Goal: Task Accomplishment & Management: Use online tool/utility

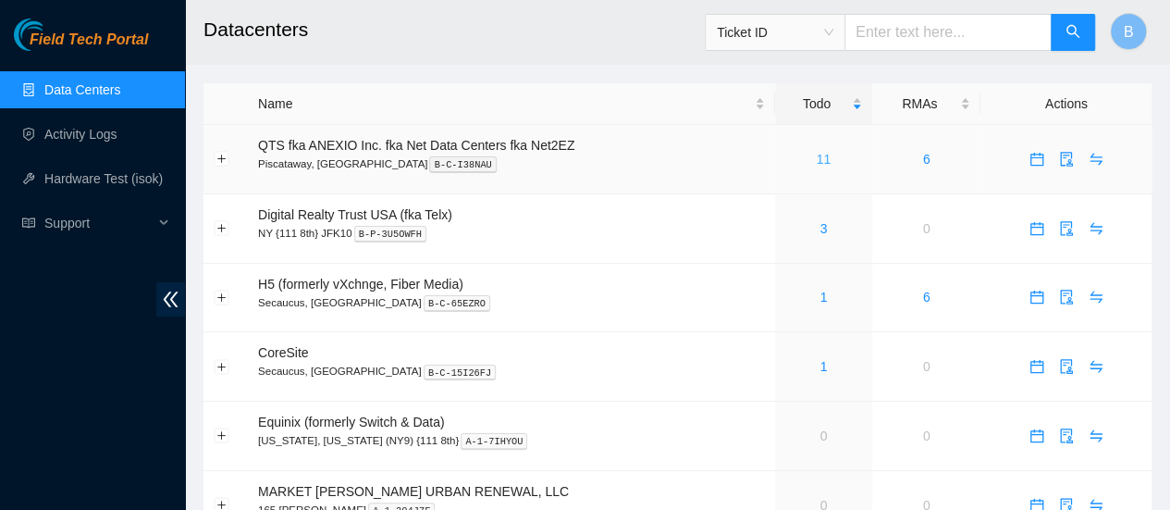
click at [818, 152] on link "11" at bounding box center [824, 159] width 15 height 15
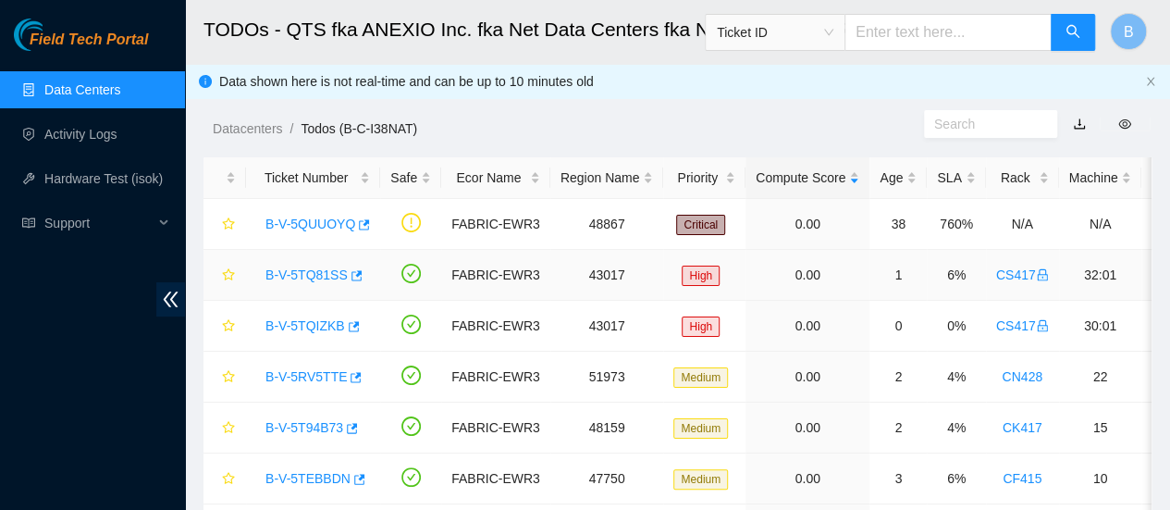
click at [357, 275] on div "B-V-5TQ81SS" at bounding box center [313, 275] width 114 height 30
click at [351, 275] on icon "button" at bounding box center [356, 275] width 11 height 10
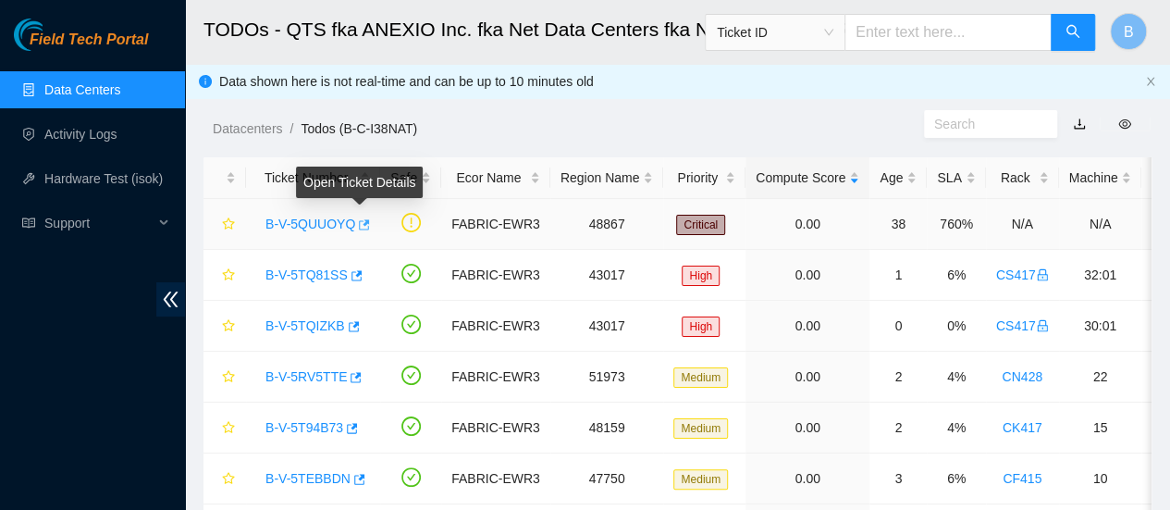
click at [356, 227] on icon "button" at bounding box center [362, 224] width 13 height 13
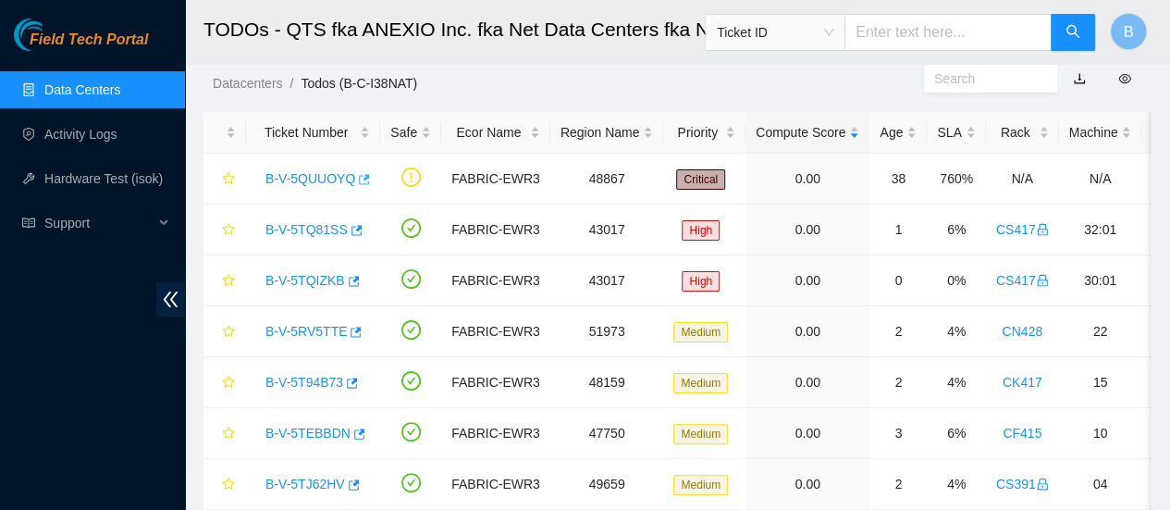
scroll to position [48, 0]
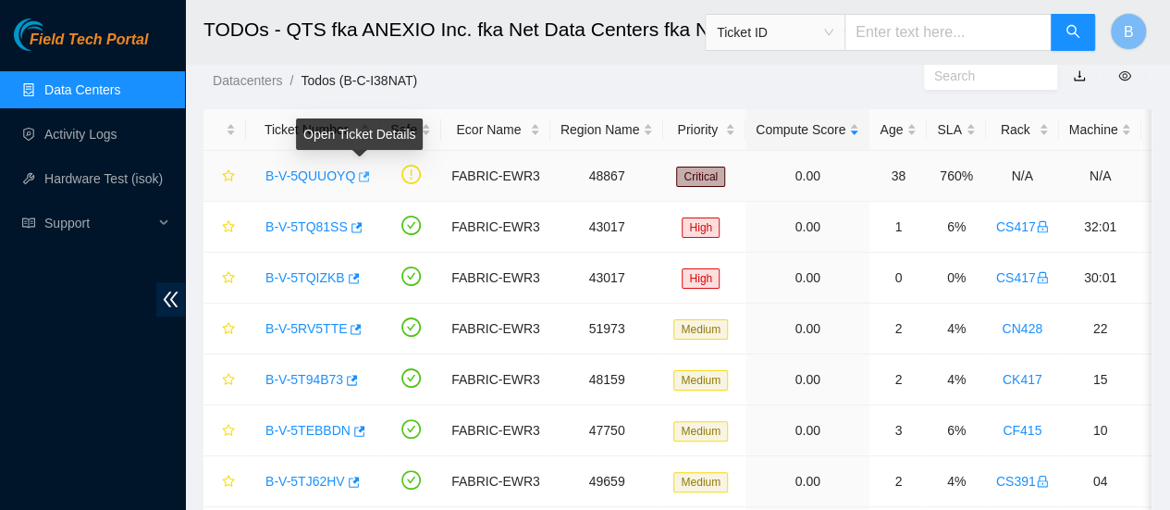
click at [360, 180] on icon "button" at bounding box center [364, 176] width 11 height 10
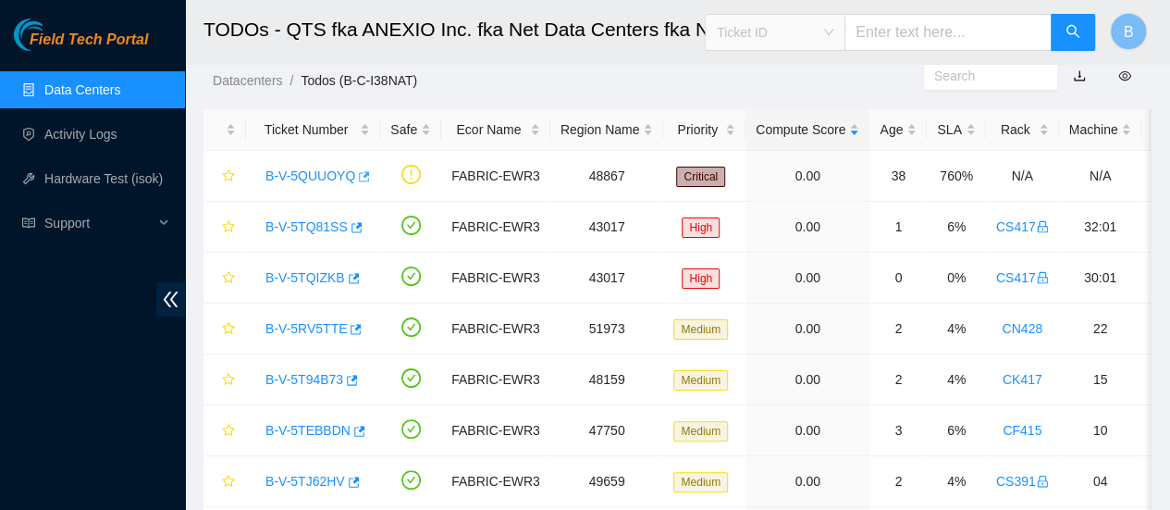
click at [833, 26] on span "Ticket ID" at bounding box center [775, 32] width 117 height 28
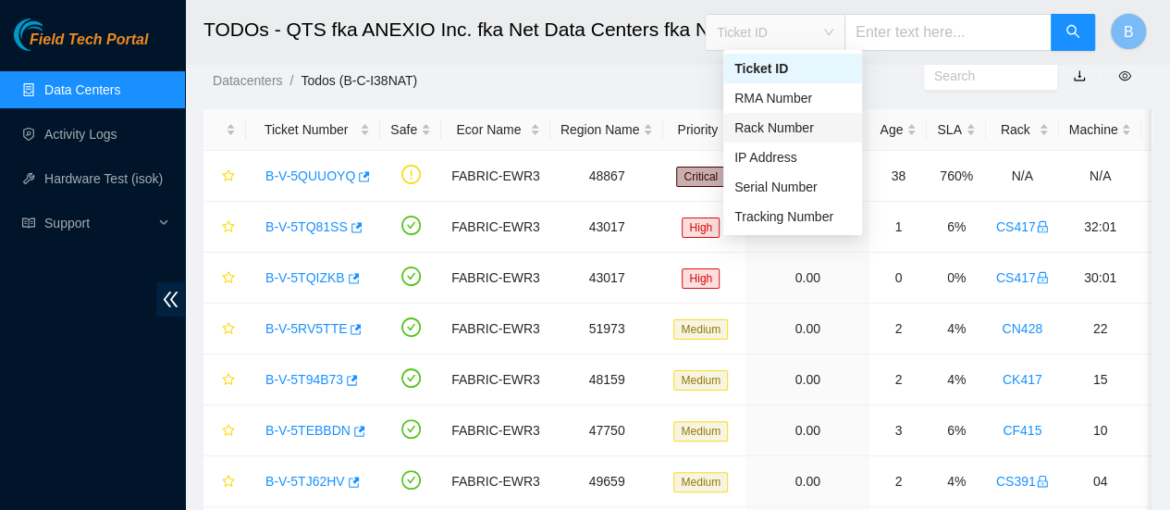
click at [810, 130] on div "Rack Number" at bounding box center [792, 127] width 117 height 20
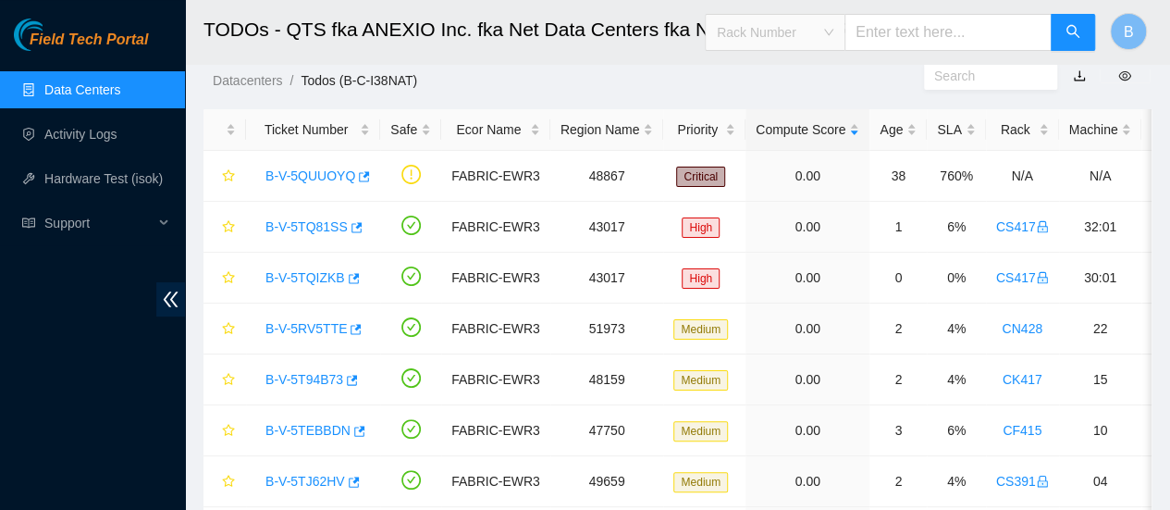
click at [833, 32] on span "Rack Number" at bounding box center [775, 32] width 117 height 28
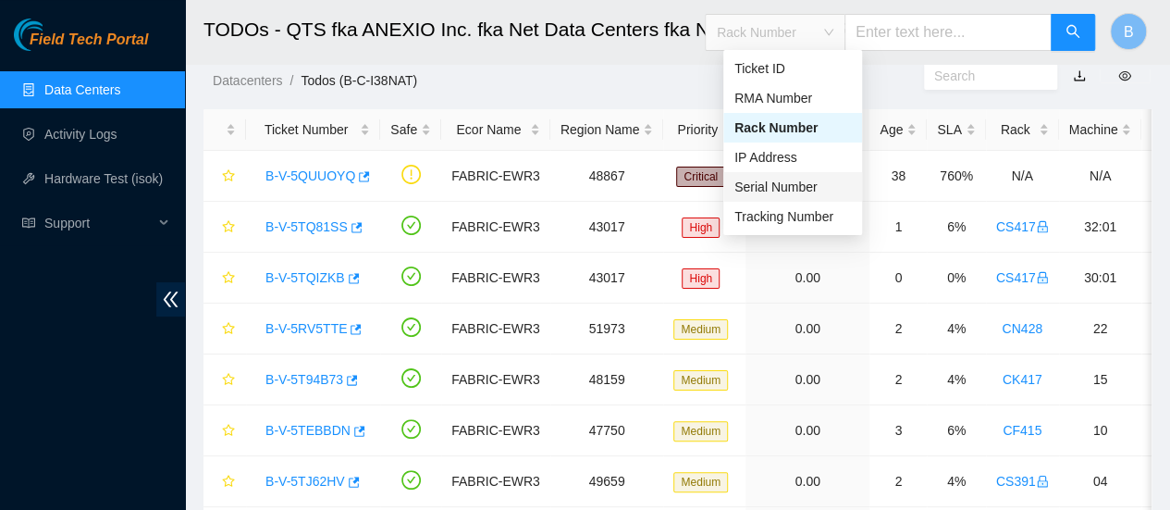
click at [814, 185] on div "Serial Number" at bounding box center [792, 187] width 117 height 20
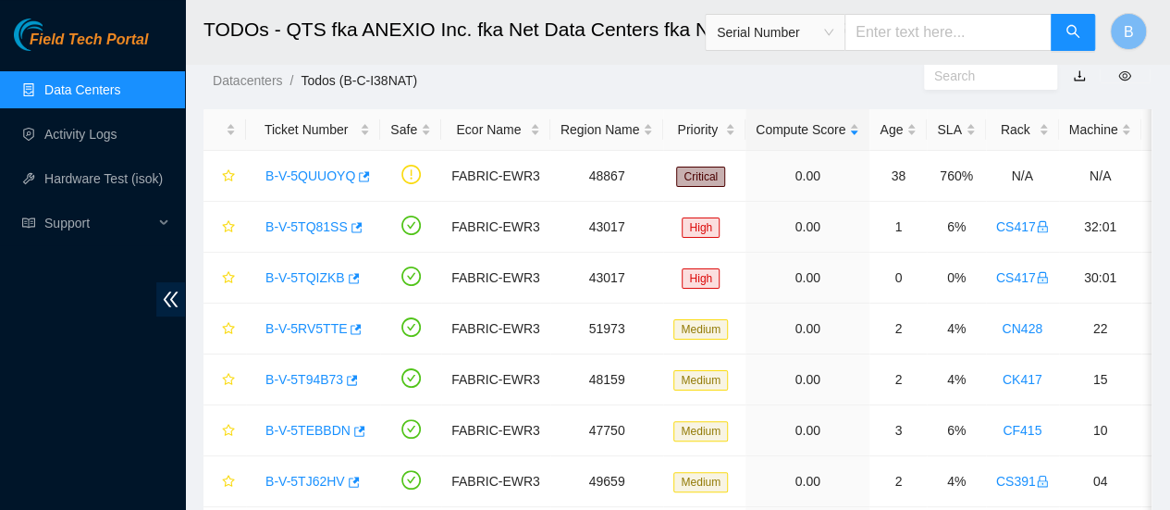
click at [929, 36] on input "text" at bounding box center [948, 32] width 207 height 37
paste input "JN126898FAJD"
type input "JN126898FAJD"
click at [1081, 34] on button "button" at bounding box center [1073, 32] width 44 height 37
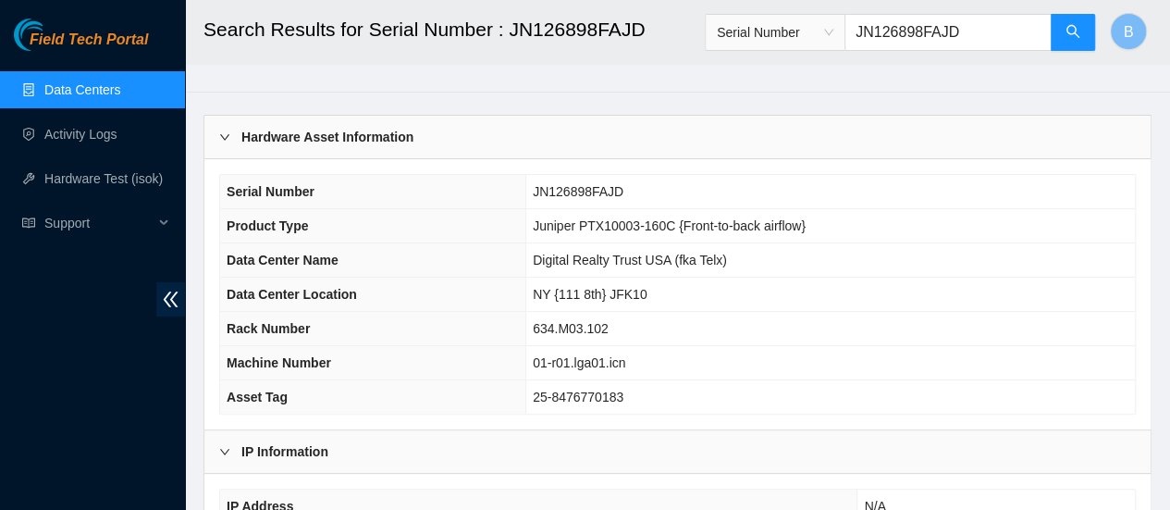
scroll to position [33, 0]
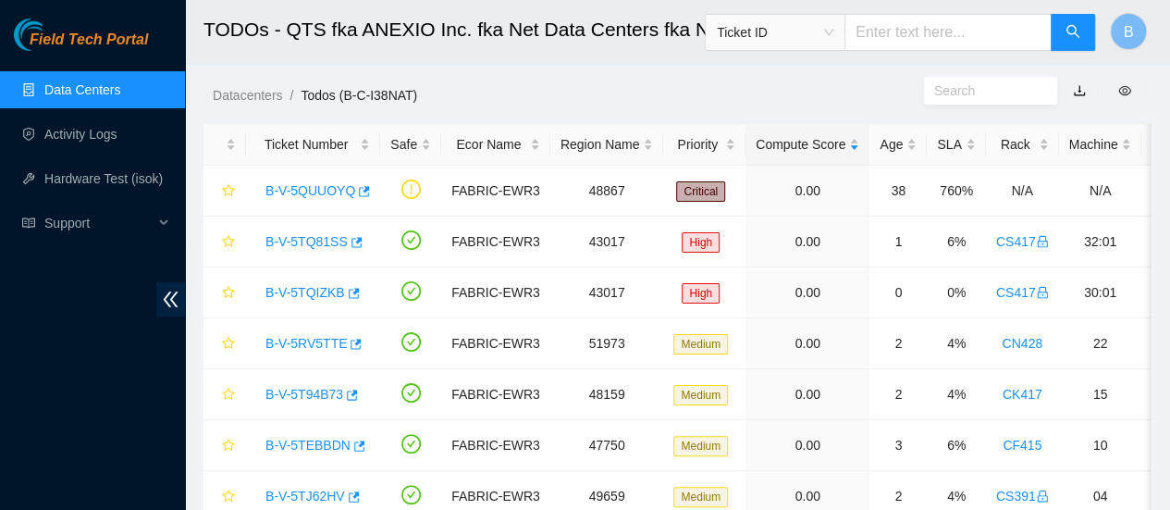
scroll to position [48, 0]
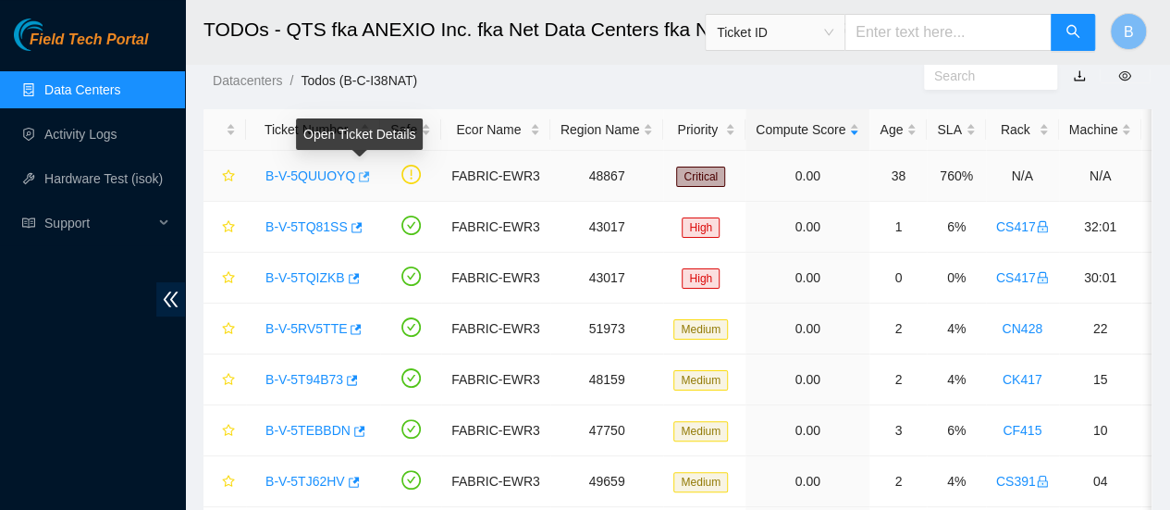
click at [359, 168] on button "button" at bounding box center [362, 177] width 15 height 30
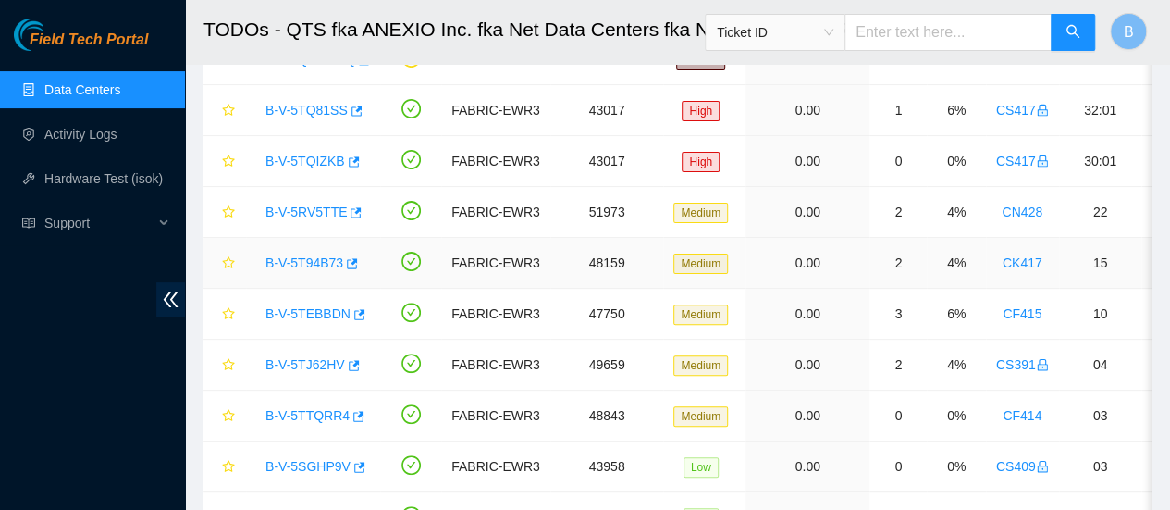
scroll to position [166, 0]
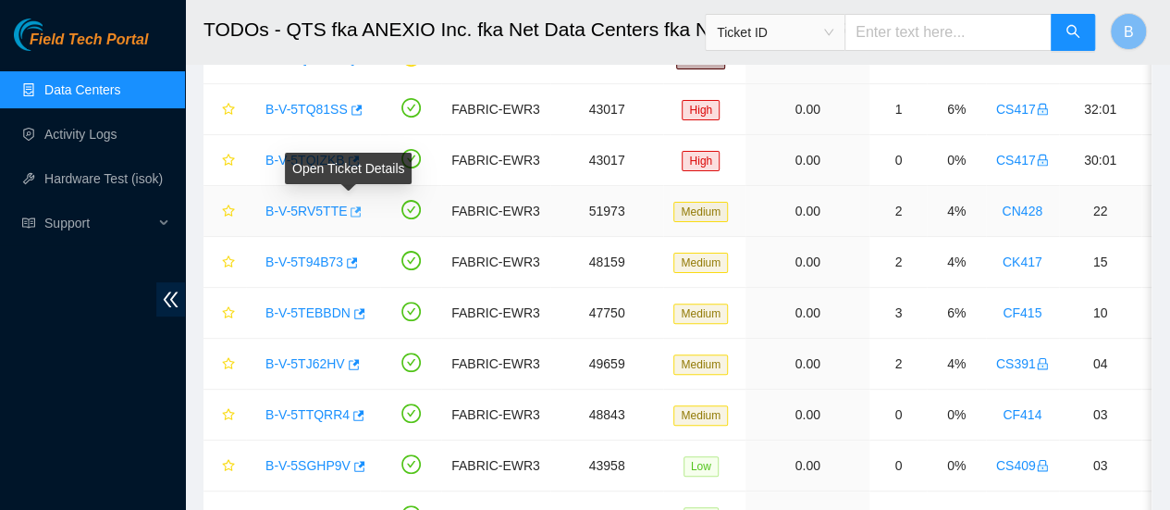
click at [351, 213] on icon "button" at bounding box center [354, 211] width 13 height 13
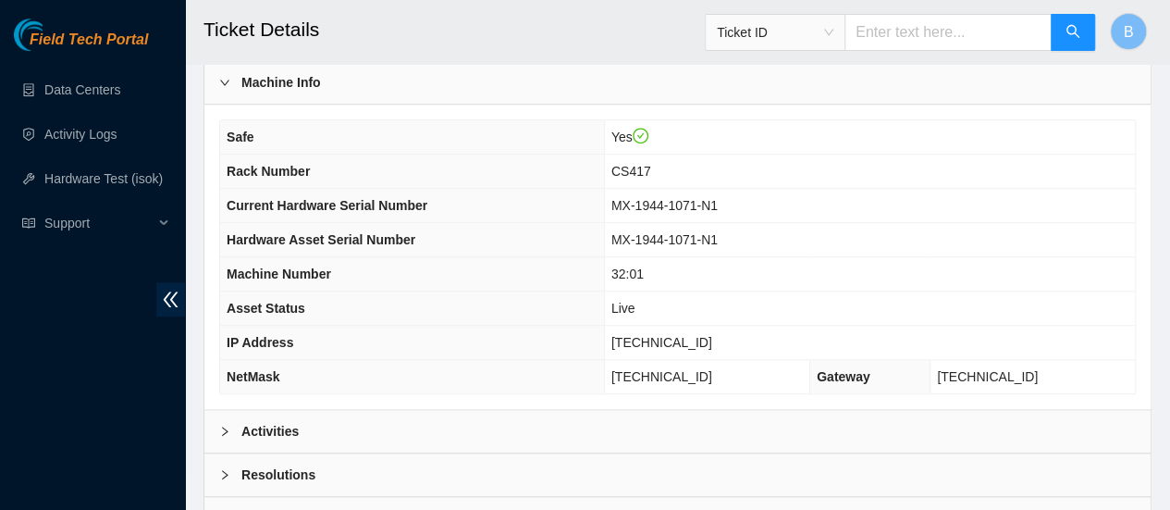
scroll to position [625, 0]
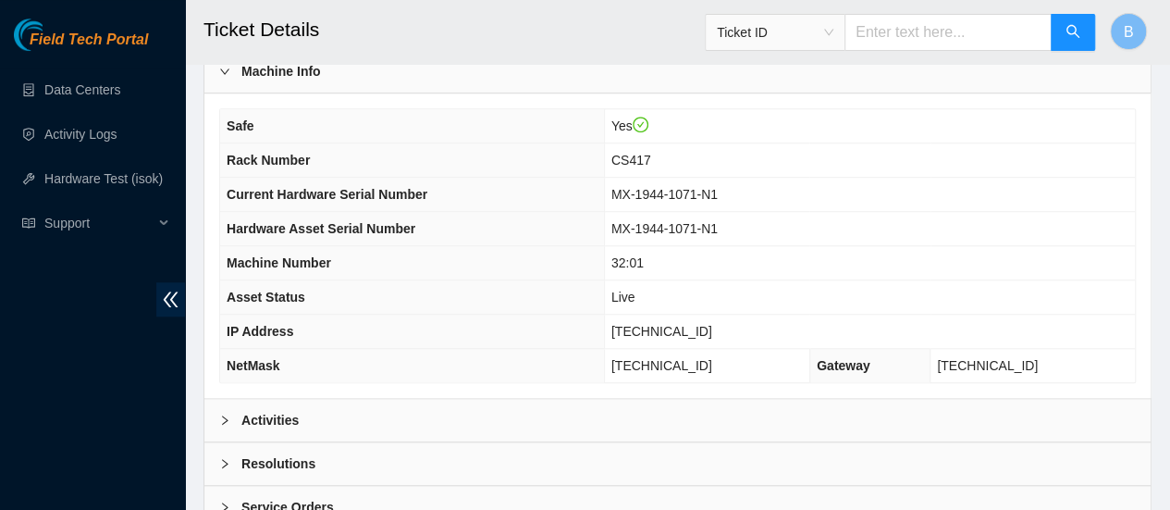
click at [257, 413] on b "Activities" at bounding box center [269, 420] width 57 height 20
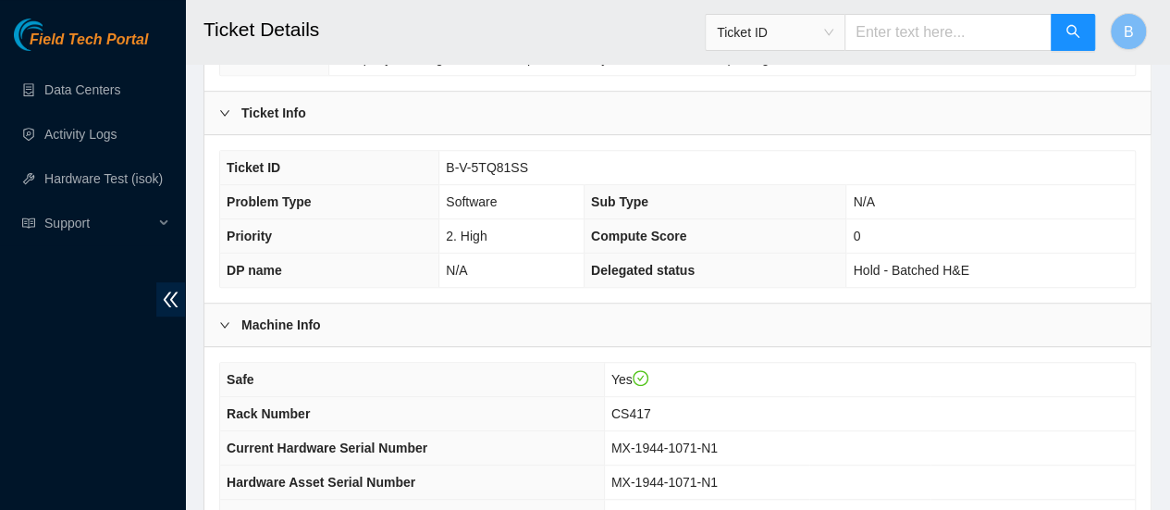
scroll to position [369, 0]
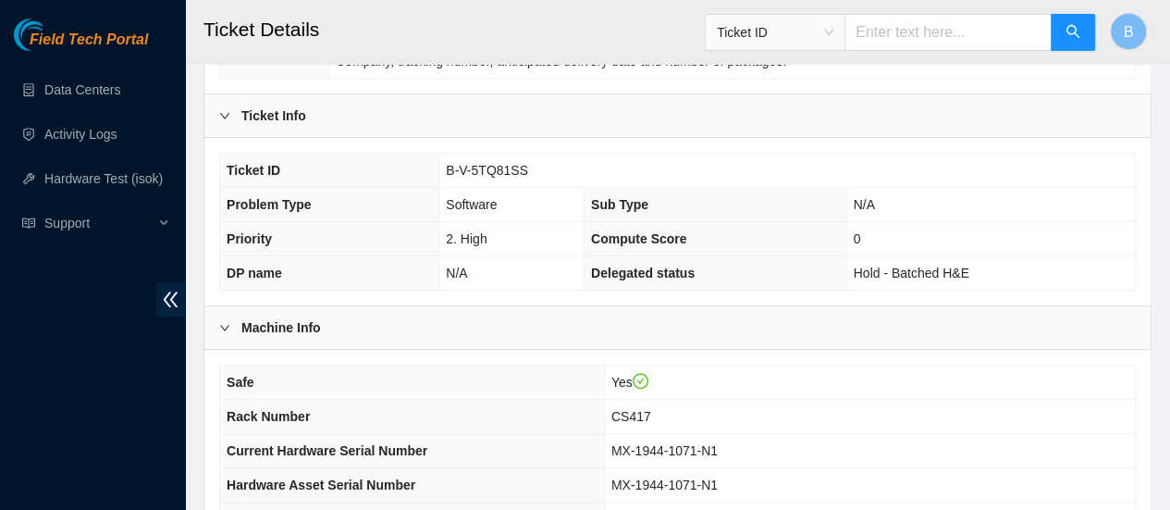
click at [533, 166] on td "B-V-5TQ81SS" at bounding box center [787, 171] width 696 height 34
click at [482, 169] on span "B-V-5TQ81SS" at bounding box center [487, 170] width 82 height 15
copy span "B-V-5TQ81SS"
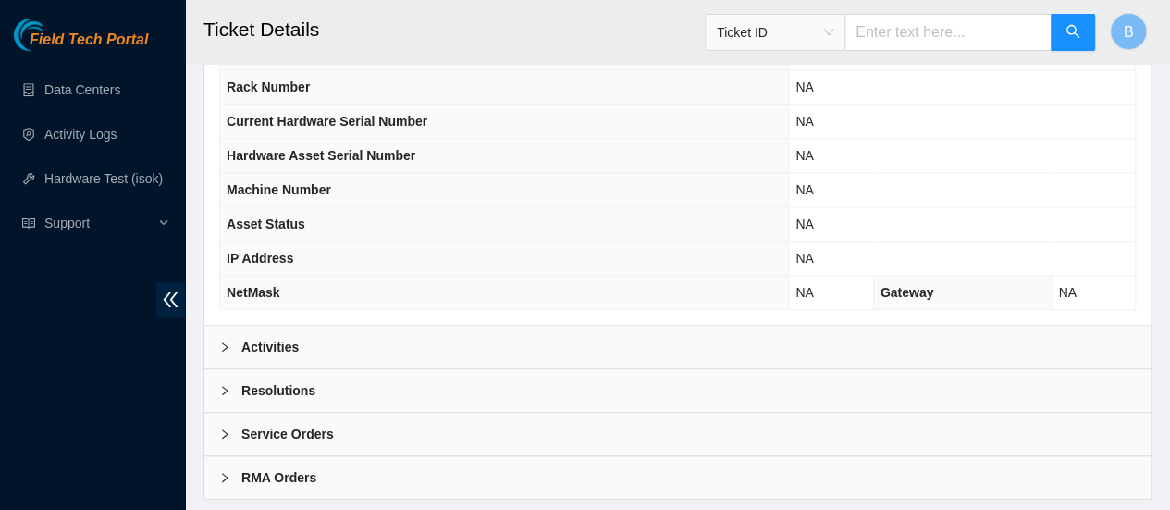
scroll to position [734, 0]
click at [273, 325] on div "Activities" at bounding box center [677, 346] width 946 height 43
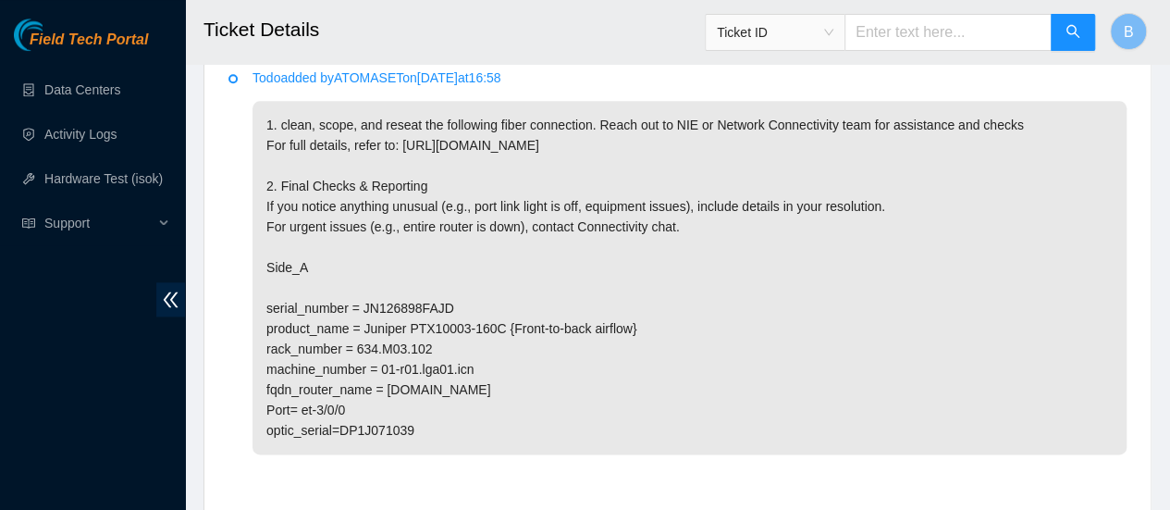
scroll to position [1042, 0]
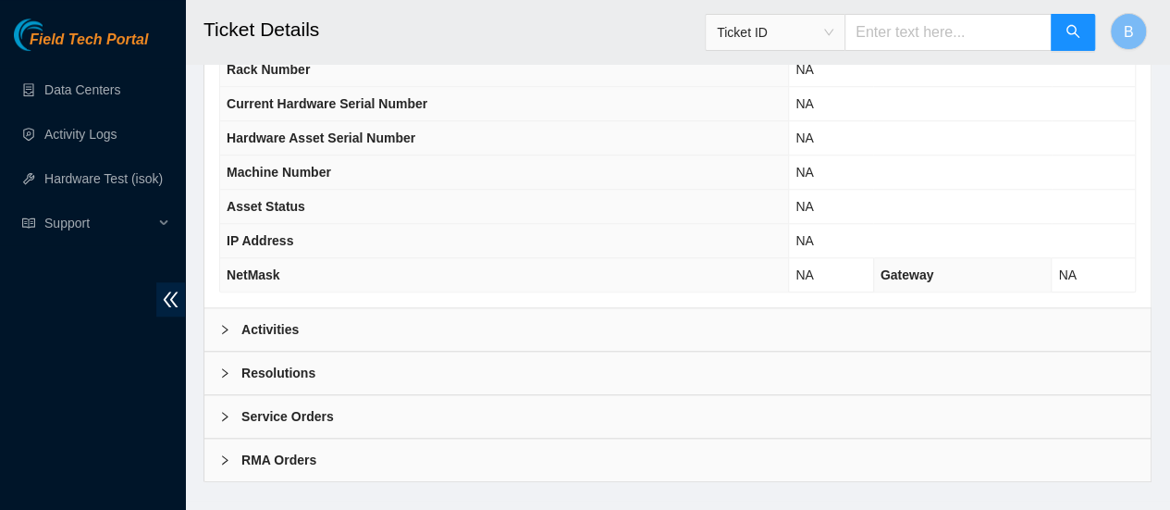
scroll to position [771, 0]
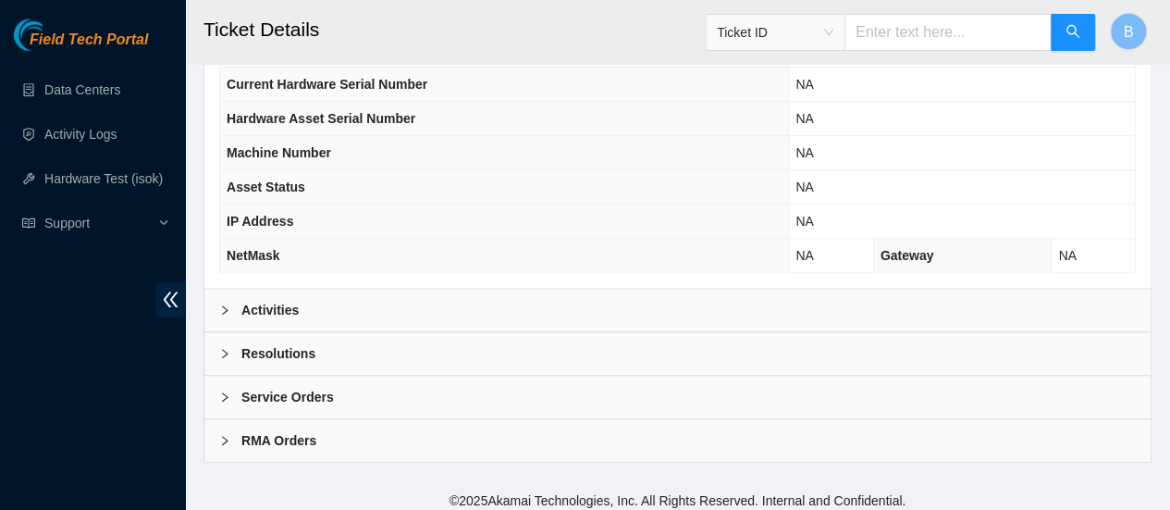
click at [244, 300] on b "Activities" at bounding box center [269, 310] width 57 height 20
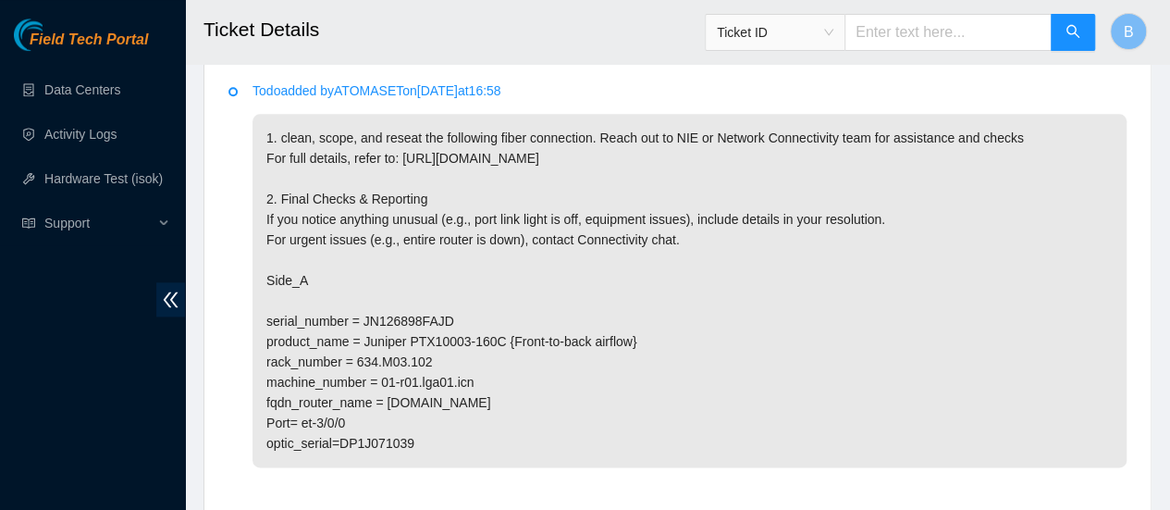
scroll to position [1054, 0]
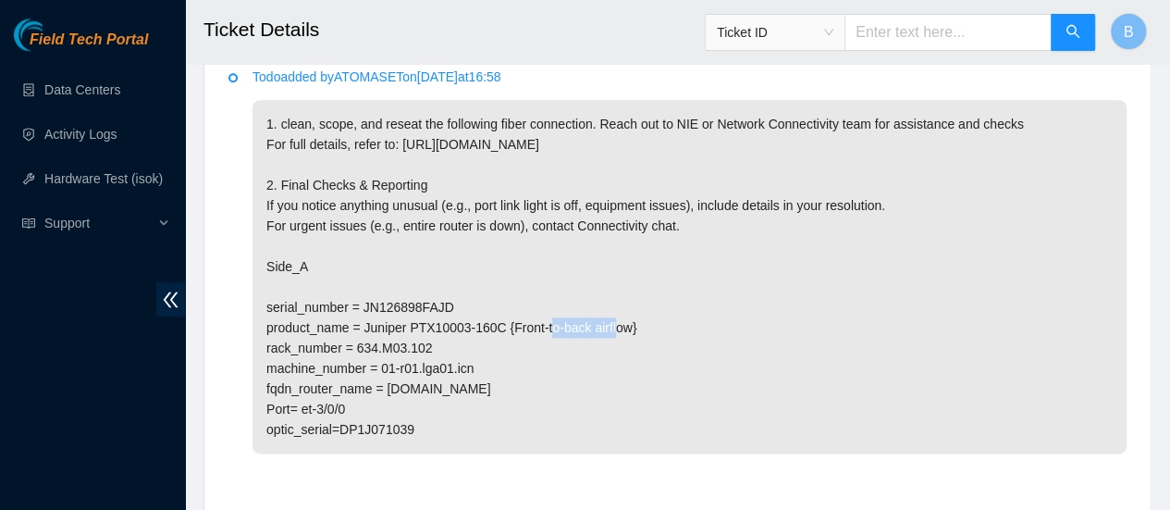
drag, startPoint x: 455, startPoint y: 299, endPoint x: 362, endPoint y: 304, distance: 93.6
click at [362, 304] on p "1. clean, scope, and reseat the following fiber connection. Reach out to NIE or…" at bounding box center [690, 276] width 874 height 353
copy p "JN126898FAJD"
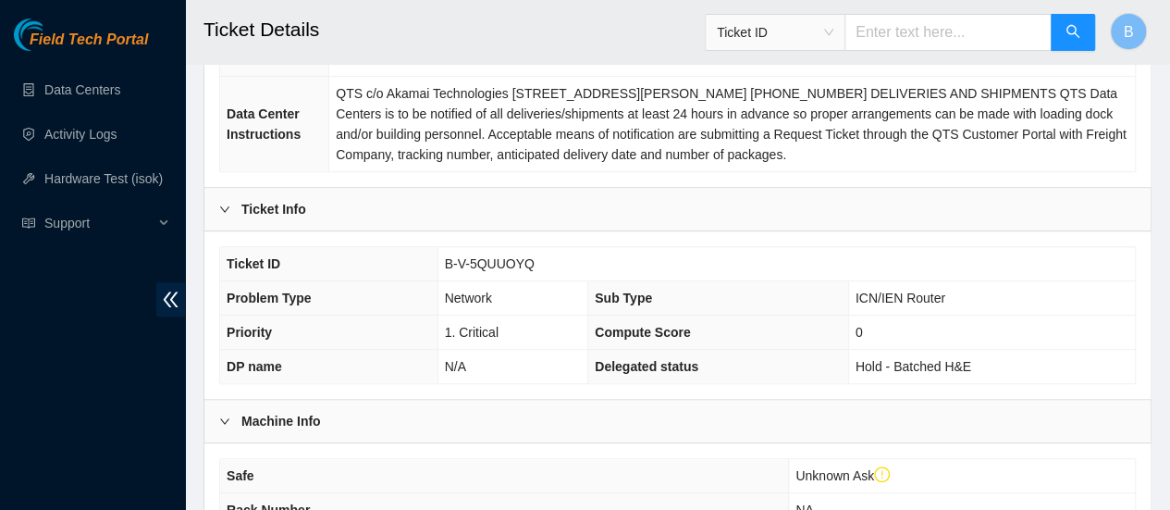
scroll to position [0, 0]
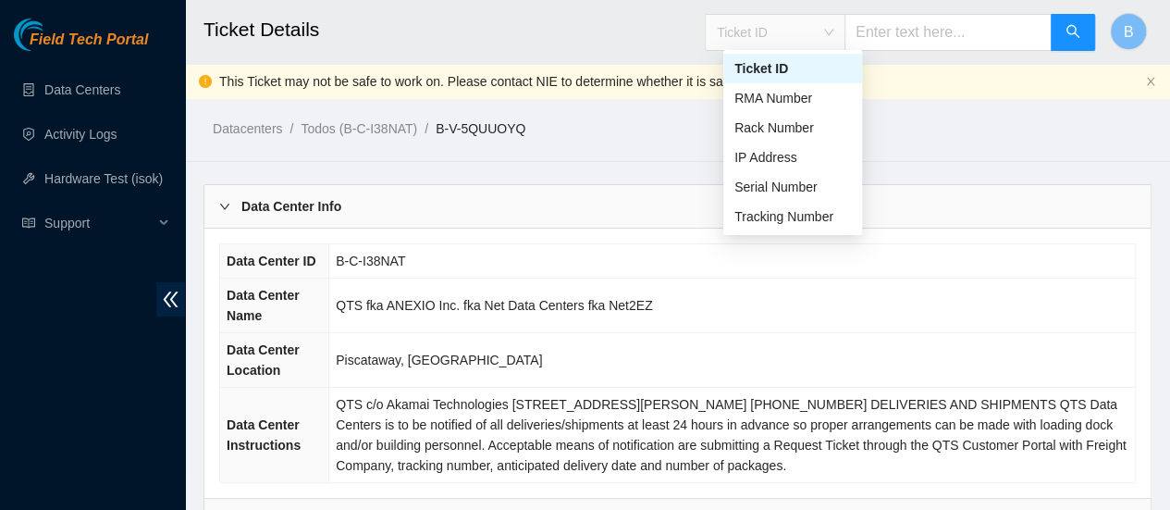
click at [833, 34] on span "Ticket ID" at bounding box center [775, 32] width 117 height 28
click at [795, 189] on div "Serial Number" at bounding box center [792, 187] width 117 height 20
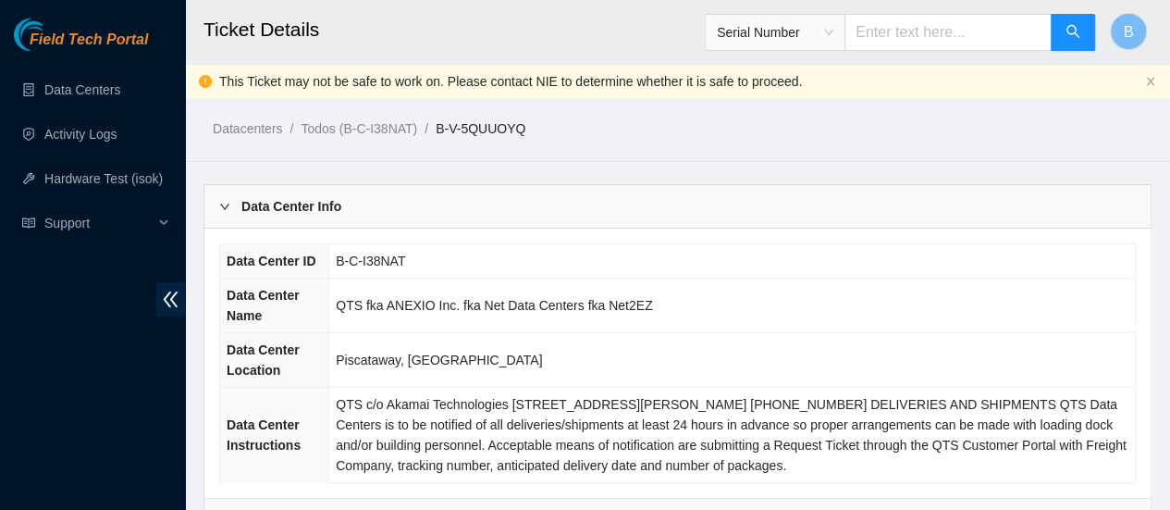
click at [953, 40] on input "text" at bounding box center [948, 32] width 207 height 37
paste input "JN126898FAJD"
type input "JN126898FAJD"
click at [1080, 14] on button "button" at bounding box center [1073, 32] width 44 height 37
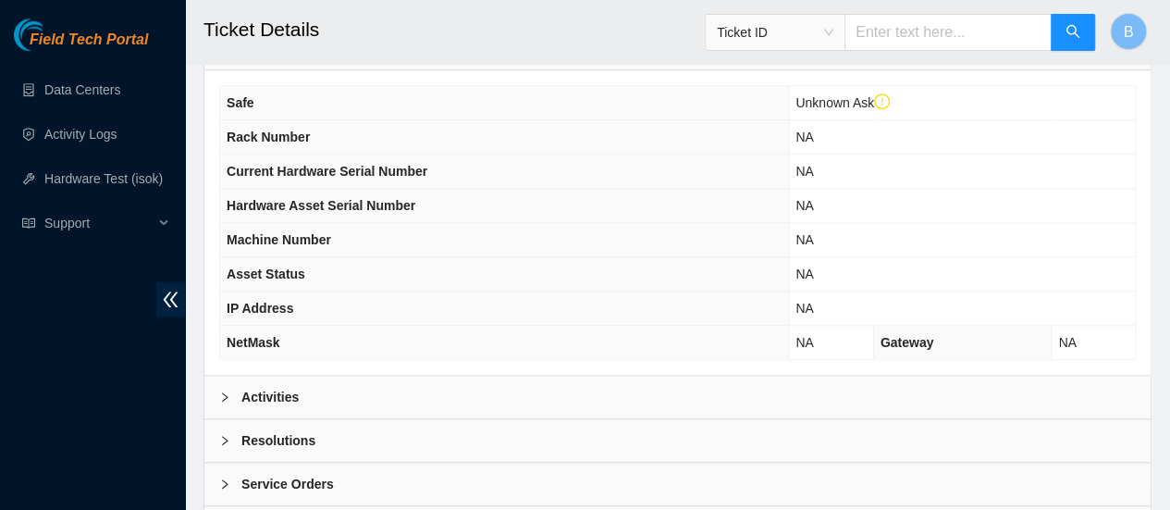
scroll to position [706, 0]
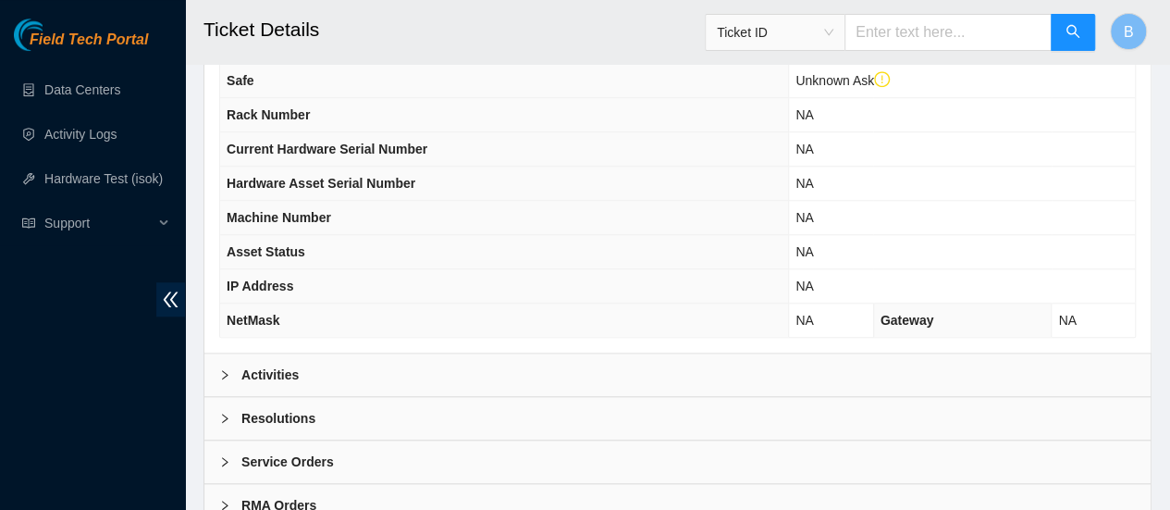
click at [224, 369] on icon "right" at bounding box center [224, 374] width 11 height 11
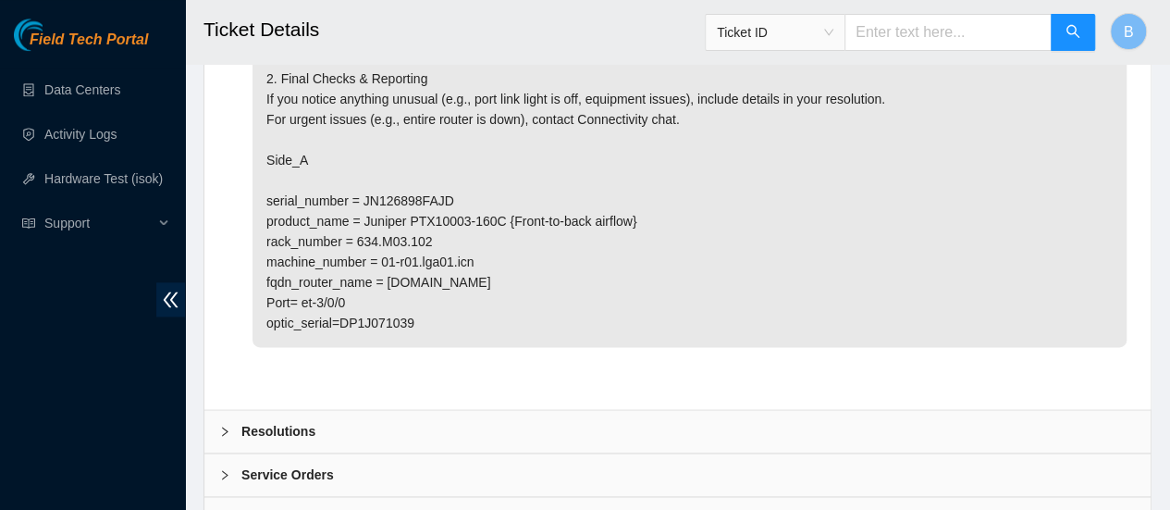
scroll to position [1155, 0]
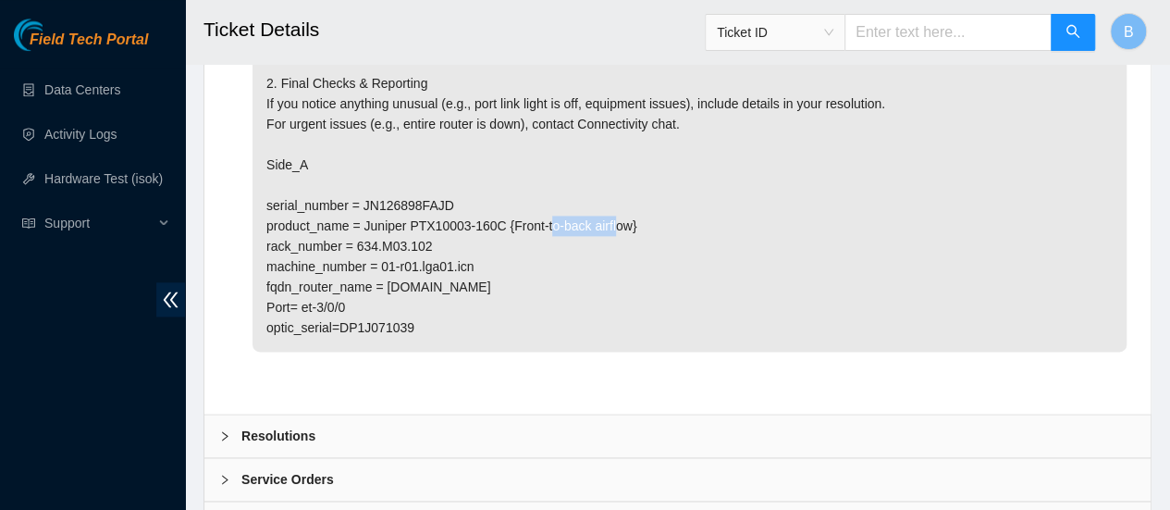
drag, startPoint x: 450, startPoint y: 197, endPoint x: 364, endPoint y: 196, distance: 86.0
click at [364, 196] on p "1. clean, scope, and reseat the following fiber connection. Reach out to NIE or…" at bounding box center [690, 174] width 874 height 353
copy p "JN126898FAJD"
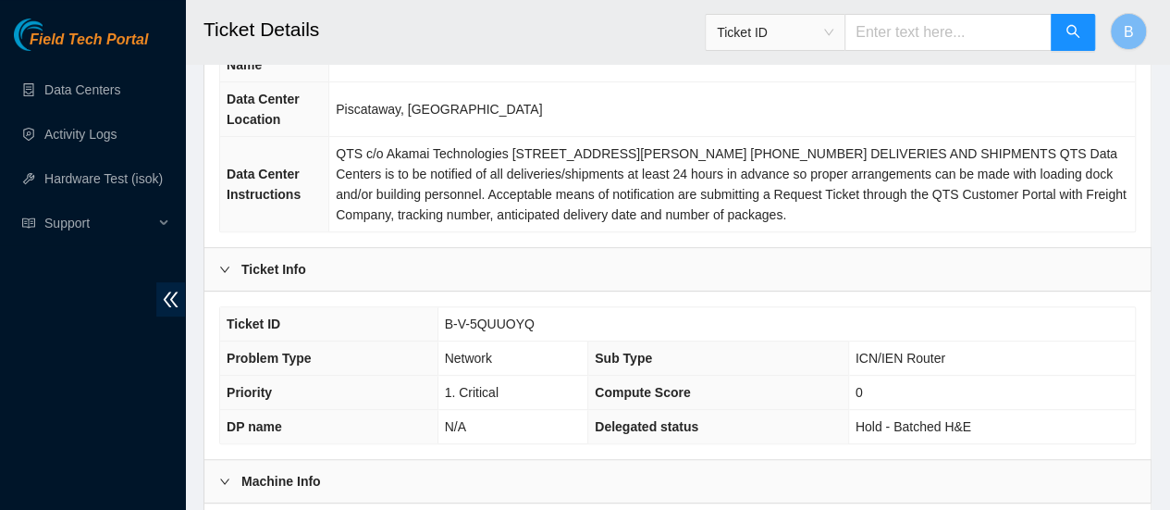
scroll to position [248, 0]
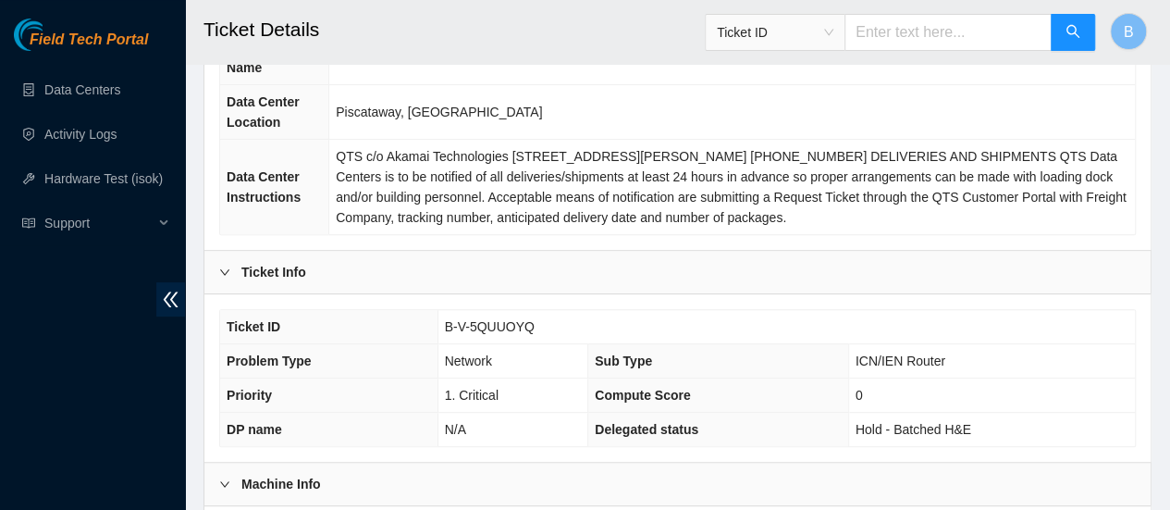
click at [499, 328] on span "B-V-5QUUOYQ" at bounding box center [490, 326] width 90 height 15
copy span "B-V-5QUUOYQ"
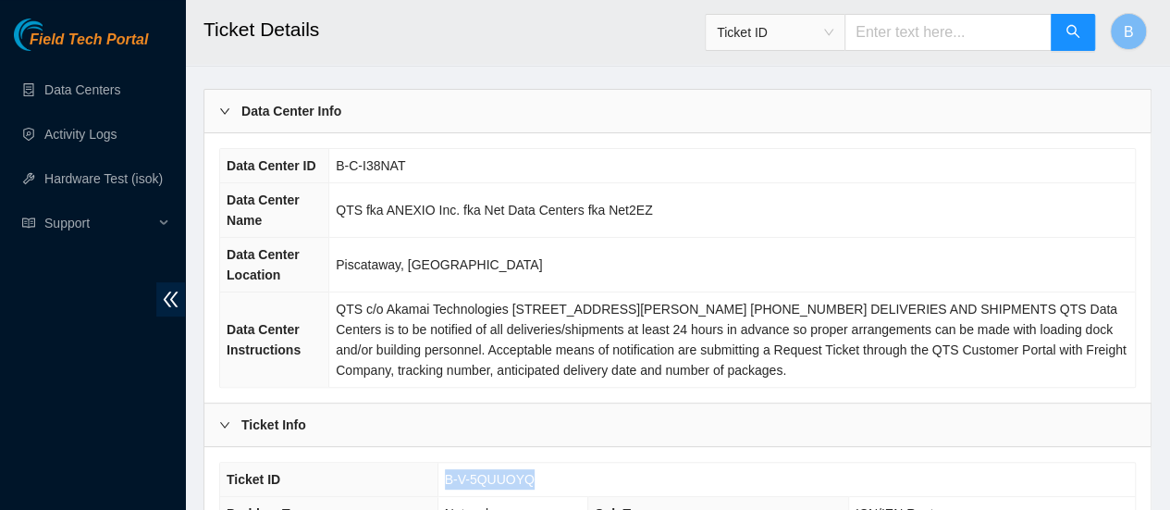
scroll to position [0, 0]
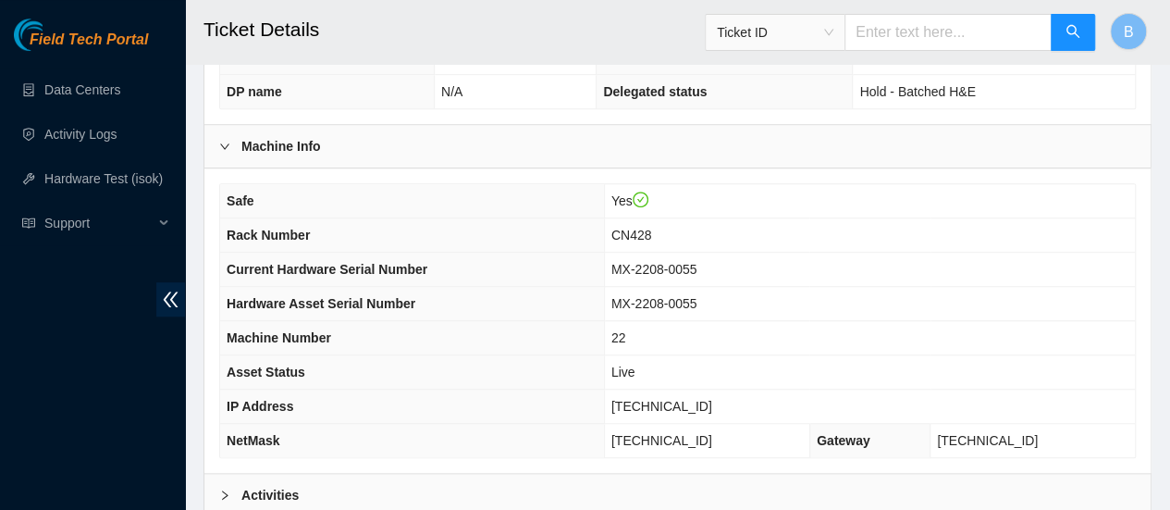
scroll to position [553, 0]
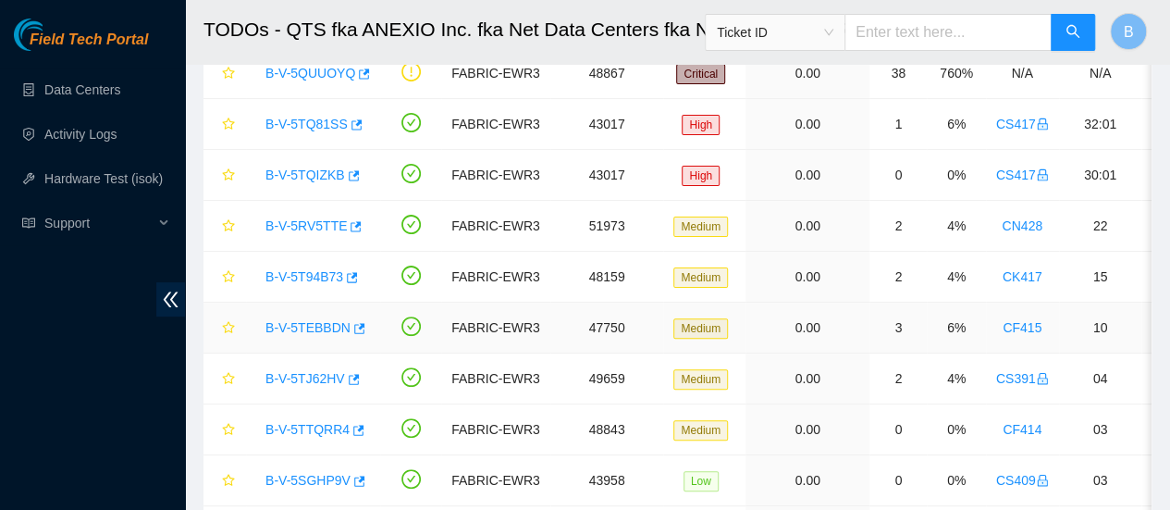
scroll to position [161, 0]
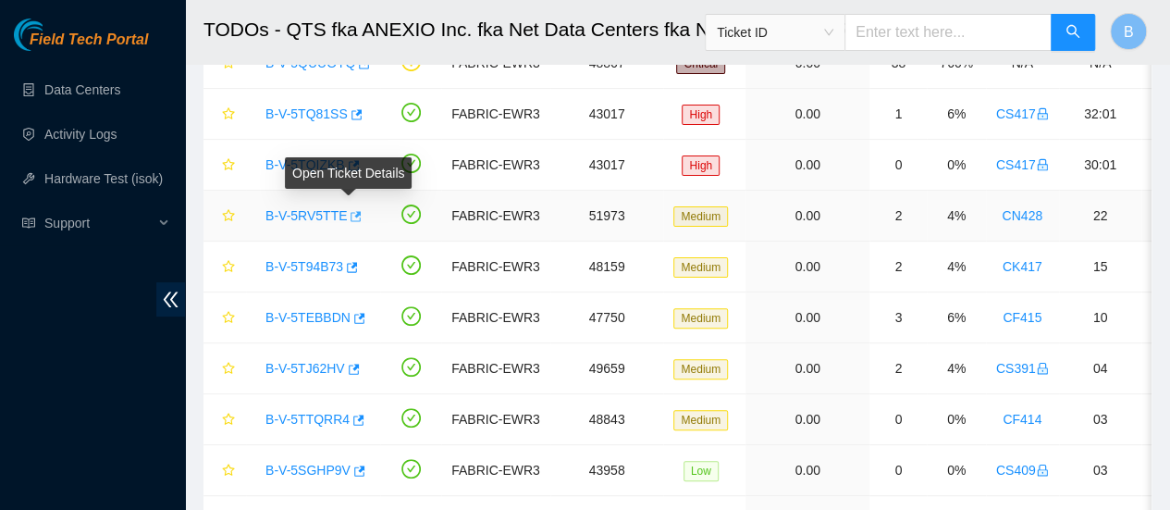
click at [350, 219] on icon "button" at bounding box center [354, 216] width 13 height 13
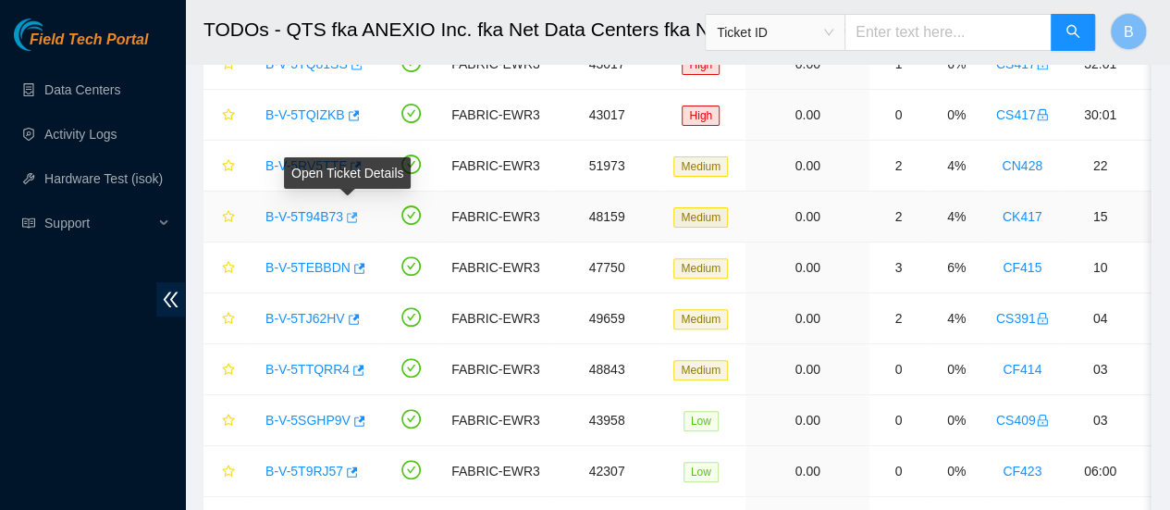
click at [352, 214] on icon "button" at bounding box center [352, 217] width 11 height 10
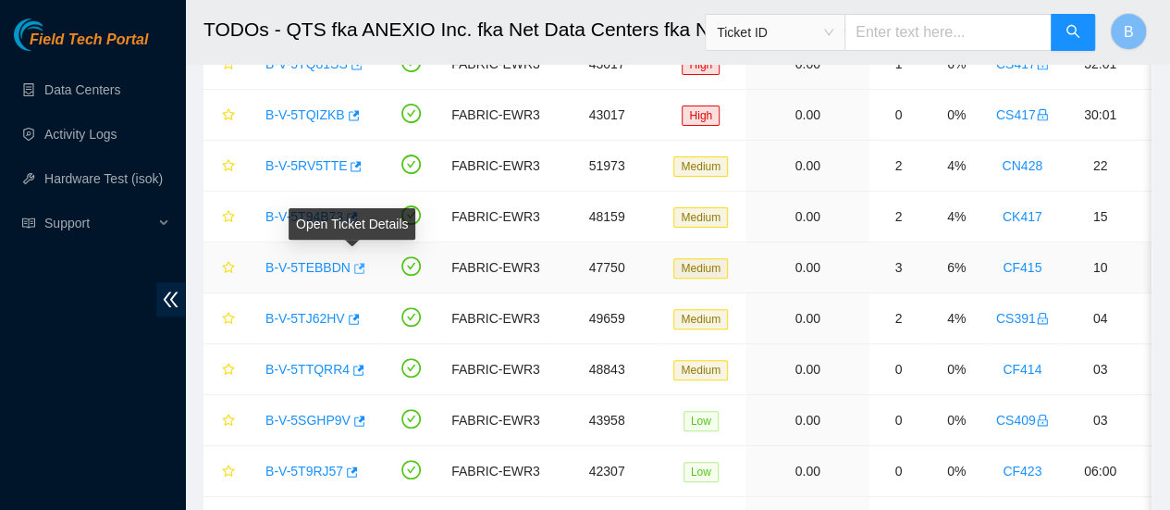
click at [354, 265] on icon "button" at bounding box center [359, 268] width 11 height 10
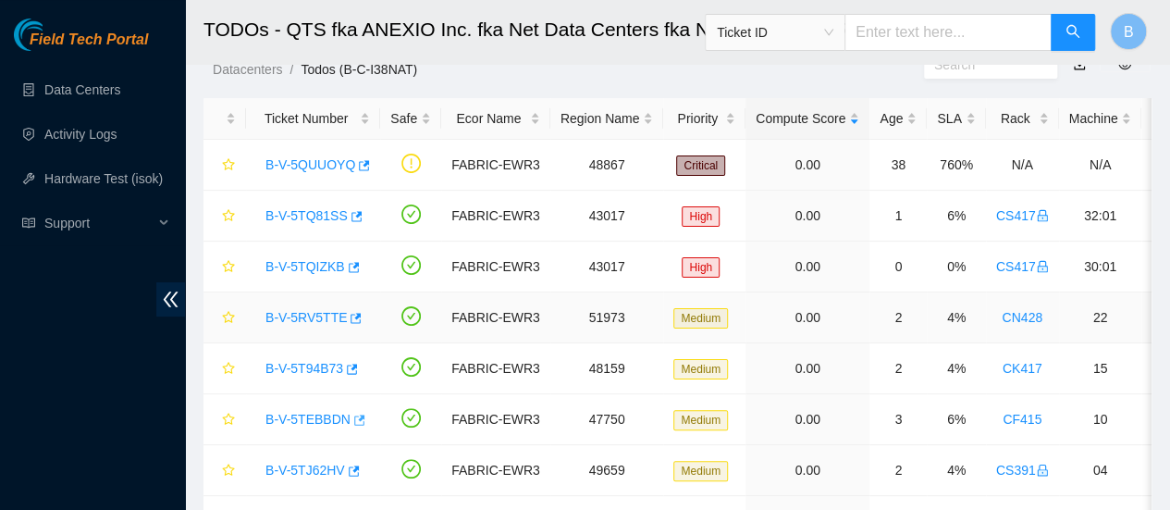
scroll to position [58, 0]
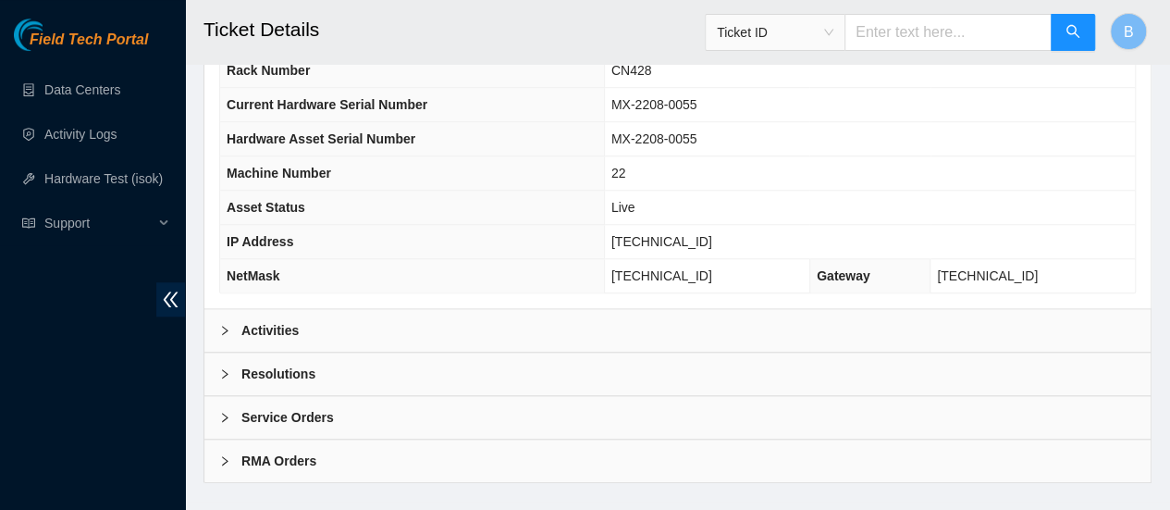
scroll to position [716, 0]
click at [261, 308] on div "Activities" at bounding box center [677, 329] width 946 height 43
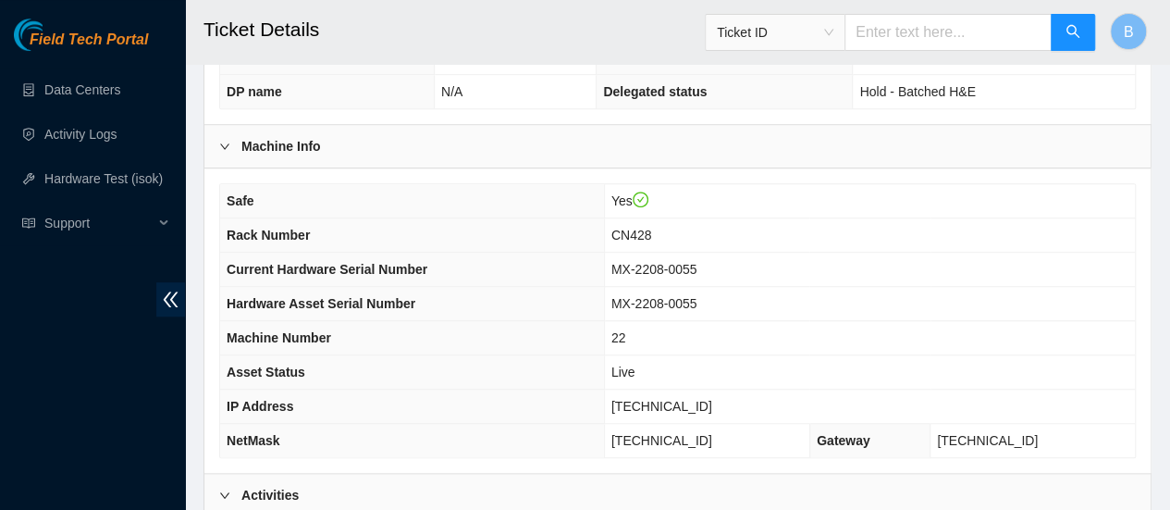
scroll to position [521, 0]
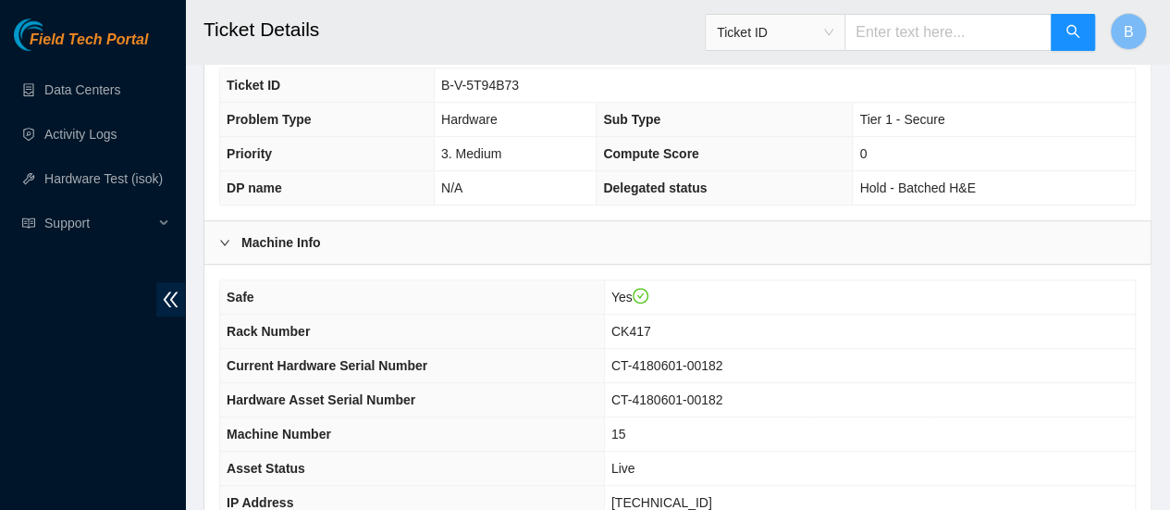
scroll to position [568, 0]
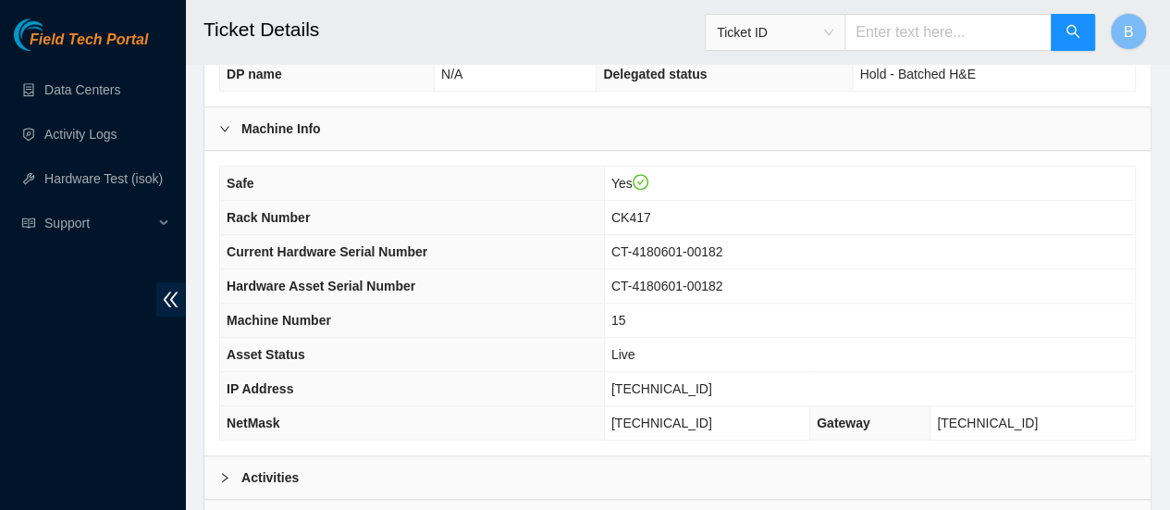
click at [257, 475] on b "Activities" at bounding box center [269, 477] width 57 height 20
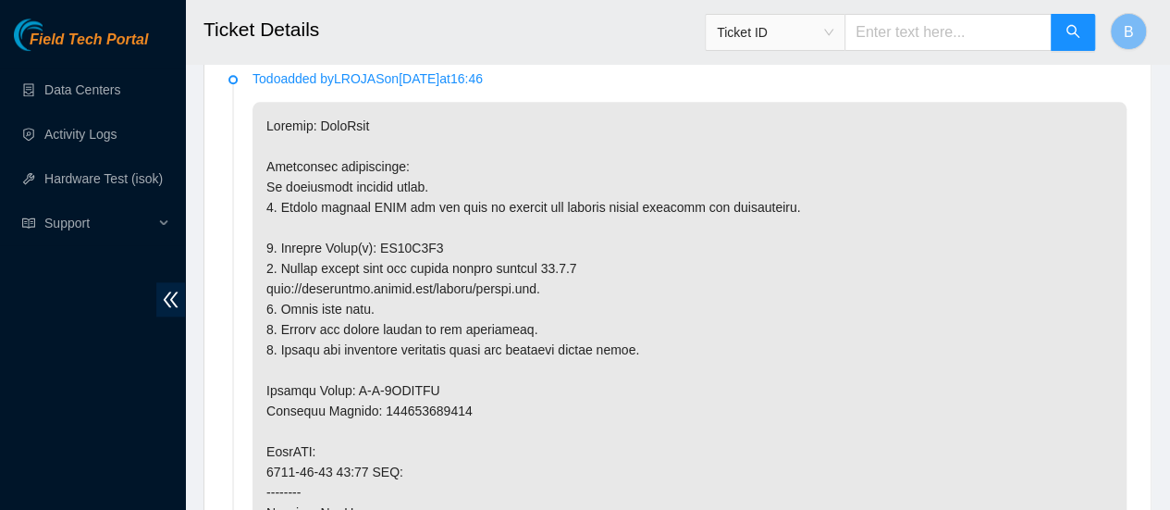
scroll to position [1013, 0]
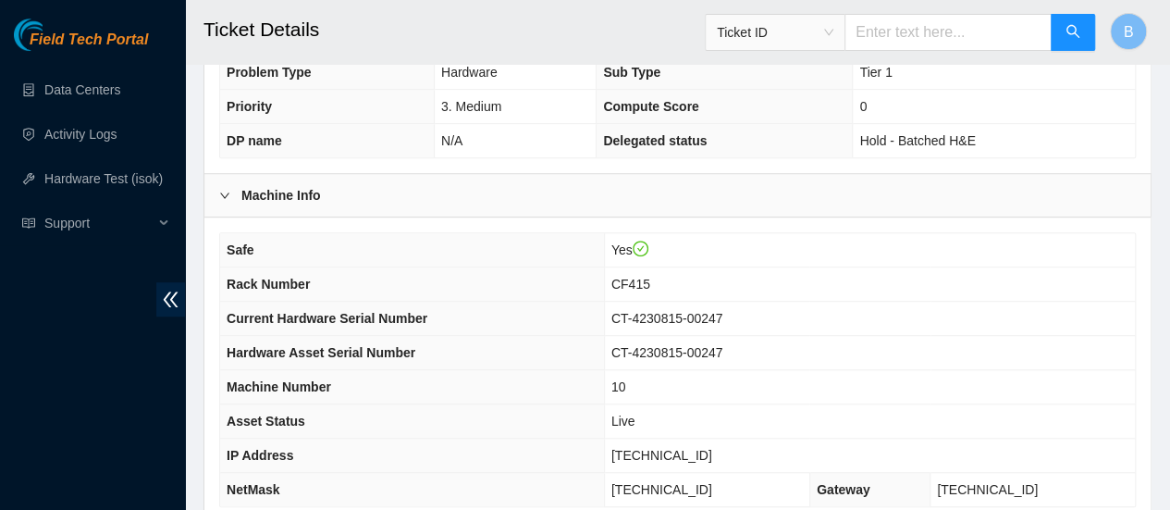
scroll to position [735, 0]
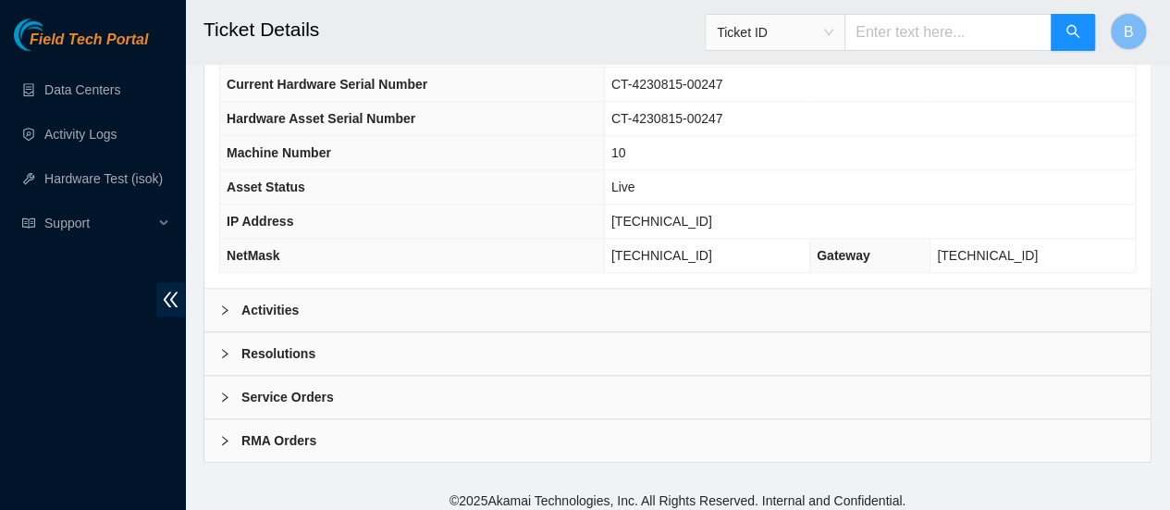
click at [279, 300] on b "Activities" at bounding box center [269, 310] width 57 height 20
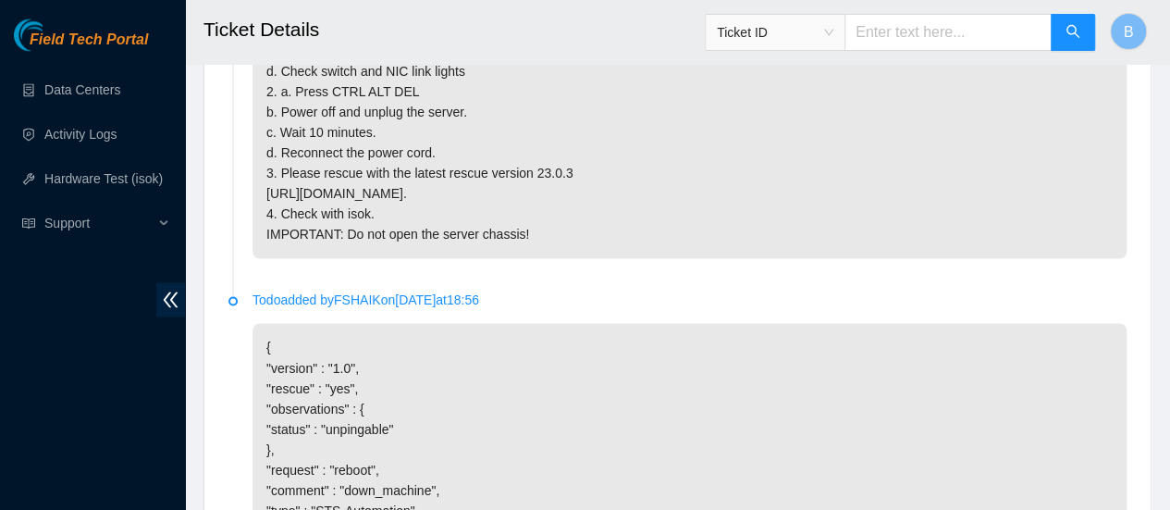
scroll to position [1396, 0]
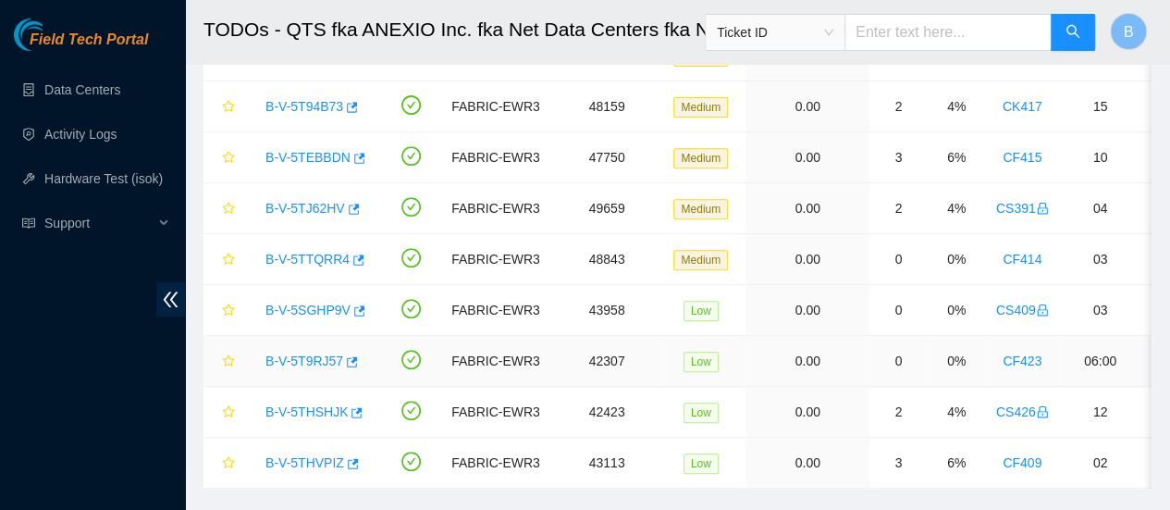
scroll to position [366, 0]
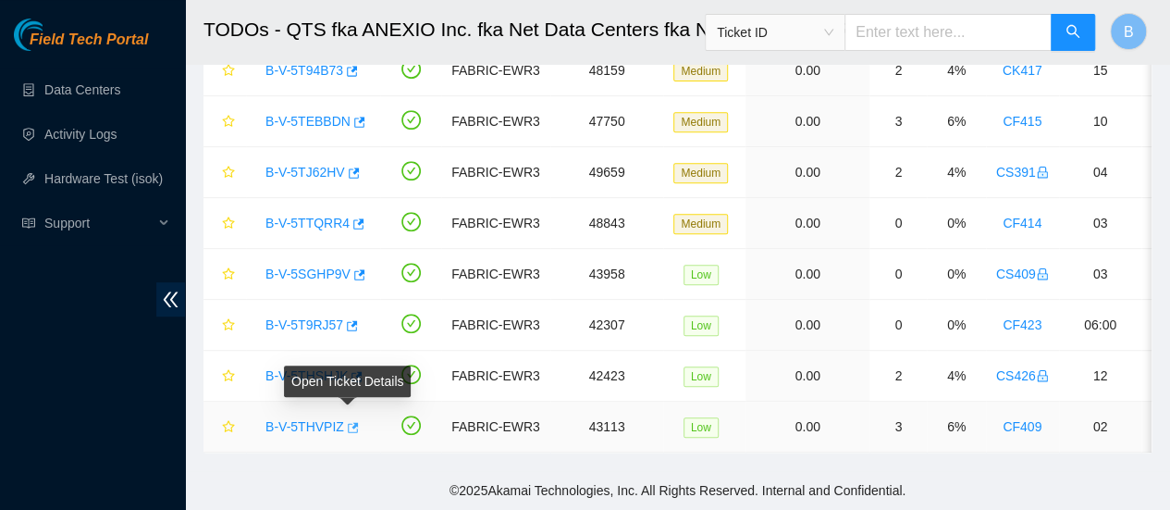
click at [346, 421] on icon "button" at bounding box center [351, 427] width 13 height 13
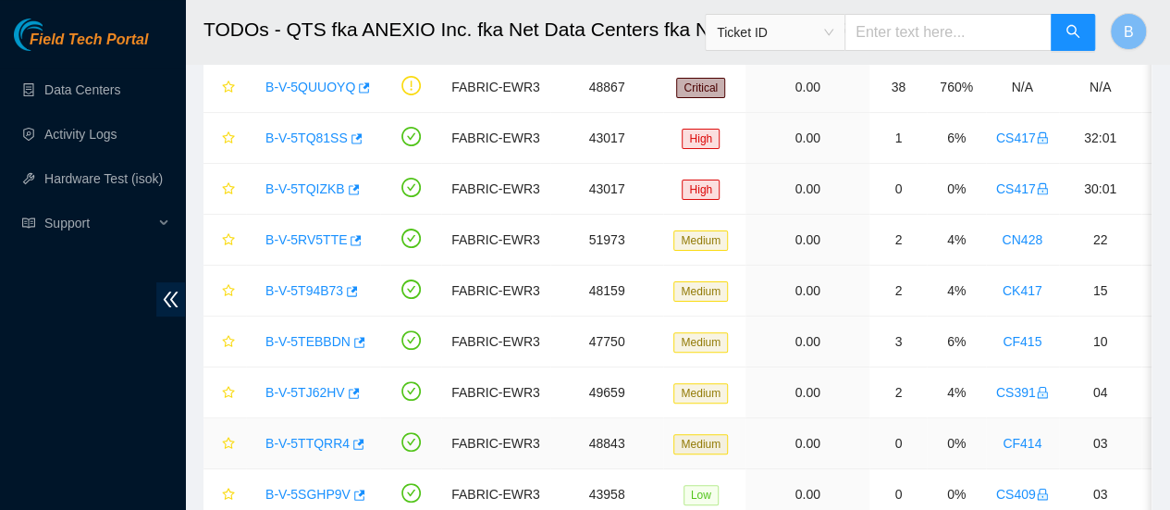
scroll to position [133, 0]
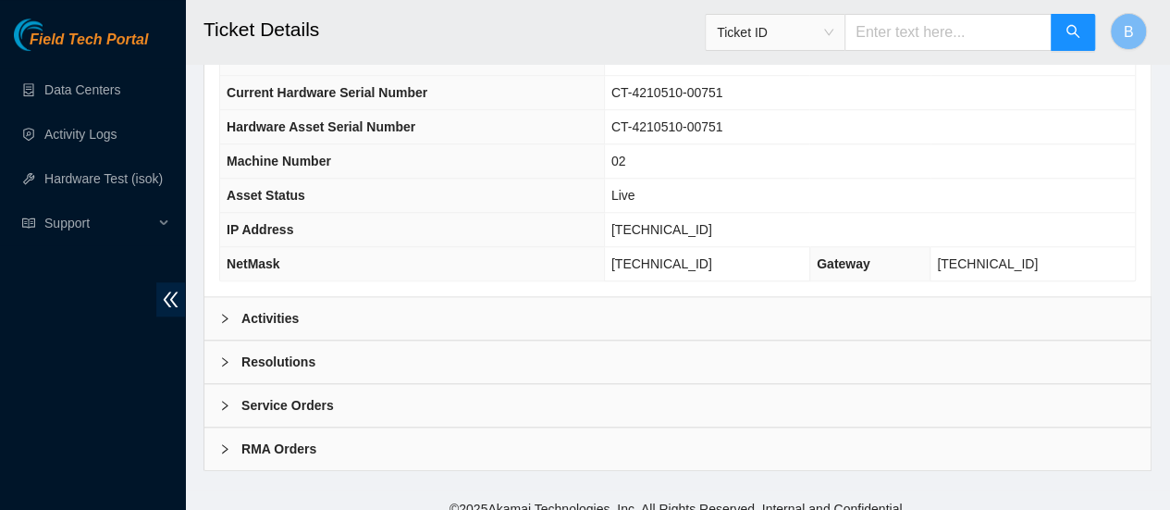
scroll to position [728, 0]
click at [307, 302] on div "Activities" at bounding box center [677, 317] width 946 height 43
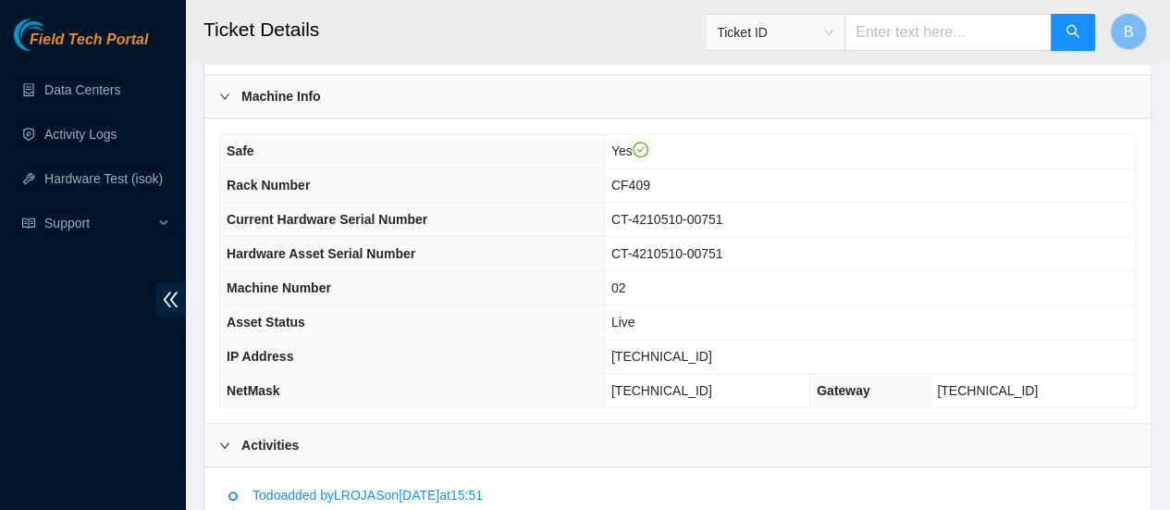
scroll to position [598, 0]
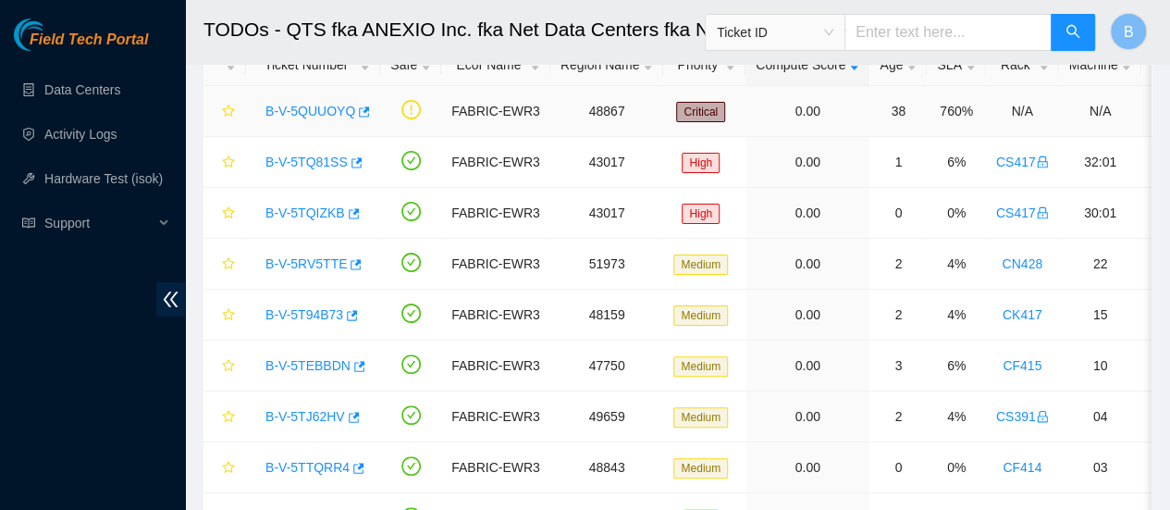
scroll to position [98, 0]
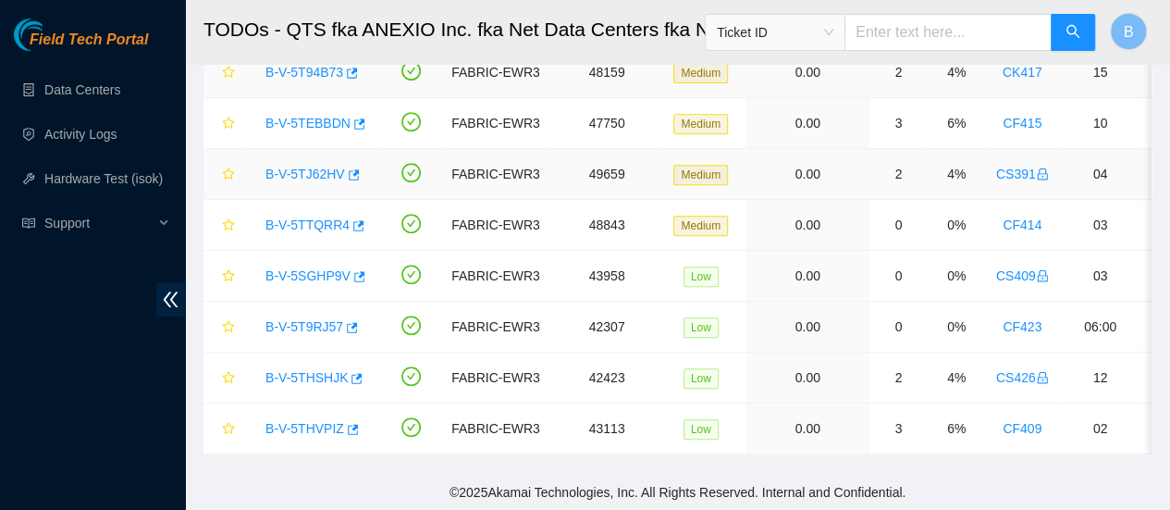
scroll to position [366, 0]
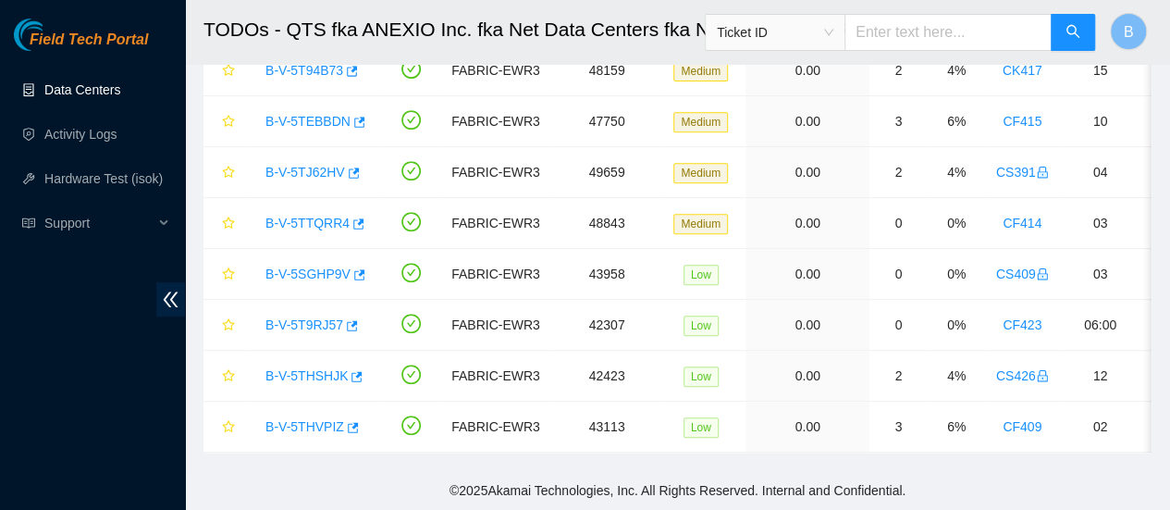
click at [54, 97] on link "Data Centers" at bounding box center [82, 89] width 76 height 15
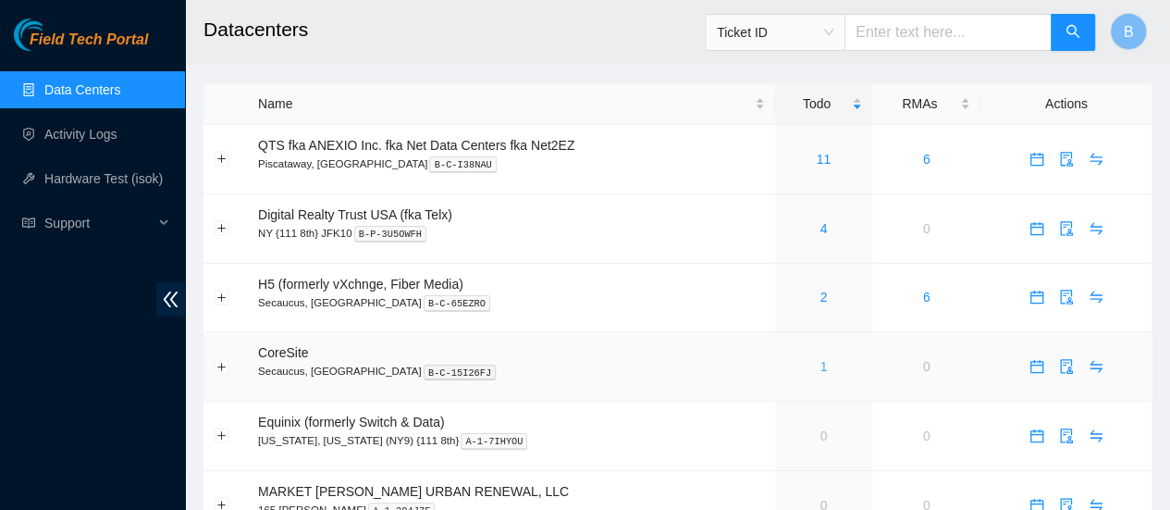
click at [820, 368] on link "1" at bounding box center [823, 366] width 7 height 15
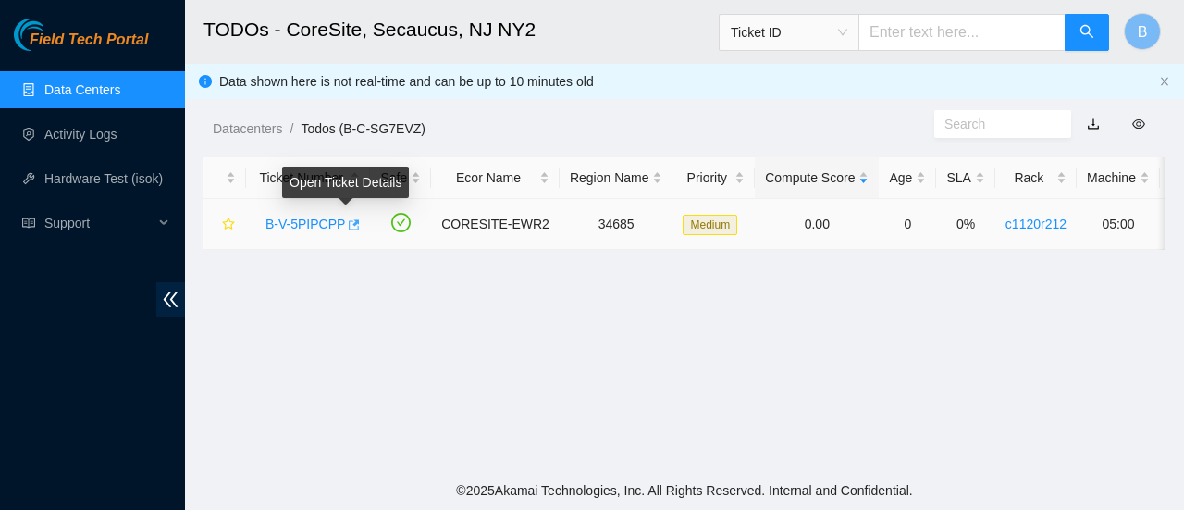
click at [351, 226] on button "button" at bounding box center [352, 225] width 15 height 30
click at [72, 88] on link "Data Centers" at bounding box center [82, 89] width 76 height 15
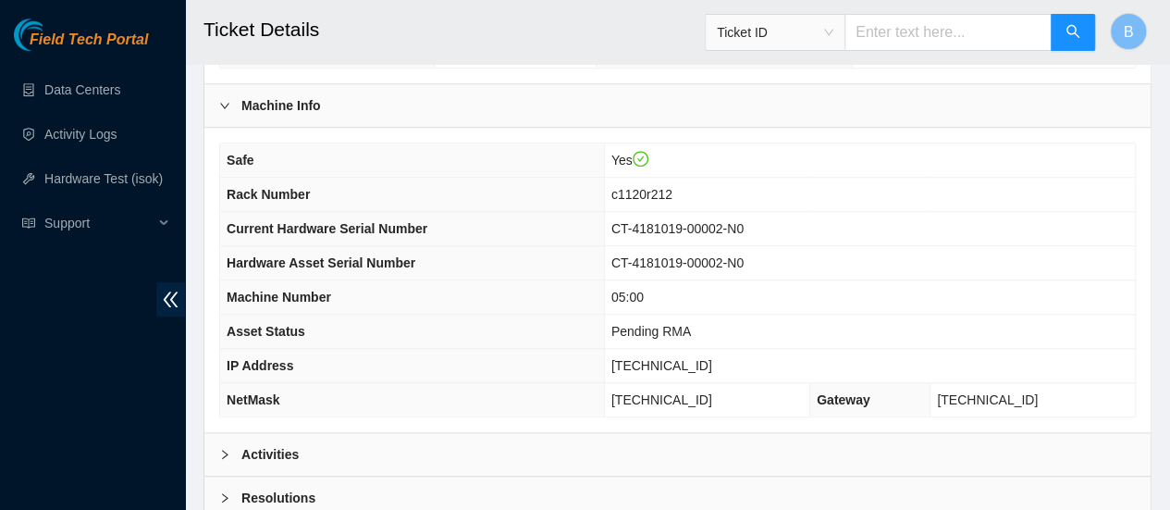
scroll to position [572, 0]
click at [282, 447] on b "Activities" at bounding box center [269, 453] width 57 height 20
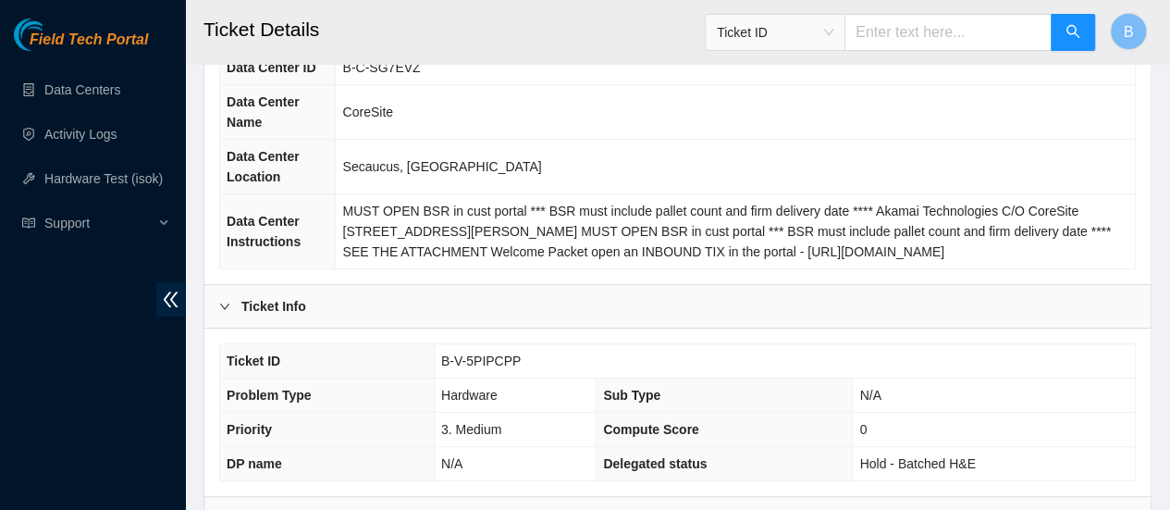
scroll to position [0, 0]
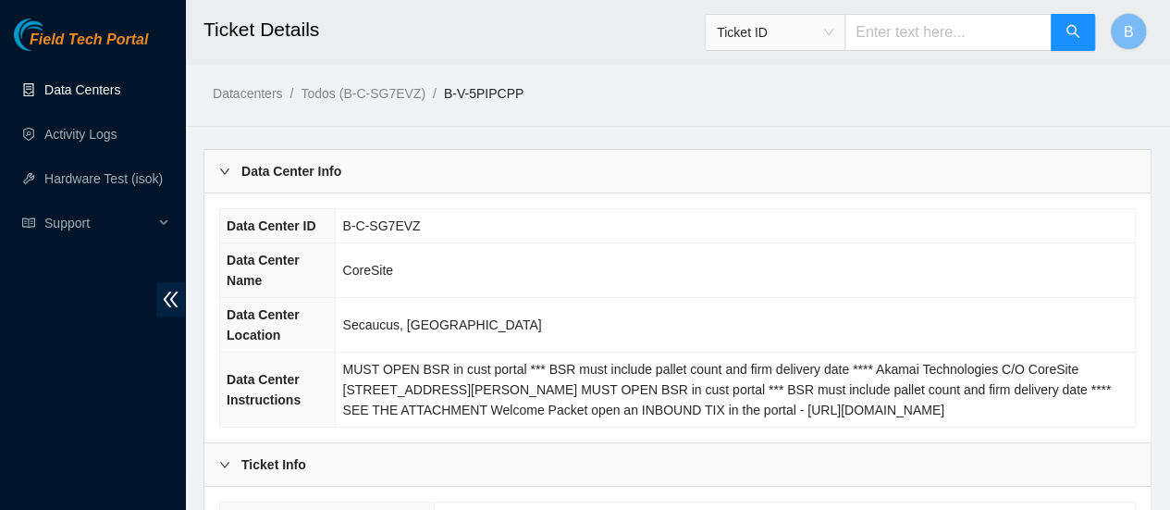
click at [68, 86] on link "Data Centers" at bounding box center [82, 89] width 76 height 15
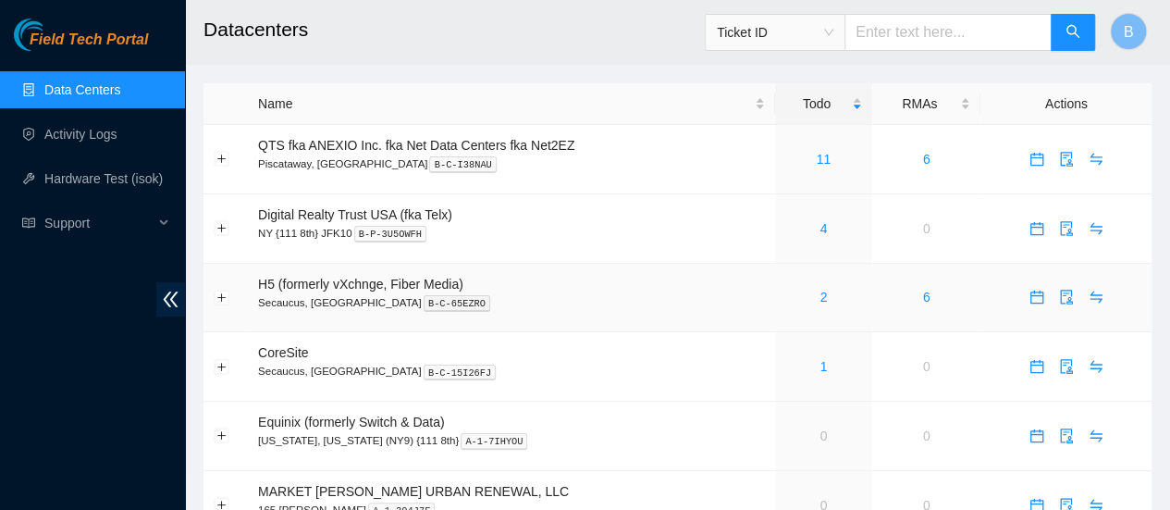
click at [816, 297] on div "2" at bounding box center [823, 297] width 77 height 20
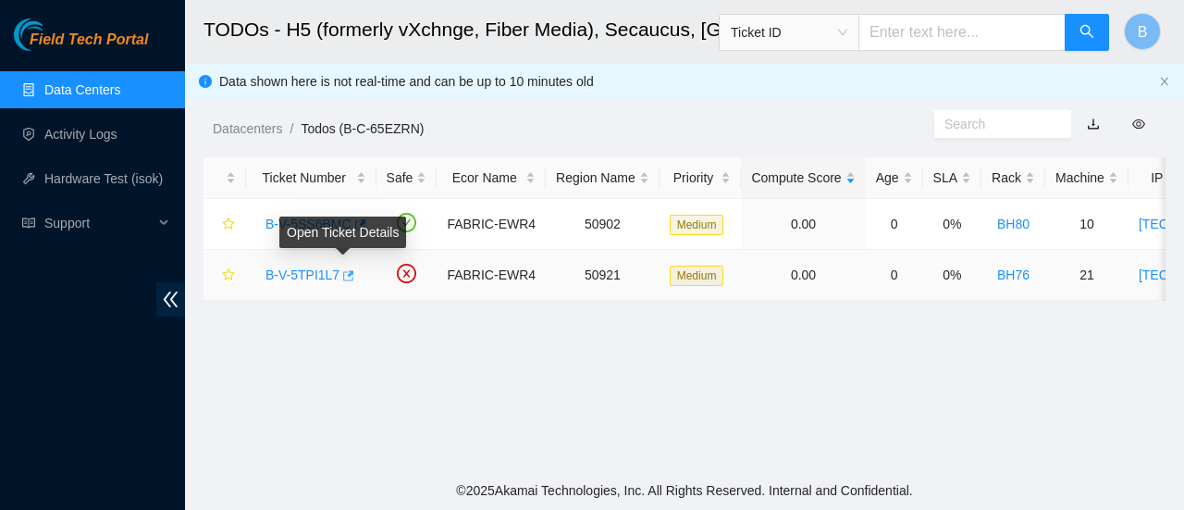
click at [344, 271] on icon "button" at bounding box center [346, 275] width 13 height 13
click at [96, 92] on link "Data Centers" at bounding box center [82, 89] width 76 height 15
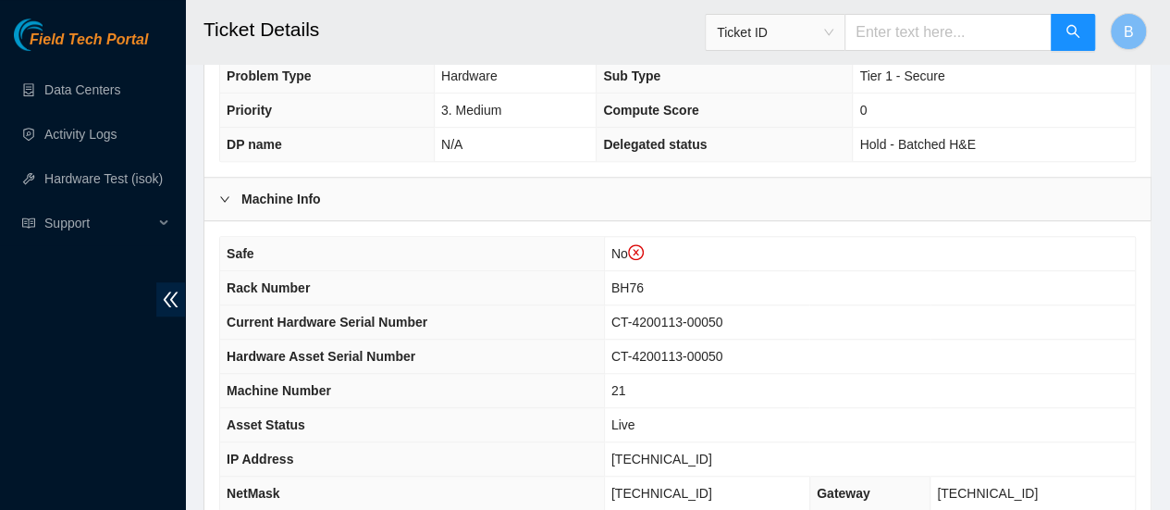
scroll to position [766, 0]
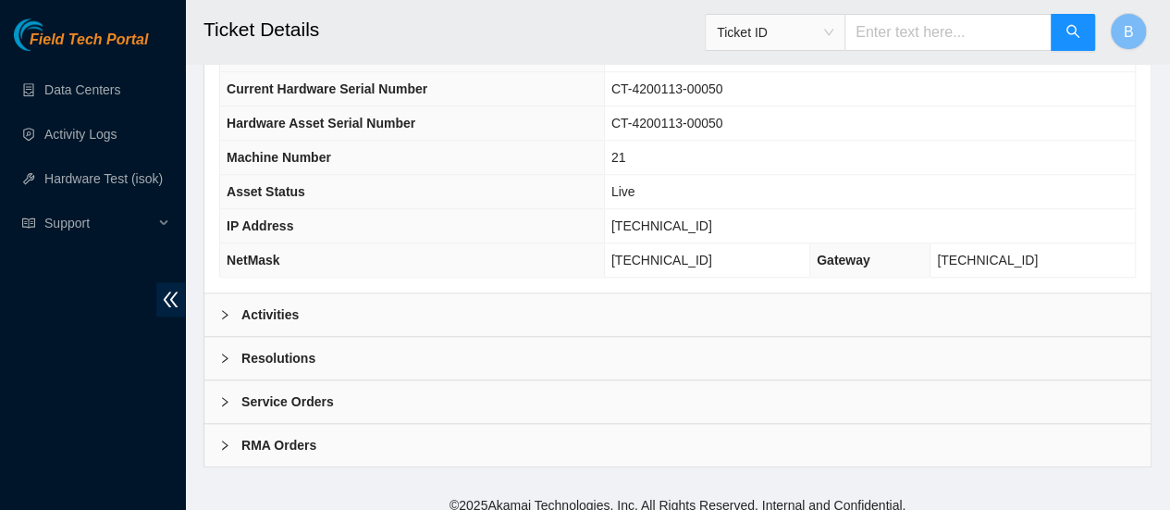
click at [265, 325] on b "Activities" at bounding box center [269, 314] width 57 height 20
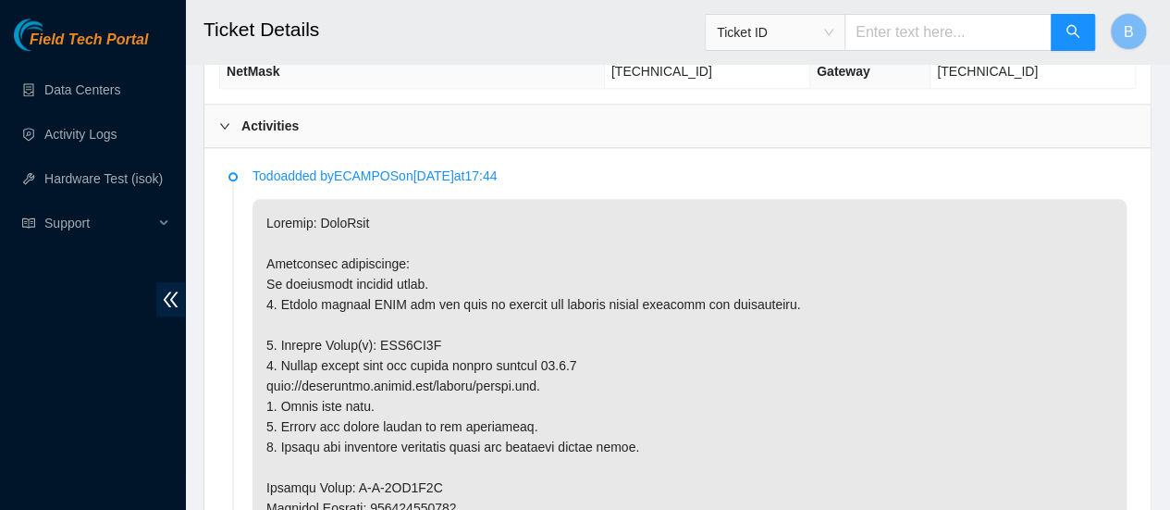
scroll to position [1035, 0]
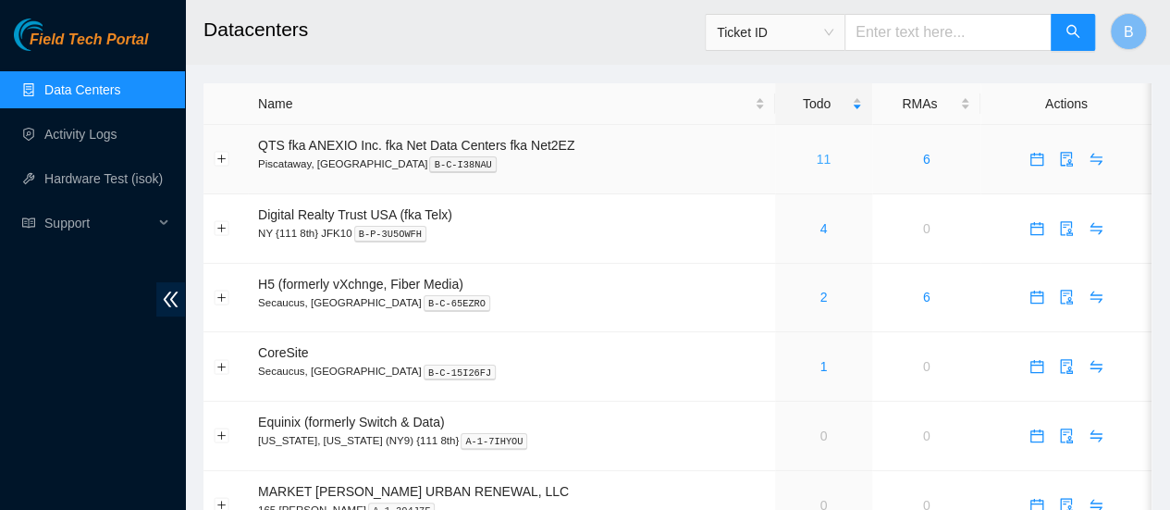
click at [823, 158] on link "11" at bounding box center [824, 159] width 15 height 15
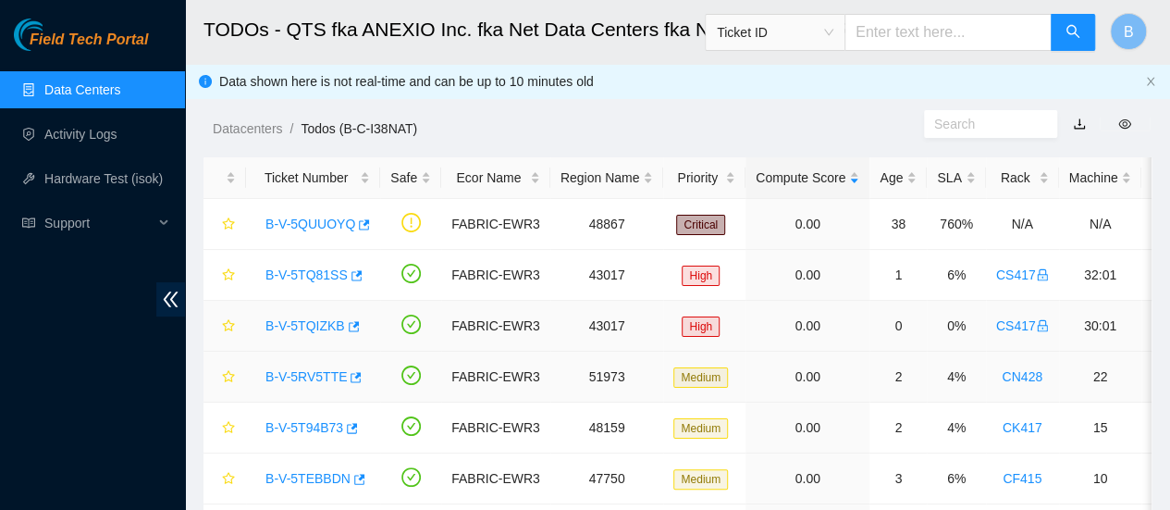
scroll to position [67, 0]
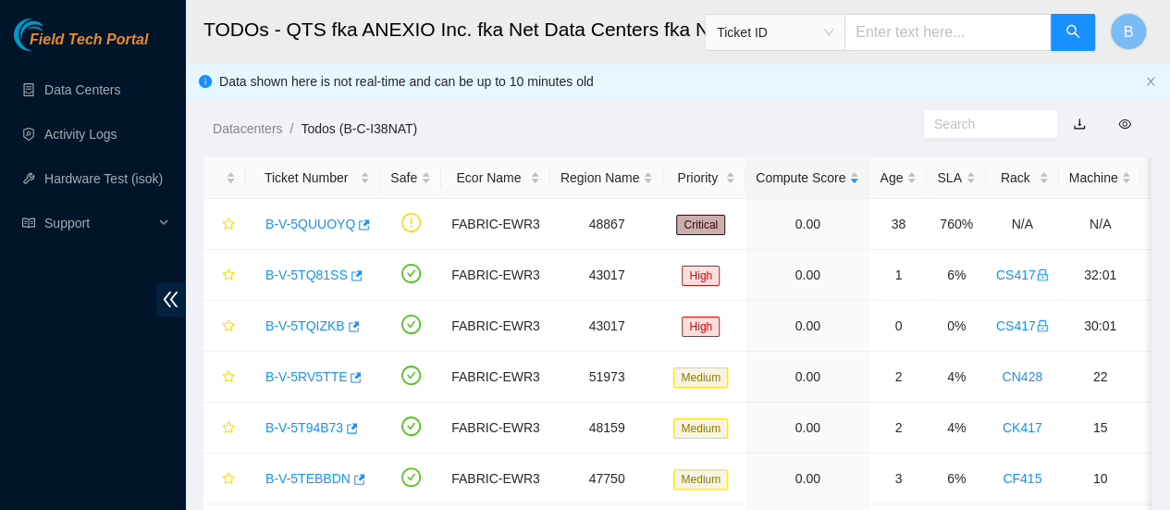
scroll to position [24, 0]
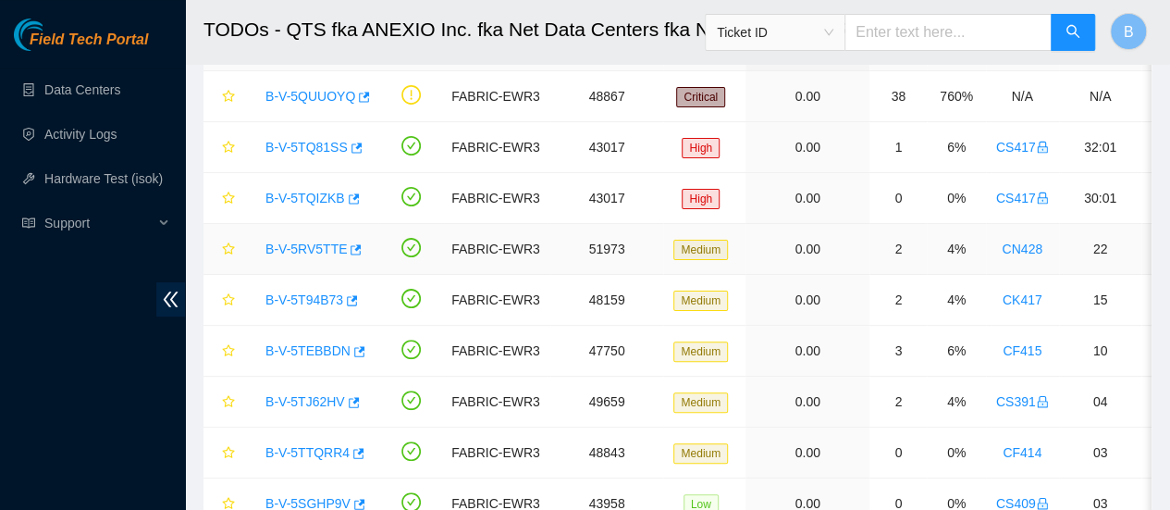
scroll to position [129, 0]
click at [353, 251] on icon "button" at bounding box center [356, 248] width 11 height 10
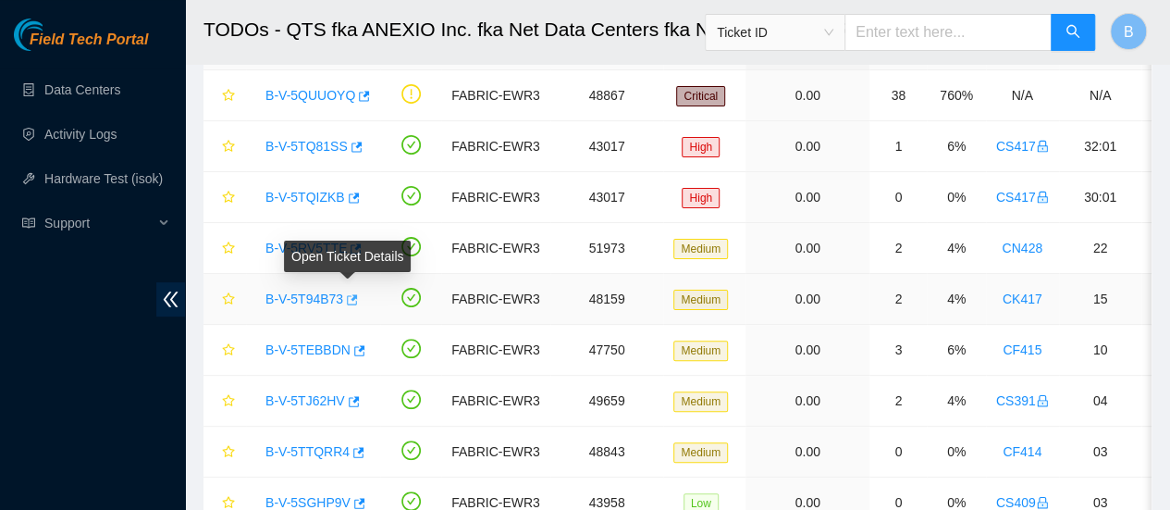
click at [346, 297] on icon "button" at bounding box center [350, 299] width 13 height 13
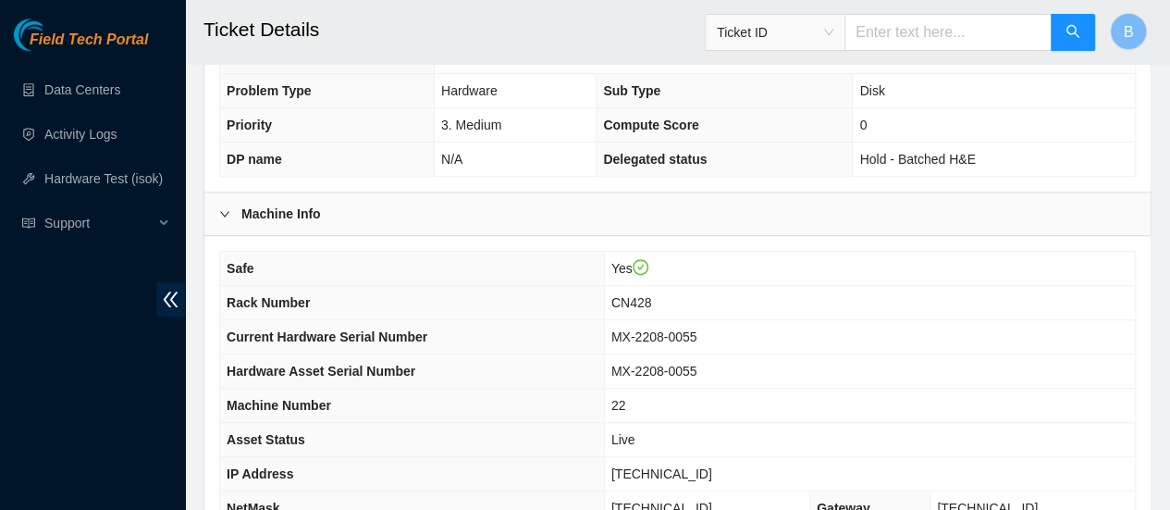
scroll to position [655, 0]
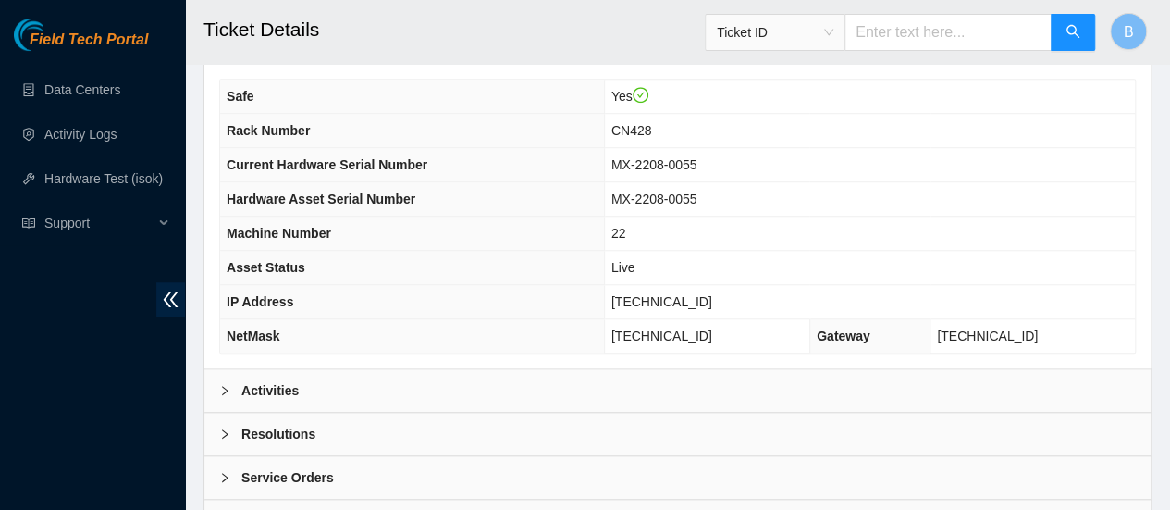
click at [283, 413] on div "Resolutions" at bounding box center [677, 434] width 946 height 43
click at [261, 424] on b "Resolutions" at bounding box center [278, 434] width 74 height 20
click at [254, 380] on b "Activities" at bounding box center [269, 390] width 57 height 20
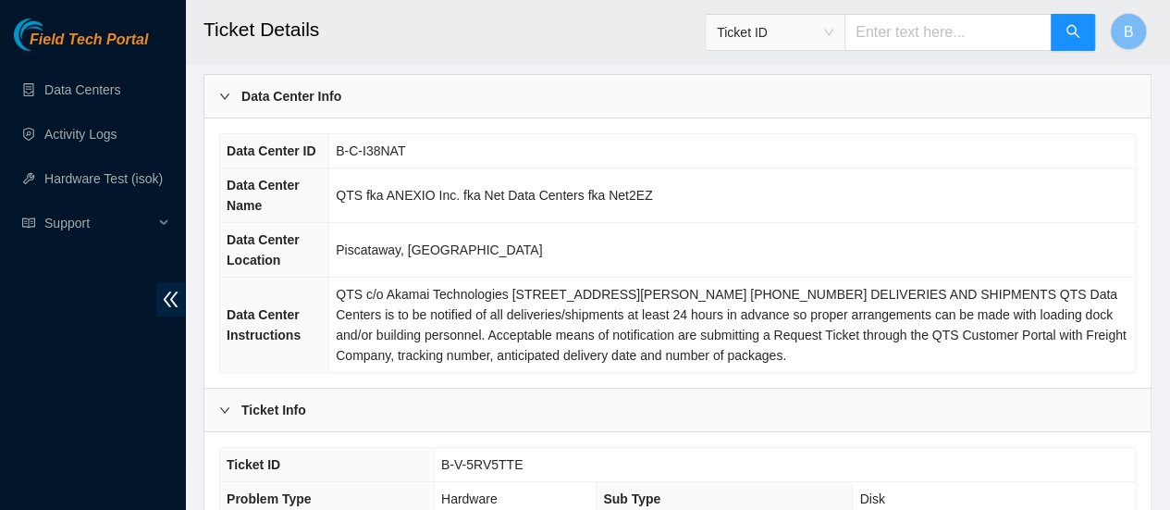
scroll to position [74, 0]
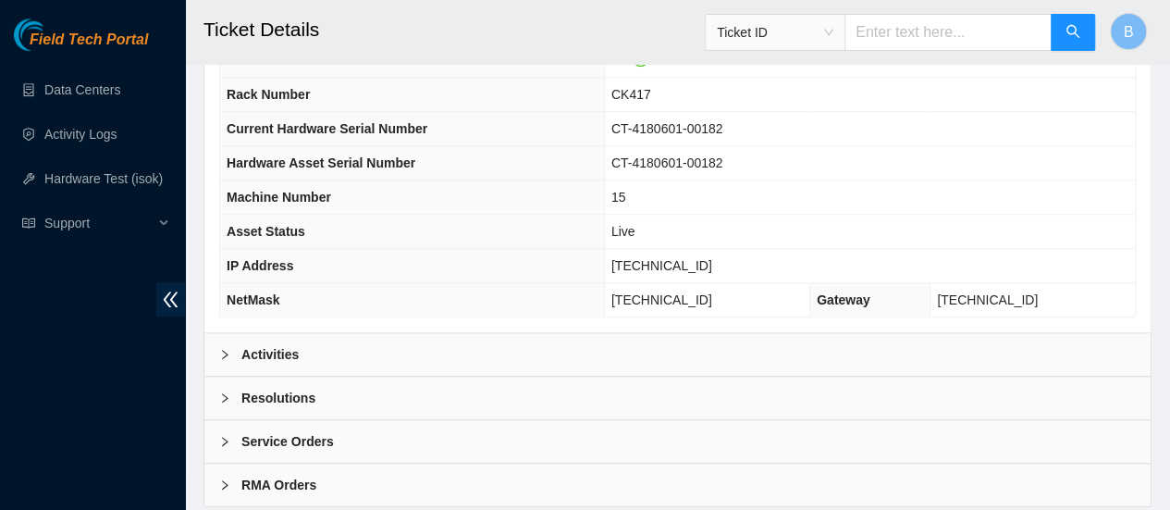
scroll to position [692, 0]
click at [268, 360] on div "Activities" at bounding box center [677, 353] width 946 height 43
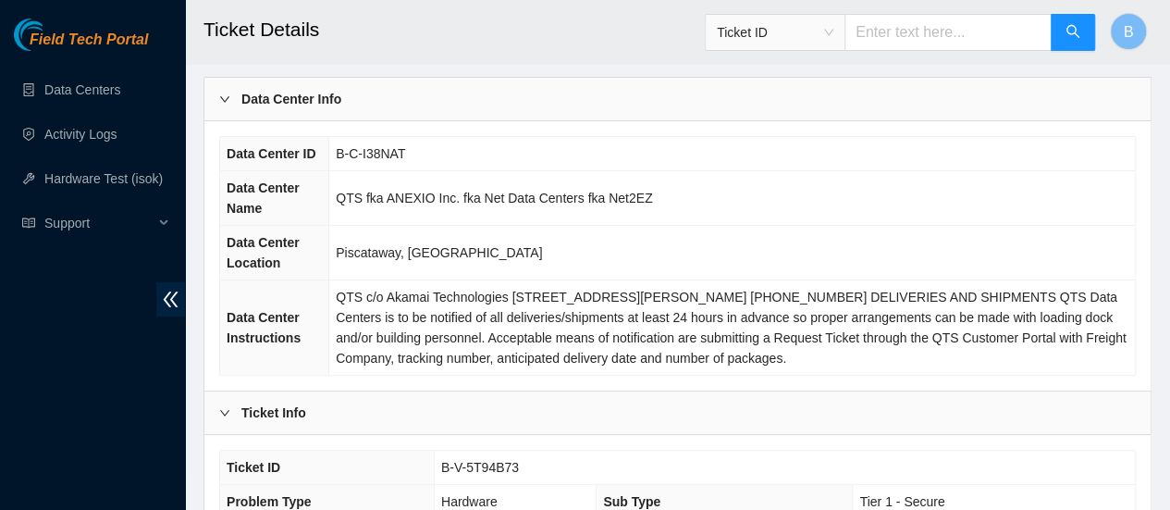
scroll to position [0, 0]
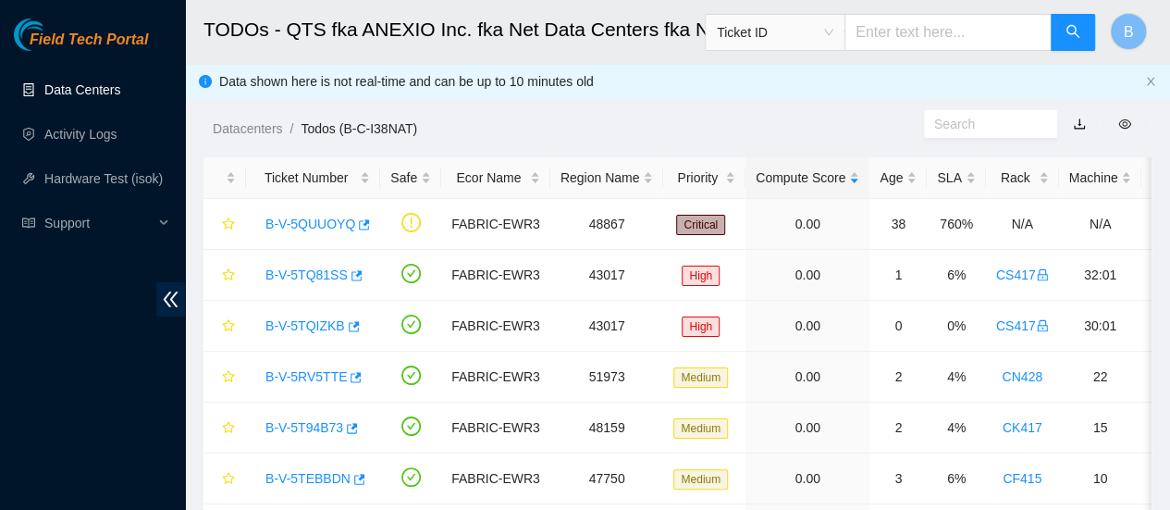
click at [105, 97] on link "Data Centers" at bounding box center [82, 89] width 76 height 15
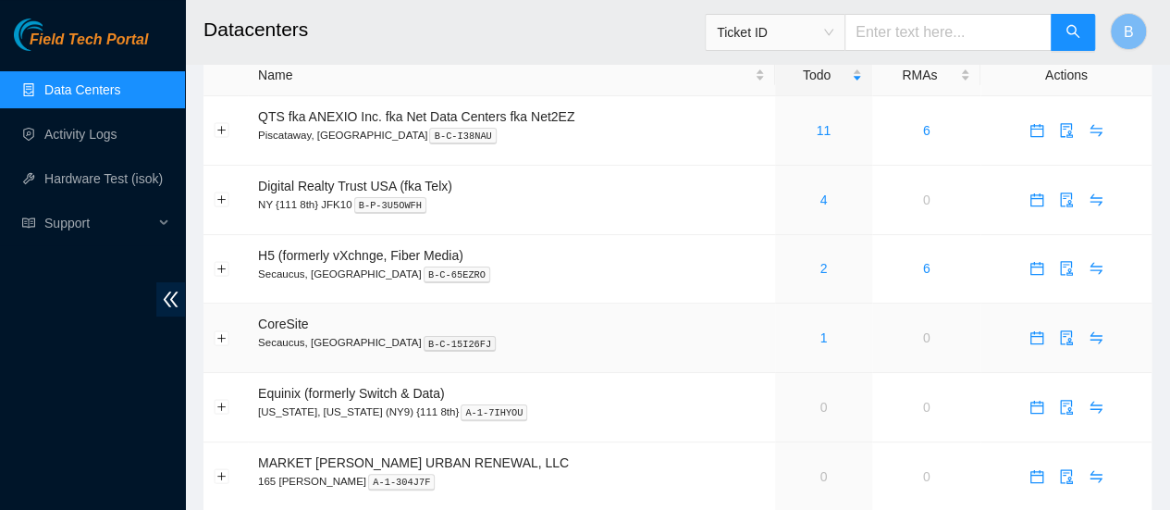
scroll to position [31, 0]
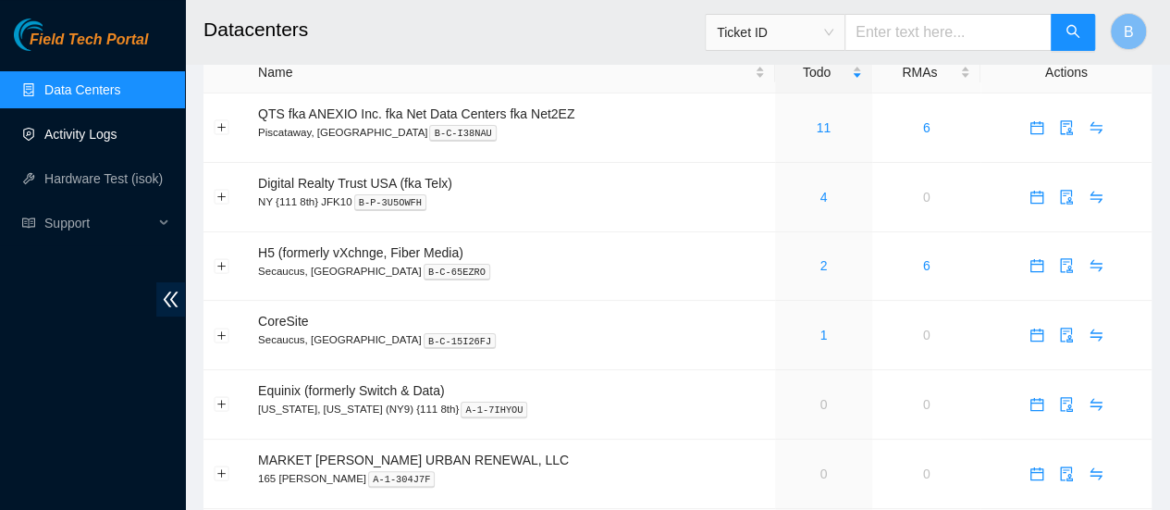
click at [66, 127] on link "Activity Logs" at bounding box center [80, 134] width 73 height 15
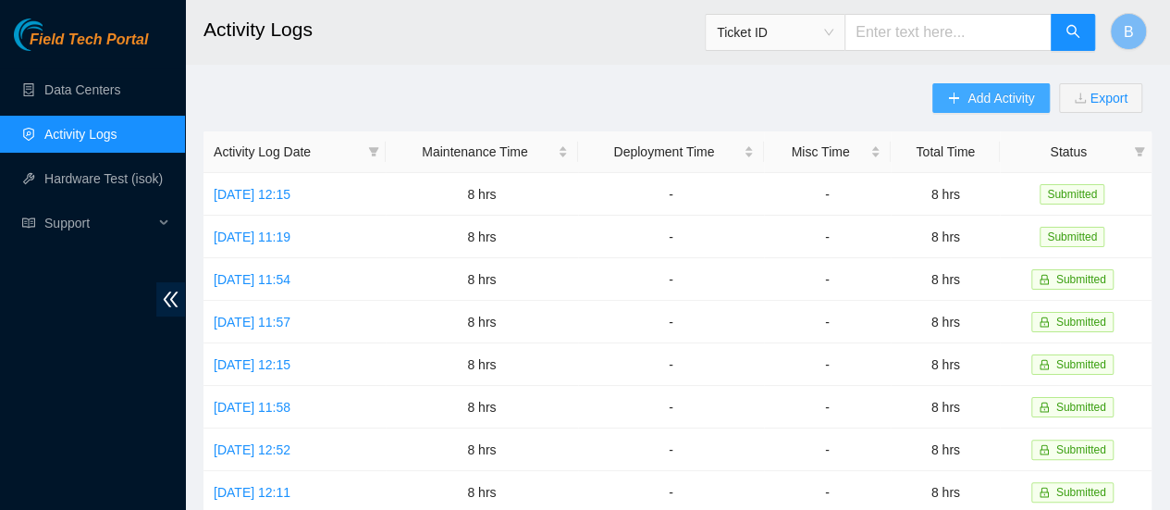
click at [966, 100] on button "Add Activity" at bounding box center [990, 98] width 117 height 30
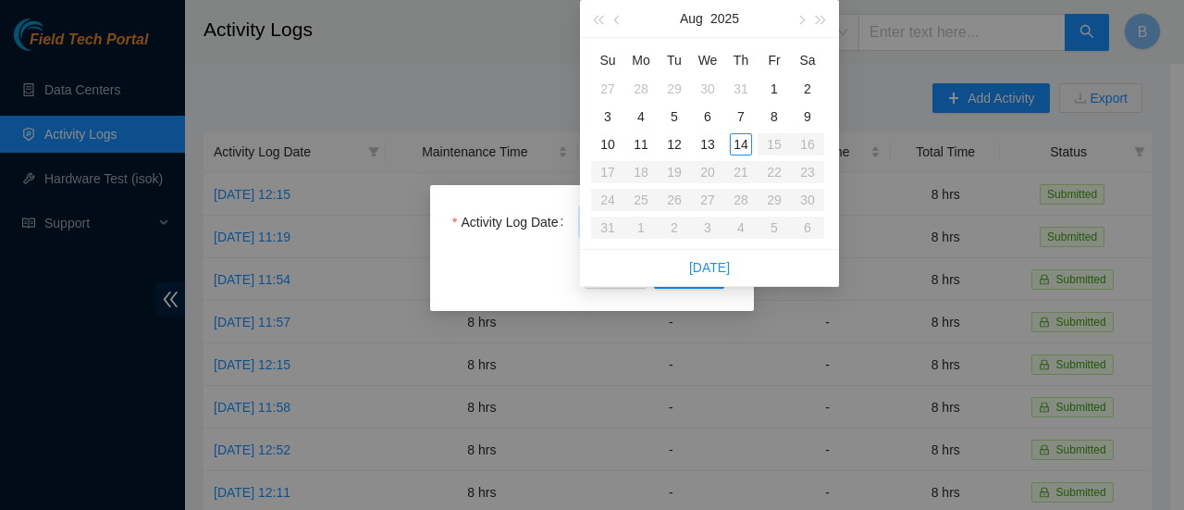
click at [623, 225] on body "Field Tech Portal Data Centers Activity Logs Hardware Test (isok) Support Activ…" at bounding box center [585, 255] width 1170 height 510
type input "[DATE]"
type input "2025-08-13"
type input "2025-08-12"
click at [682, 147] on div "12" at bounding box center [674, 144] width 22 height 22
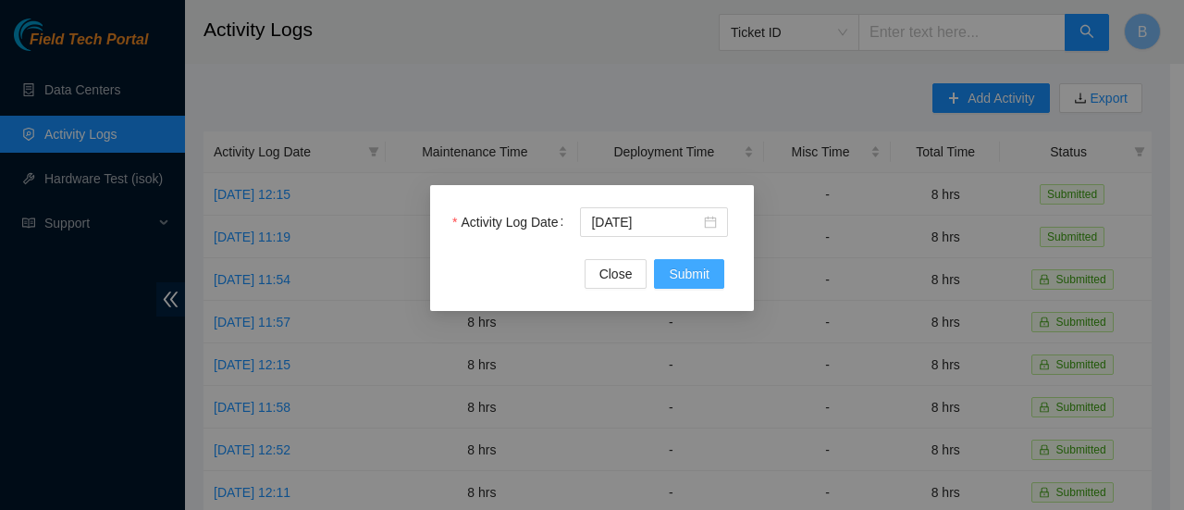
click at [682, 287] on button "Submit" at bounding box center [689, 274] width 70 height 30
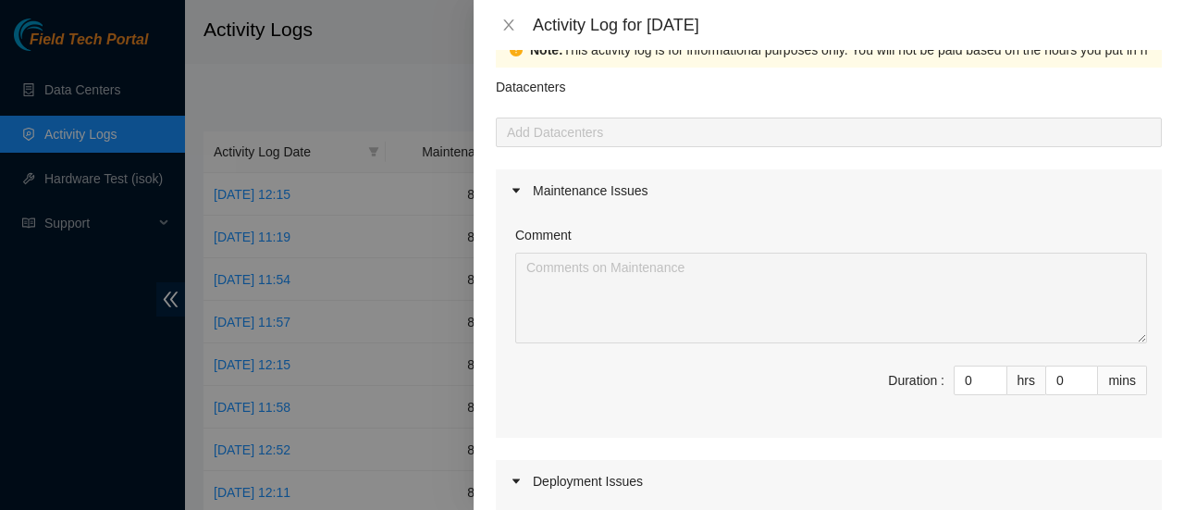
scroll to position [41, 0]
click at [956, 387] on input "0" at bounding box center [981, 379] width 52 height 28
type input "8"
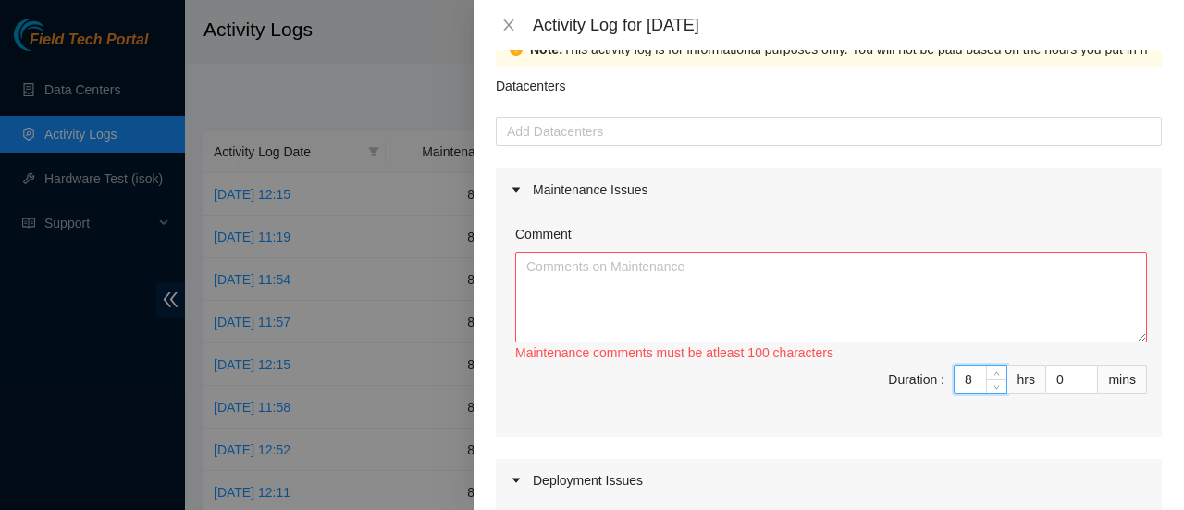
type input "8"
click at [751, 302] on textarea "Comment" at bounding box center [831, 297] width 632 height 91
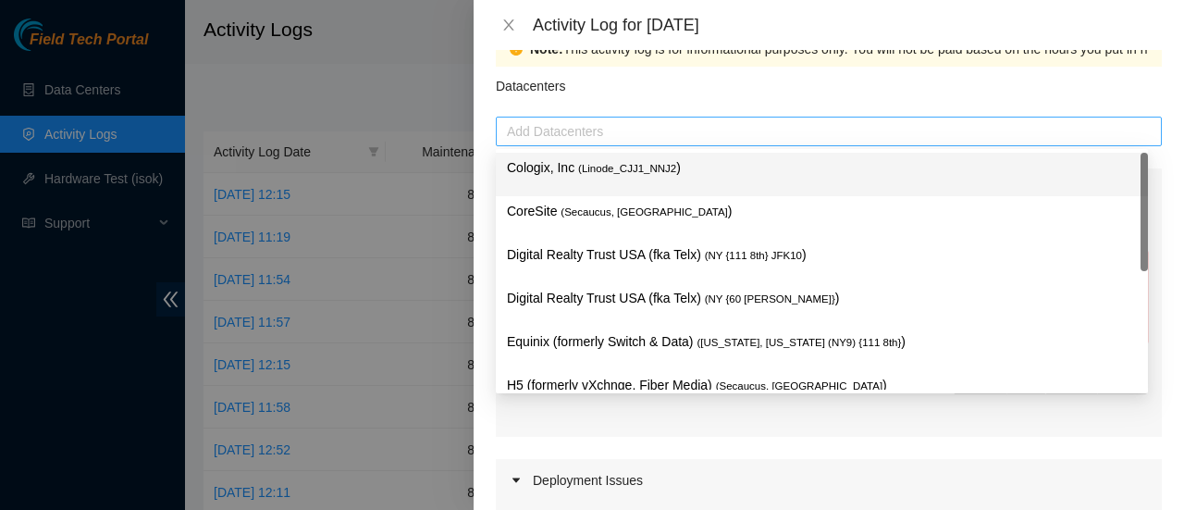
click at [573, 119] on div "Add Datacenters" at bounding box center [829, 132] width 666 height 30
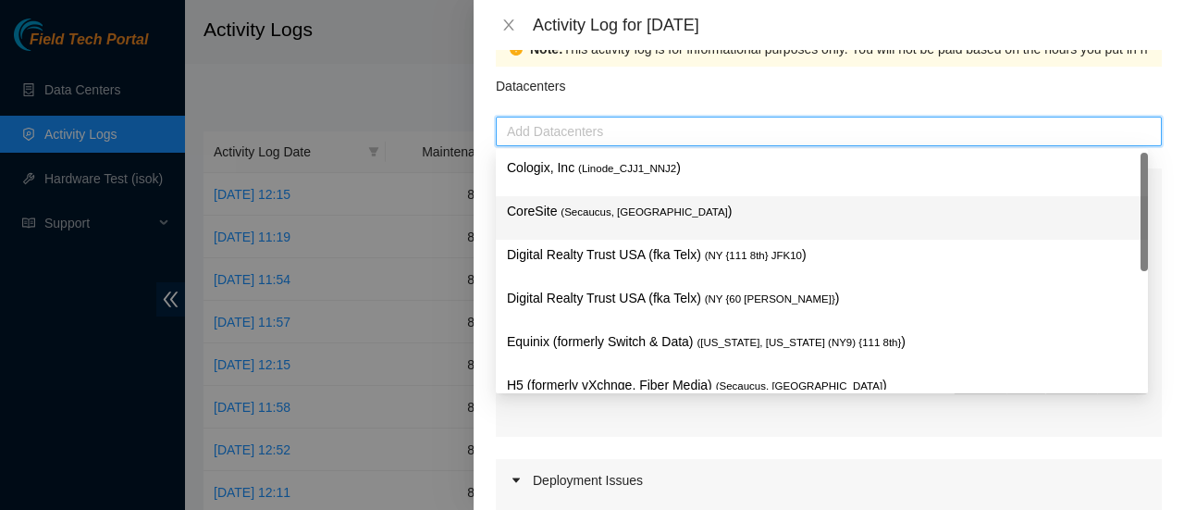
click at [551, 205] on p "CoreSite ( Secaucus, NJ NY2 )" at bounding box center [822, 211] width 630 height 21
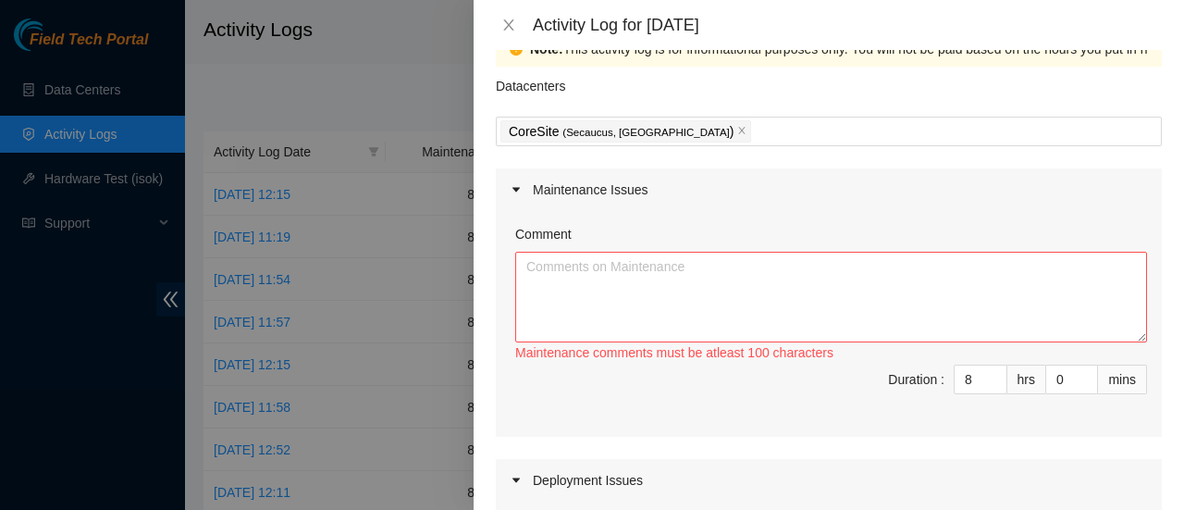
click at [698, 101] on div "Datacenters" at bounding box center [829, 92] width 666 height 50
click at [610, 278] on textarea "Comment" at bounding box center [831, 297] width 632 height 91
click at [516, 282] on textarea "Comment" at bounding box center [831, 297] width 632 height 91
paste textarea "Diego Martinez 6/20/2025 2:14 PM • Cleaned around the cage sorter fibers and la…"
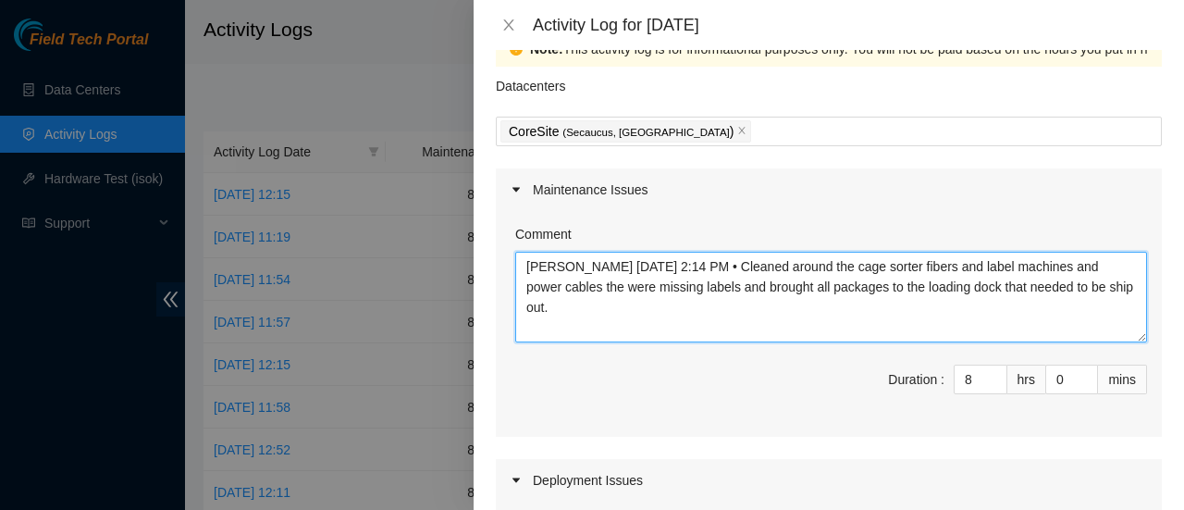
click at [734, 263] on textarea "Diego Martinez 6/20/2025 2:14 PM • Cleaned around the cage sorter fibers and la…" at bounding box center [831, 297] width 632 height 91
click at [857, 265] on textarea "Cleaned around the cage sorter fibers and label machines and power cables the w…" at bounding box center [831, 297] width 632 height 91
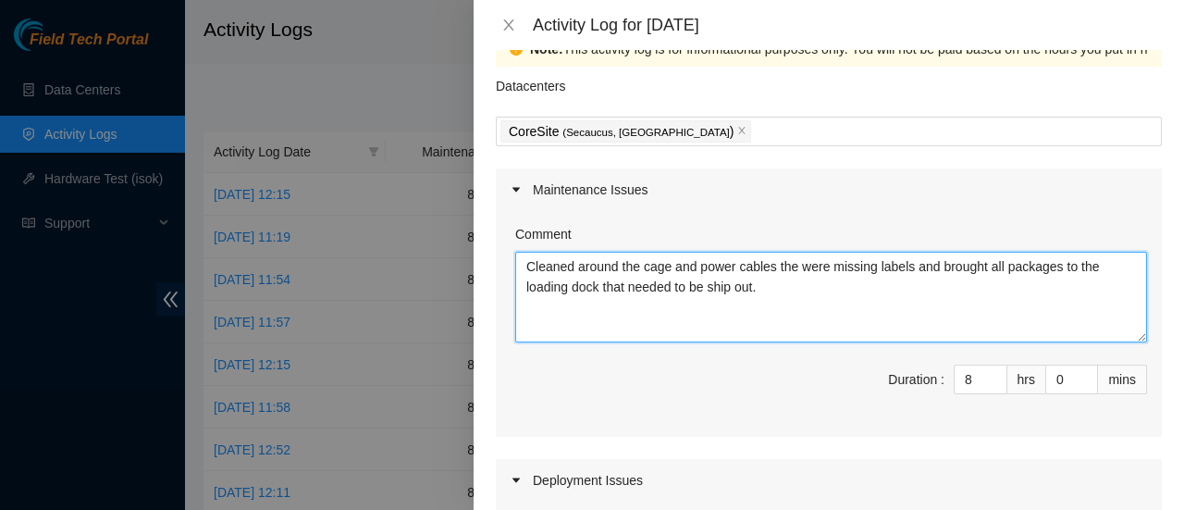
click at [694, 263] on textarea "Cleaned around the cage and power cables the were missing labels and brought al…" at bounding box center [831, 297] width 632 height 91
click at [847, 263] on textarea "Cleaned around the cage power cables the were missing labels and brought all pa…" at bounding box center [831, 297] width 632 height 91
click at [957, 264] on textarea "Cleaned around the cage power cables the were laying around from previuo labels…" at bounding box center [831, 297] width 632 height 91
drag, startPoint x: 938, startPoint y: 269, endPoint x: 918, endPoint y: 315, distance: 50.5
click at [918, 315] on textarea "Cleaned around the cage power cables the were laying around from previuos label…" at bounding box center [831, 297] width 632 height 91
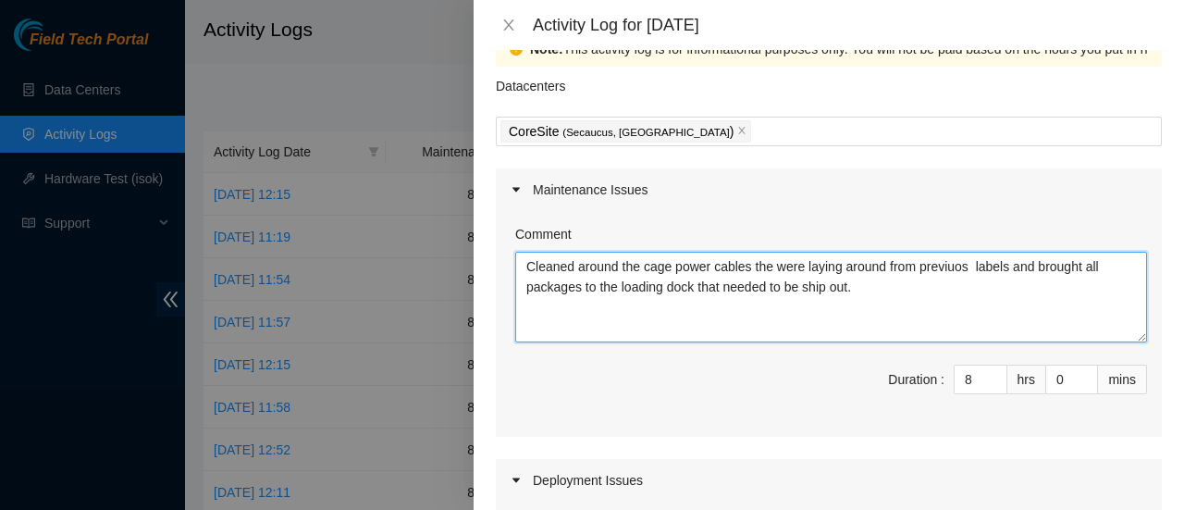
click at [969, 266] on textarea "Cleaned around the cage power cables the were laying around from previuos label…" at bounding box center [831, 297] width 632 height 91
drag, startPoint x: 1045, startPoint y: 262, endPoint x: 984, endPoint y: 256, distance: 61.3
click at [984, 256] on textarea "Cleaned around the cage power cables the were laying around from old decons lab…" at bounding box center [831, 297] width 632 height 91
drag, startPoint x: 1082, startPoint y: 270, endPoint x: 1008, endPoint y: 267, distance: 74.1
click at [1008, 267] on textarea "Cleaned around the cage power cables the were laying around from old decons and…" at bounding box center [831, 297] width 632 height 91
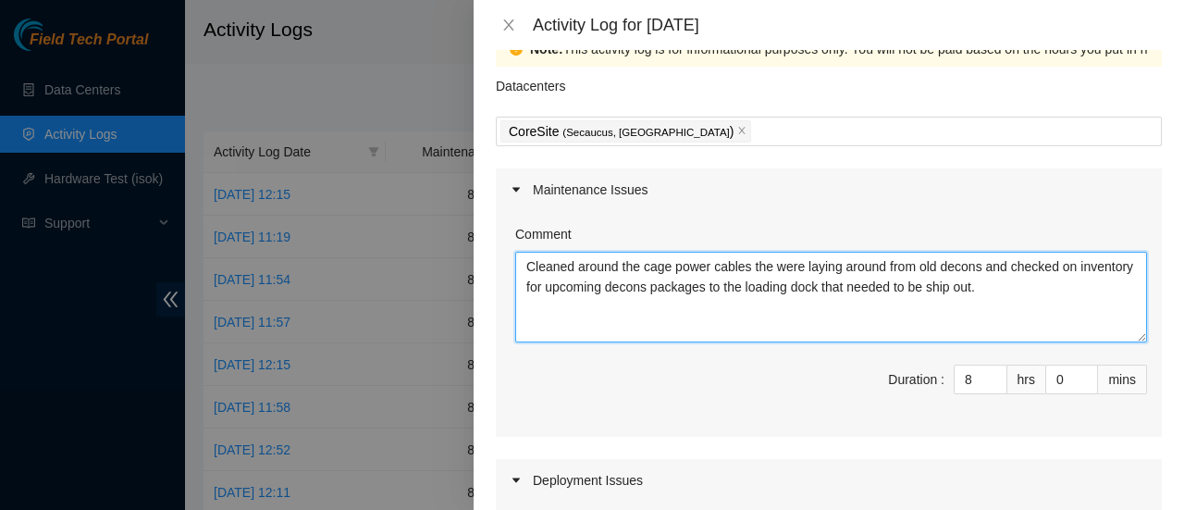
click at [1063, 298] on textarea "Cleaned around the cage power cables the were laying around from old decons and…" at bounding box center [831, 297] width 632 height 91
drag, startPoint x: 1053, startPoint y: 290, endPoint x: 707, endPoint y: 295, distance: 346.0
click at [707, 295] on textarea "Cleaned around the cage power cables the were laying around from old decons and…" at bounding box center [831, 297] width 632 height 91
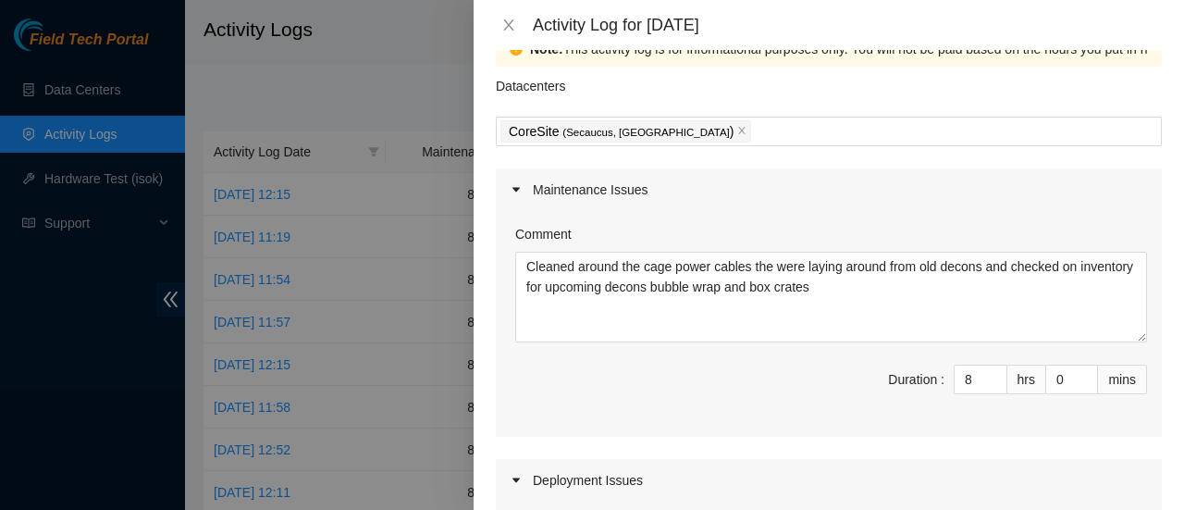
click at [796, 403] on span "Duration : 8 hrs 0 mins" at bounding box center [829, 390] width 636 height 52
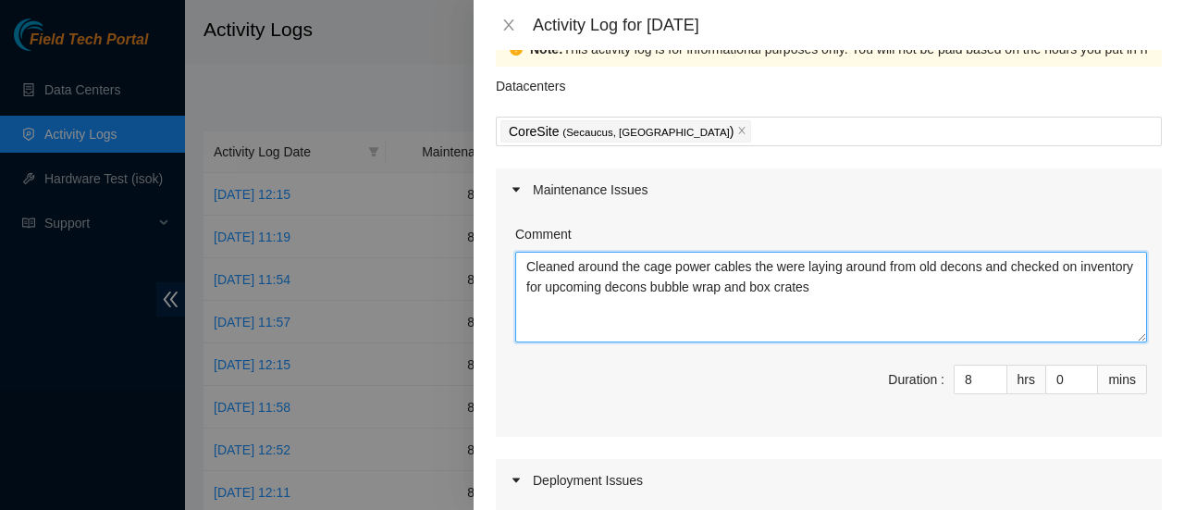
click at [749, 265] on textarea "Cleaned around the cage power cables the were laying around from old decons and…" at bounding box center [831, 297] width 632 height 91
type textarea "Cleaned around the cage power cables and DACS the were laying around from old d…"
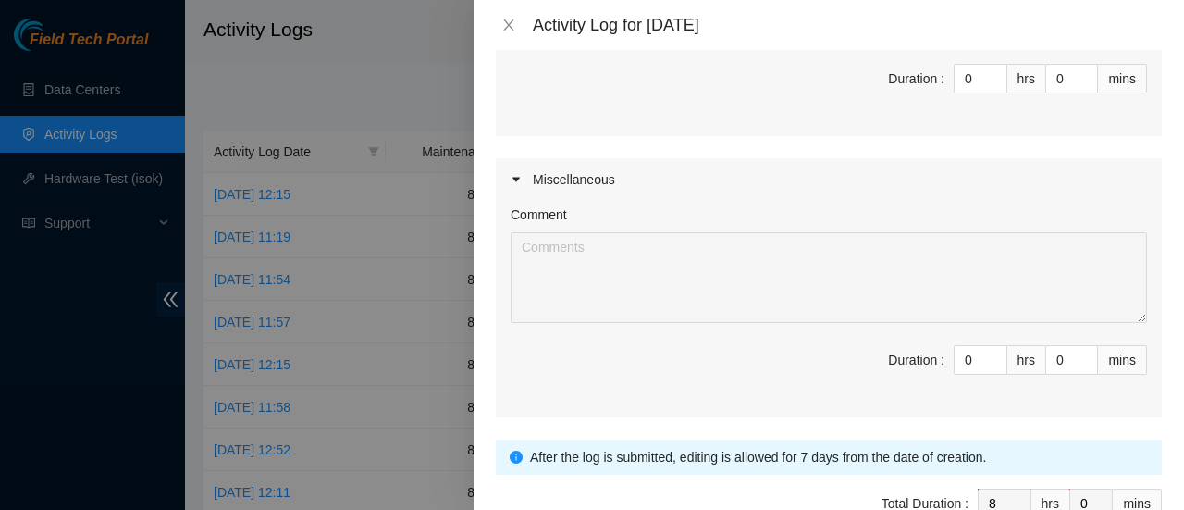
scroll to position [728, 0]
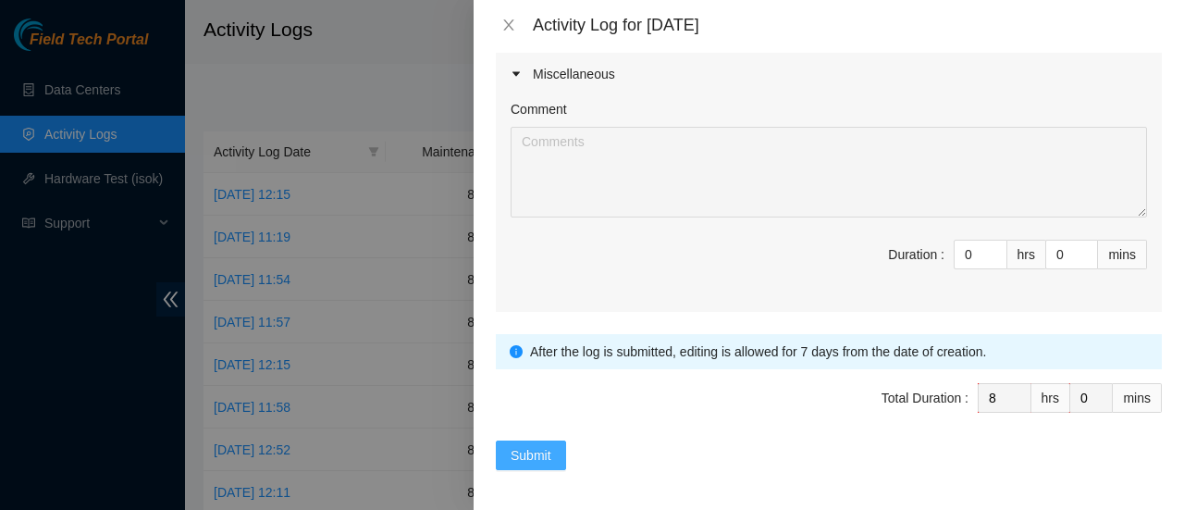
click at [537, 453] on span "Submit" at bounding box center [531, 455] width 41 height 20
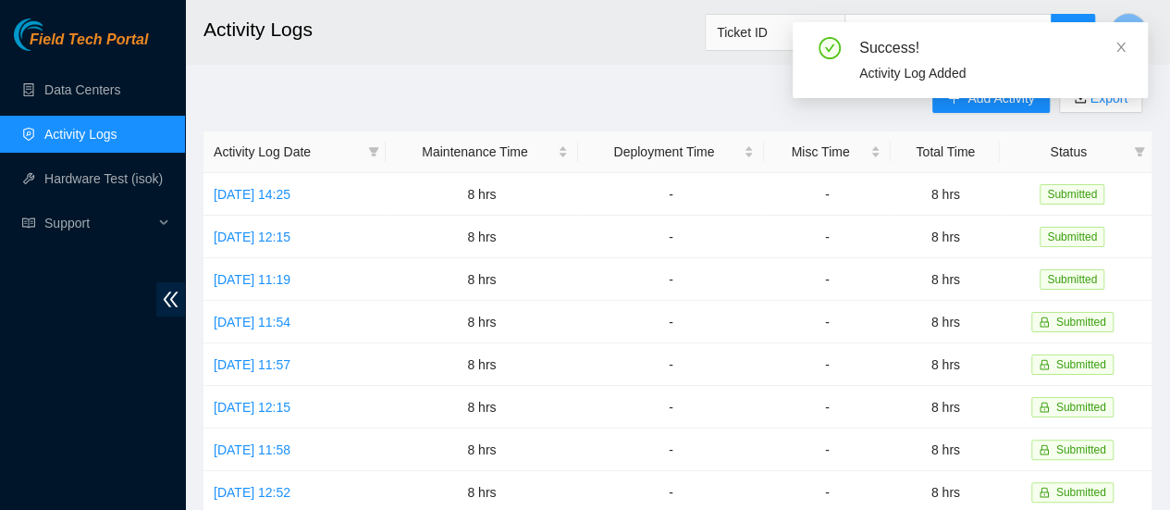
click at [1020, 101] on div "Success! Activity Log Added" at bounding box center [970, 67] width 355 height 91
drag, startPoint x: 1123, startPoint y: 43, endPoint x: 1114, endPoint y: 47, distance: 10.0
click at [1114, 47] on div "Success! Activity Log Added" at bounding box center [970, 60] width 355 height 76
click at [1114, 47] on div "Success!" at bounding box center [992, 48] width 266 height 22
click at [1119, 45] on icon "close" at bounding box center [1121, 47] width 13 height 13
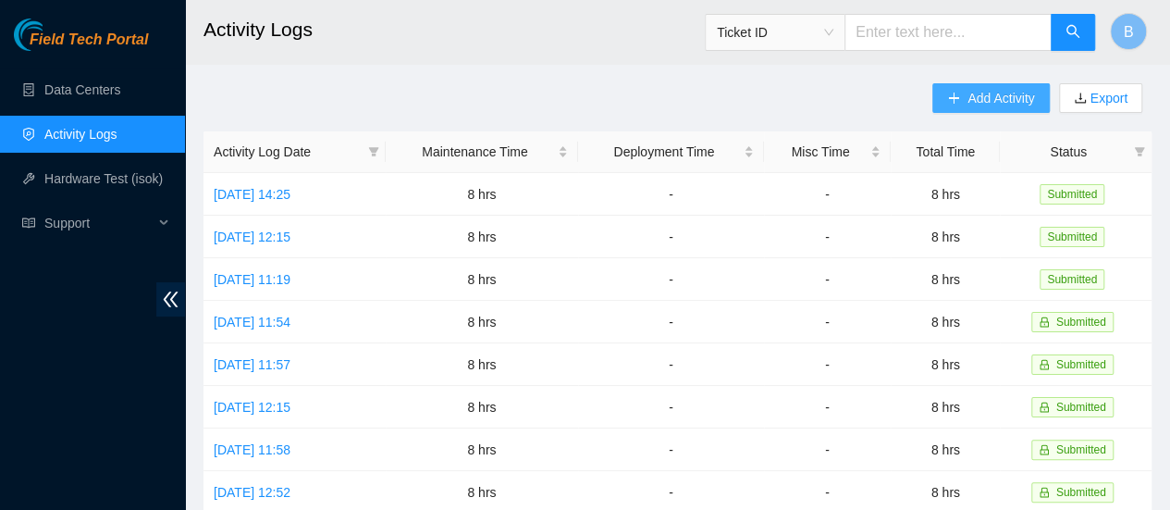
click at [960, 95] on button "Add Activity" at bounding box center [990, 98] width 117 height 30
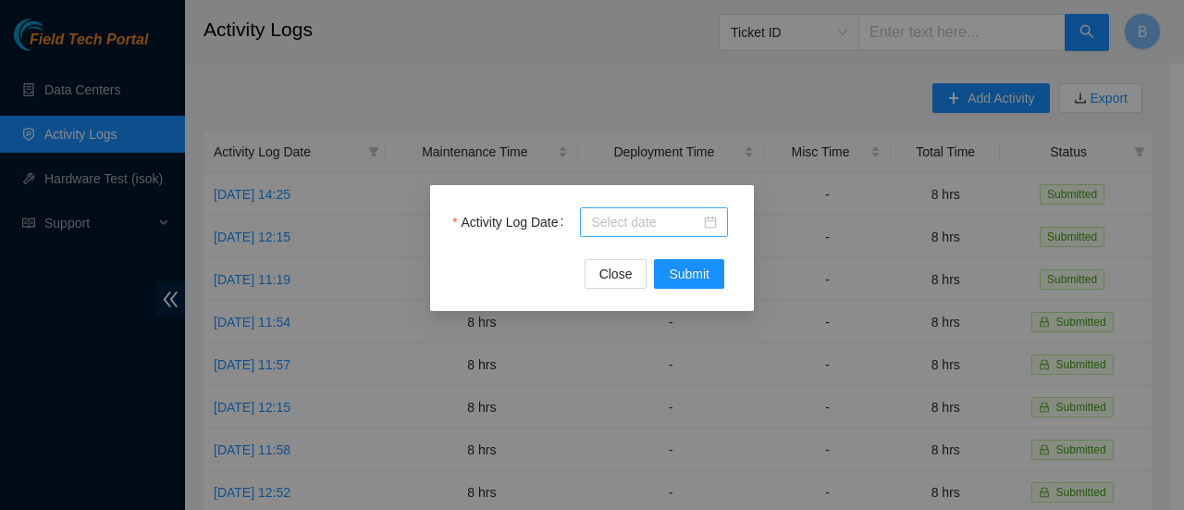
click at [675, 225] on body "Field Tech Portal Data Centers Activity Logs Hardware Test (isok) Support Activ…" at bounding box center [585, 255] width 1170 height 510
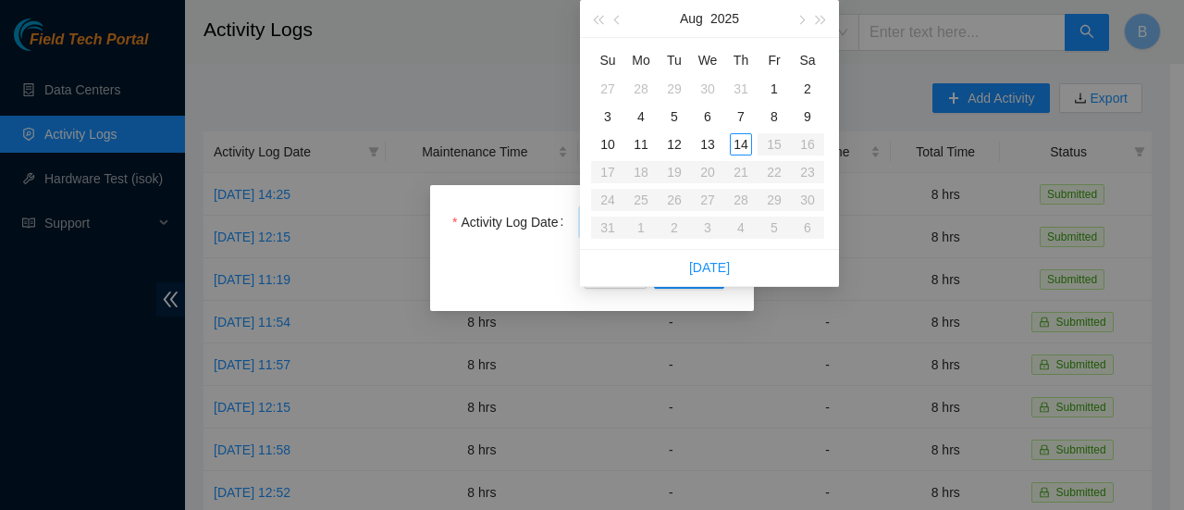
type input "2025-07-31"
type input "2025-07-30"
type input "2025-08-08"
type input "2025-08-13"
click at [711, 142] on div "13" at bounding box center [708, 144] width 22 height 22
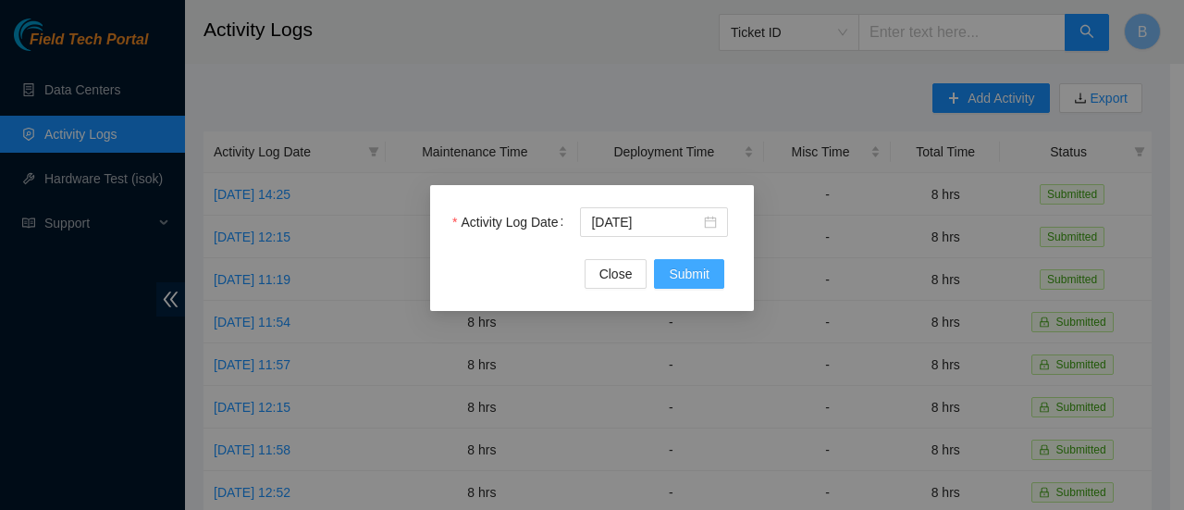
click at [681, 278] on span "Submit" at bounding box center [689, 274] width 41 height 20
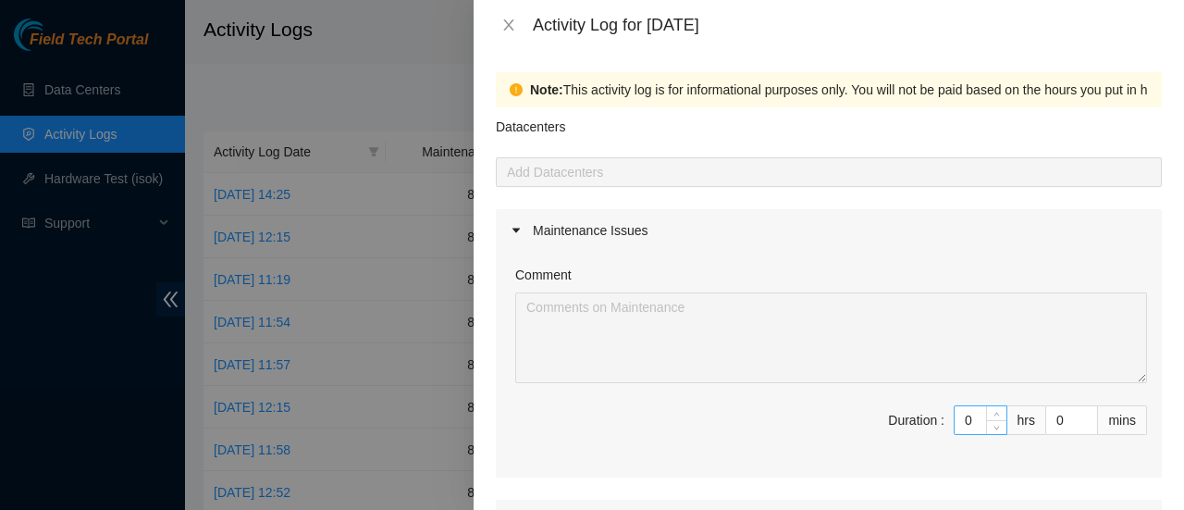
click at [963, 418] on input "0" at bounding box center [981, 420] width 52 height 28
type input "8"
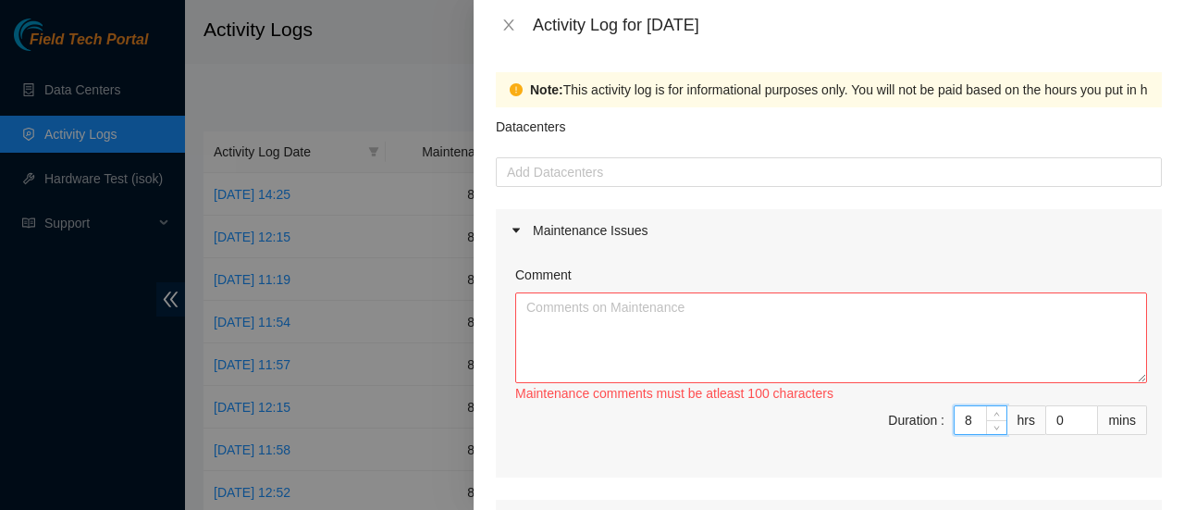
type input "8"
click at [742, 352] on textarea "Comment" at bounding box center [831, 337] width 632 height 91
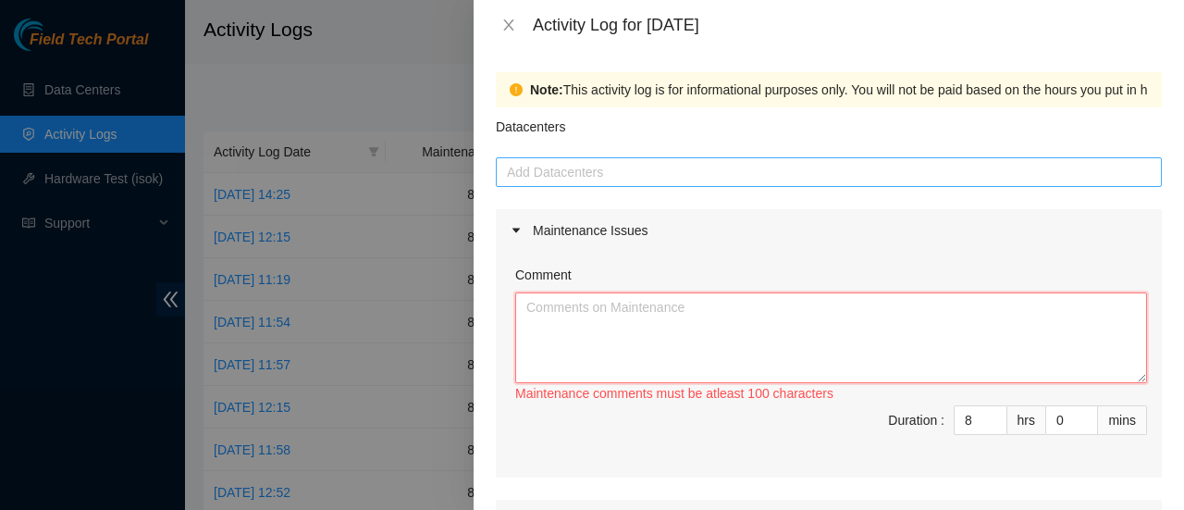
click at [553, 177] on div at bounding box center [828, 172] width 657 height 22
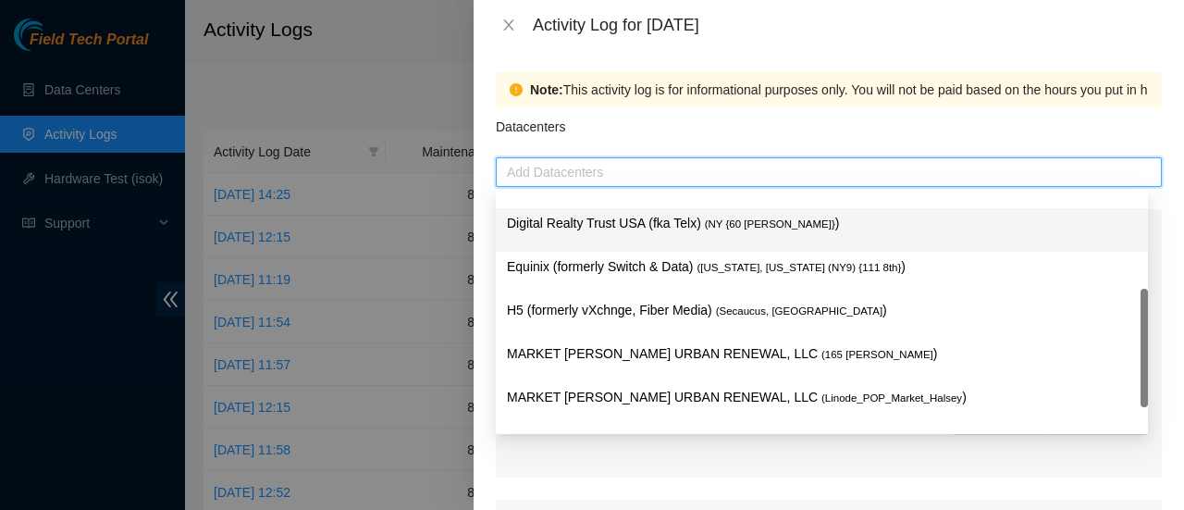
scroll to position [152, 0]
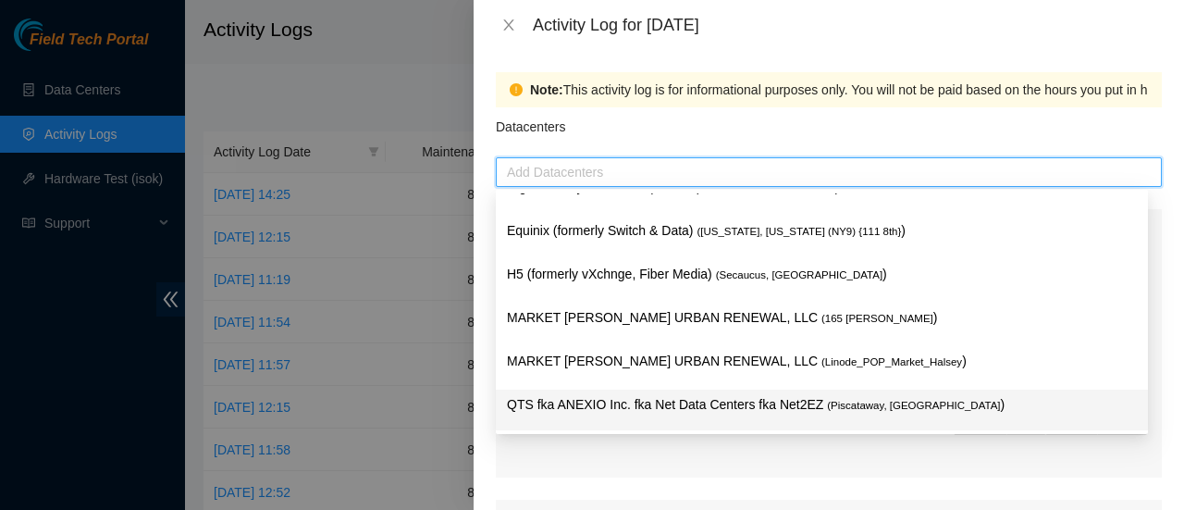
click at [827, 406] on span "( Piscataway, NJ" at bounding box center [913, 405] width 173 height 11
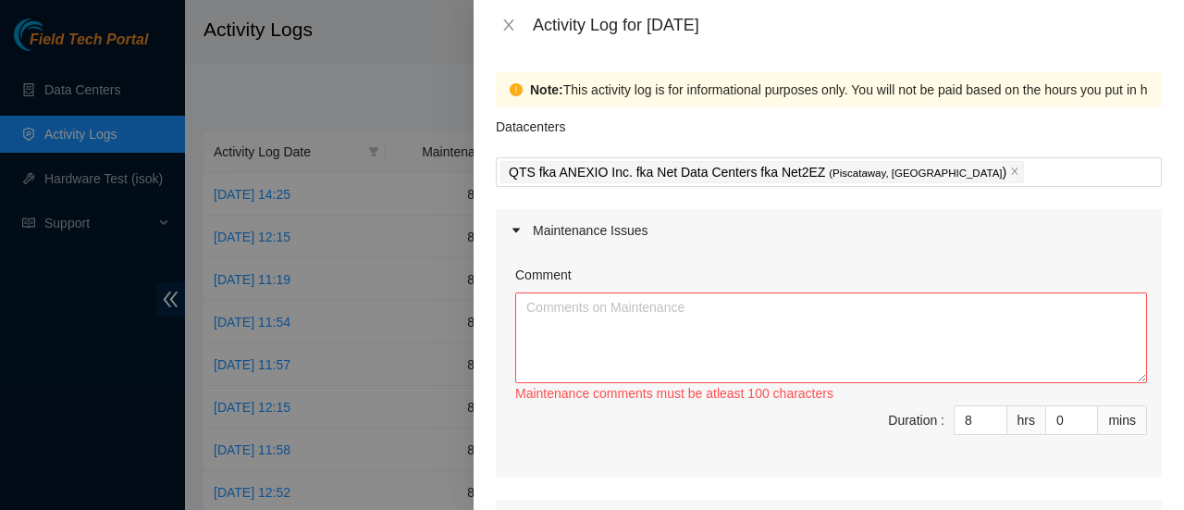
click at [897, 137] on div "Datacenters" at bounding box center [829, 132] width 666 height 50
click at [672, 328] on textarea "Comment" at bounding box center [831, 337] width 632 height 91
click at [655, 302] on textarea "Worked on DP" at bounding box center [831, 337] width 632 height 91
paste textarea "76328"
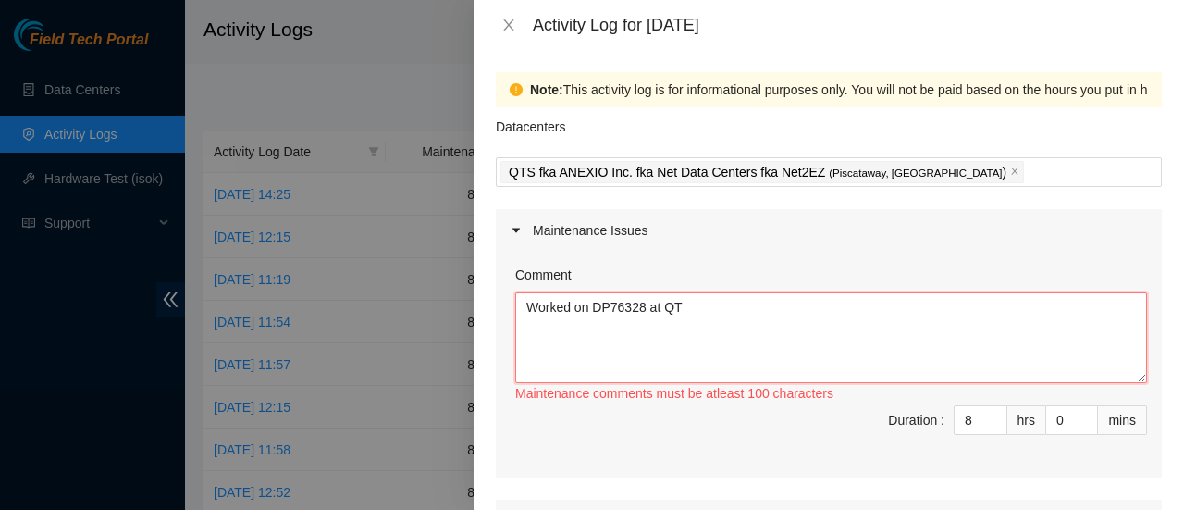
click at [721, 319] on textarea "Worked on DP76328 at QT" at bounding box center [831, 337] width 632 height 91
click at [775, 306] on textarea "Worked on DP76328 at QTS" at bounding box center [831, 337] width 632 height 91
click at [683, 306] on textarea "Worked on DP76328 at QTS four Racks helped out with the cable management" at bounding box center [831, 337] width 632 height 91
click at [1030, 314] on textarea "Worked on DP76328 at QTS with four Racks helped out with the cable management" at bounding box center [831, 337] width 632 height 91
click at [1067, 318] on textarea "Worked on DP76328 at QTS with four Racks helped out with the cable management a…" at bounding box center [831, 337] width 632 height 91
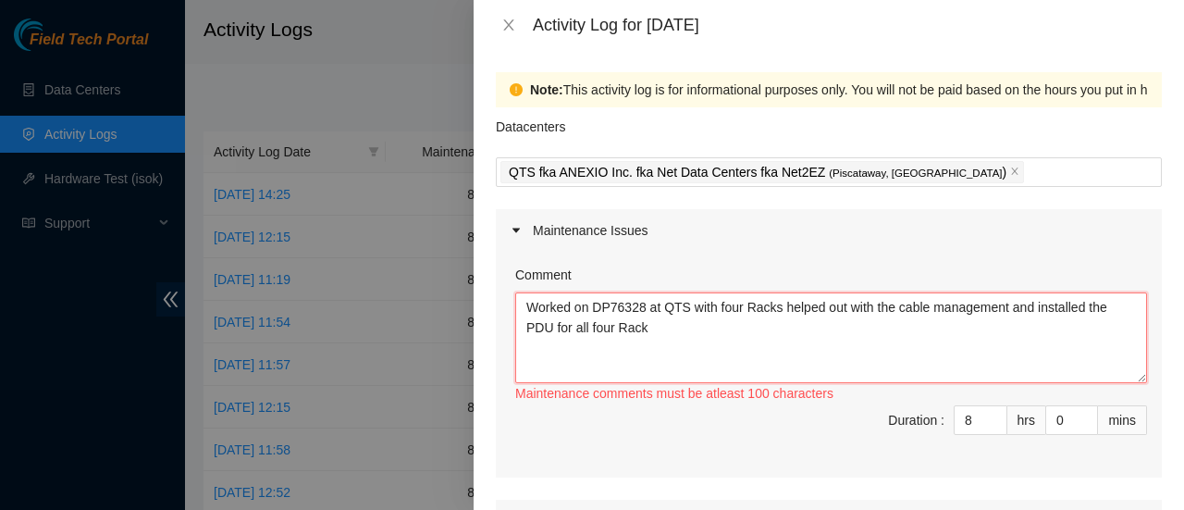
click at [684, 332] on textarea "Worked on DP76328 at QTS with four Racks helped out with the cable management a…" at bounding box center [831, 337] width 632 height 91
click at [673, 332] on textarea "Worked on DP76328 at QTS with four Racks helped out with the cable management a…" at bounding box center [831, 337] width 632 height 91
click at [725, 324] on textarea "Worked on DP76328 at QTS with four Racks helped out with the cable management a…" at bounding box center [831, 337] width 632 height 91
click at [1001, 309] on textarea "Worked on DP76328 at QTS with four Racks helped out with the cable management a…" at bounding box center [831, 337] width 632 height 91
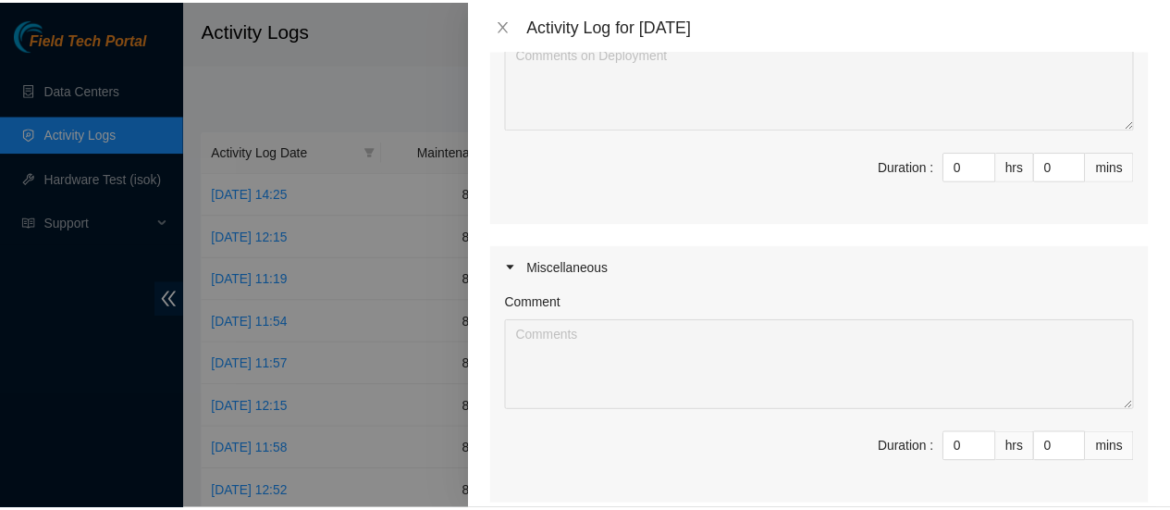
scroll to position [728, 0]
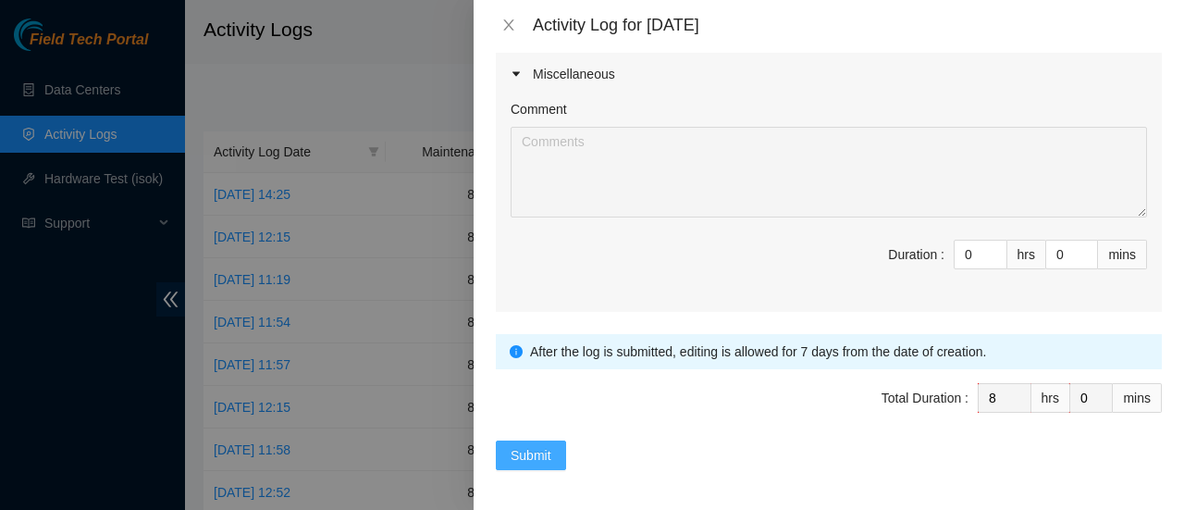
type textarea "Worked on DP76328 at QTS with four Racks helped out with the cable management f…"
click at [519, 454] on span "Submit" at bounding box center [531, 455] width 41 height 20
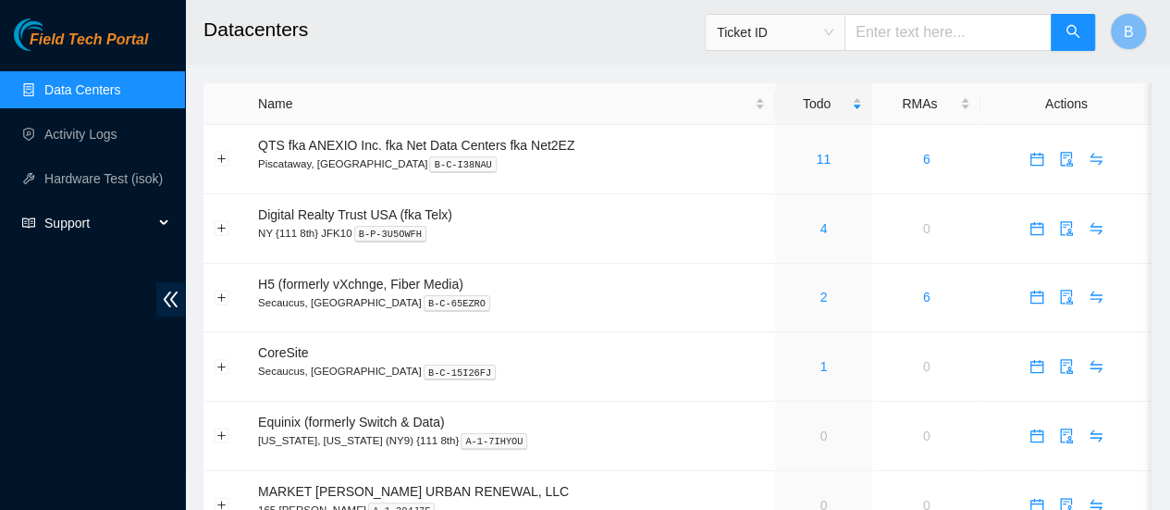
click at [79, 223] on span "Support" at bounding box center [98, 222] width 109 height 37
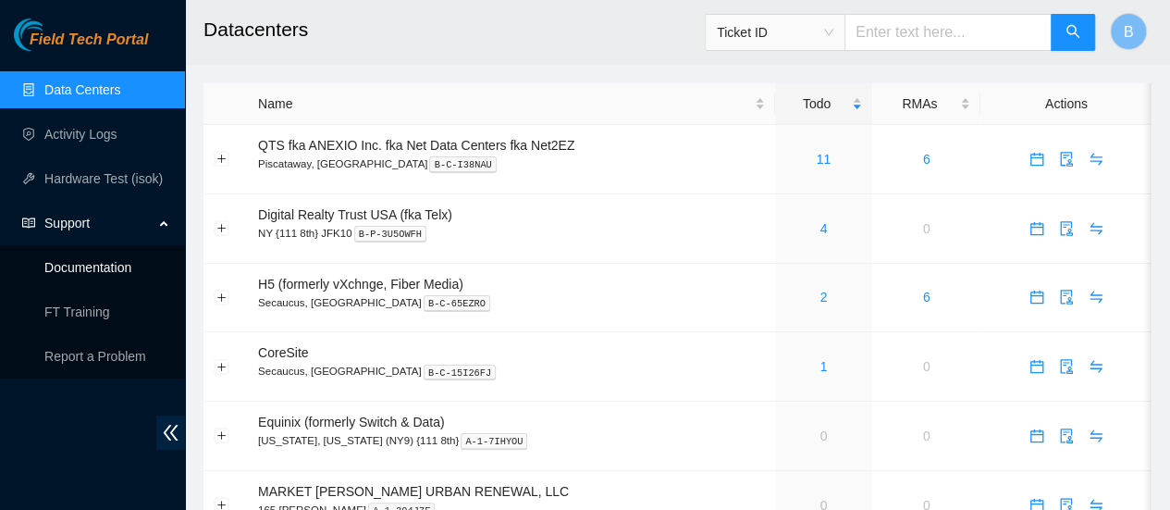
click link "Documentation"
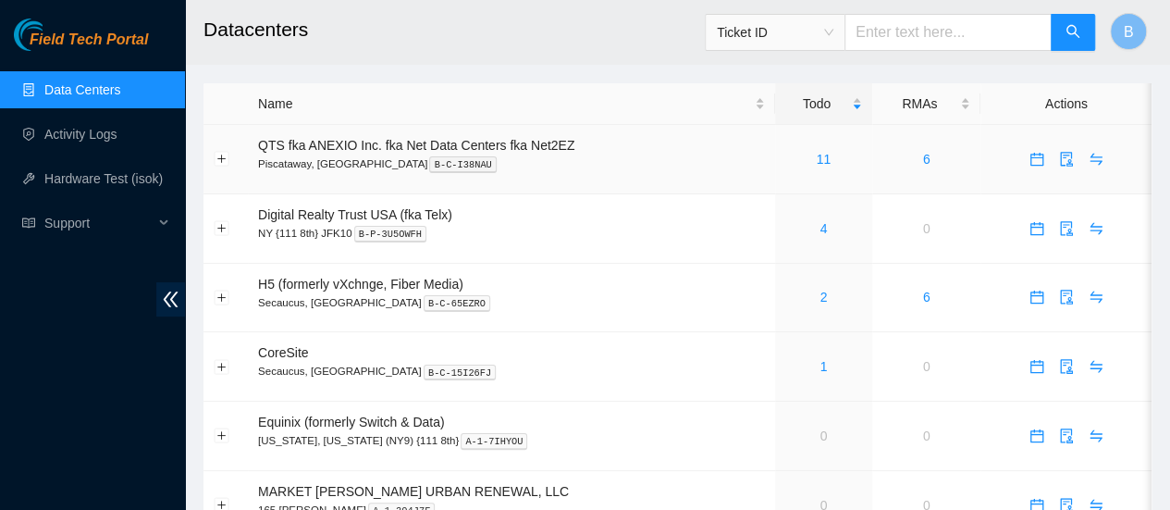
click at [832, 162] on div "11" at bounding box center [823, 159] width 77 height 20
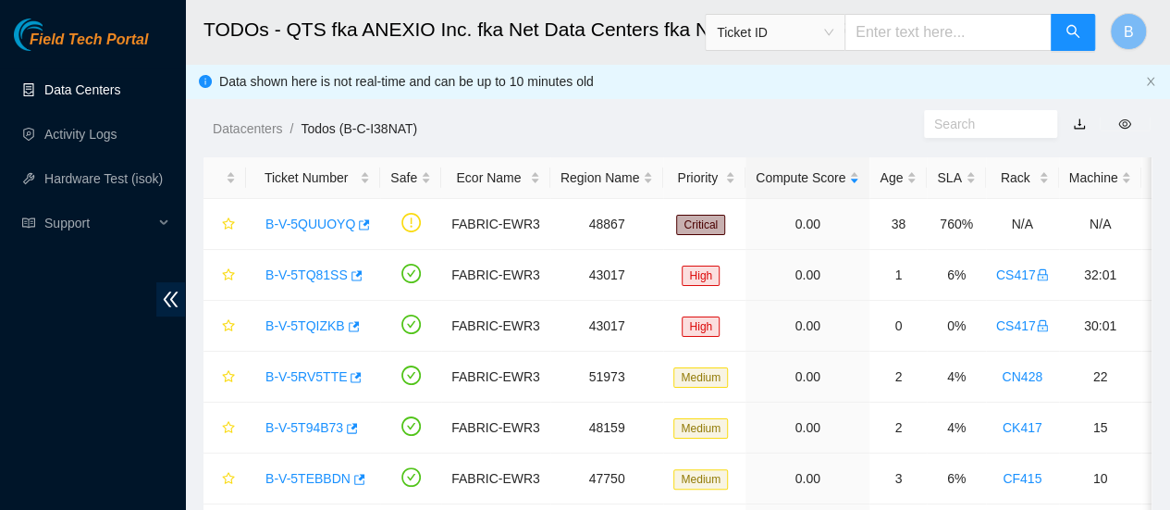
click at [85, 97] on link "Data Centers" at bounding box center [82, 89] width 76 height 15
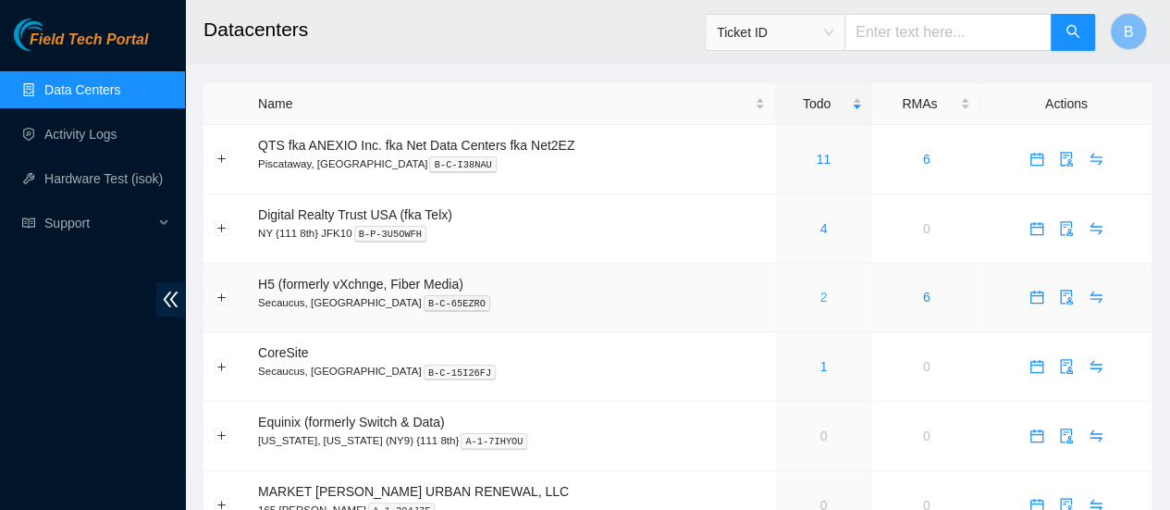
click at [820, 301] on link "2" at bounding box center [823, 297] width 7 height 15
click at [821, 367] on link "1" at bounding box center [823, 366] width 7 height 15
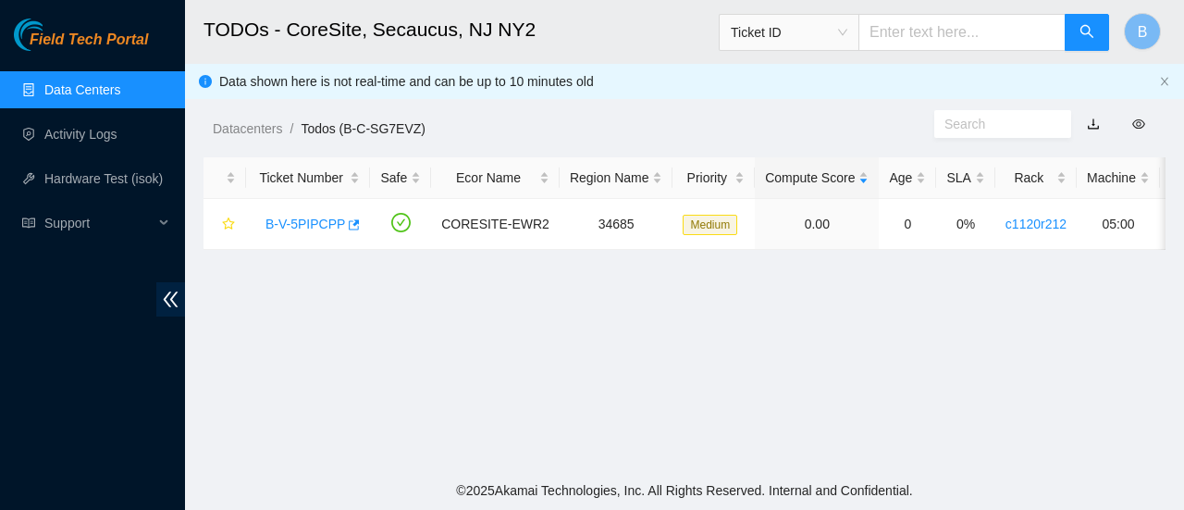
click at [50, 88] on link "Data Centers" at bounding box center [82, 89] width 76 height 15
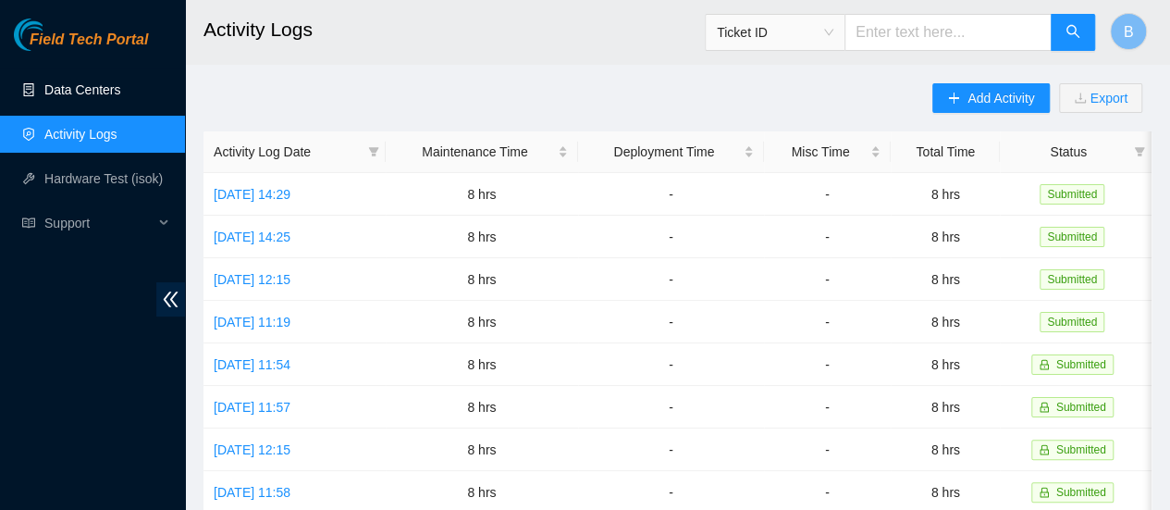
click at [87, 94] on link "Data Centers" at bounding box center [82, 89] width 76 height 15
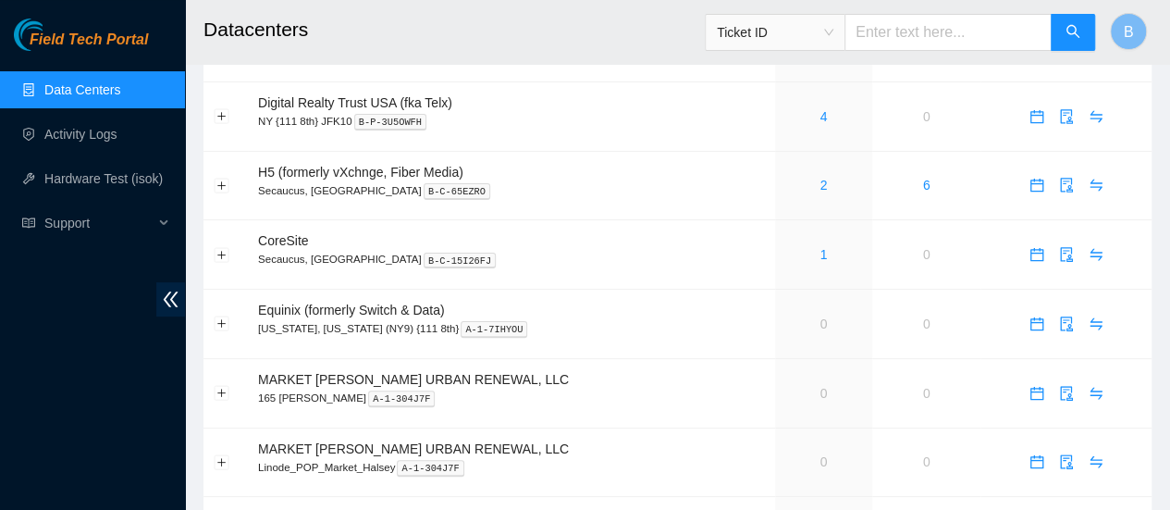
scroll to position [122, 0]
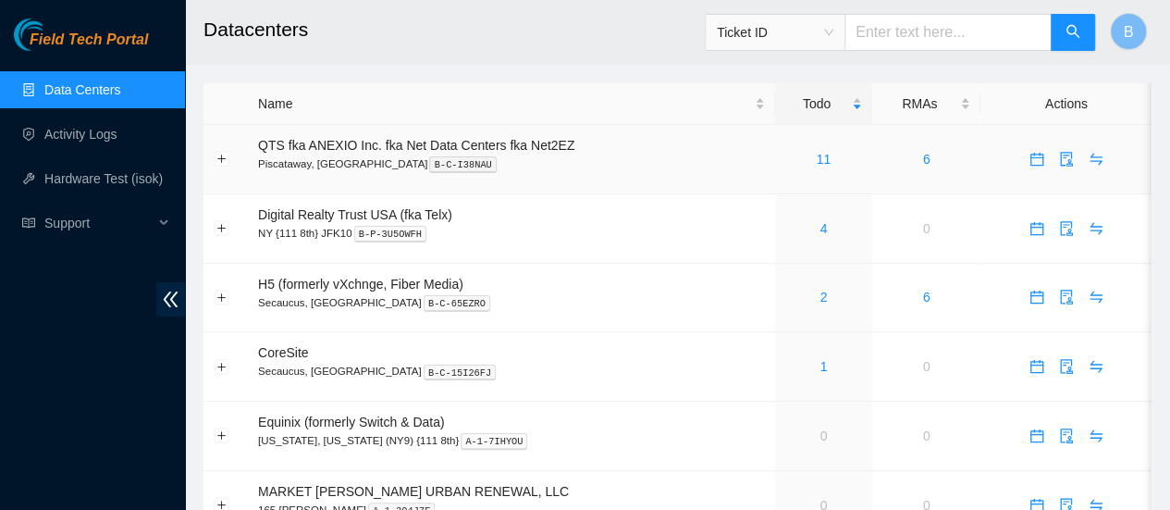
click at [832, 166] on div "11" at bounding box center [823, 159] width 77 height 20
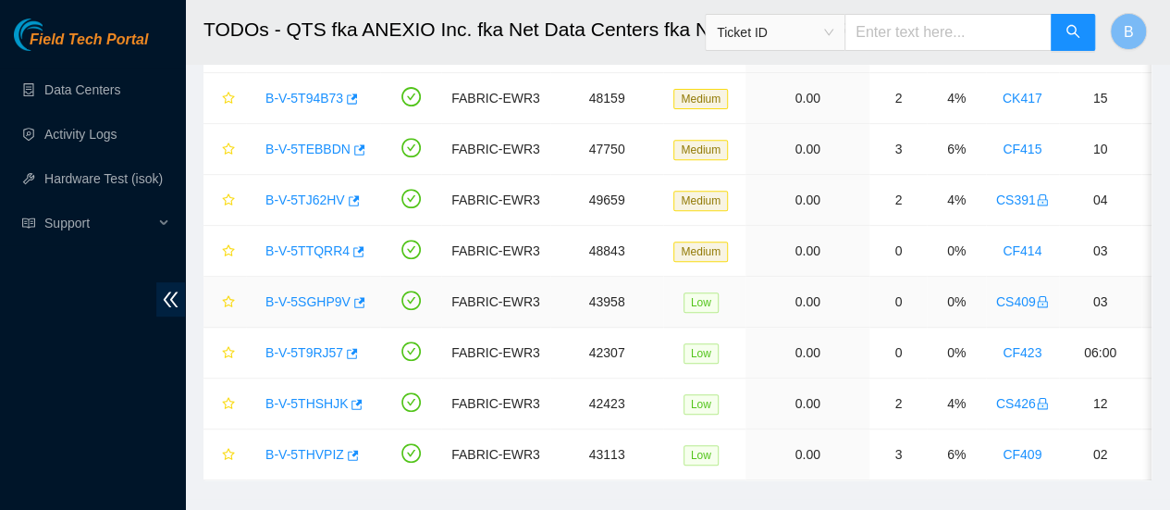
scroll to position [326, 0]
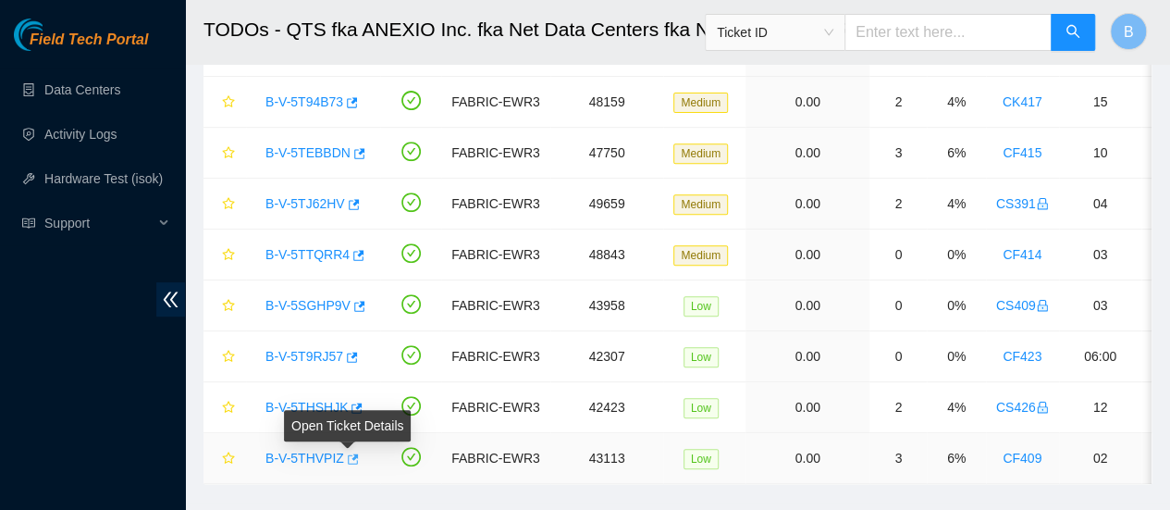
click at [350, 454] on icon "button" at bounding box center [353, 458] width 11 height 10
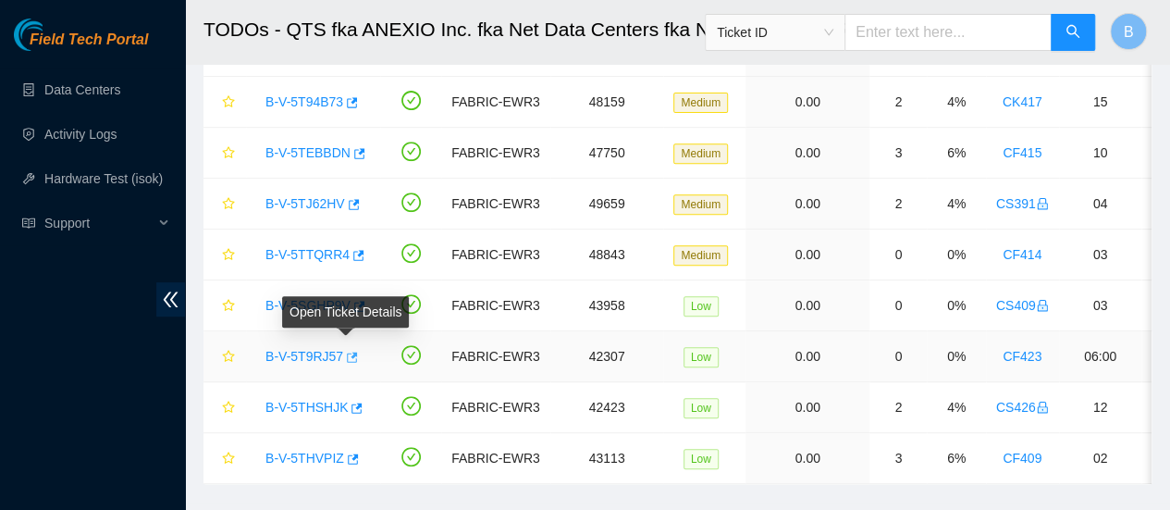
click at [346, 355] on icon "button" at bounding box center [350, 357] width 13 height 13
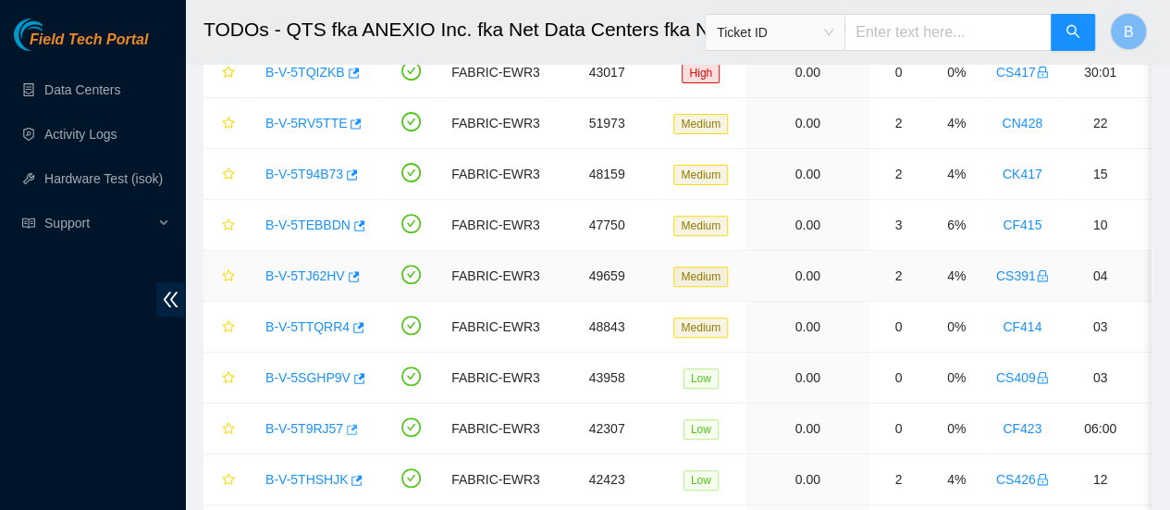
scroll to position [0, 0]
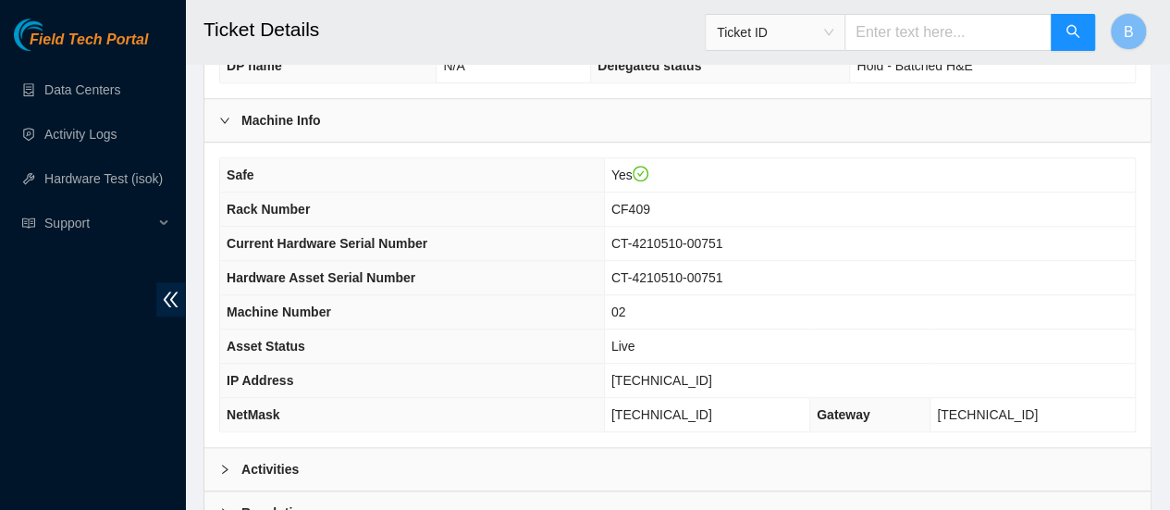
scroll to position [615, 0]
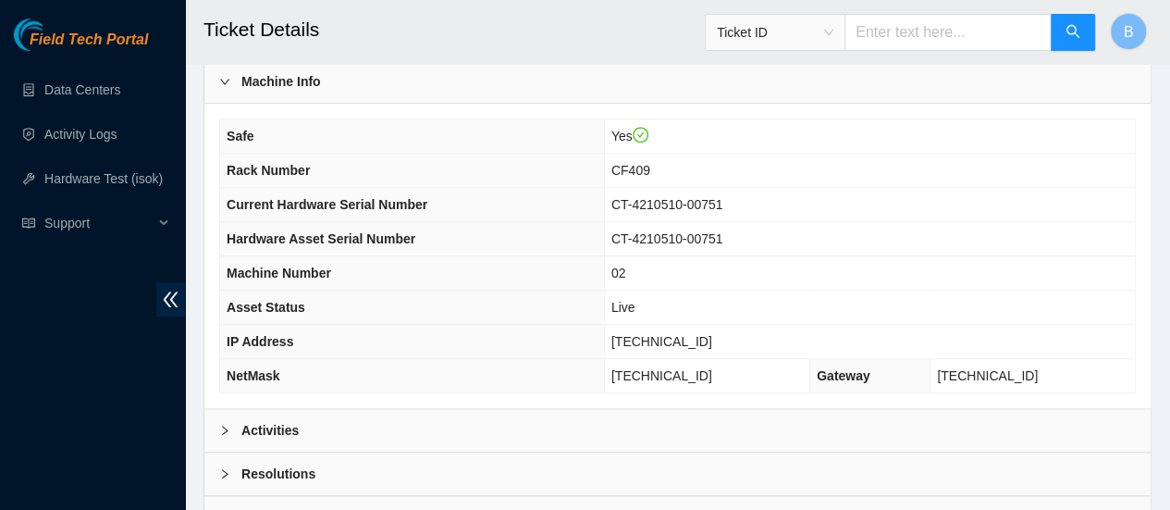
click at [281, 420] on b "Activities" at bounding box center [269, 430] width 57 height 20
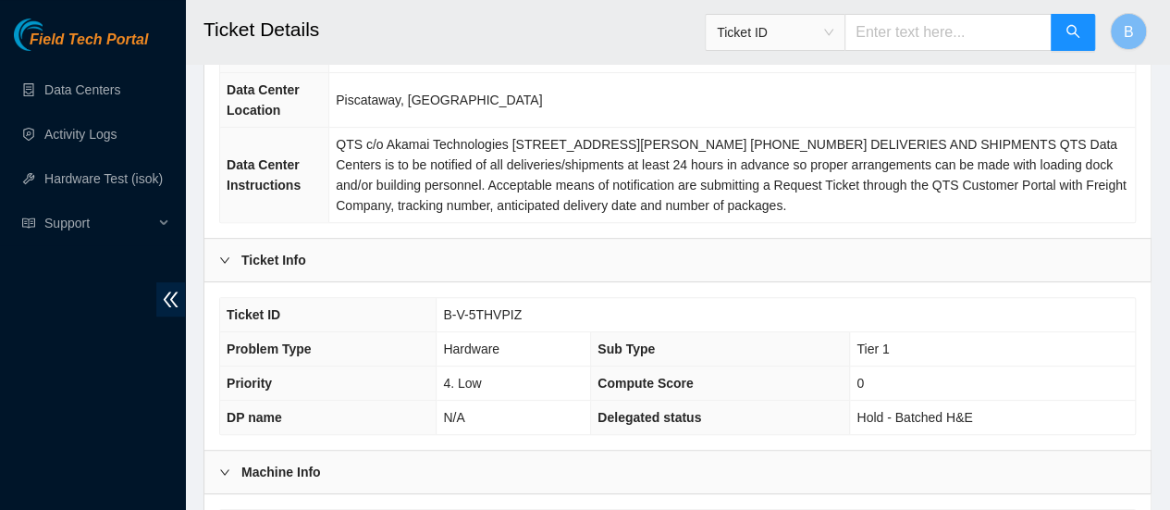
scroll to position [238, 0]
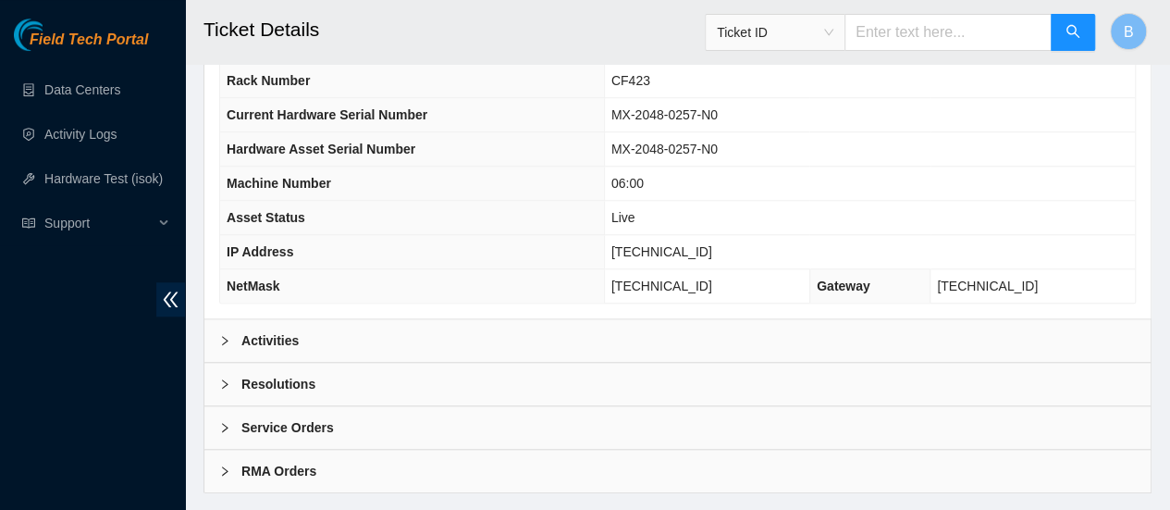
scroll to position [706, 0]
click at [242, 329] on b "Activities" at bounding box center [269, 339] width 57 height 20
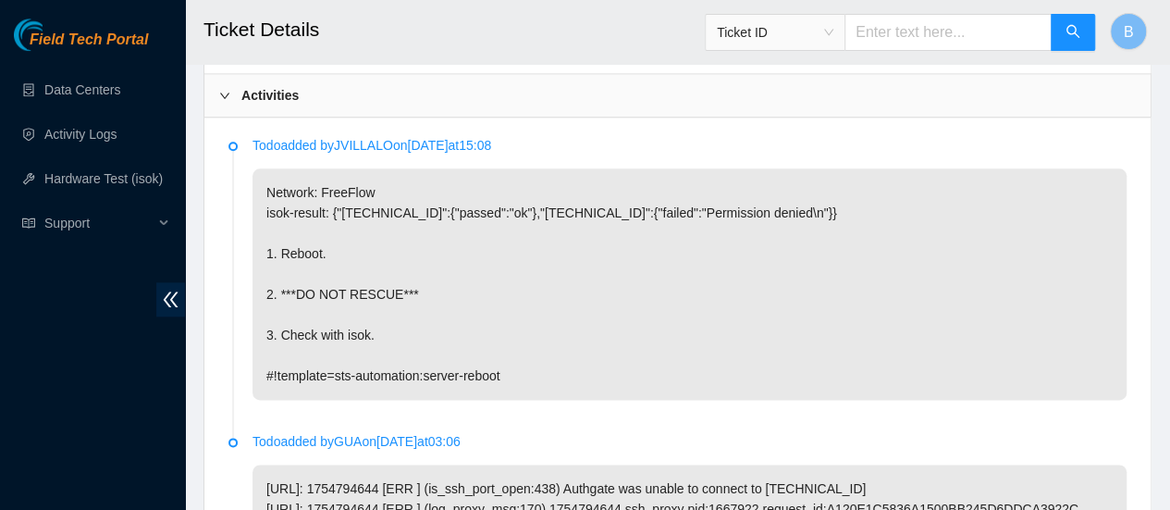
scroll to position [949, 0]
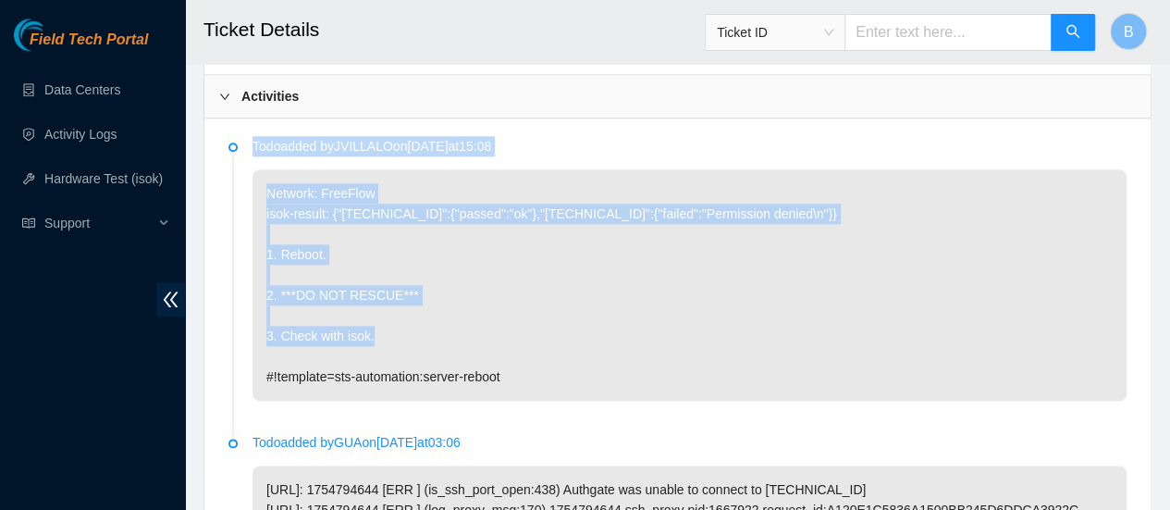
drag, startPoint x: 458, startPoint y: 340, endPoint x: 448, endPoint y: 65, distance: 275.8
click at [656, 297] on p "Network: FreeFlow isok-result: {"[TECHNICAL_ID]":{"passed":"ok"},"[TECHNICAL_ID…" at bounding box center [690, 284] width 874 height 231
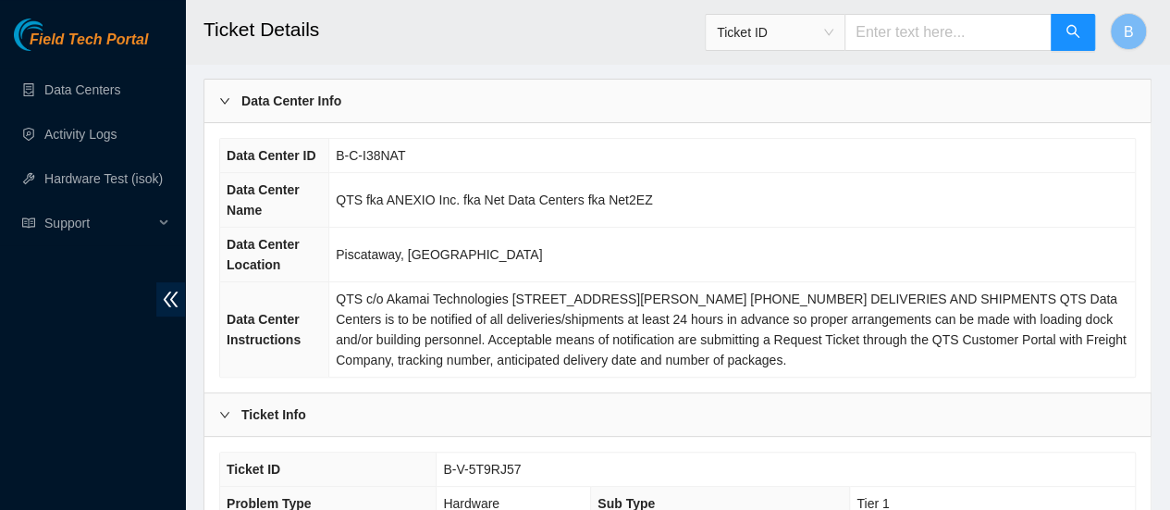
scroll to position [0, 0]
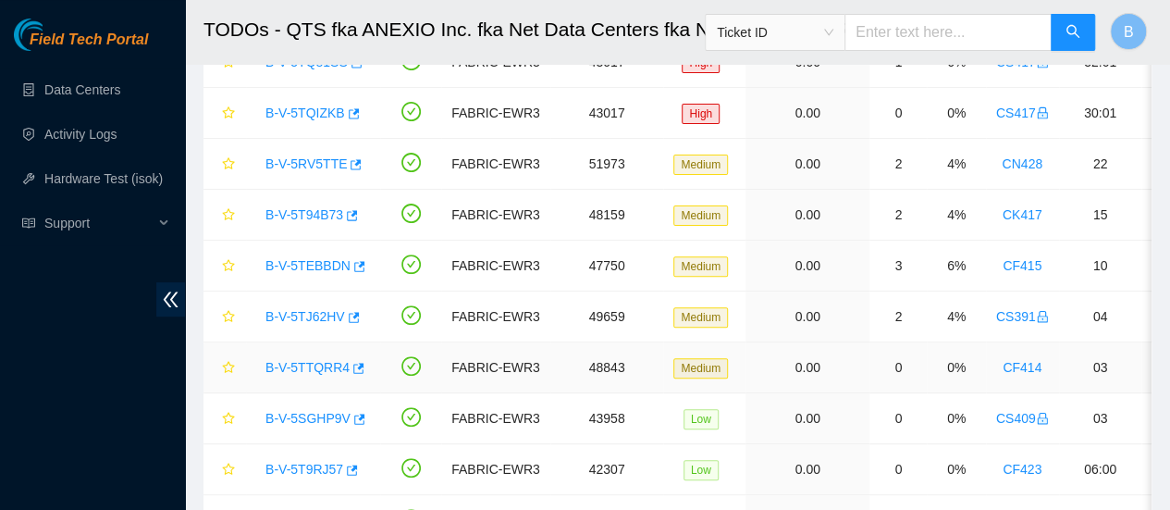
scroll to position [207, 0]
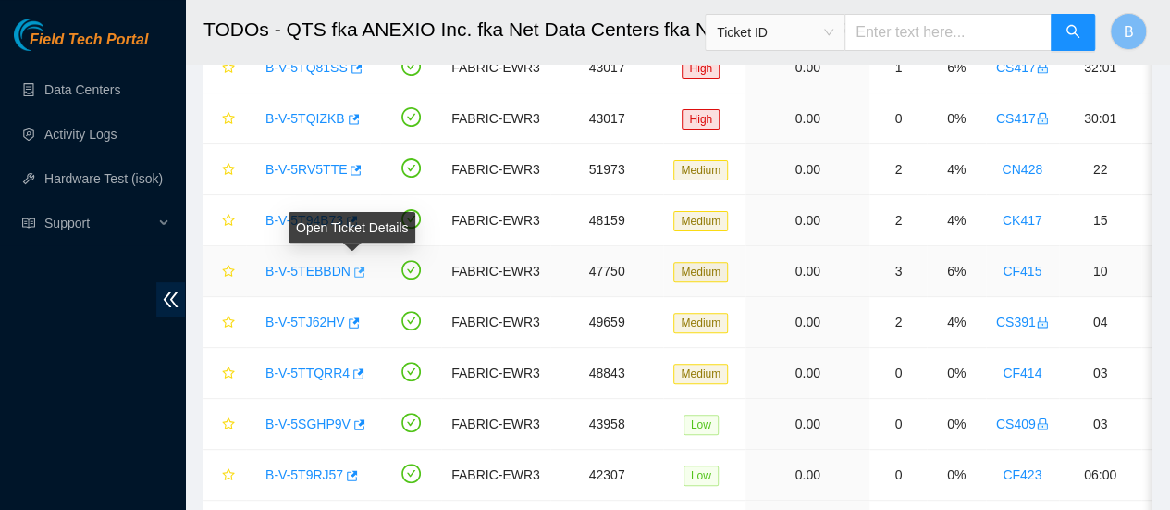
click at [354, 274] on icon "button" at bounding box center [359, 271] width 11 height 10
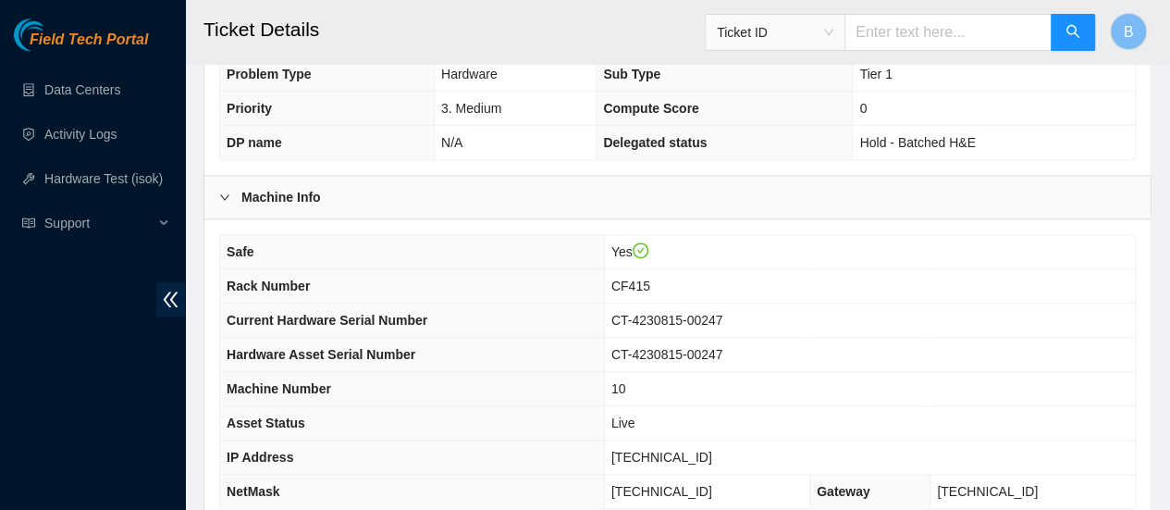
scroll to position [699, 0]
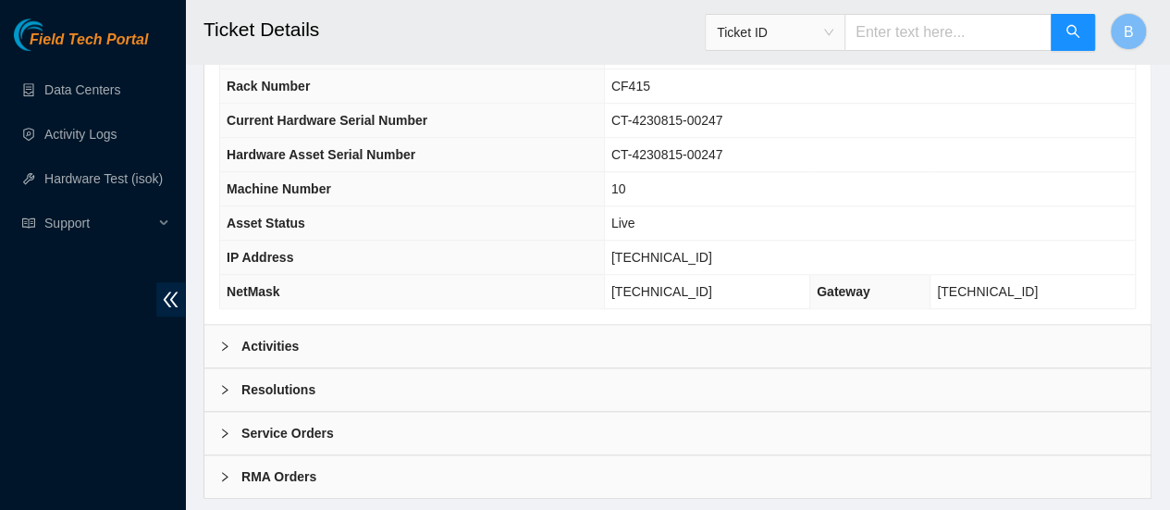
click at [265, 351] on div "Activities" at bounding box center [677, 346] width 946 height 43
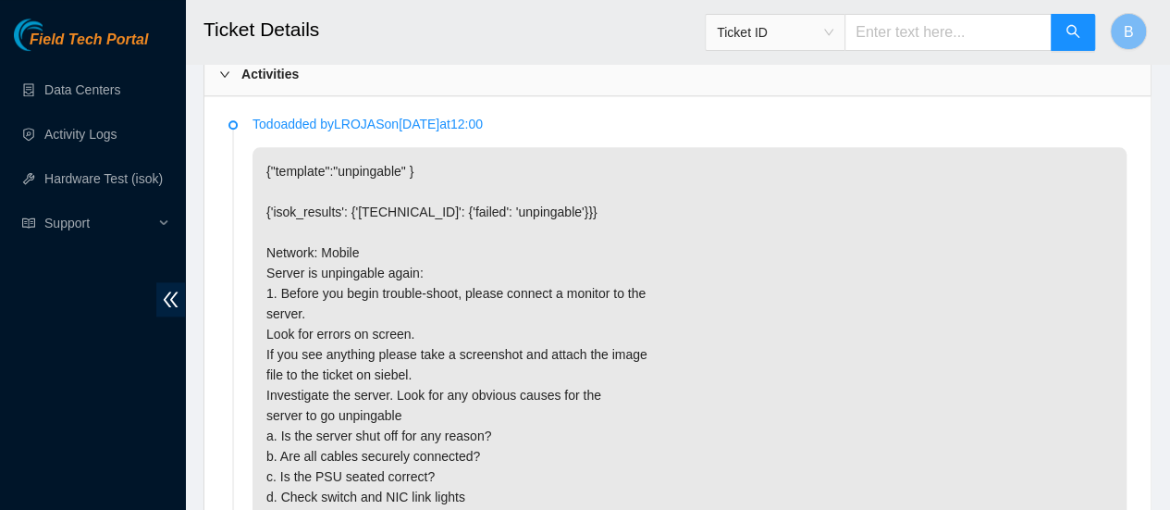
scroll to position [972, 0]
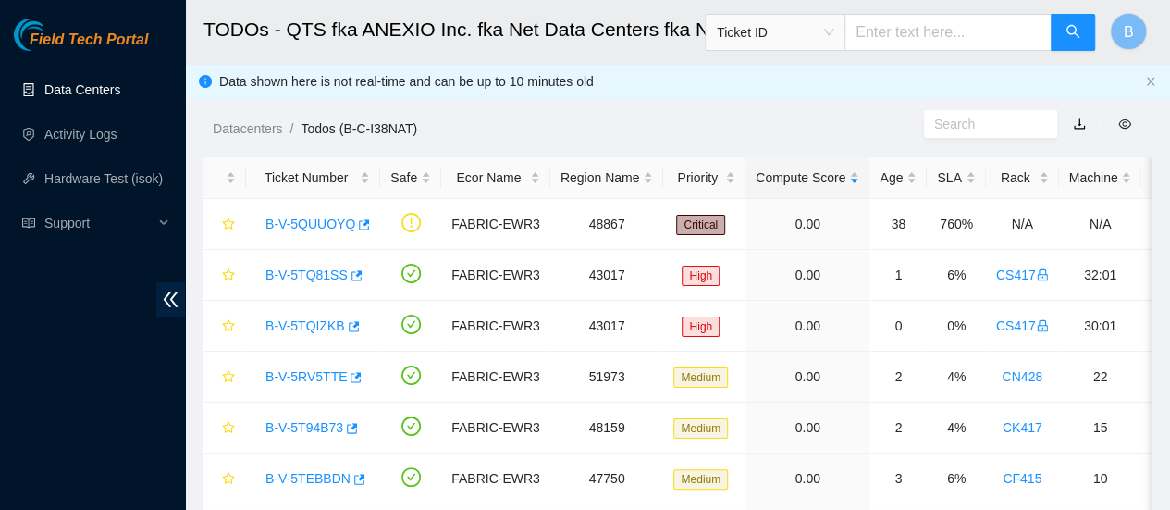
click at [78, 97] on link "Data Centers" at bounding box center [82, 89] width 76 height 15
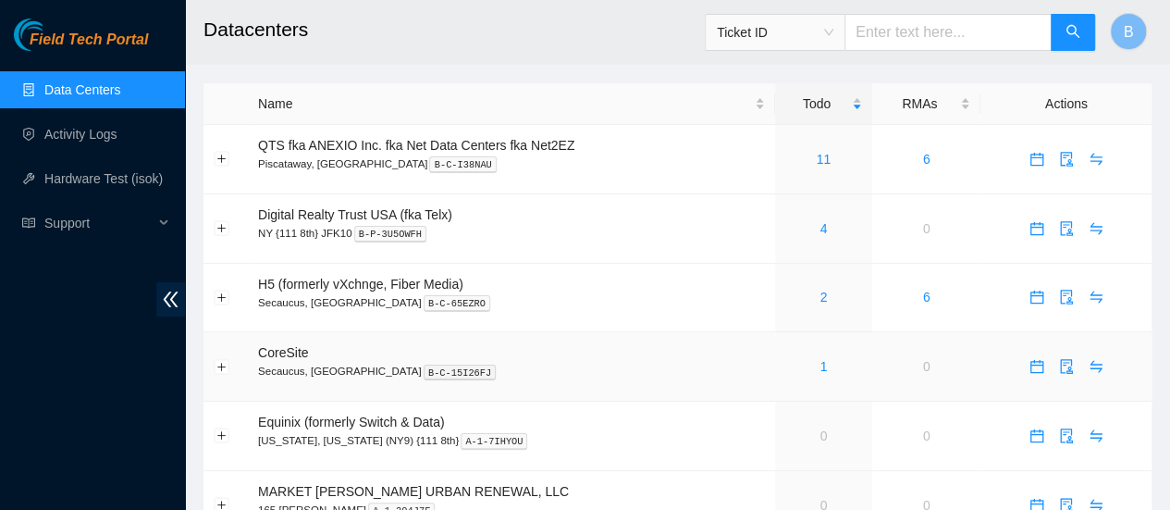
click at [817, 367] on div "1" at bounding box center [823, 366] width 77 height 20
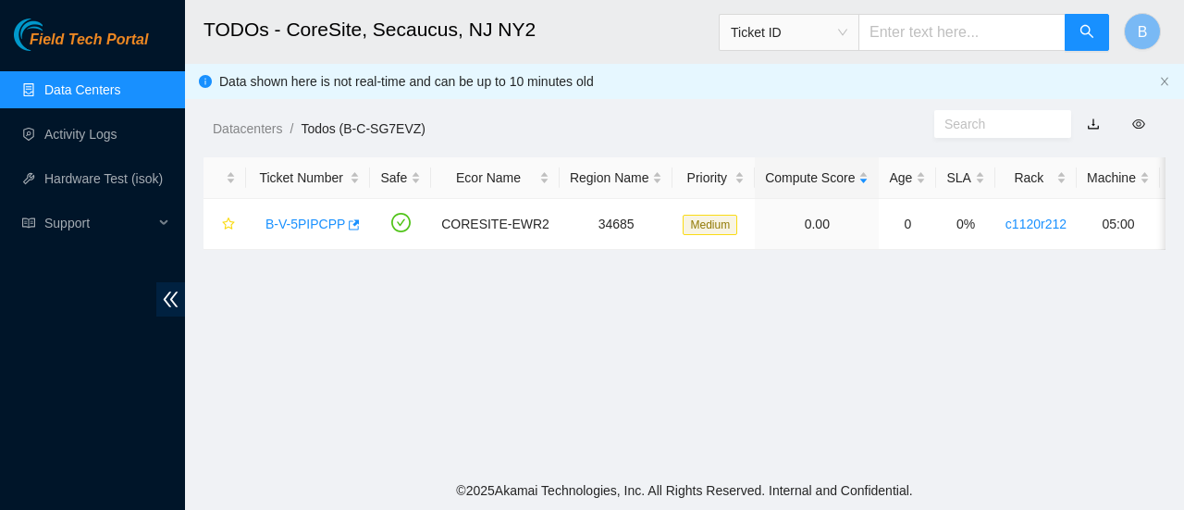
click at [59, 82] on link "Data Centers" at bounding box center [82, 89] width 76 height 15
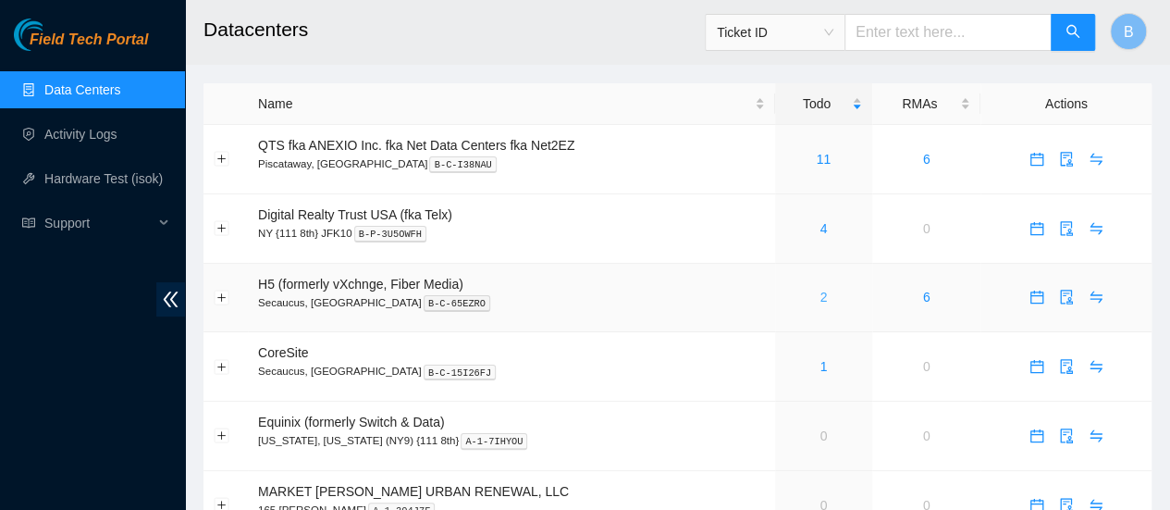
click at [825, 297] on link "2" at bounding box center [823, 297] width 7 height 15
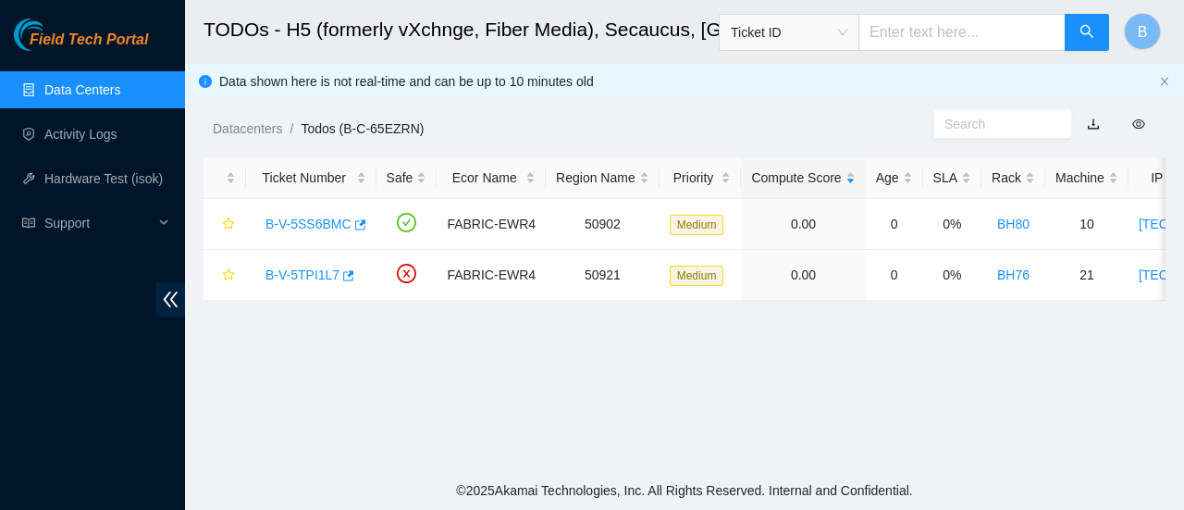
click at [48, 94] on link "Data Centers" at bounding box center [82, 89] width 76 height 15
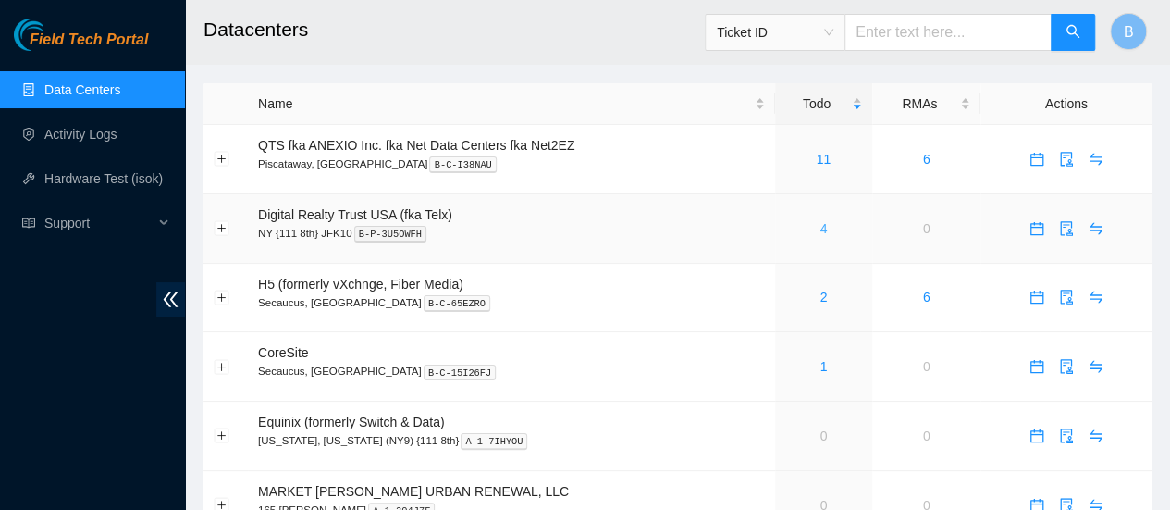
click at [823, 232] on link "4" at bounding box center [823, 228] width 7 height 15
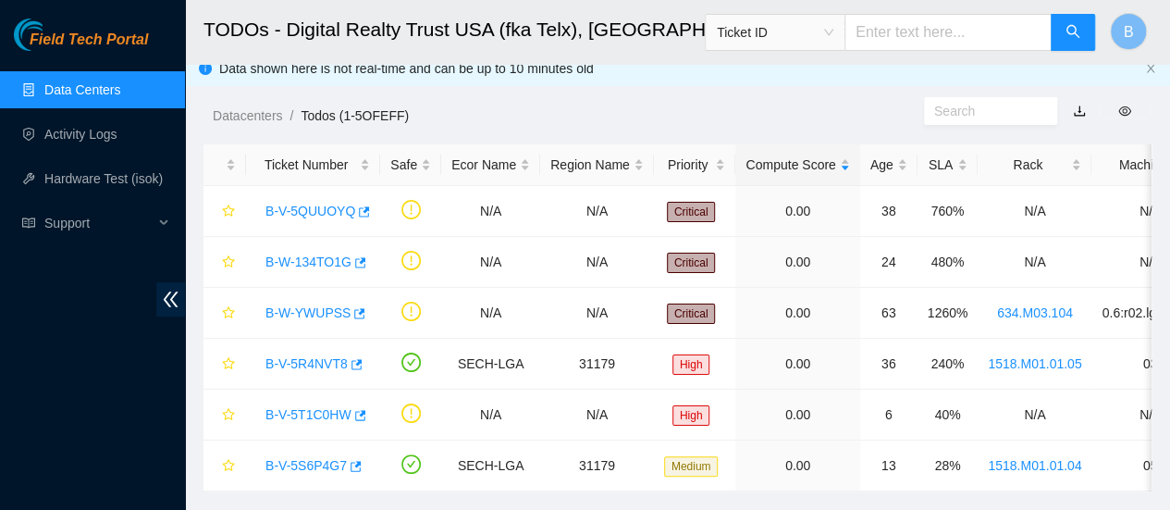
scroll to position [30, 0]
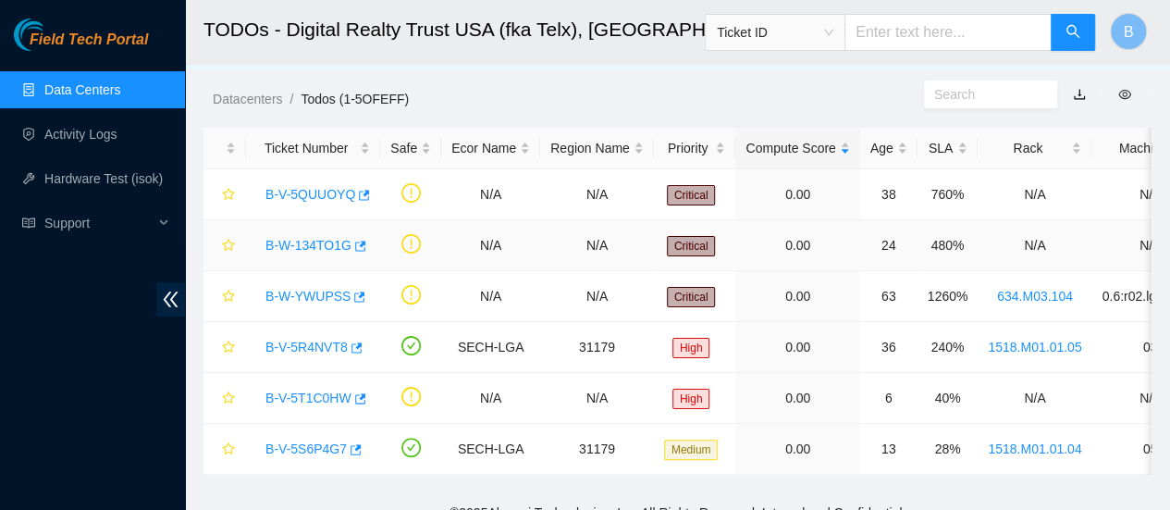
click at [362, 242] on div "B-W-134TO1G" at bounding box center [313, 245] width 114 height 30
click at [352, 246] on icon "button" at bounding box center [358, 246] width 13 height 13
click at [352, 247] on icon "button" at bounding box center [358, 246] width 13 height 13
click at [351, 291] on icon "button" at bounding box center [357, 296] width 13 height 13
click at [351, 351] on icon "button" at bounding box center [355, 347] width 13 height 13
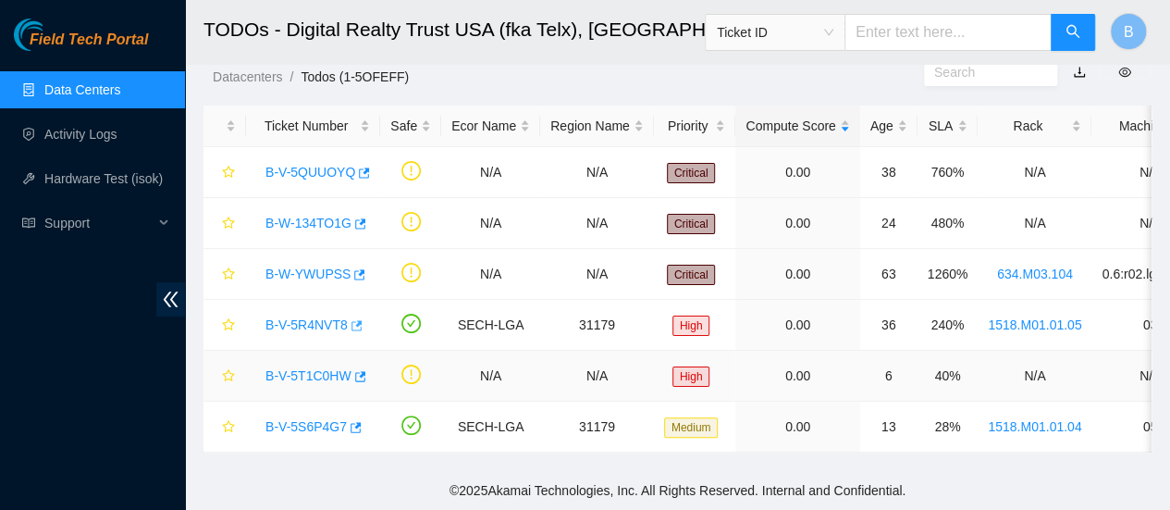
scroll to position [0, 0]
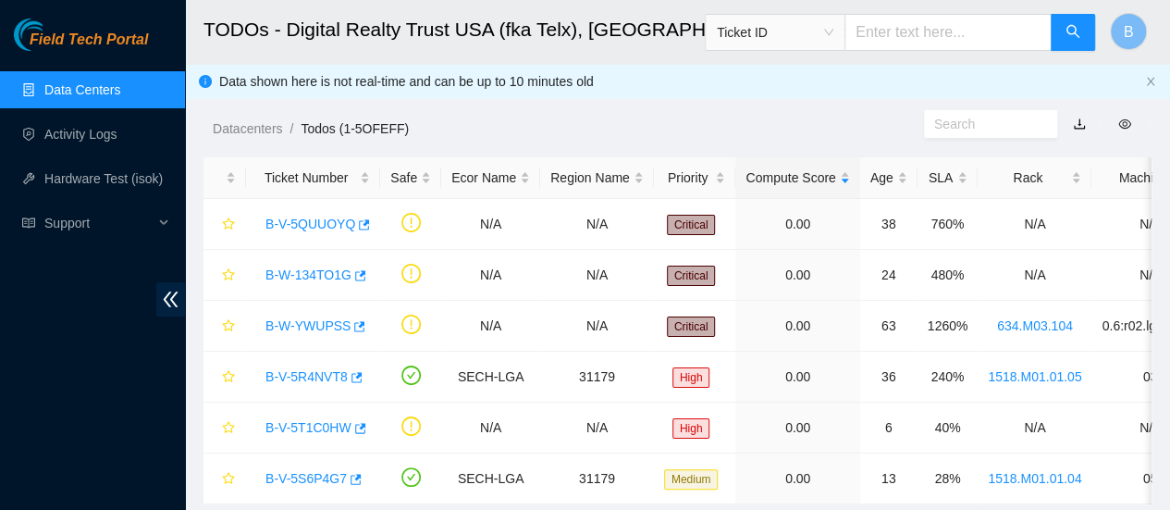
click at [64, 82] on link "Data Centers" at bounding box center [82, 89] width 76 height 15
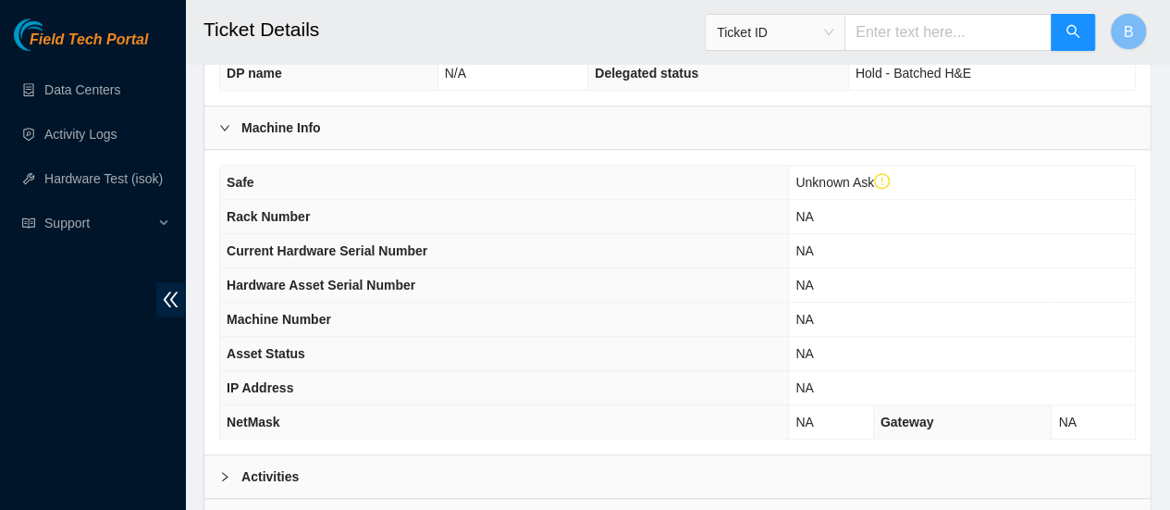
scroll to position [791, 0]
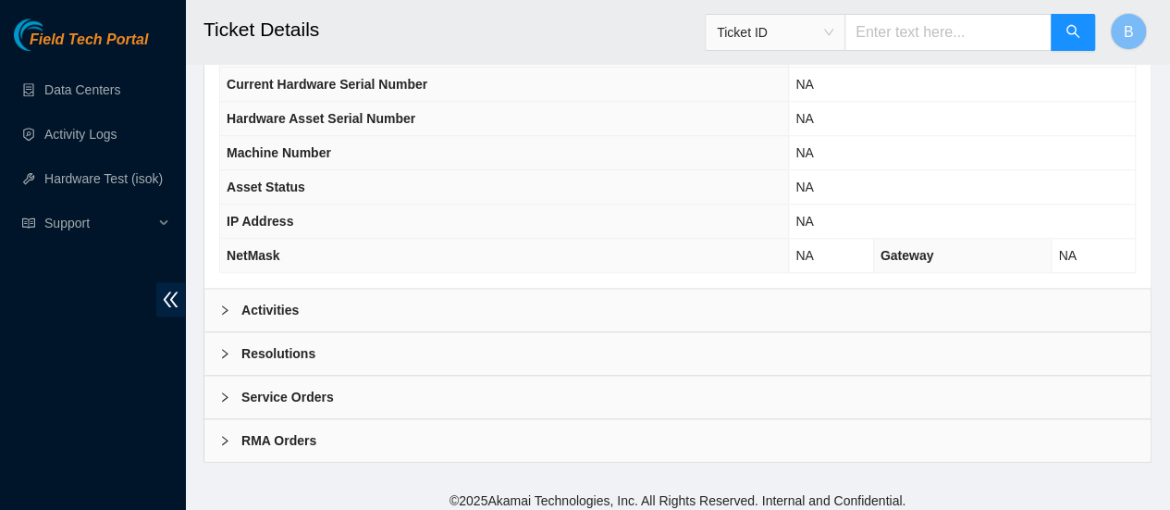
click at [236, 301] on div at bounding box center [230, 310] width 22 height 20
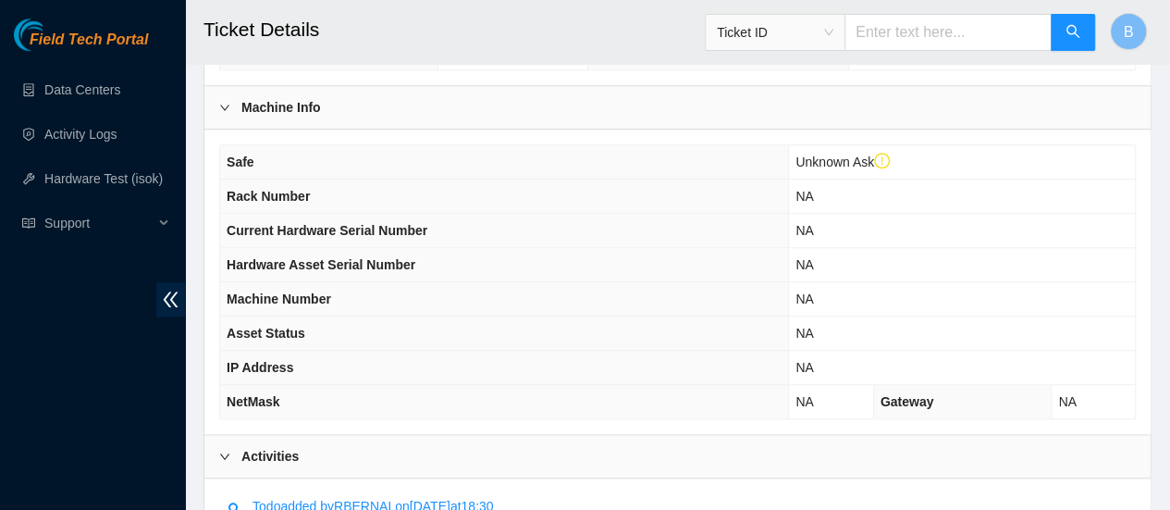
scroll to position [646, 0]
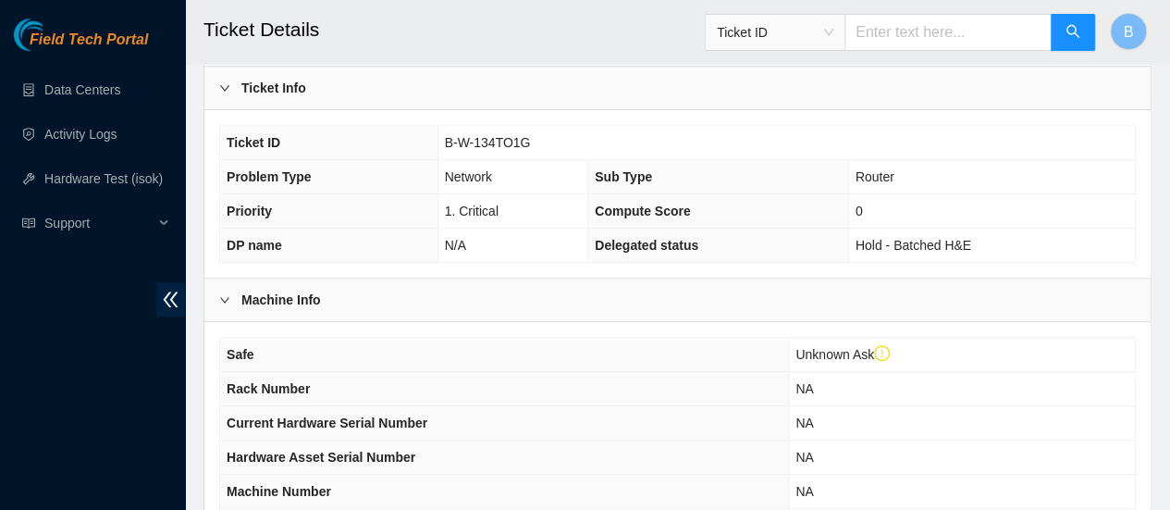
scroll to position [791, 0]
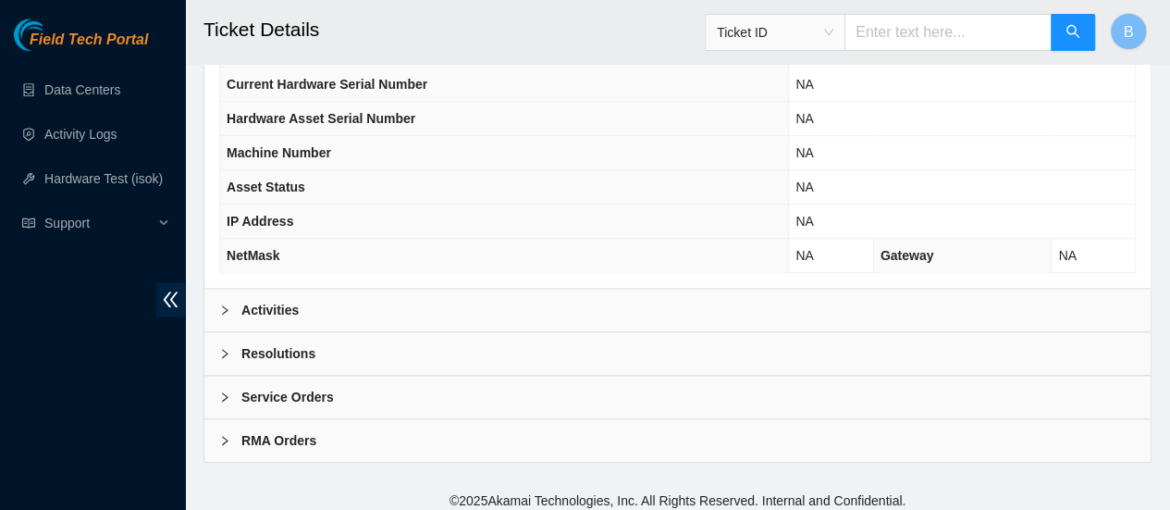
click at [257, 300] on b "Activities" at bounding box center [269, 310] width 57 height 20
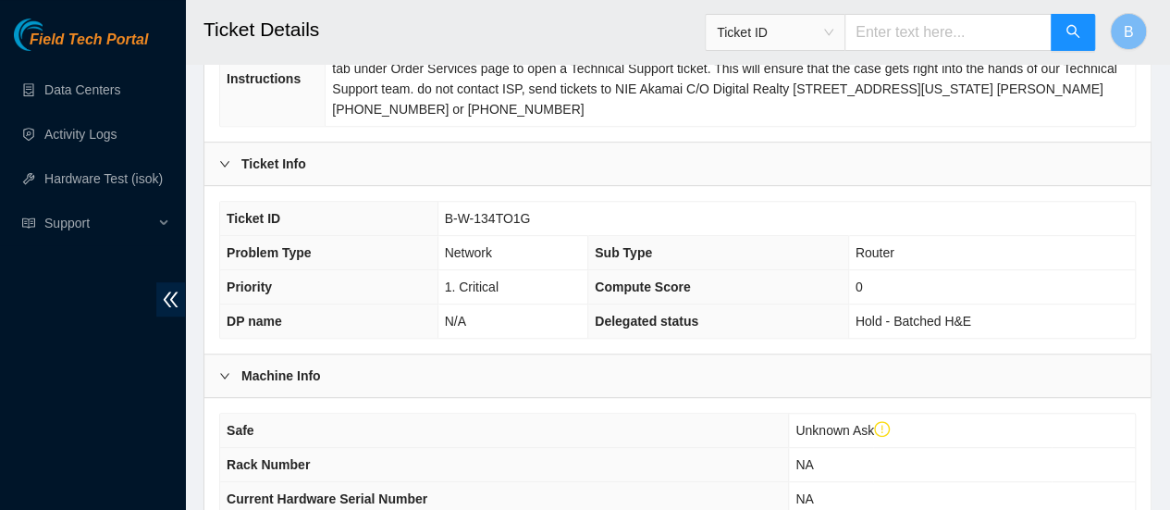
scroll to position [363, 0]
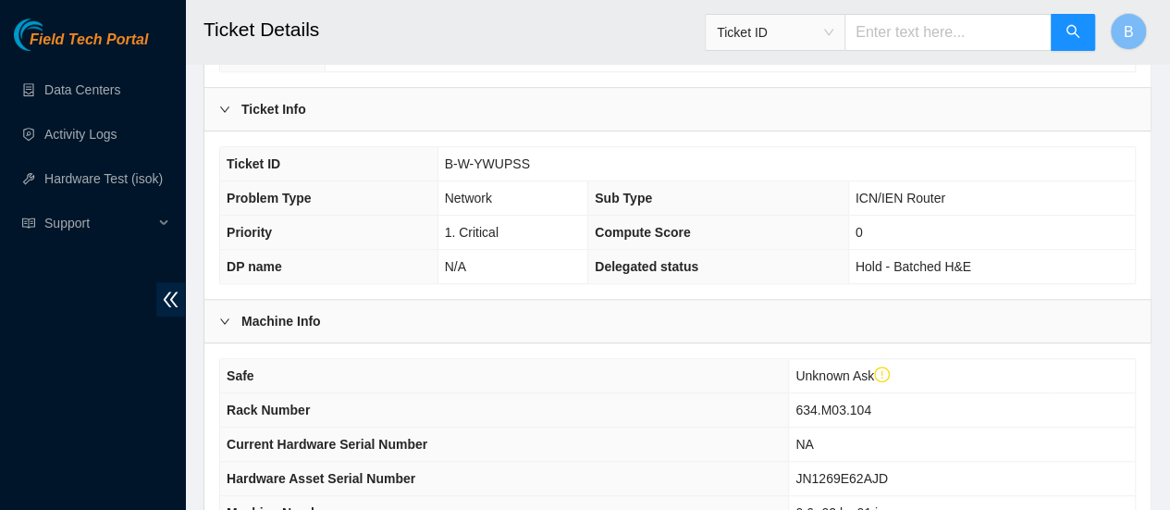
scroll to position [791, 0]
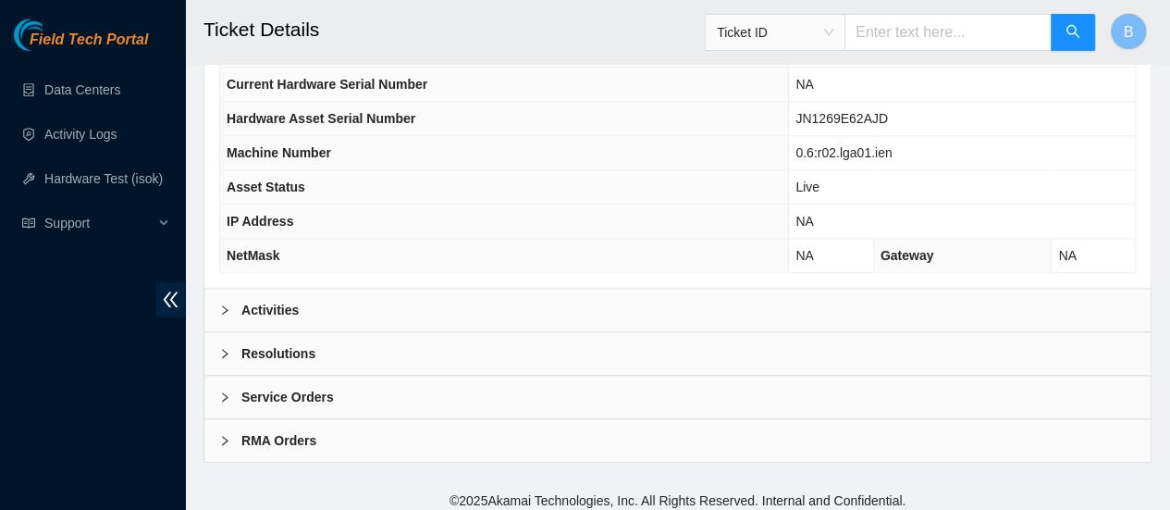
click at [238, 300] on div at bounding box center [230, 310] width 22 height 20
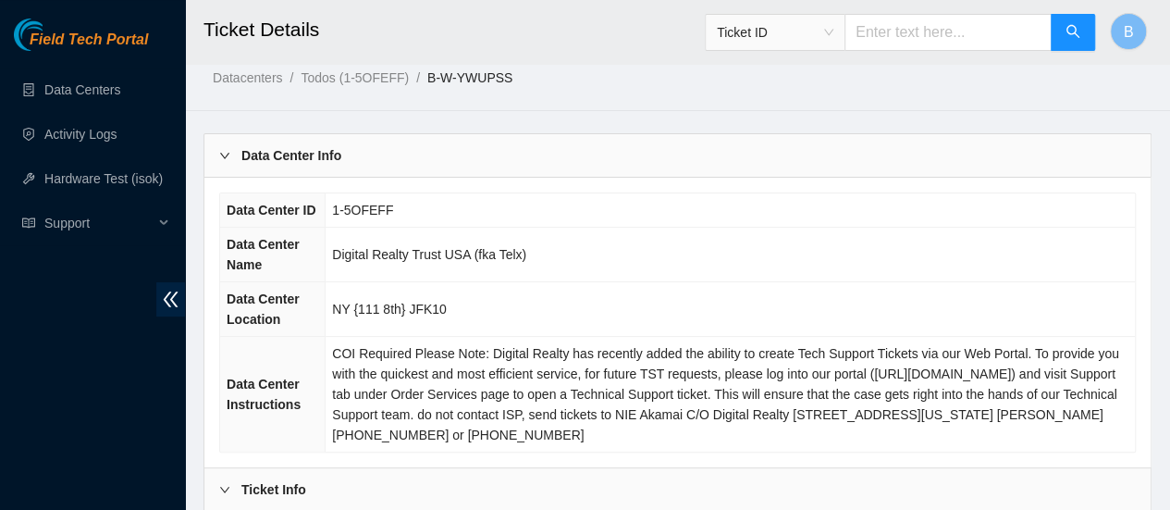
scroll to position [0, 0]
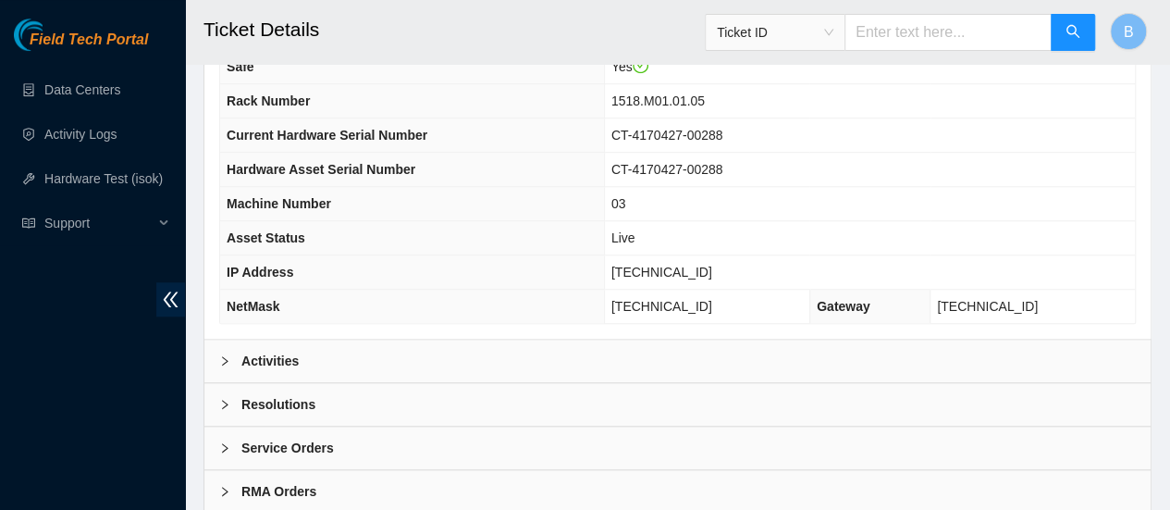
scroll to position [697, 0]
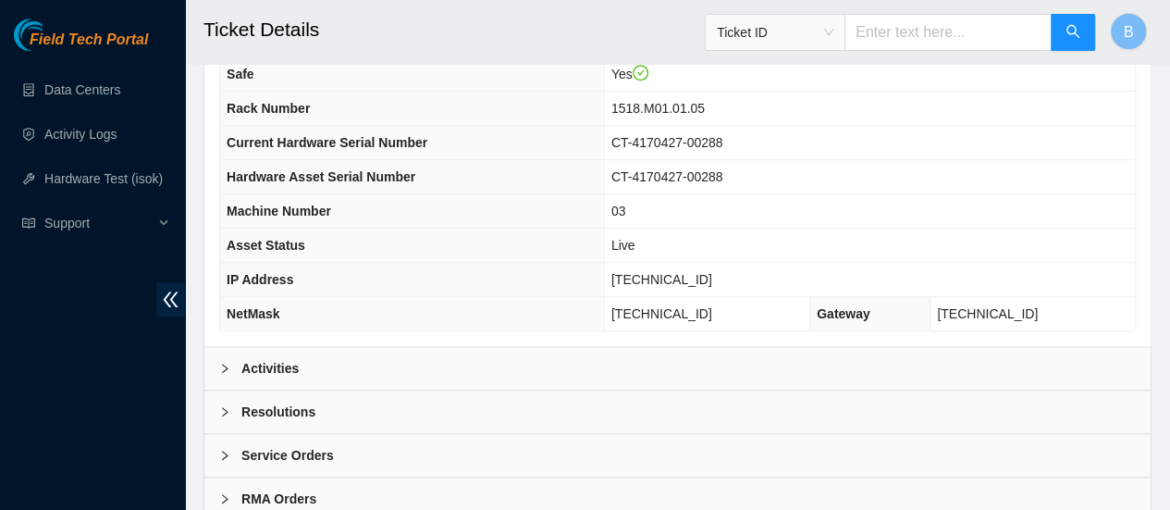
click at [246, 358] on b "Activities" at bounding box center [269, 368] width 57 height 20
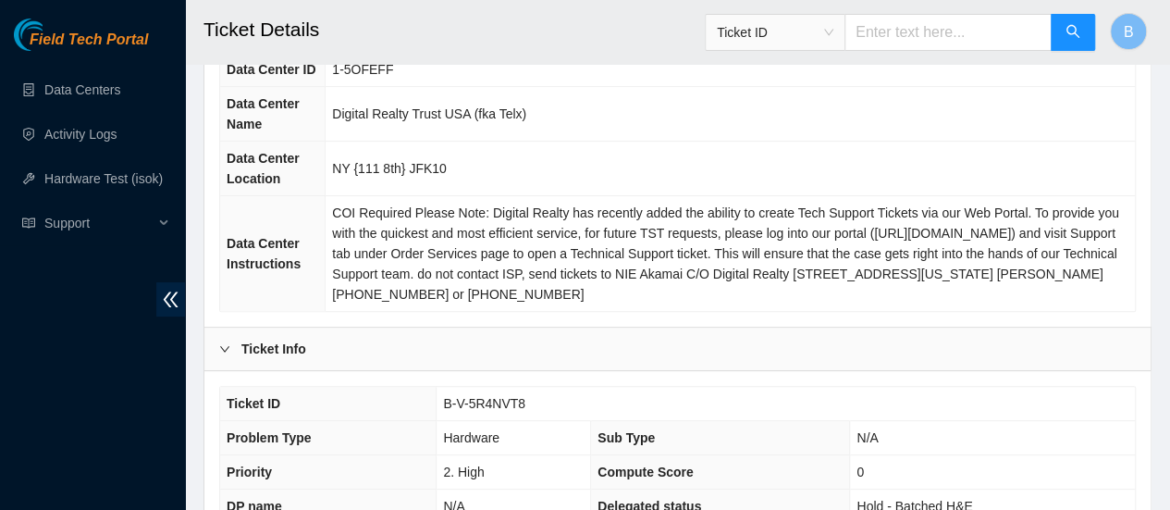
scroll to position [139, 0]
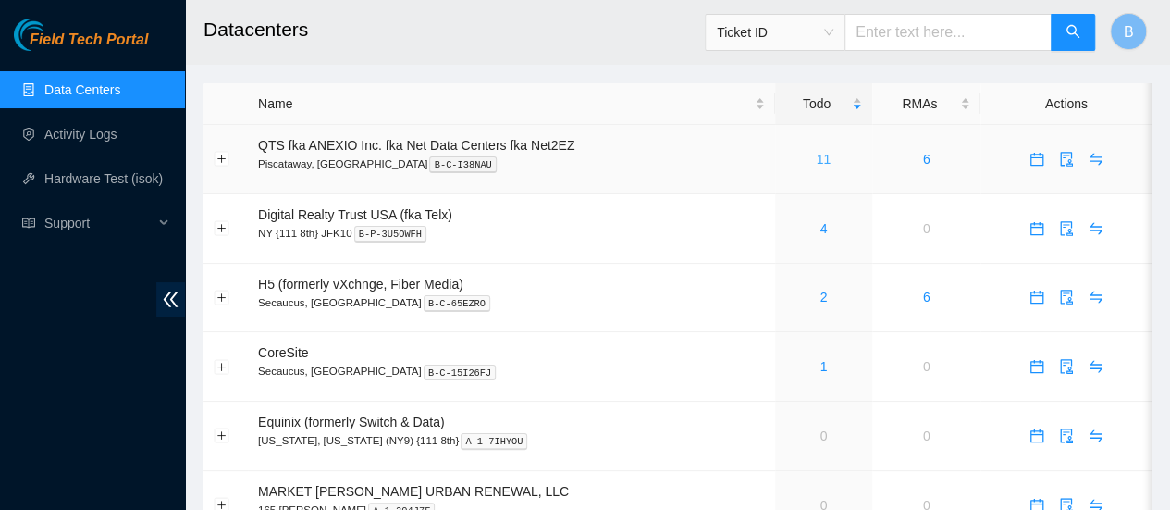
click at [824, 156] on link "11" at bounding box center [824, 159] width 15 height 15
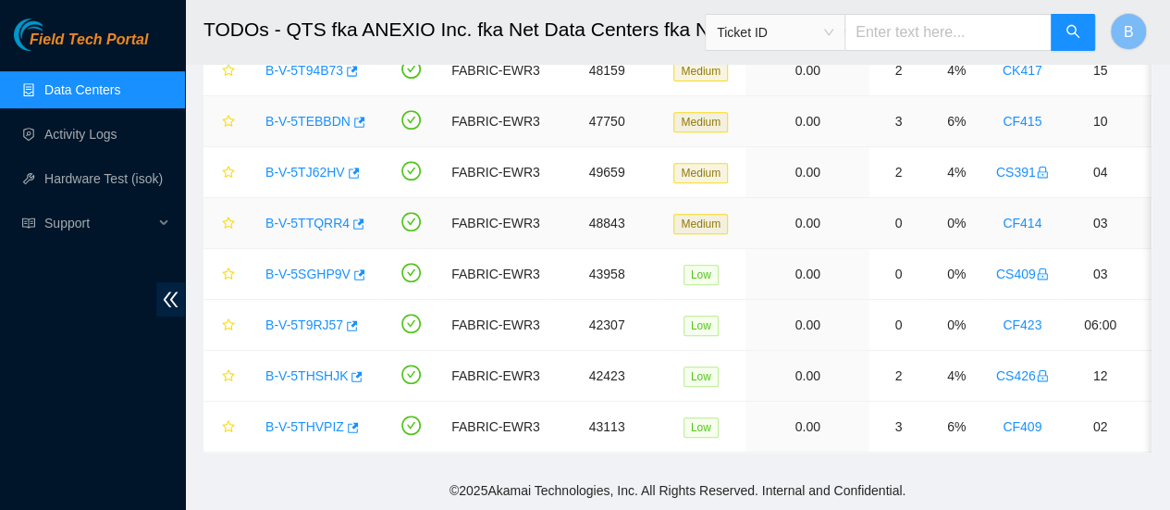
scroll to position [366, 0]
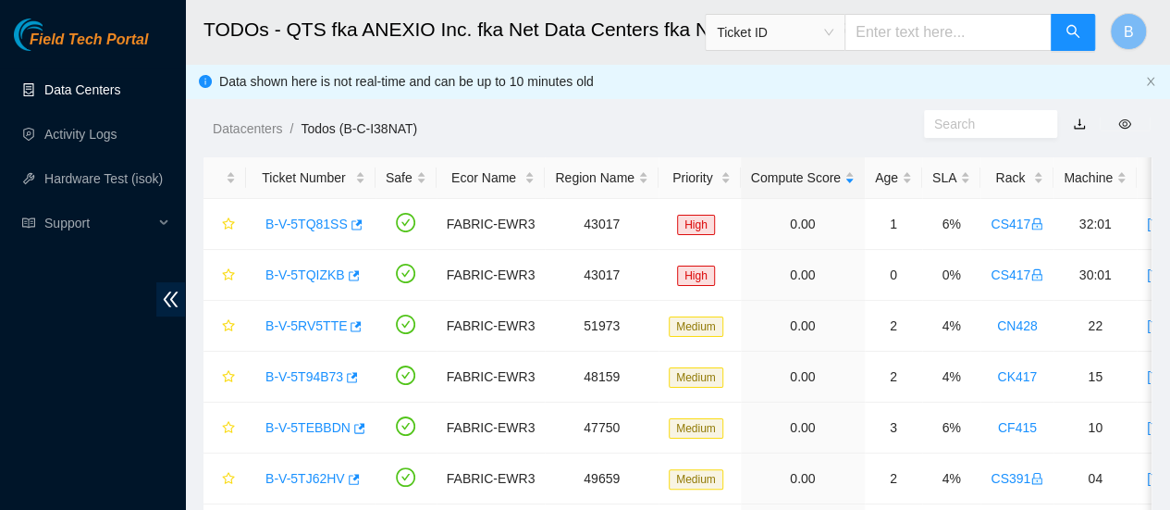
click at [74, 94] on link "Data Centers" at bounding box center [82, 89] width 76 height 15
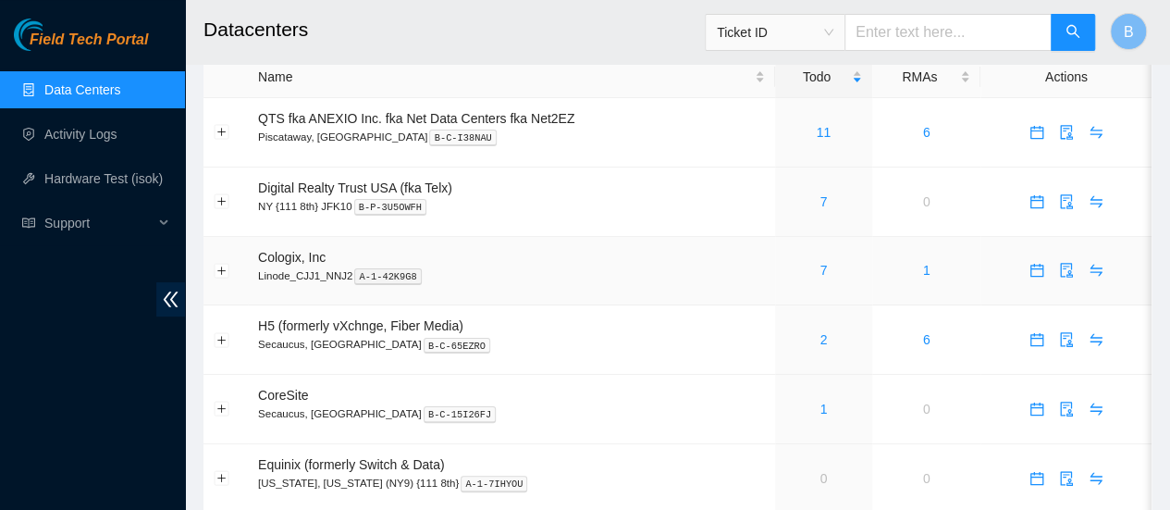
scroll to position [28, 0]
click at [823, 272] on link "7" at bounding box center [823, 269] width 7 height 15
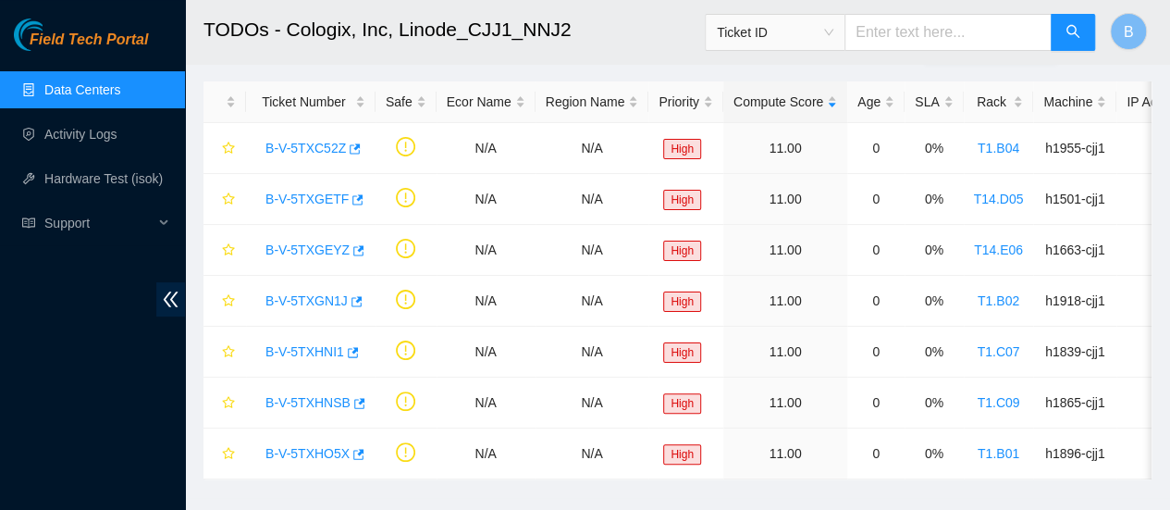
scroll to position [77, 0]
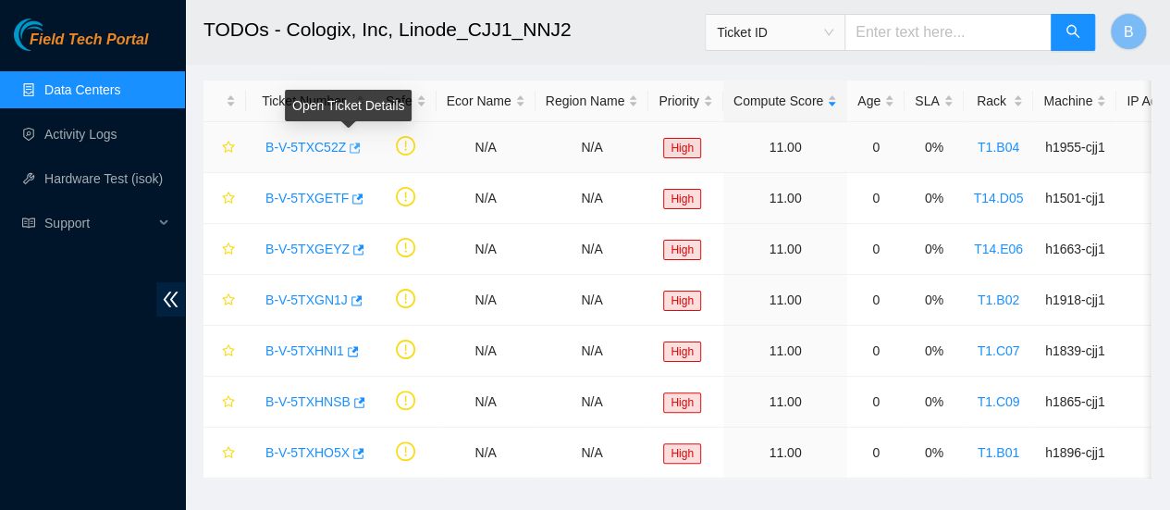
click at [353, 150] on icon "button" at bounding box center [353, 148] width 13 height 13
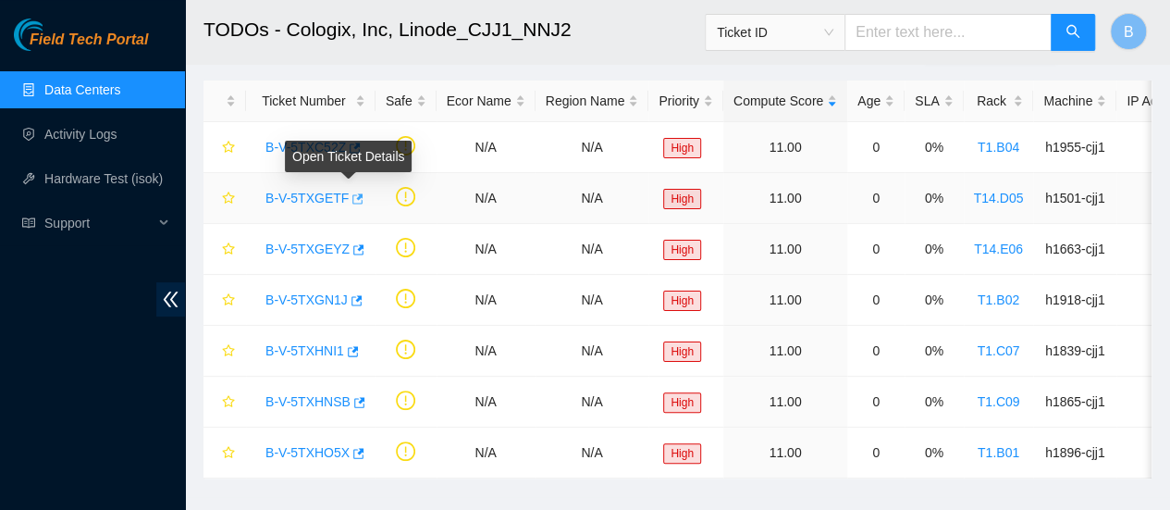
click at [352, 198] on icon "button" at bounding box center [357, 198] width 11 height 10
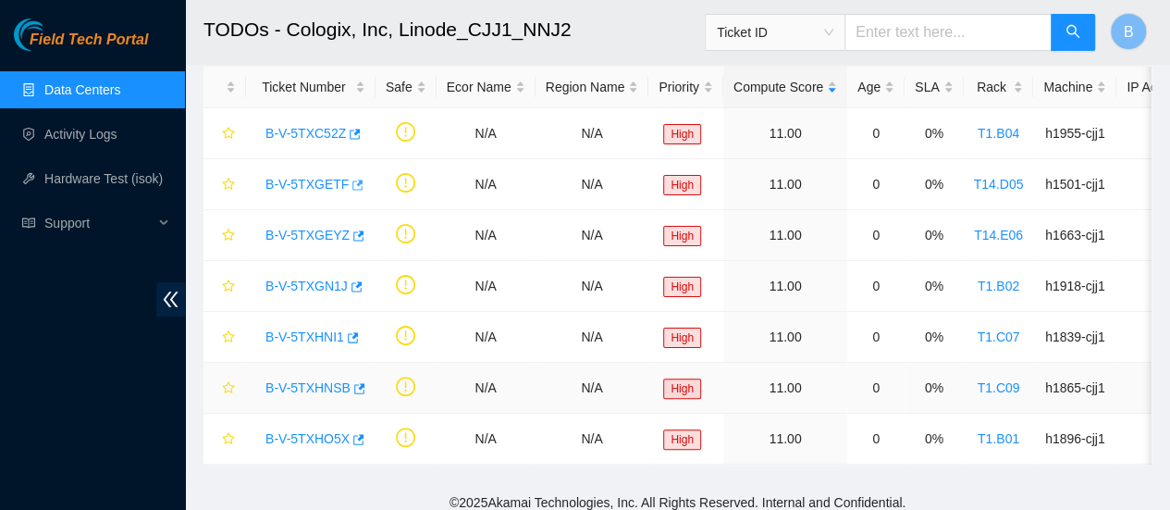
scroll to position [93, 0]
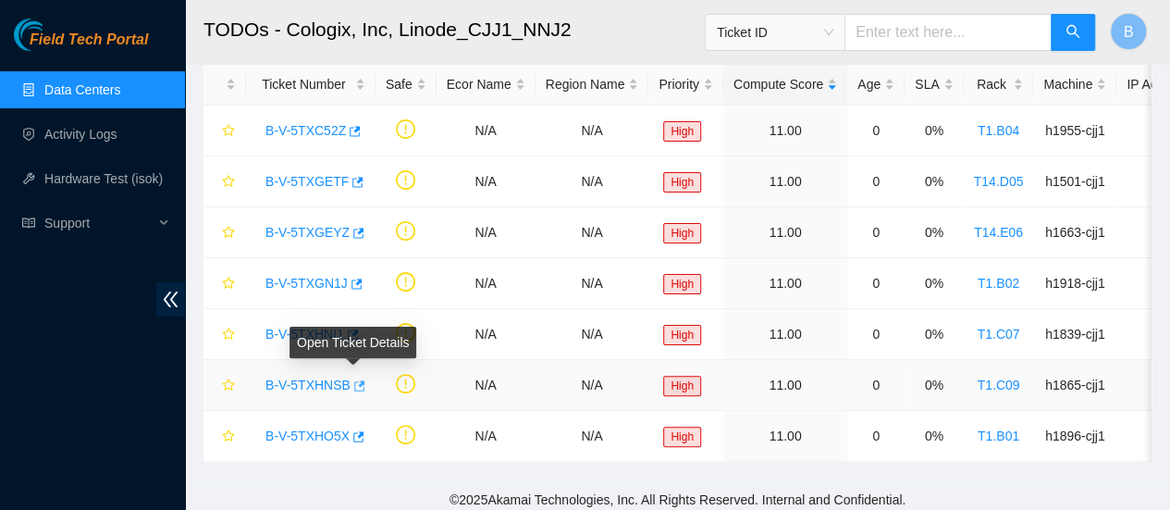
click at [353, 380] on icon "button" at bounding box center [357, 385] width 13 height 13
click at [66, 96] on link "Data Centers" at bounding box center [82, 89] width 76 height 15
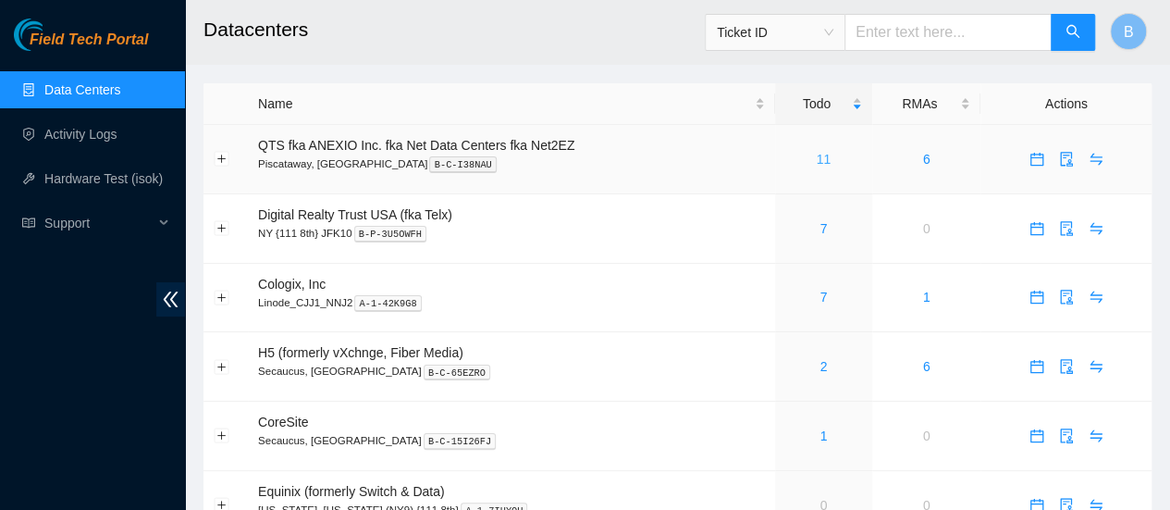
click at [820, 166] on link "11" at bounding box center [824, 159] width 15 height 15
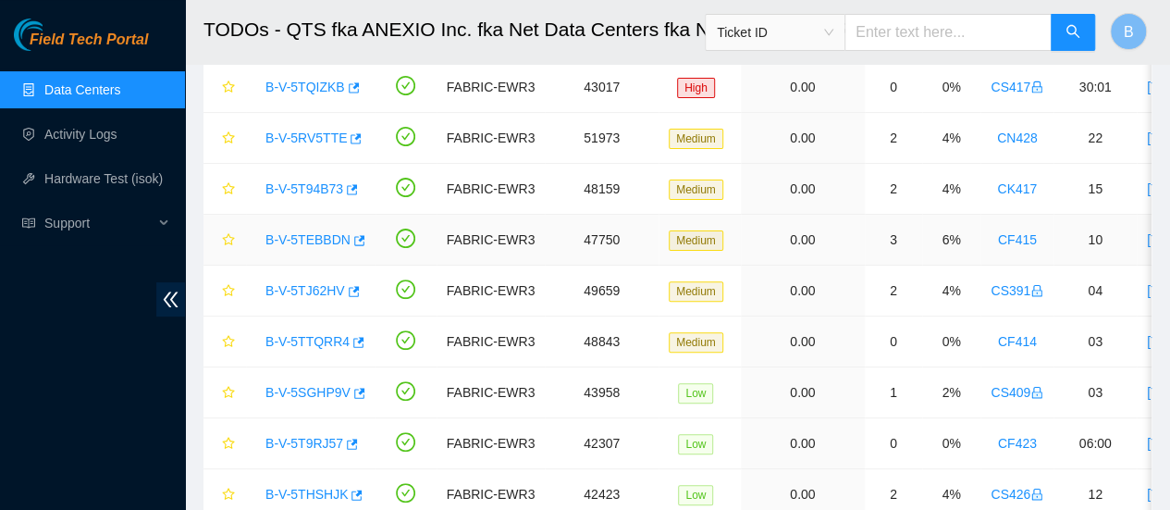
scroll to position [187, 0]
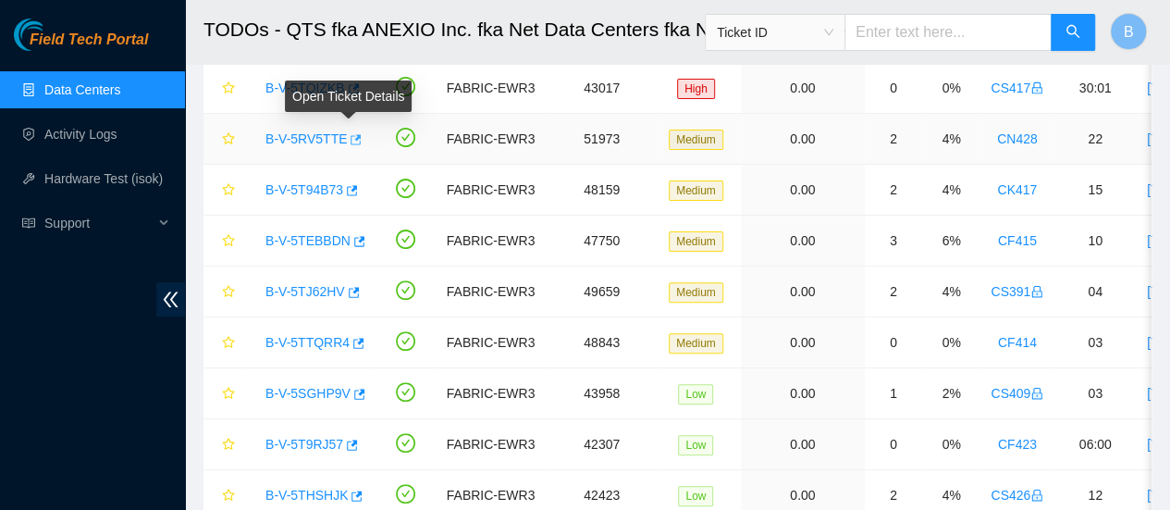
click at [351, 140] on icon "button" at bounding box center [356, 139] width 11 height 10
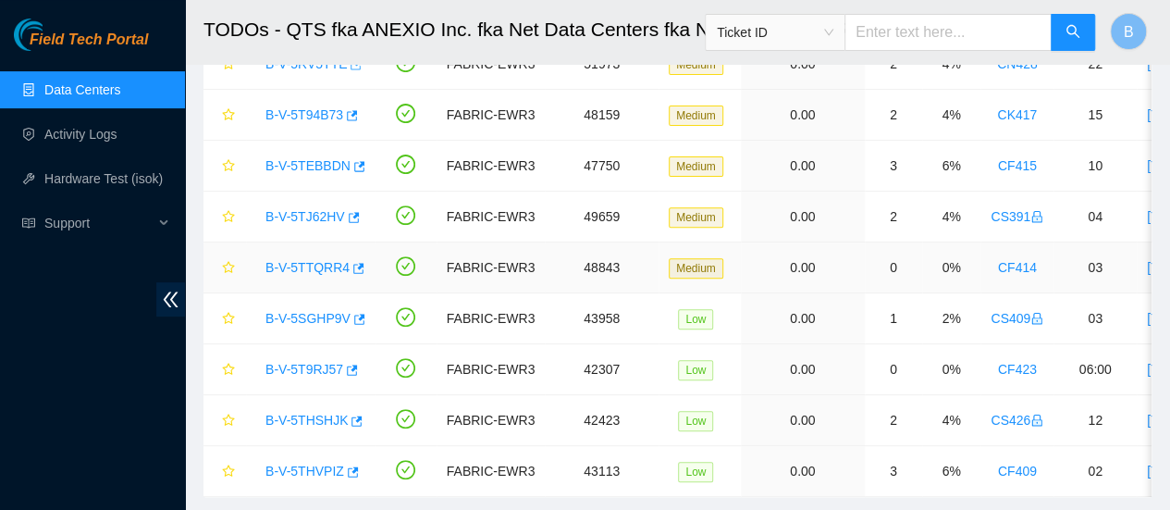
scroll to position [0, 0]
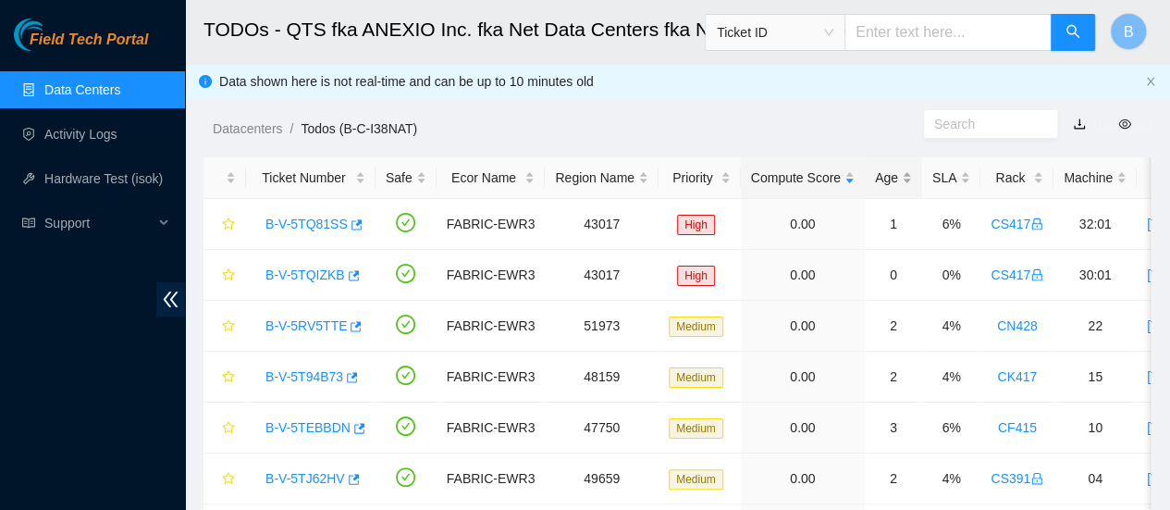
click at [875, 172] on div "Age" at bounding box center [893, 177] width 37 height 20
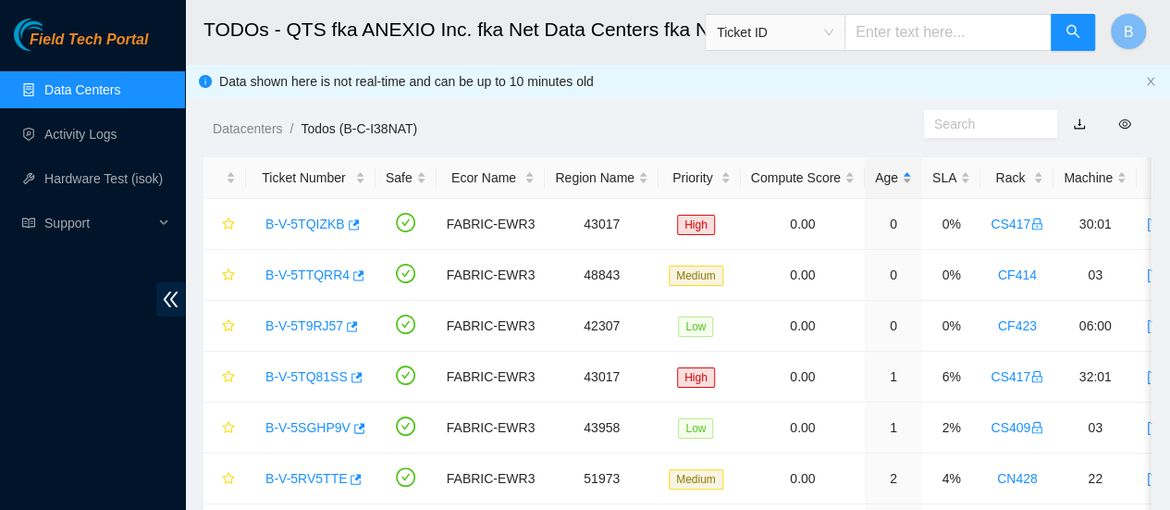
click at [875, 177] on div "Age" at bounding box center [893, 177] width 37 height 20
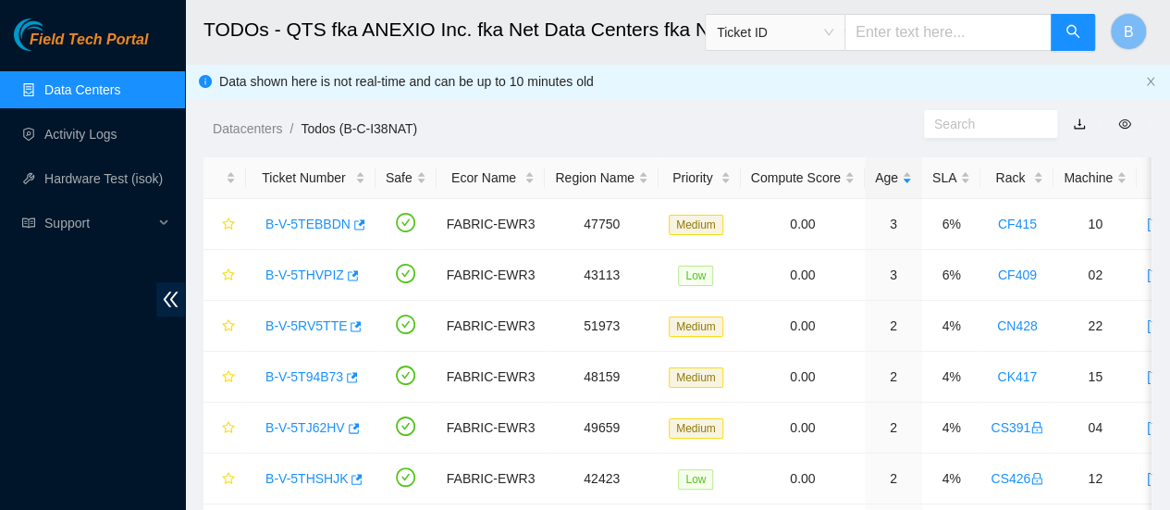
scroll to position [27, 0]
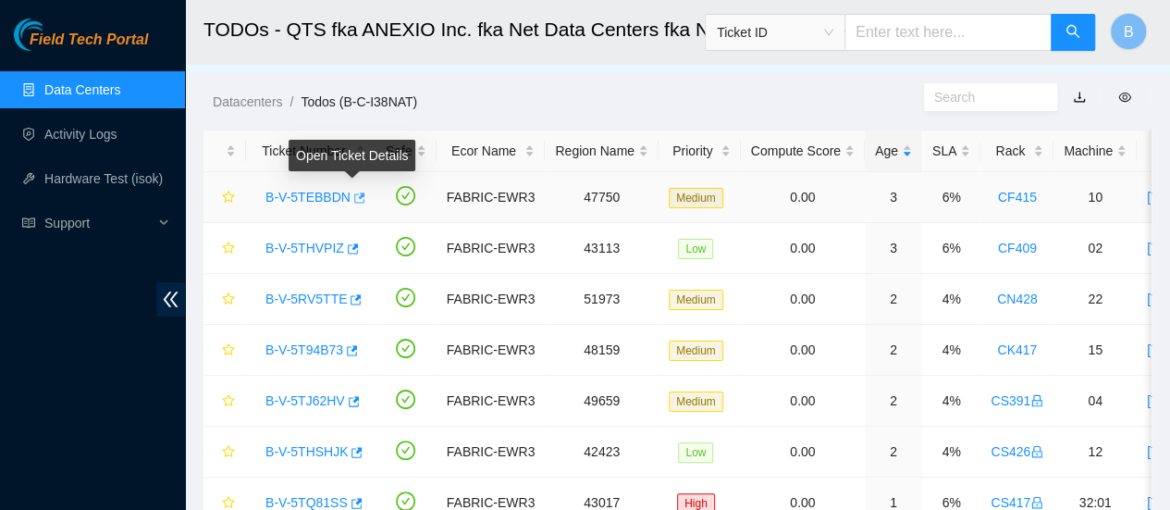
click at [358, 195] on button "button" at bounding box center [358, 198] width 15 height 30
click at [48, 84] on link "Data Centers" at bounding box center [82, 89] width 76 height 15
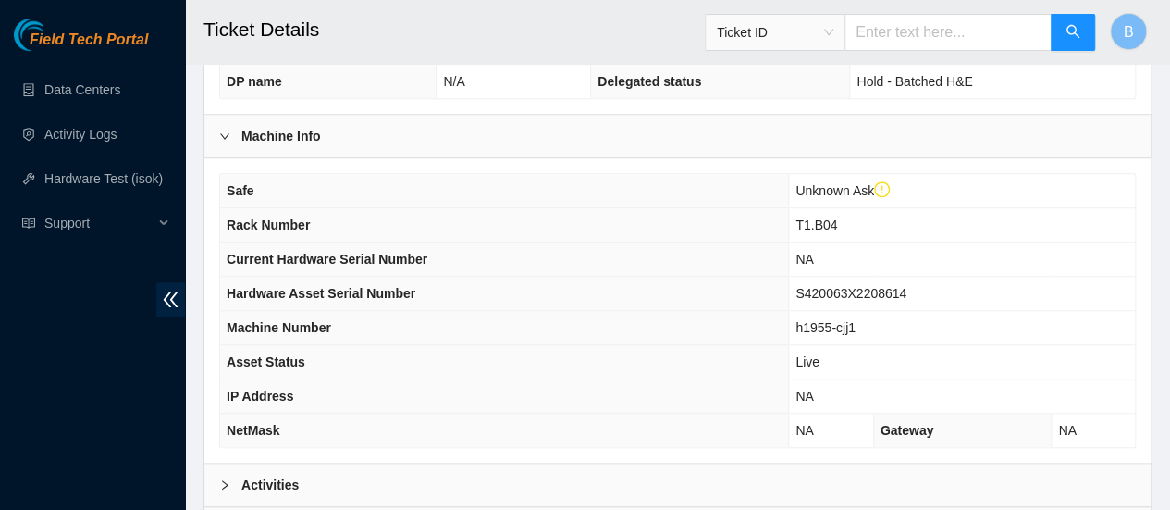
scroll to position [637, 0]
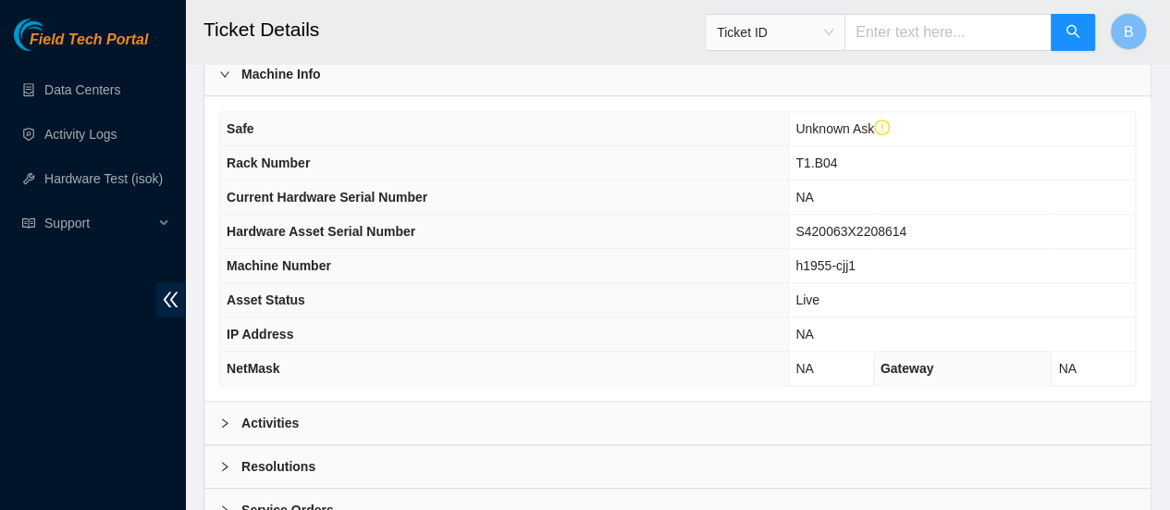
click at [239, 413] on div at bounding box center [230, 423] width 22 height 20
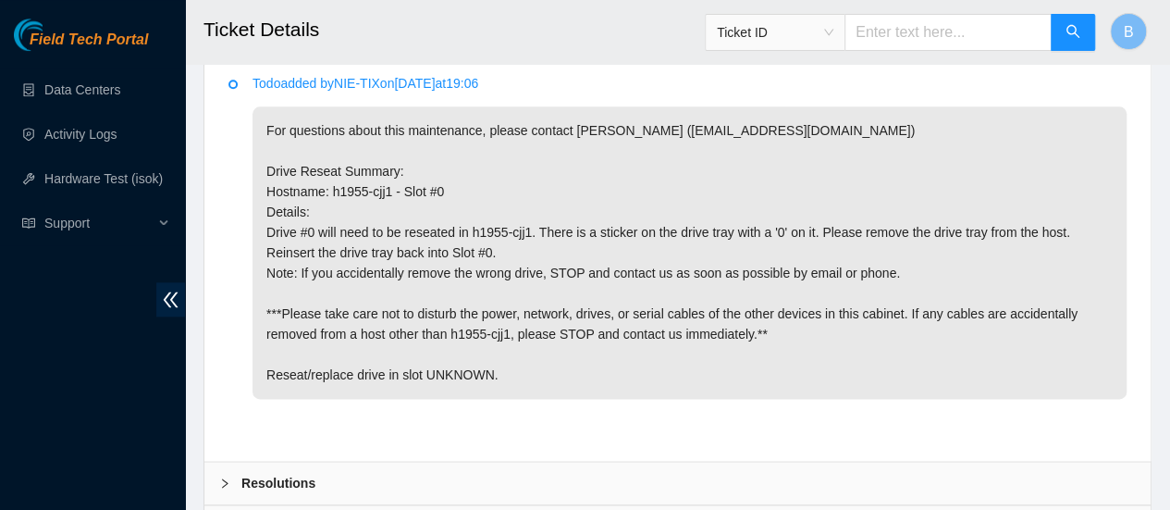
scroll to position [1013, 0]
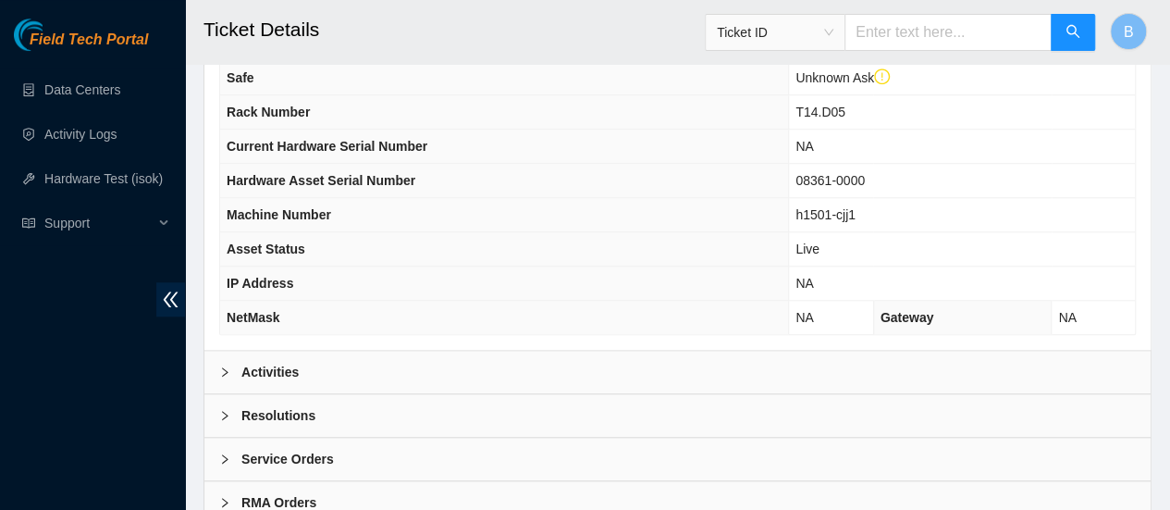
scroll to position [689, 0]
click at [239, 361] on div at bounding box center [230, 371] width 22 height 20
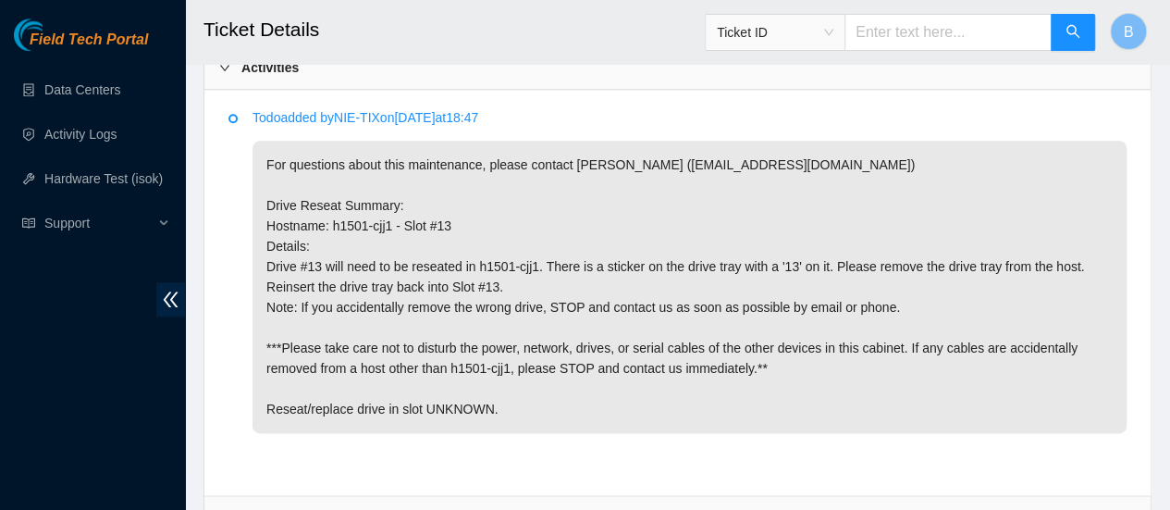
scroll to position [994, 0]
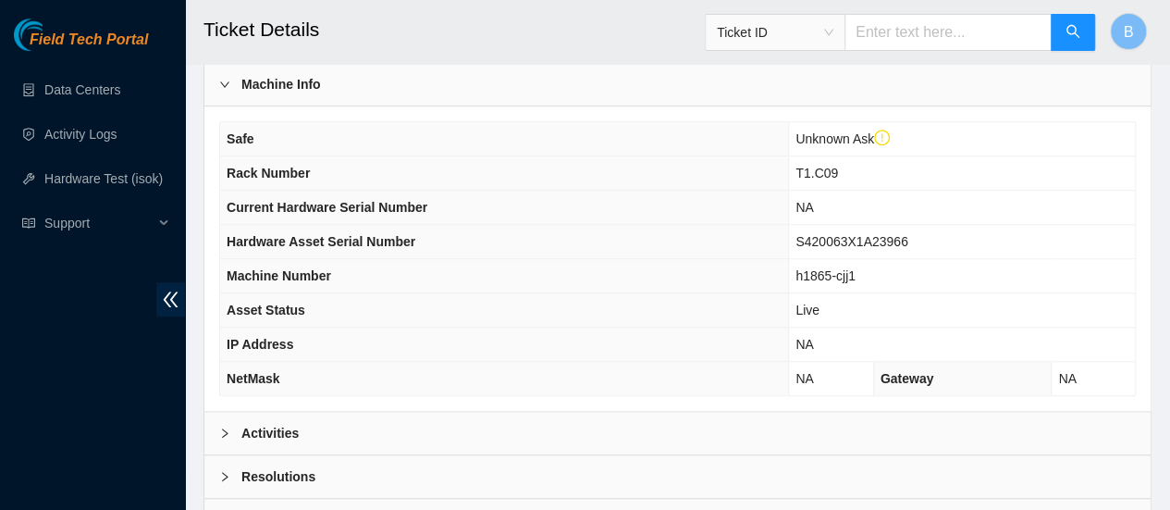
scroll to position [628, 0]
click at [232, 428] on div at bounding box center [230, 432] width 22 height 20
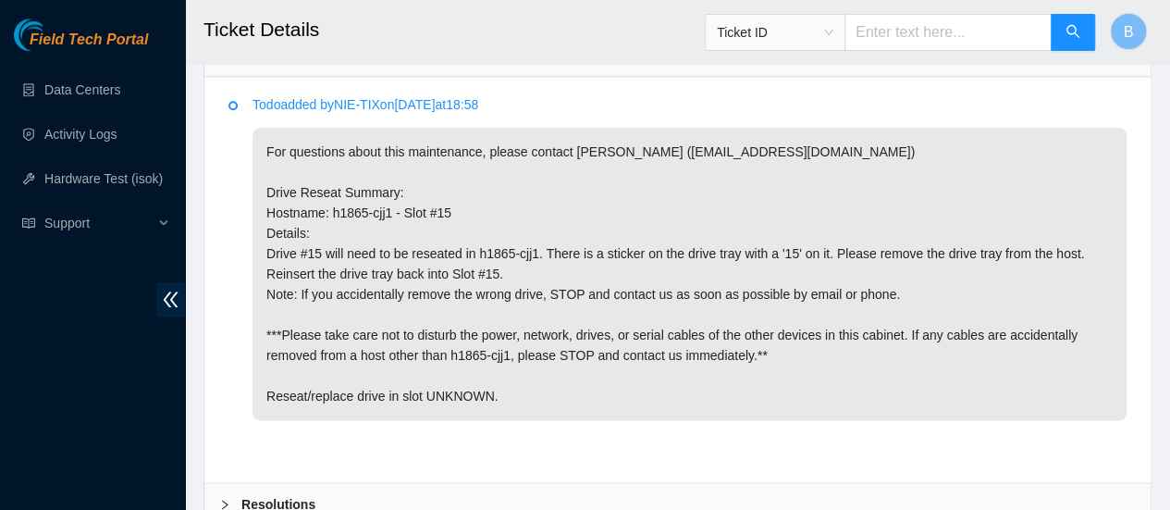
scroll to position [1007, 0]
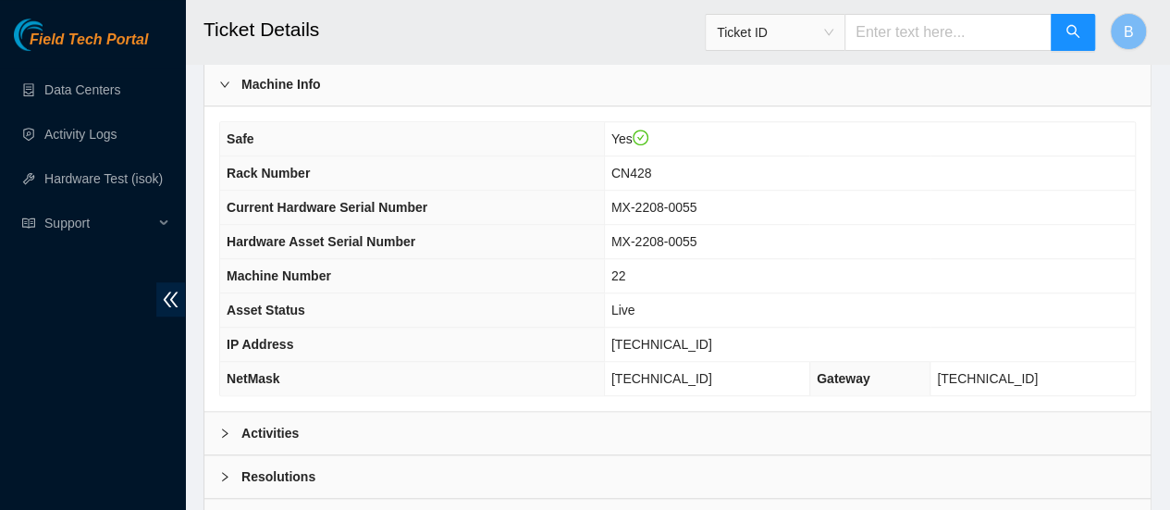
scroll to position [735, 0]
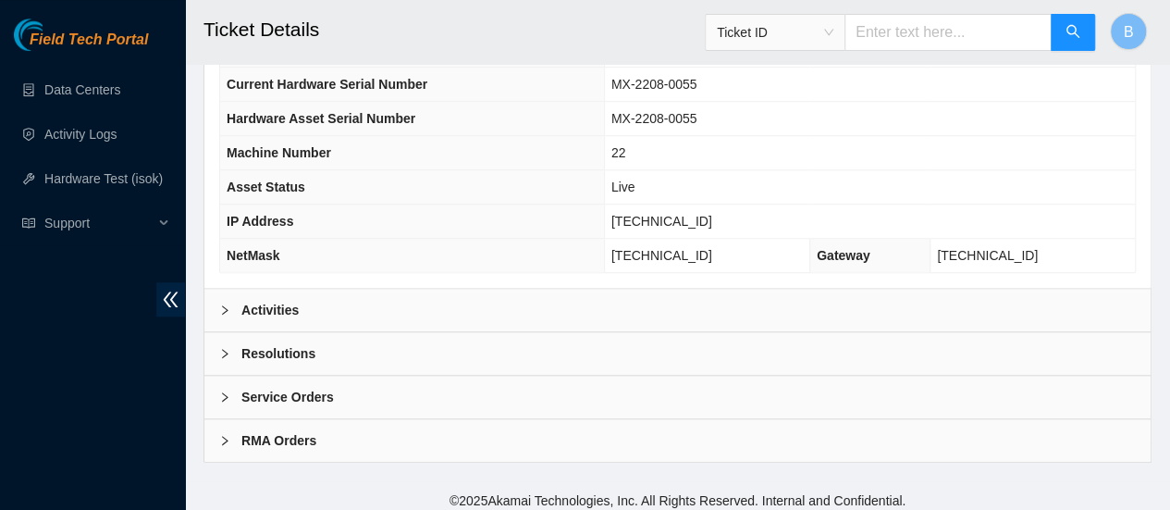
click at [237, 300] on div at bounding box center [230, 310] width 22 height 20
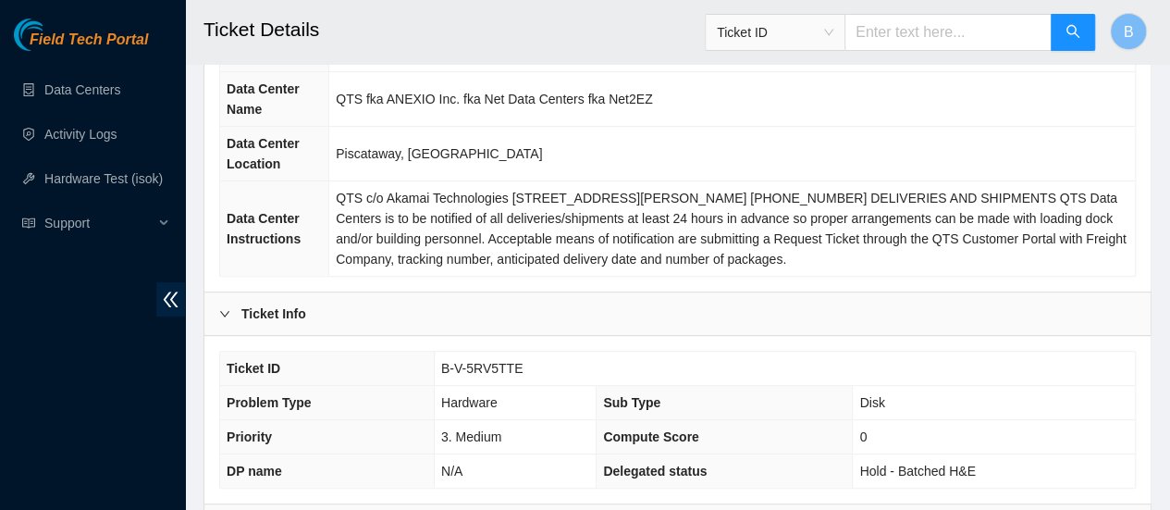
scroll to position [136, 0]
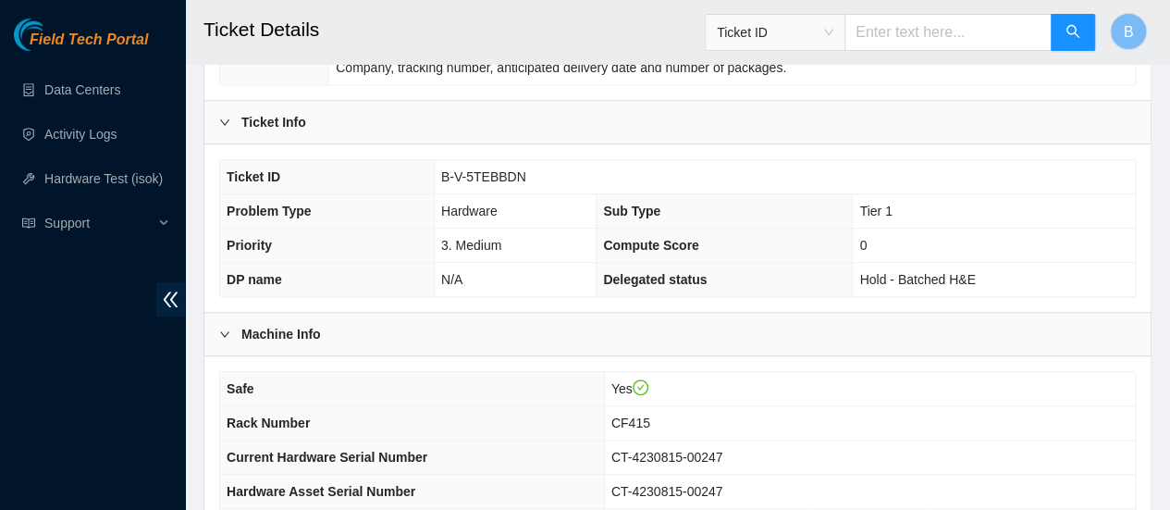
scroll to position [614, 0]
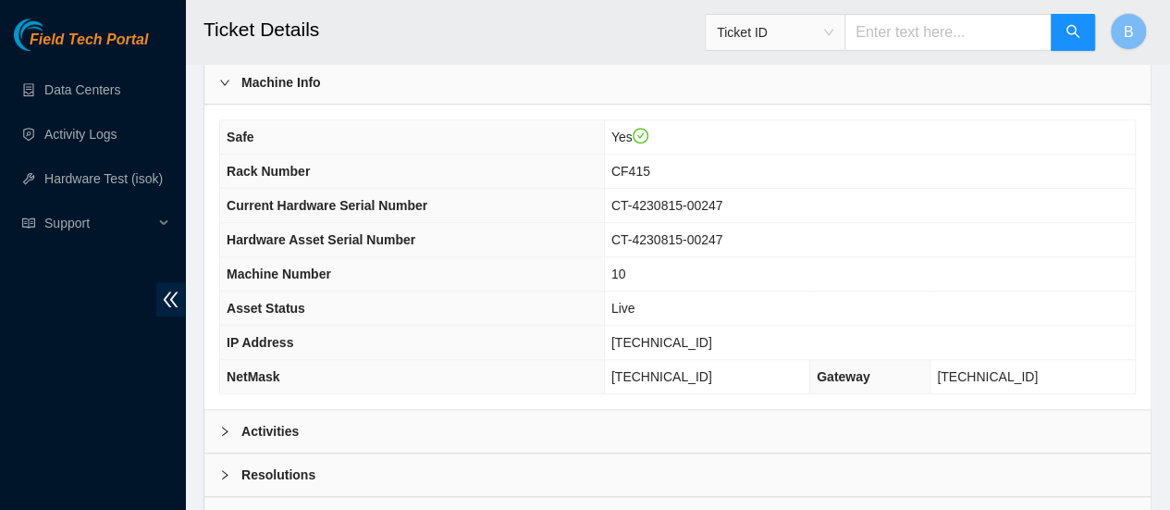
click at [285, 421] on b "Activities" at bounding box center [269, 431] width 57 height 20
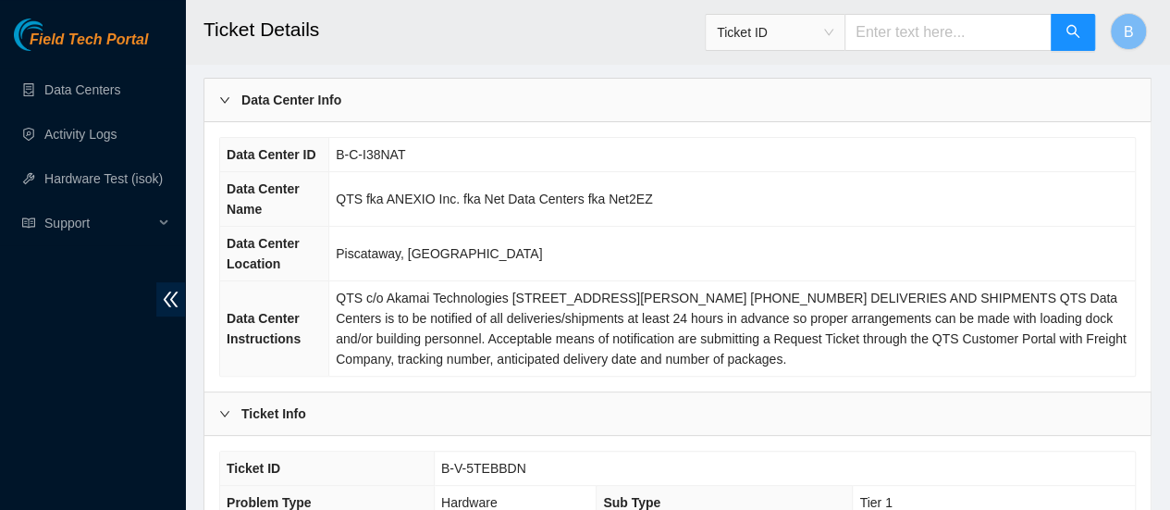
scroll to position [0, 0]
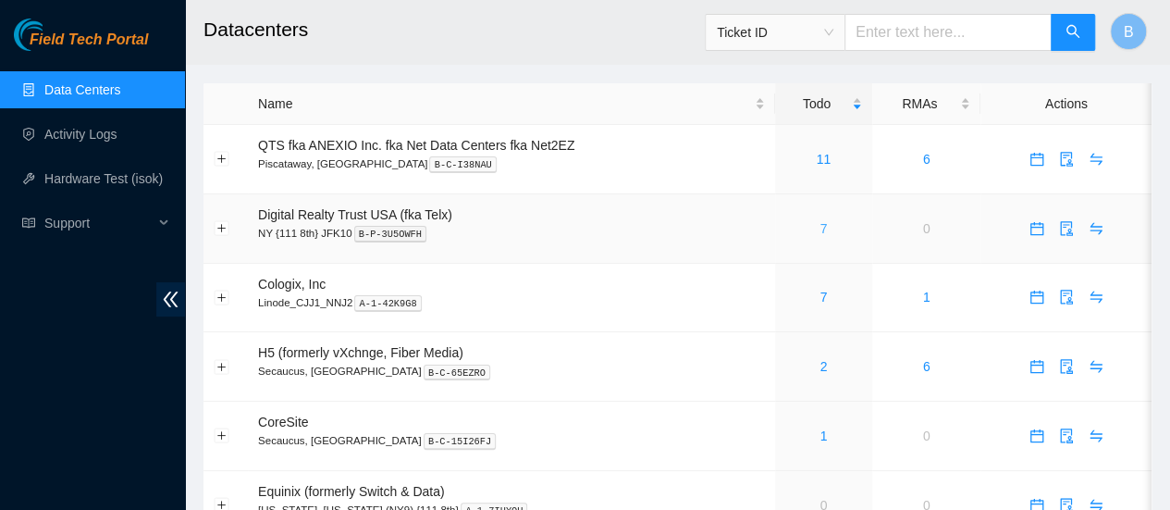
click at [824, 225] on link "7" at bounding box center [823, 228] width 7 height 15
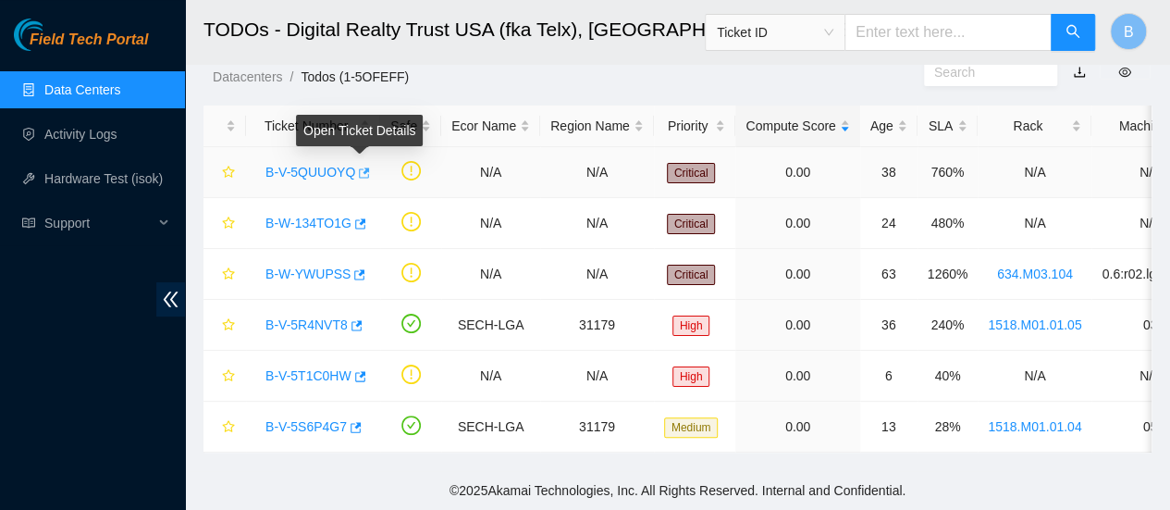
click at [362, 166] on icon "button" at bounding box center [362, 172] width 13 height 13
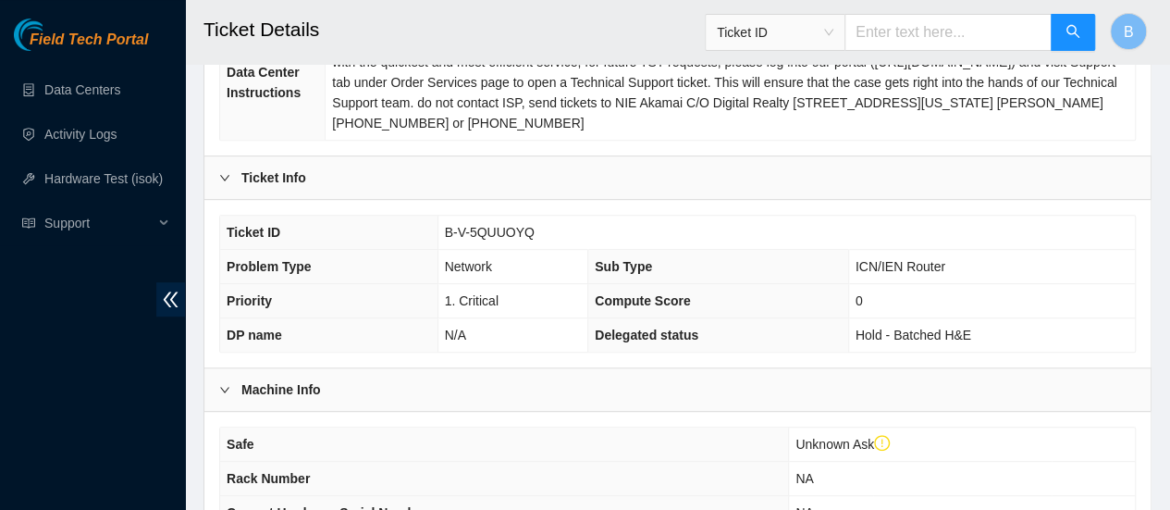
scroll to position [791, 0]
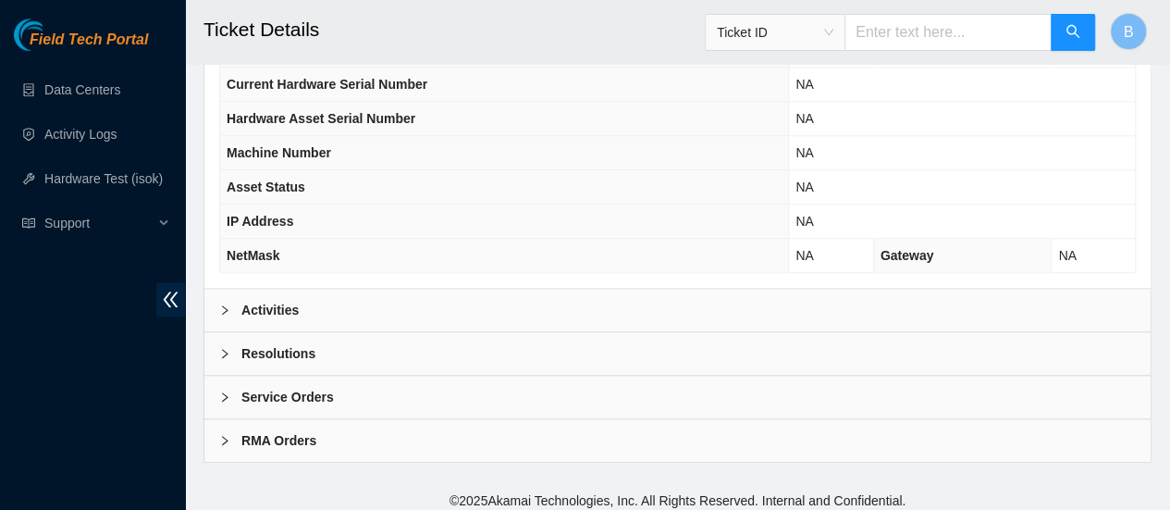
click at [296, 300] on b "Activities" at bounding box center [269, 310] width 57 height 20
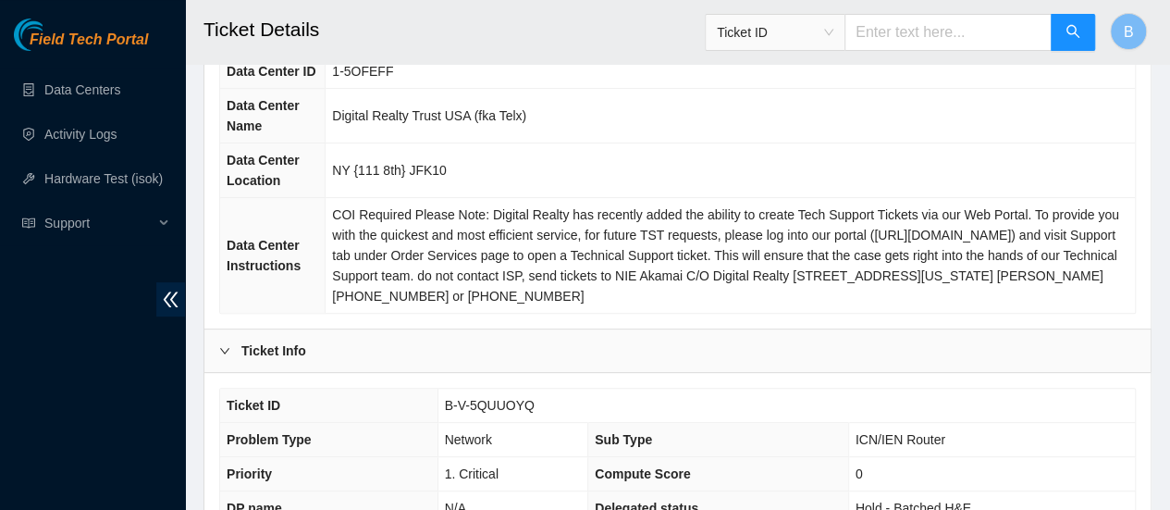
scroll to position [174, 0]
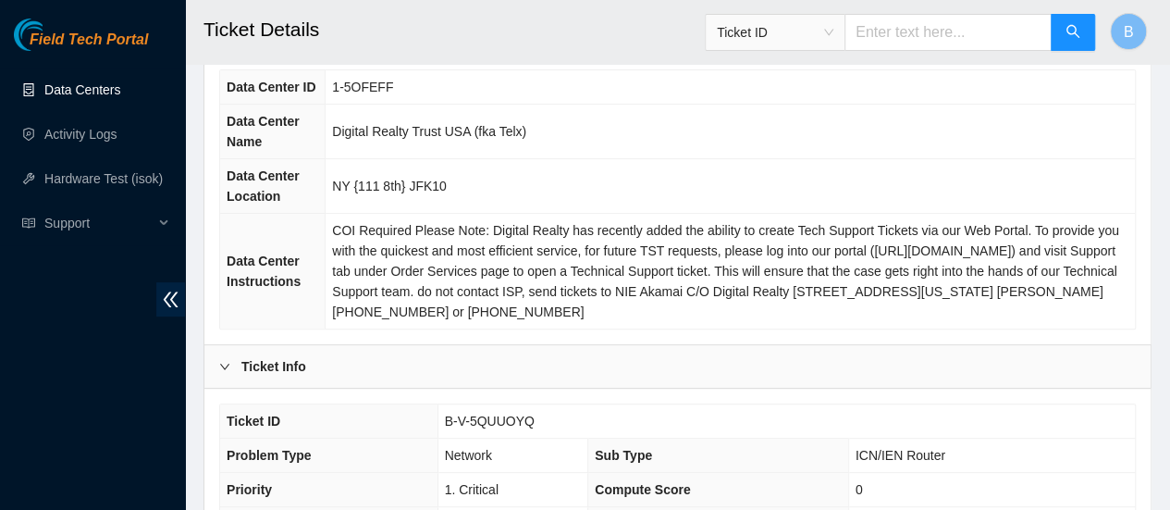
click at [98, 97] on link "Data Centers" at bounding box center [82, 89] width 76 height 15
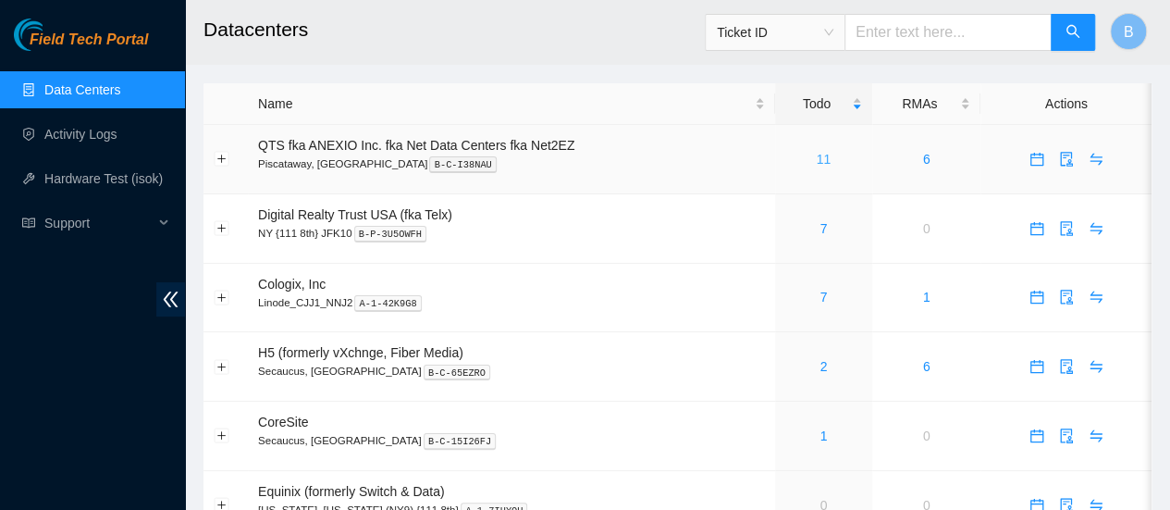
click at [822, 162] on link "11" at bounding box center [824, 159] width 15 height 15
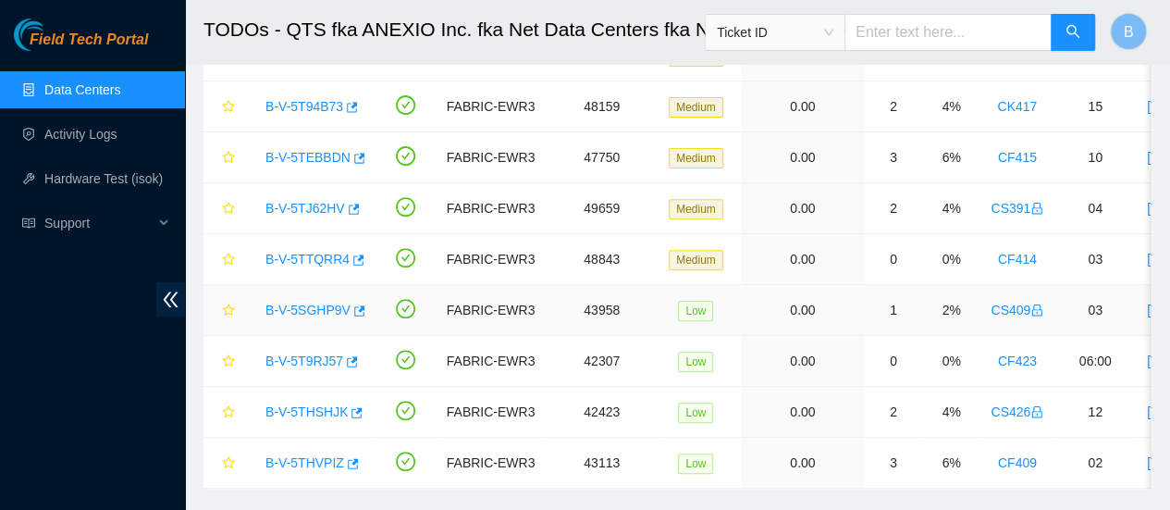
scroll to position [316, 0]
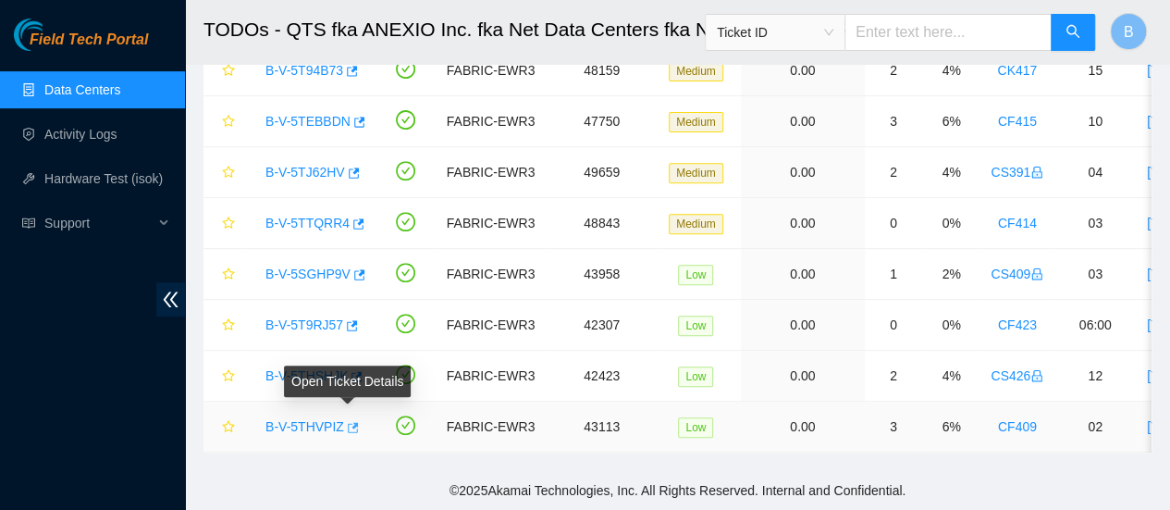
click at [350, 422] on icon "button" at bounding box center [353, 427] width 11 height 10
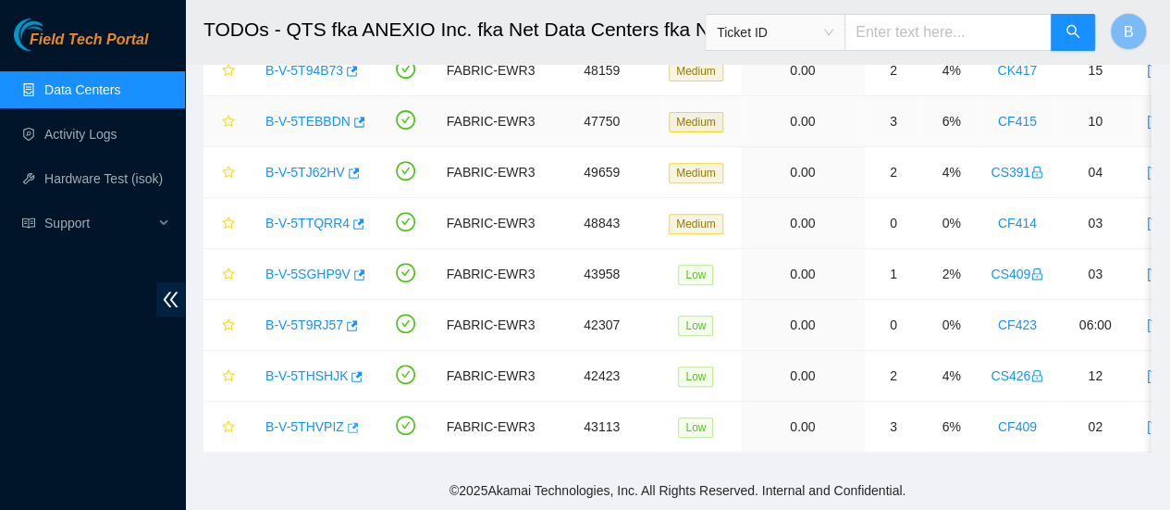
scroll to position [0, 0]
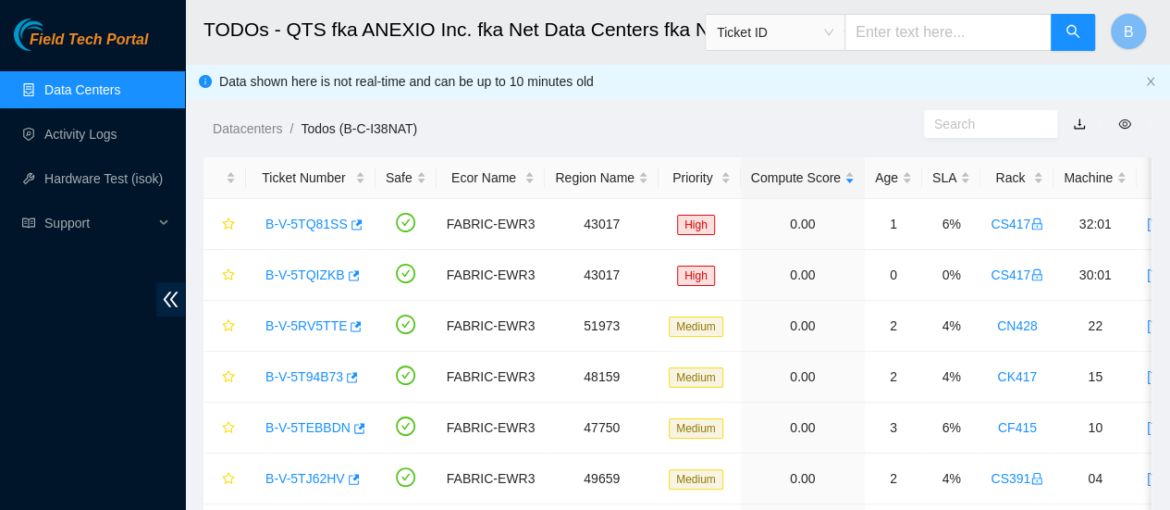
click at [74, 93] on link "Data Centers" at bounding box center [82, 89] width 76 height 15
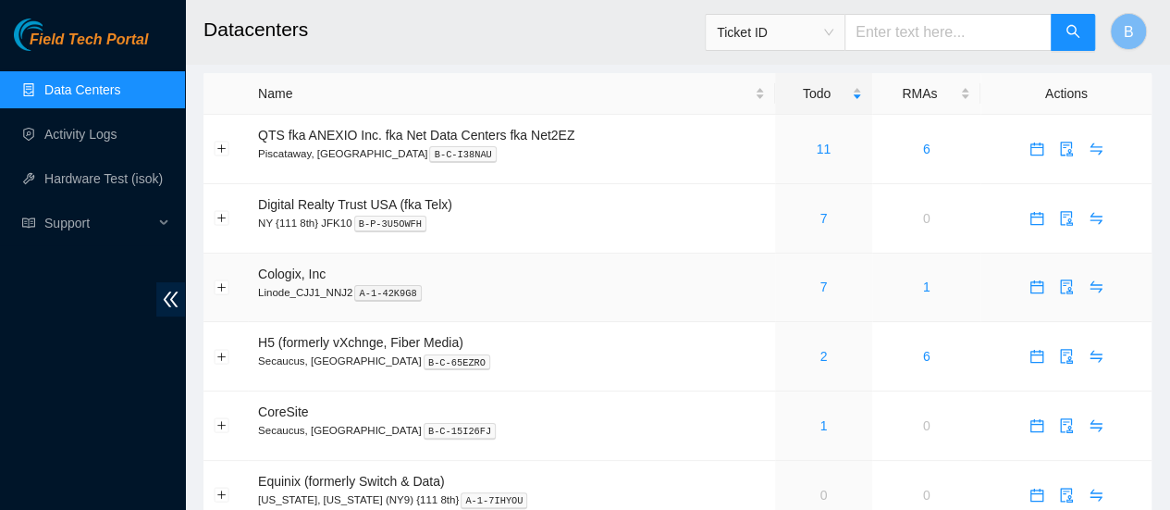
scroll to position [11, 0]
click at [825, 150] on link "11" at bounding box center [824, 148] width 15 height 15
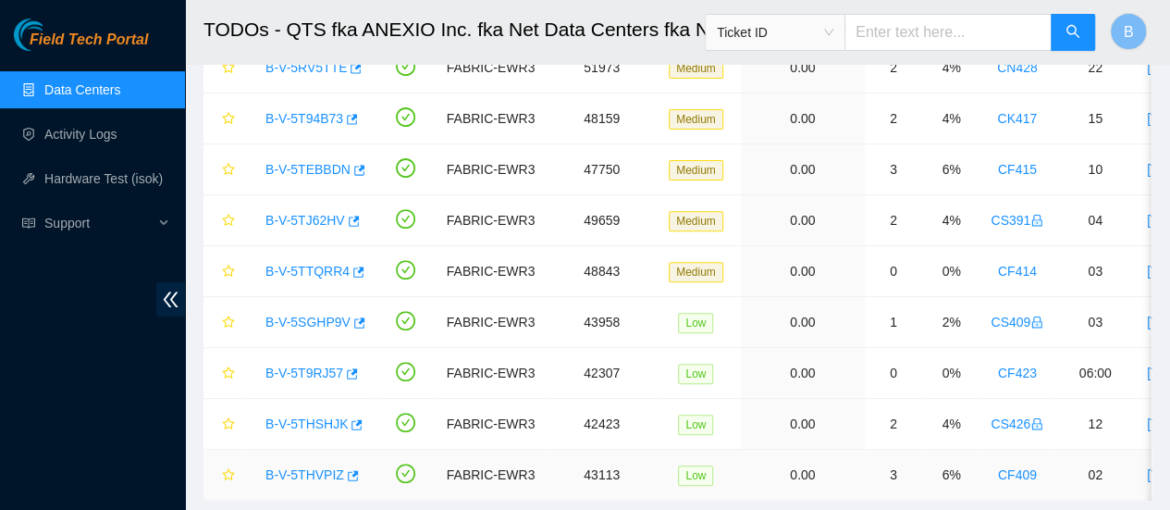
scroll to position [316, 0]
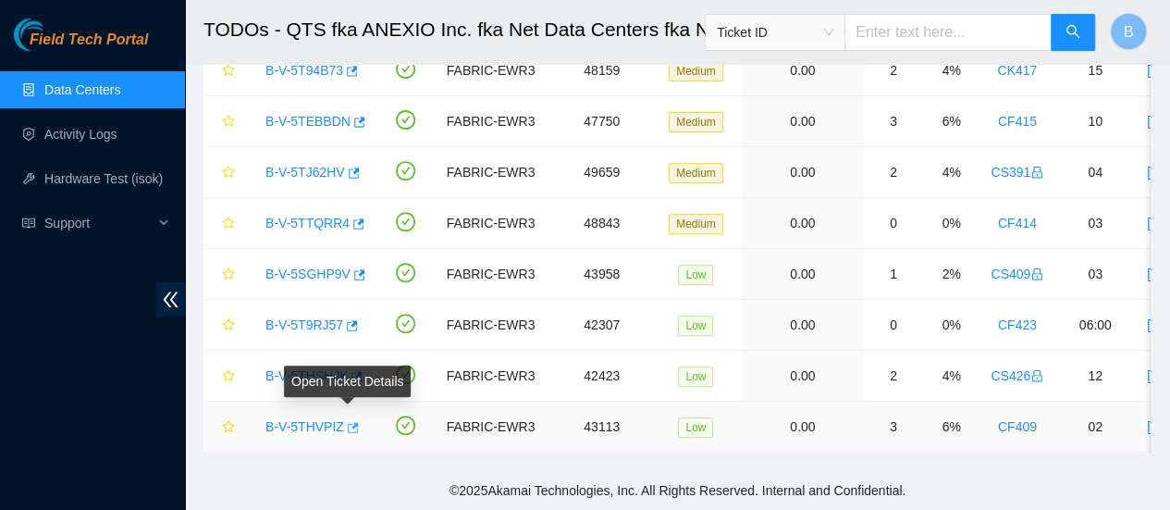
click at [349, 422] on icon "button" at bounding box center [353, 427] width 11 height 10
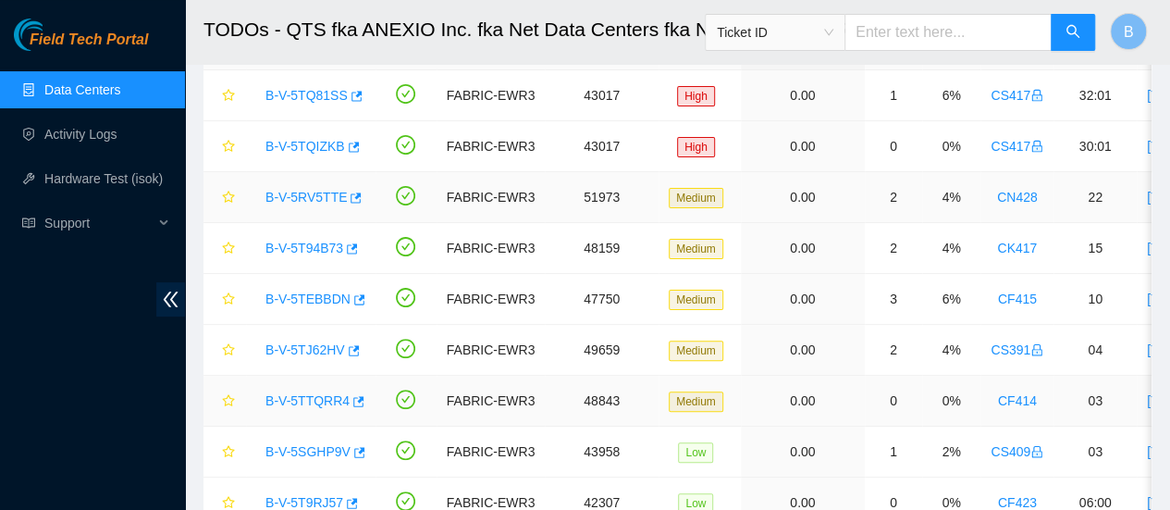
scroll to position [114, 0]
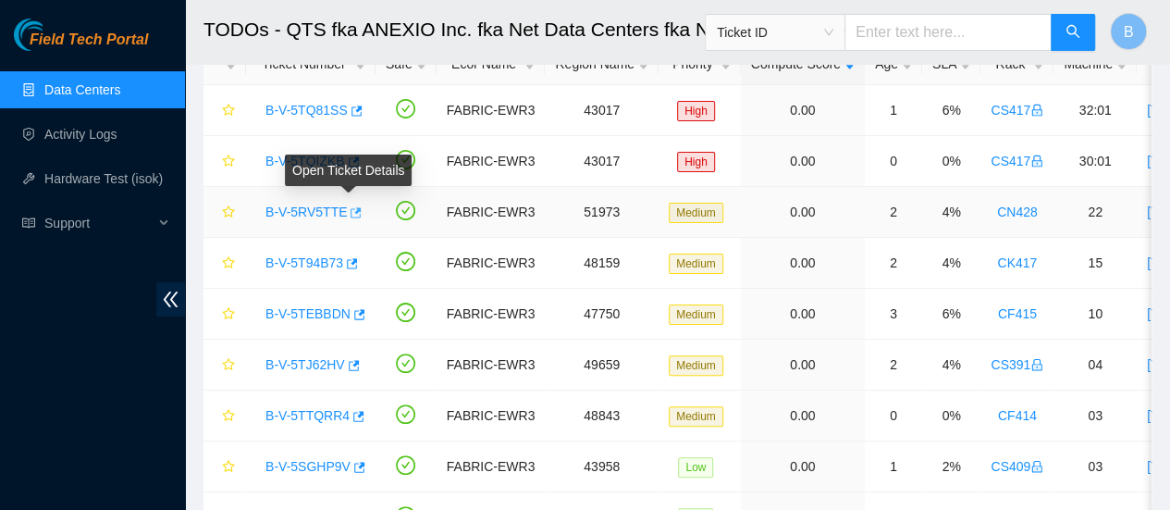
click at [348, 215] on icon "button" at bounding box center [354, 212] width 13 height 13
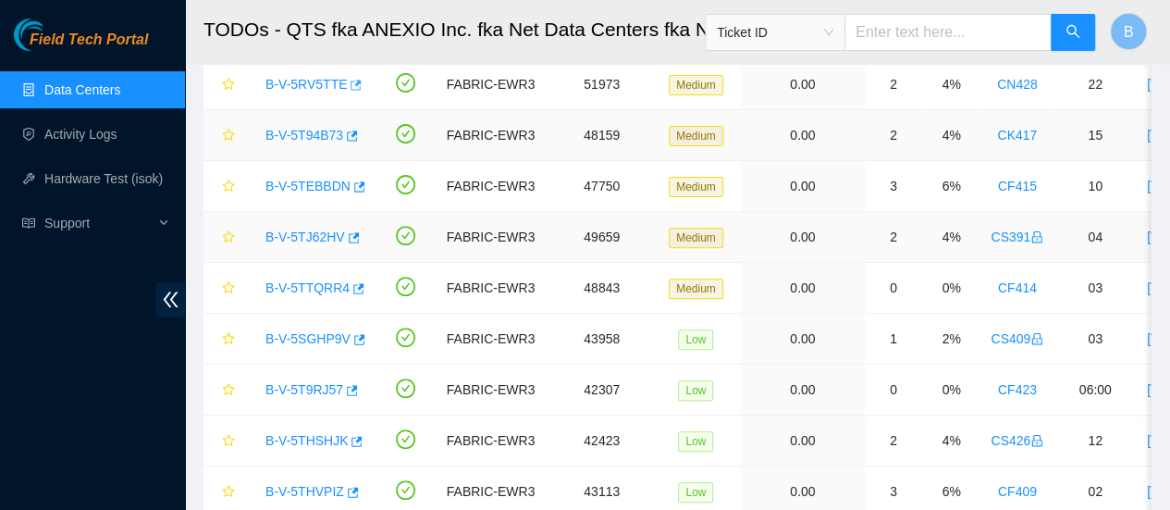
scroll to position [316, 0]
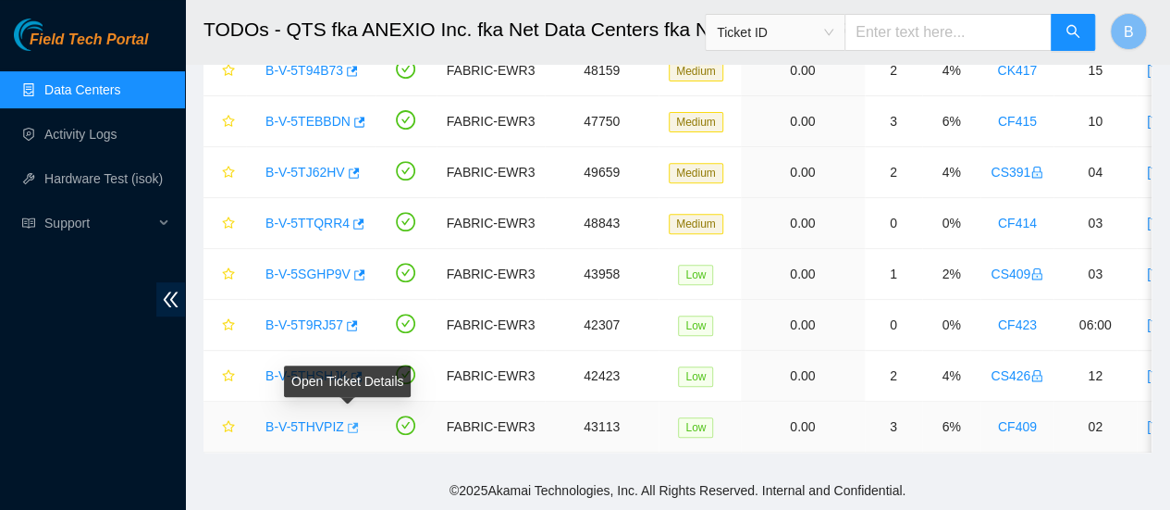
click at [350, 422] on icon "button" at bounding box center [353, 427] width 11 height 10
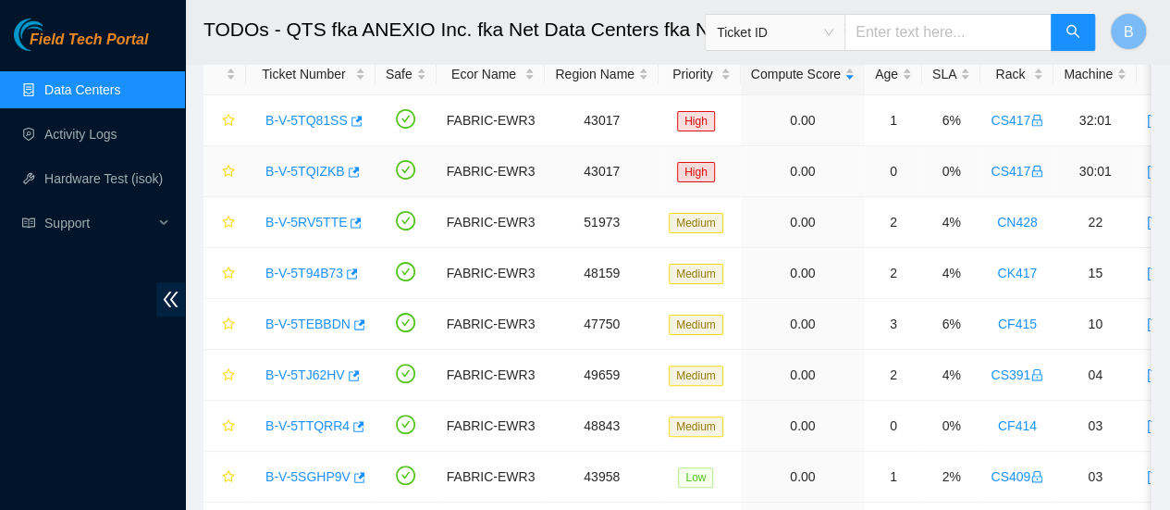
scroll to position [105, 0]
click at [355, 163] on div "B-V-5TQIZKB" at bounding box center [310, 170] width 109 height 30
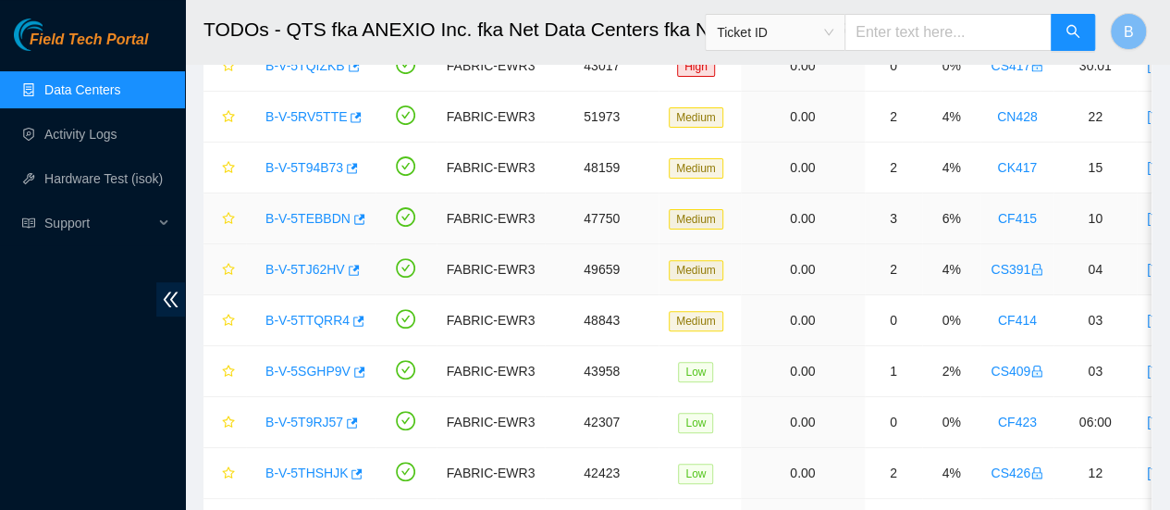
scroll to position [210, 0]
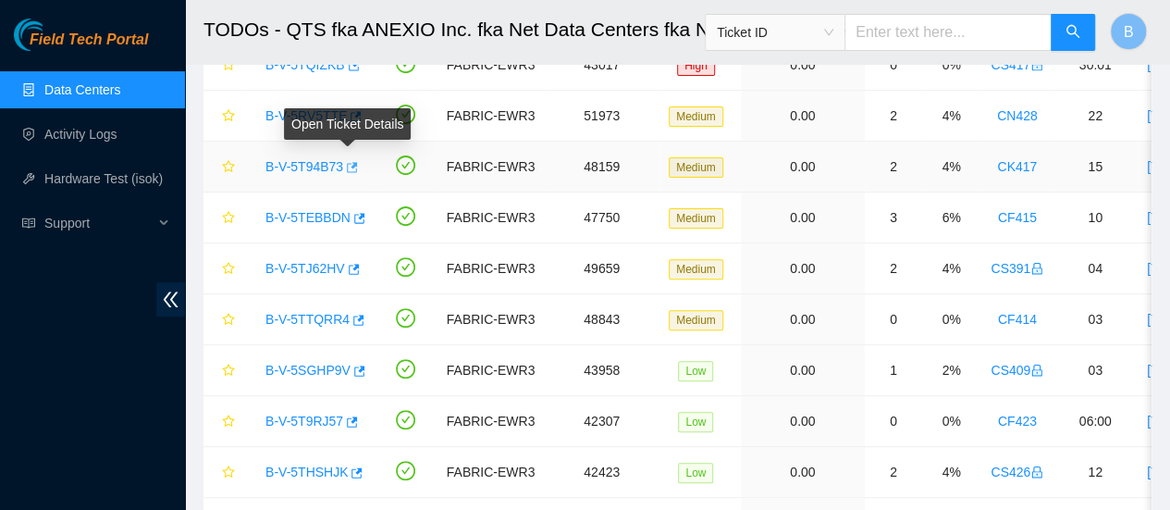
click at [351, 164] on icon "button" at bounding box center [352, 167] width 11 height 10
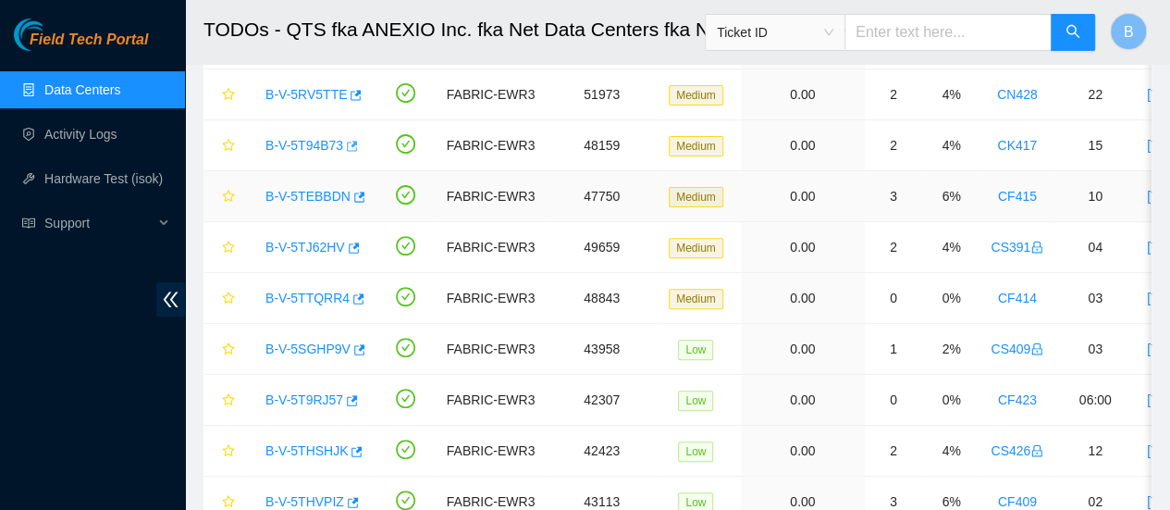
scroll to position [232, 0]
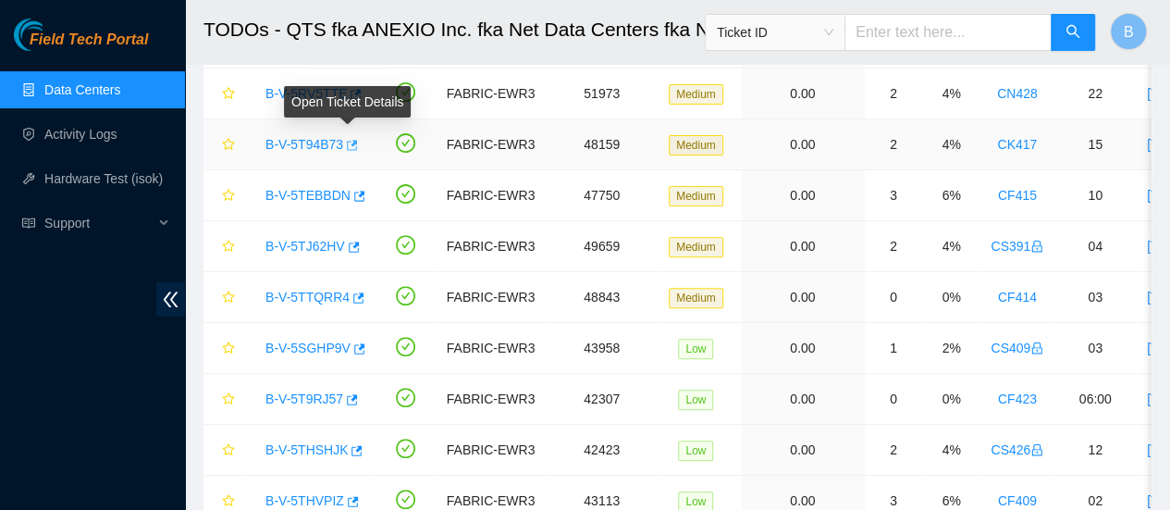
click at [349, 149] on icon "button" at bounding box center [350, 145] width 13 height 13
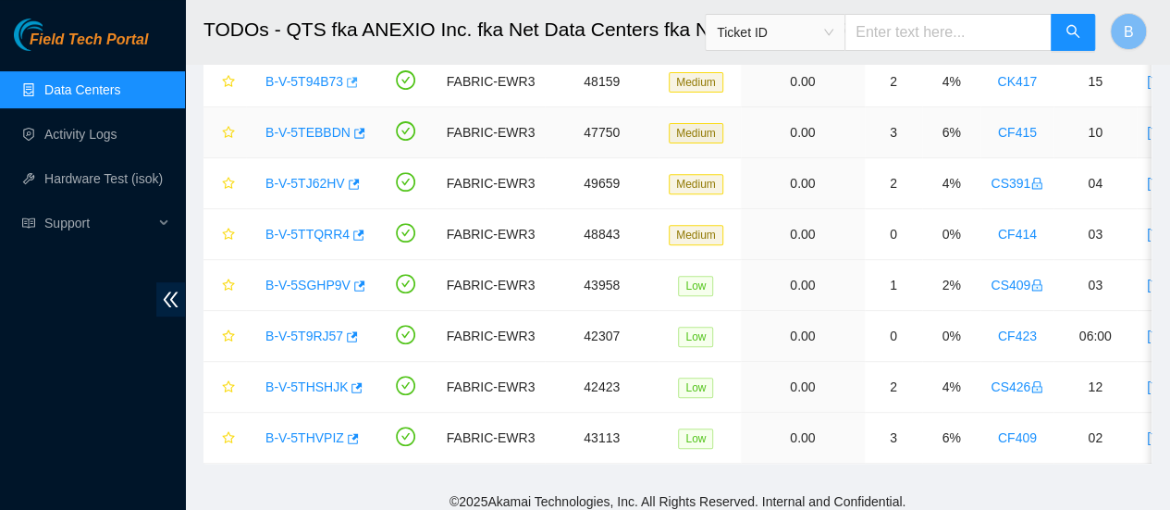
scroll to position [300, 0]
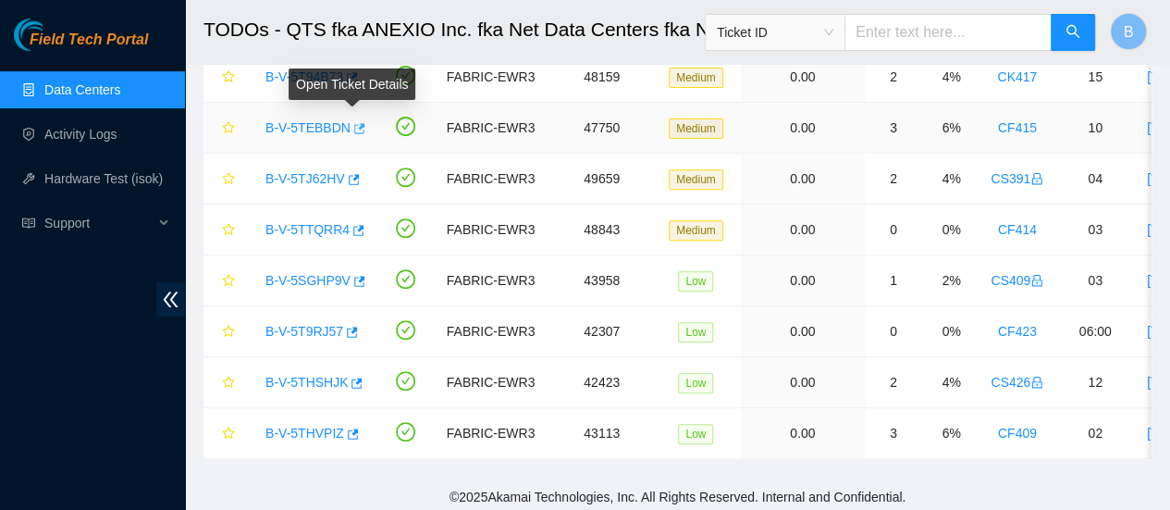
click at [354, 123] on icon "button" at bounding box center [359, 128] width 11 height 10
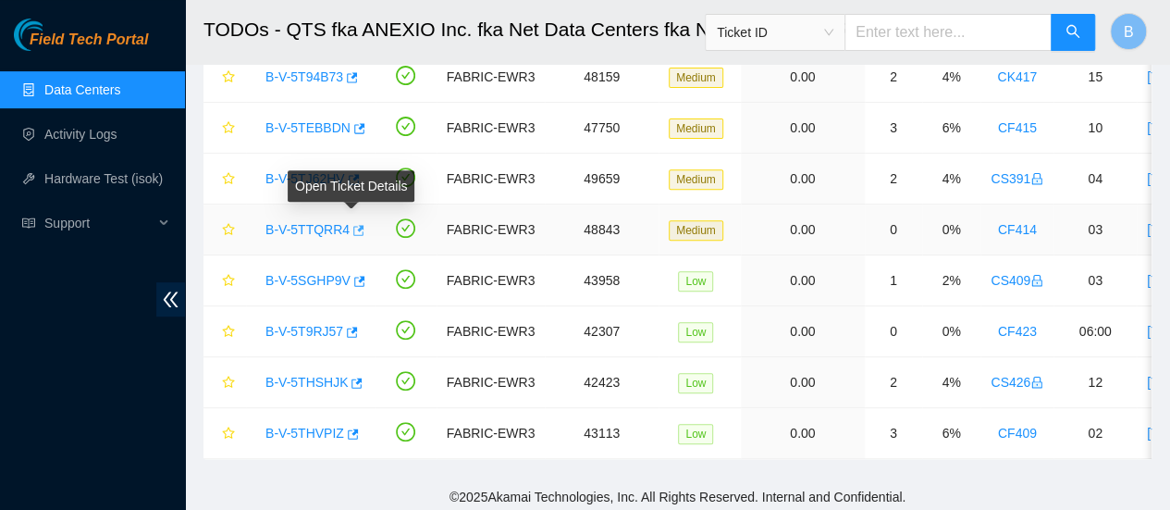
click at [351, 230] on icon "button" at bounding box center [357, 230] width 13 height 13
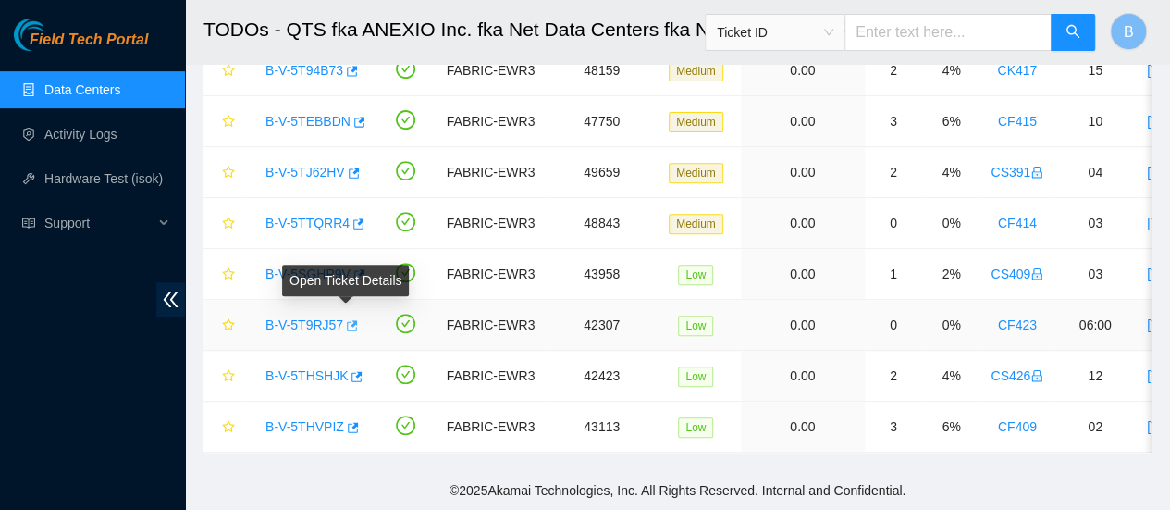
click at [347, 320] on icon "button" at bounding box center [352, 325] width 11 height 10
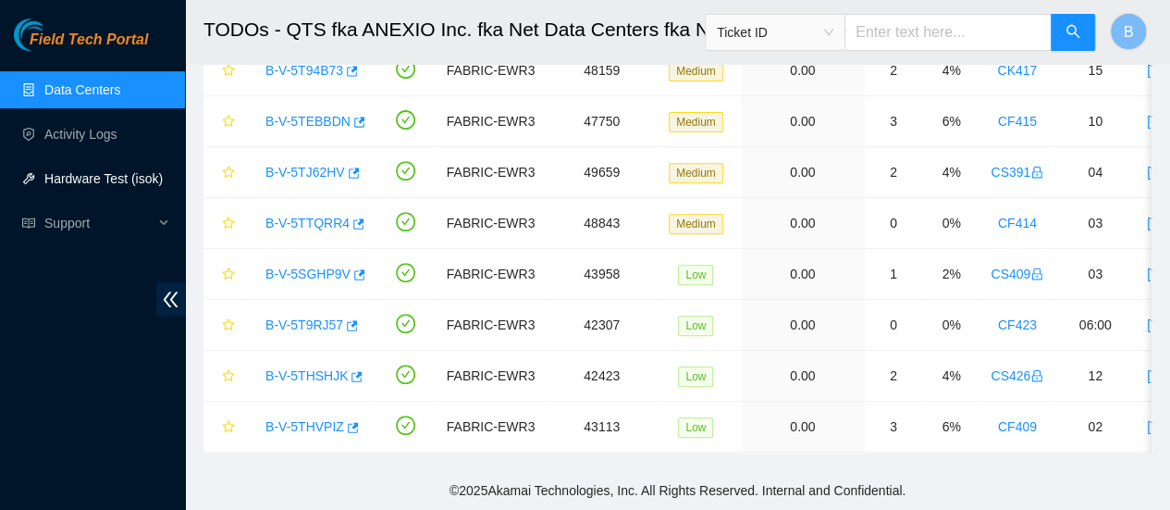
click at [97, 172] on link "Hardware Test (isok)" at bounding box center [103, 178] width 118 height 15
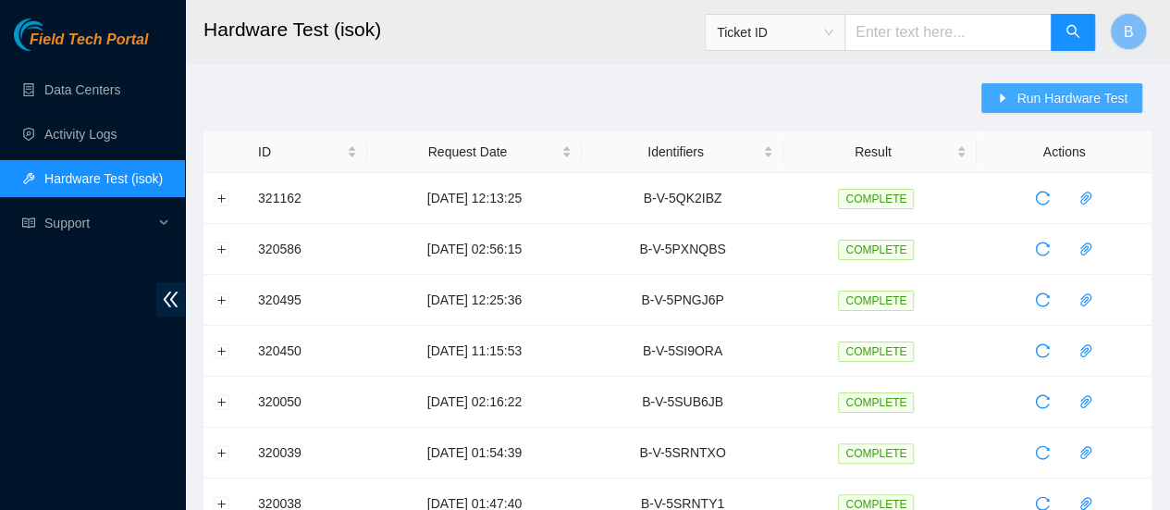
click at [1071, 100] on span "Run Hardware Test" at bounding box center [1072, 98] width 111 height 20
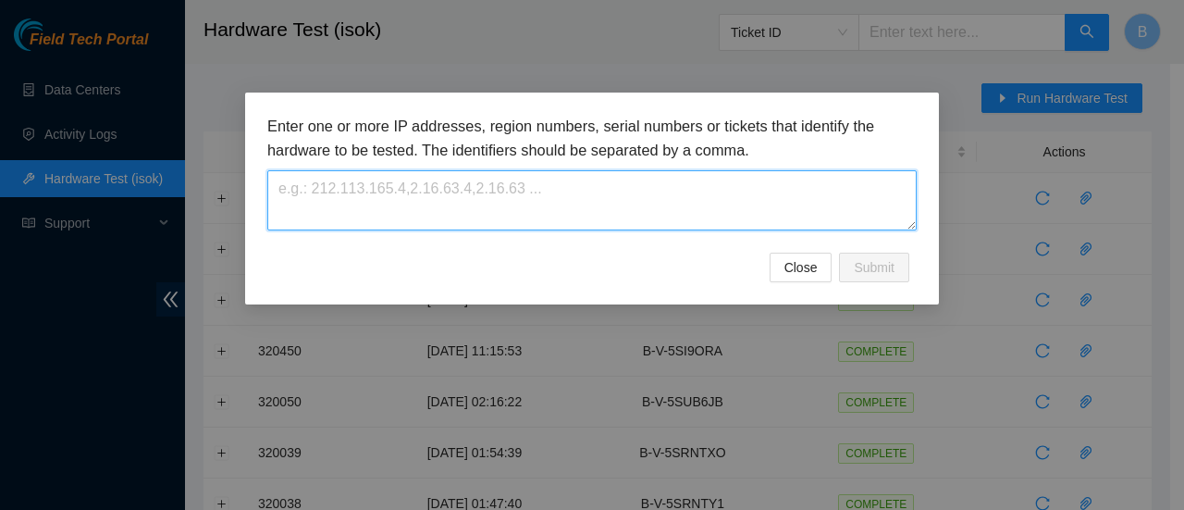
click at [450, 210] on textarea at bounding box center [591, 200] width 649 height 60
paste textarea "B-V-5T9RJ57"
type textarea "B-V-5T9RJ57"
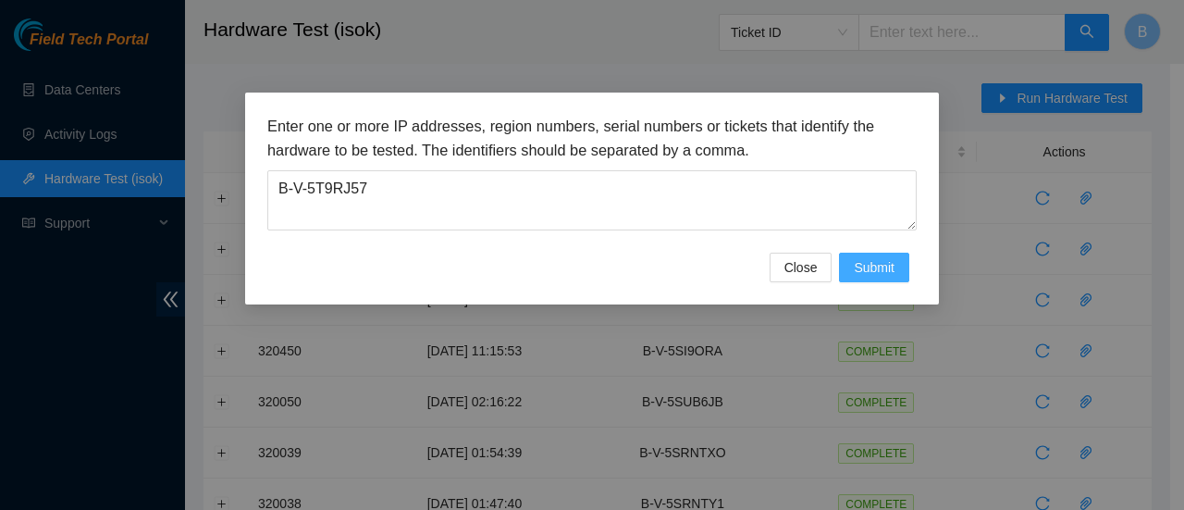
click at [902, 271] on button "Submit" at bounding box center [874, 268] width 70 height 30
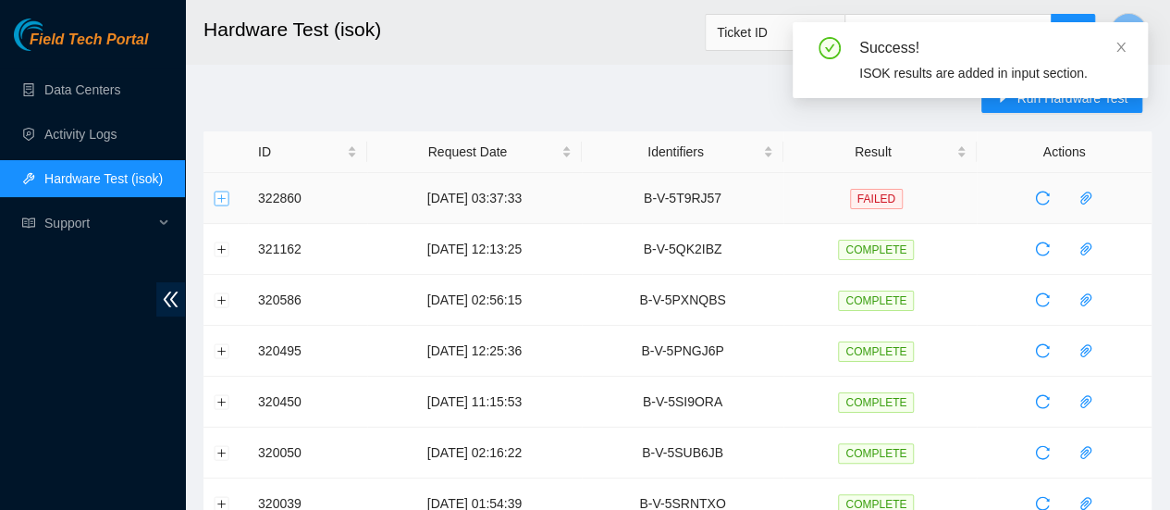
click at [217, 195] on button "Expand row" at bounding box center [222, 198] width 15 height 15
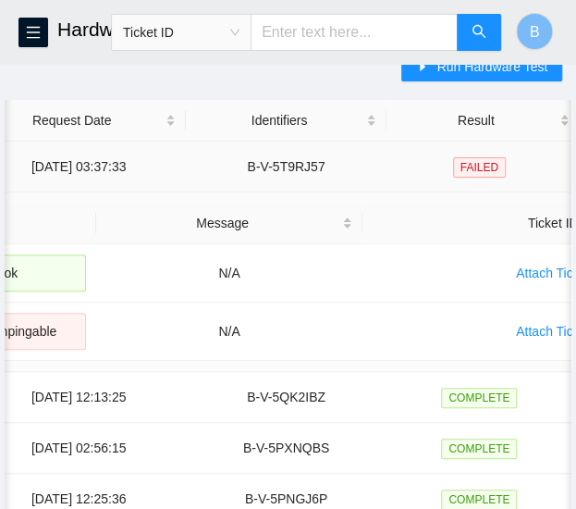
scroll to position [0, 378]
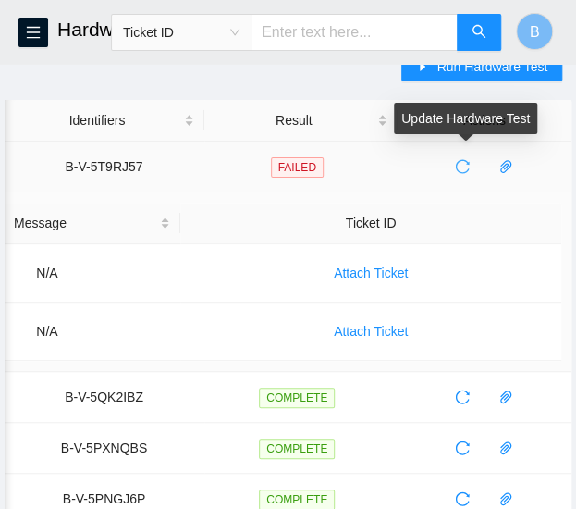
click at [474, 179] on button "button" at bounding box center [463, 167] width 30 height 30
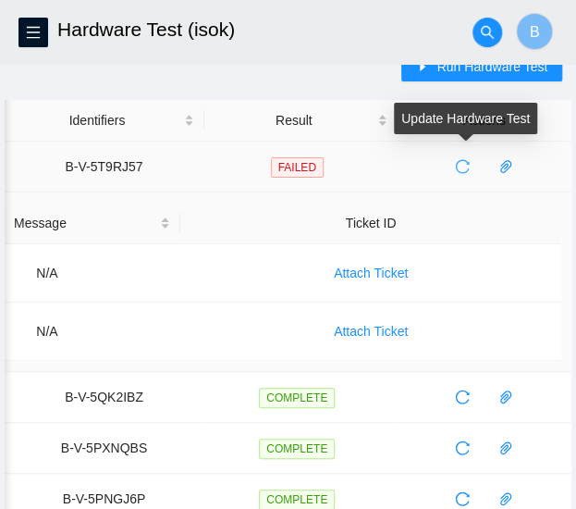
click at [459, 169] on icon "reload" at bounding box center [463, 167] width 14 height 14
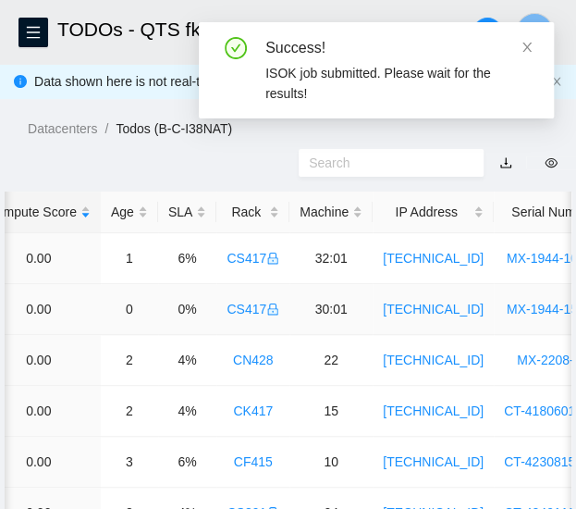
scroll to position [0, 988]
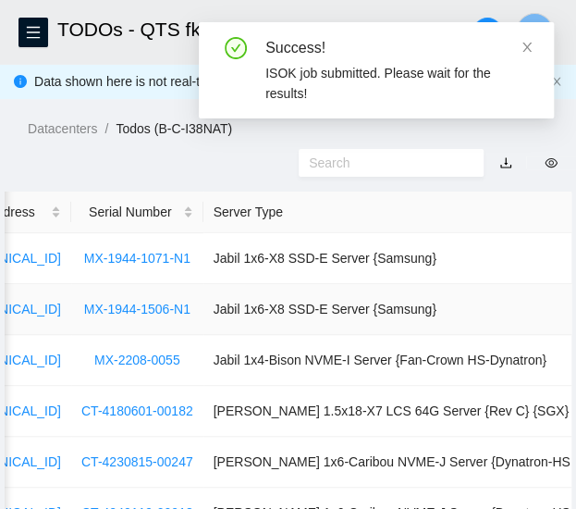
scroll to position [31, 0]
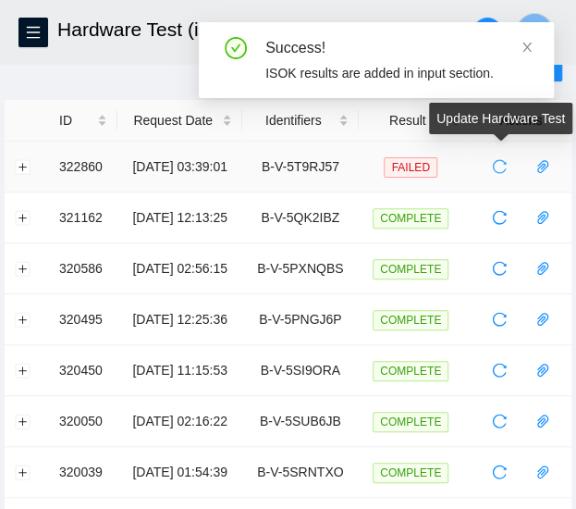
click at [500, 154] on button "button" at bounding box center [500, 167] width 30 height 30
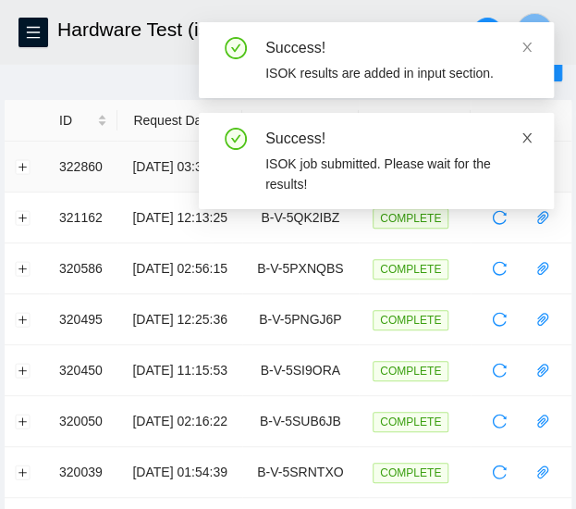
click at [529, 138] on icon "close" at bounding box center [527, 137] width 13 height 13
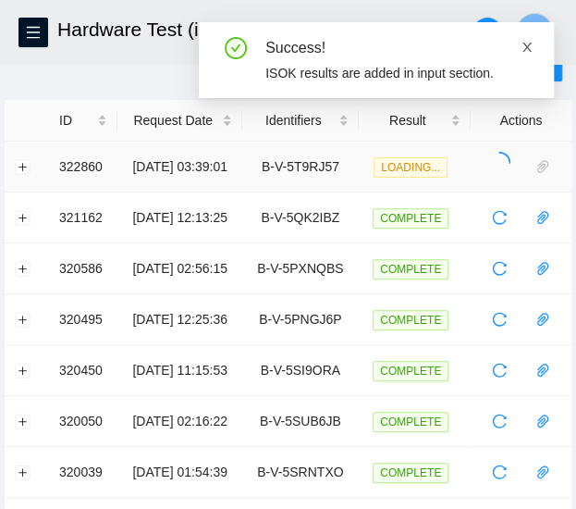
click at [527, 50] on icon "close" at bounding box center [527, 47] width 13 height 13
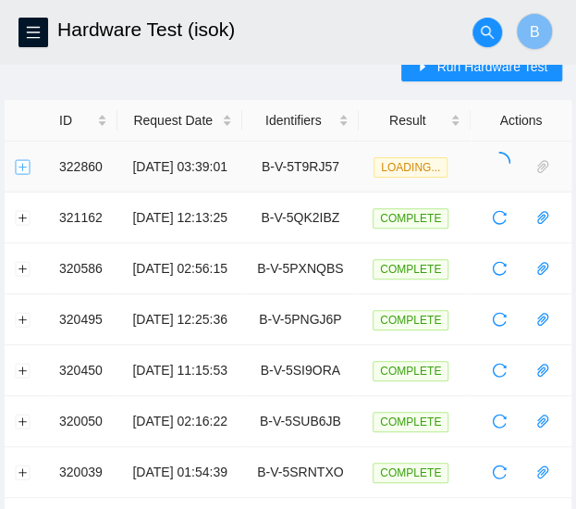
click at [24, 168] on button "Expand row" at bounding box center [23, 166] width 15 height 15
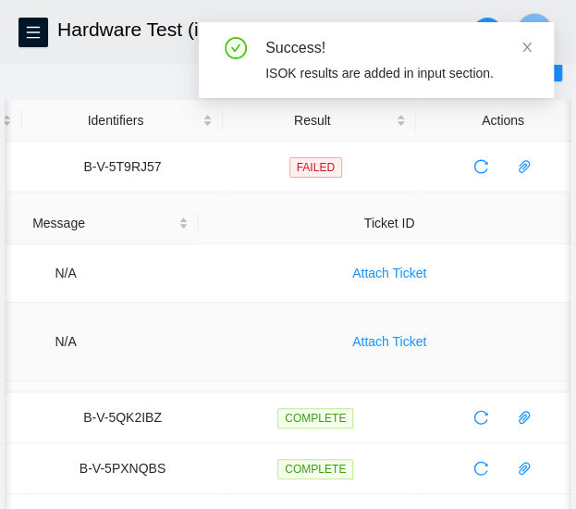
scroll to position [0, 378]
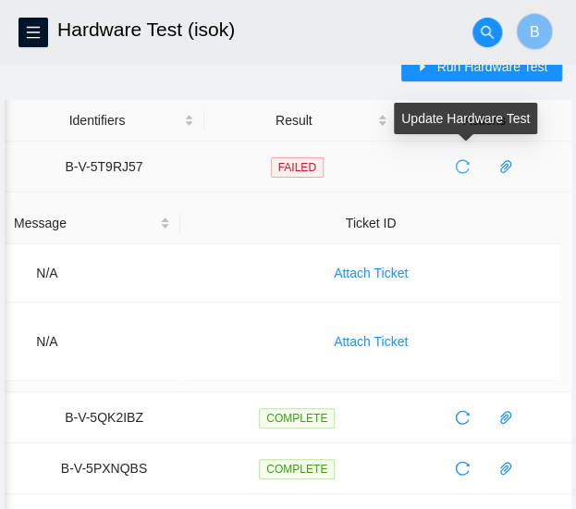
click at [465, 172] on icon "reload" at bounding box center [463, 167] width 14 height 14
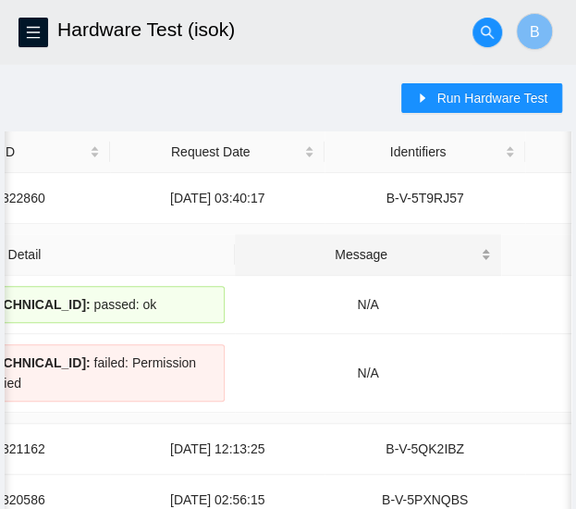
scroll to position [0, 0]
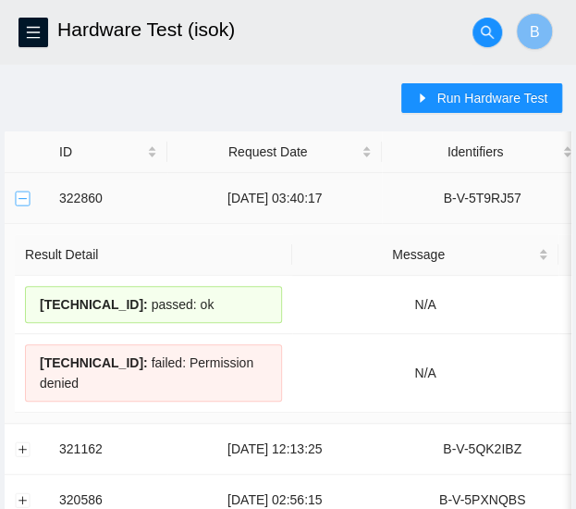
click at [20, 201] on button "Collapse row" at bounding box center [23, 198] width 15 height 15
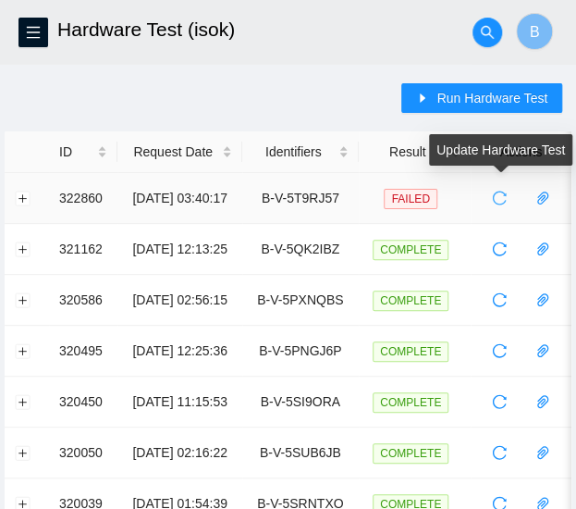
click at [494, 203] on icon "reload" at bounding box center [499, 198] width 15 height 15
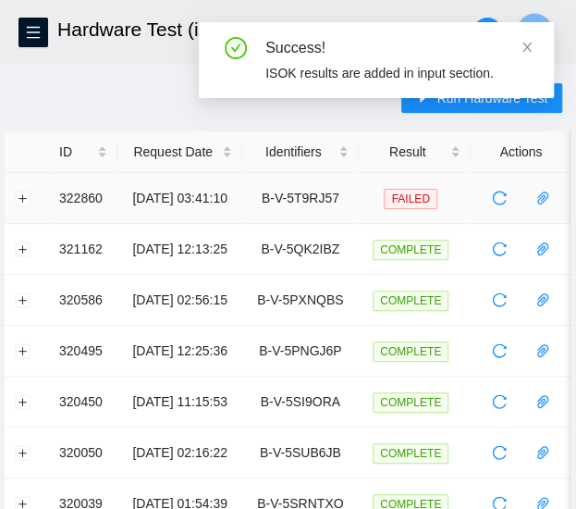
click at [24, 206] on td at bounding box center [27, 198] width 44 height 51
click at [22, 201] on button "Expand row" at bounding box center [23, 198] width 15 height 15
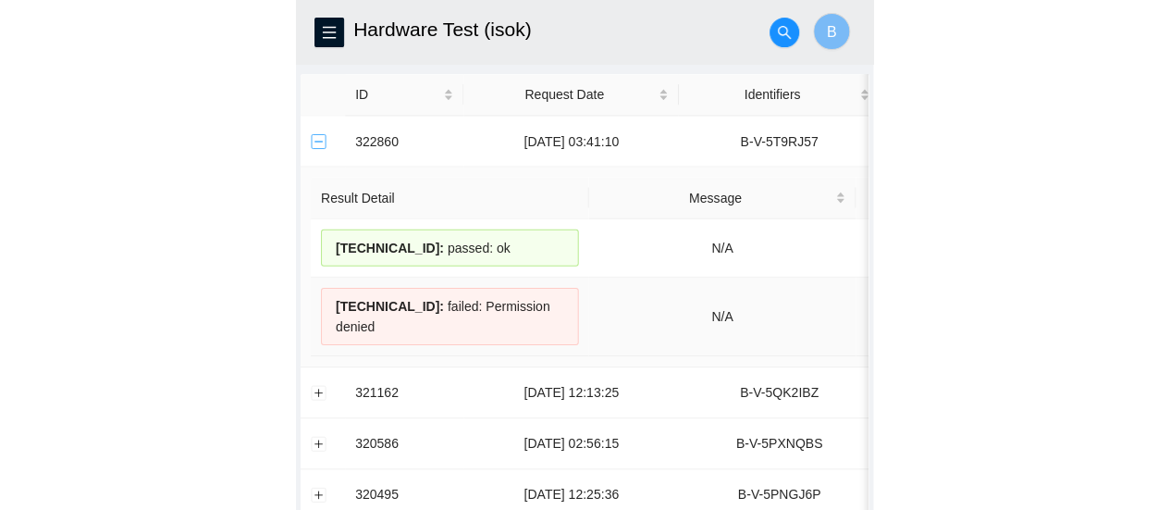
scroll to position [58, 0]
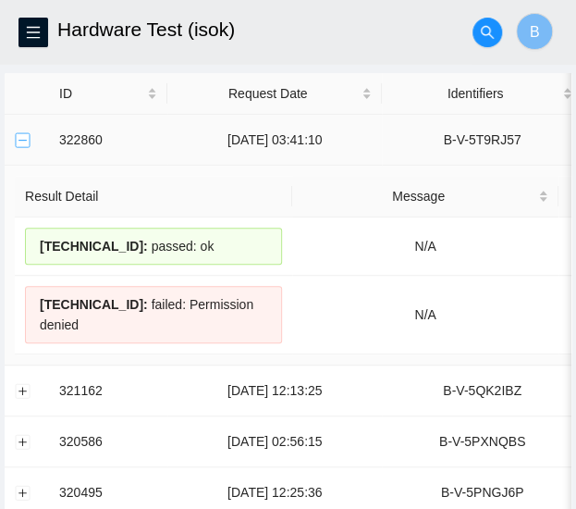
click at [26, 143] on button "Collapse row" at bounding box center [23, 139] width 15 height 15
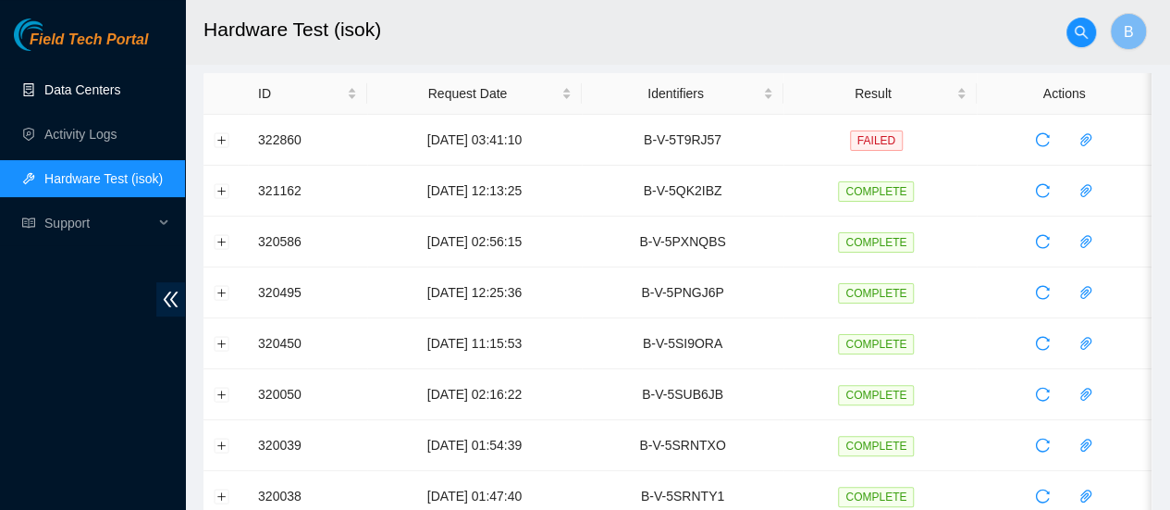
click at [56, 95] on link "Data Centers" at bounding box center [82, 89] width 76 height 15
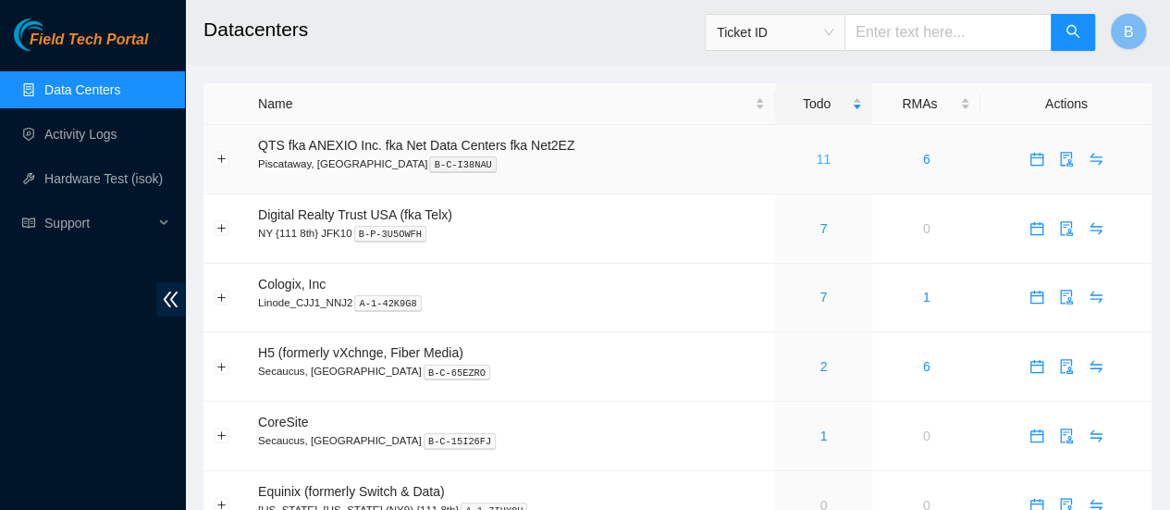
click at [826, 165] on link "11" at bounding box center [824, 159] width 15 height 15
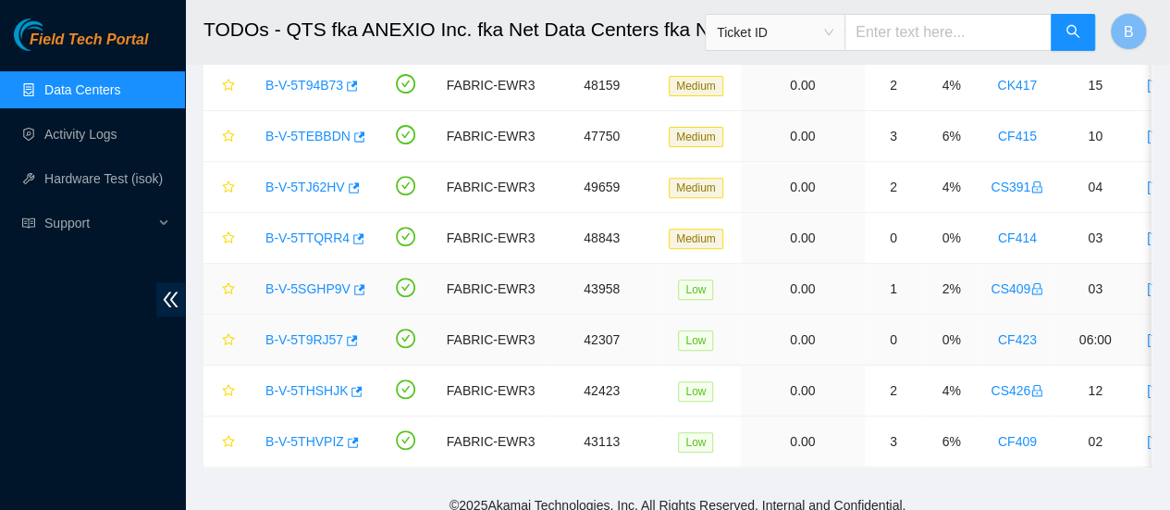
scroll to position [297, 0]
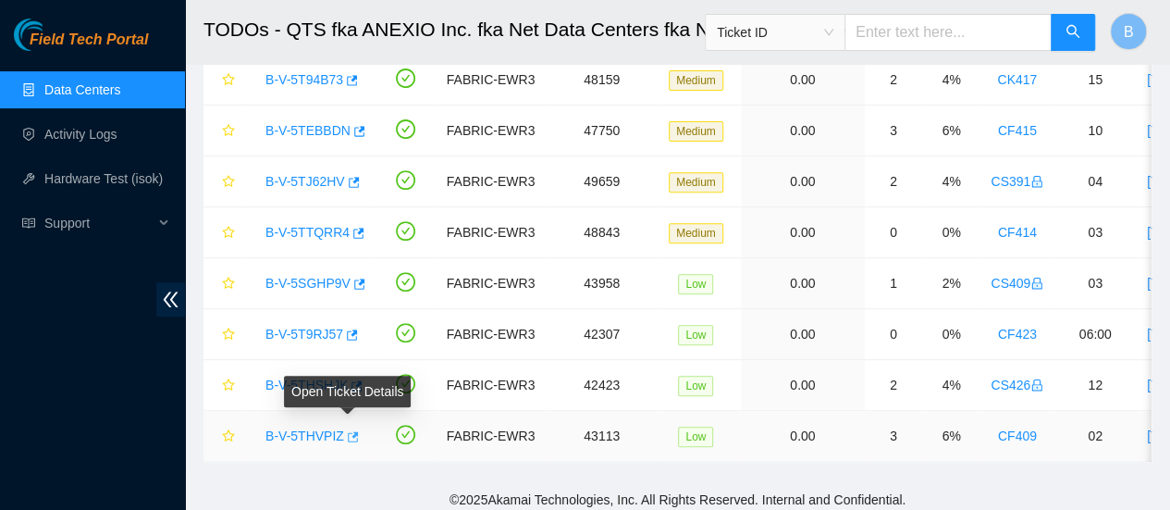
click at [347, 432] on icon "button" at bounding box center [351, 436] width 13 height 13
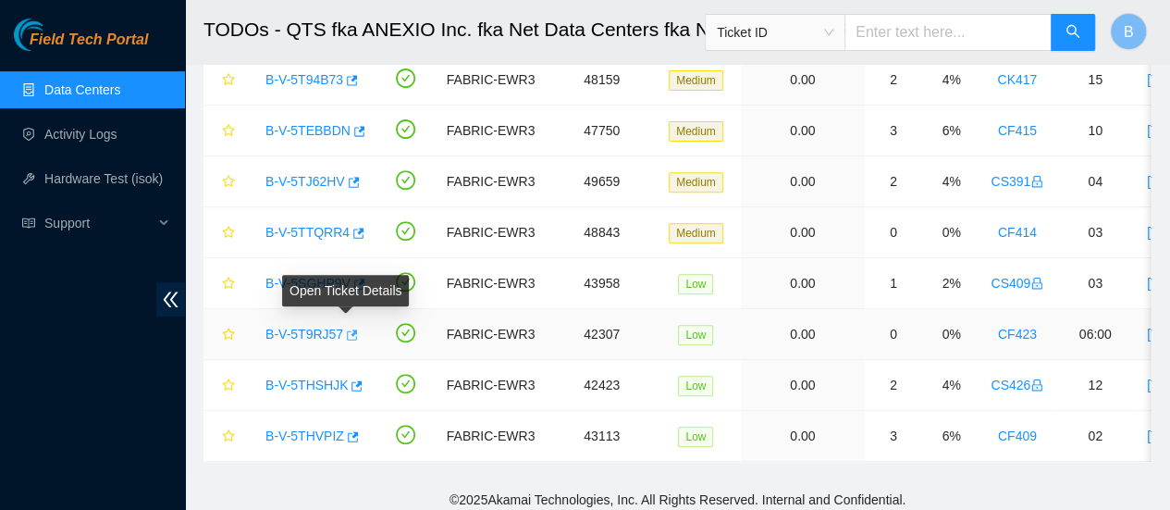
click at [347, 334] on icon "button" at bounding box center [350, 334] width 13 height 13
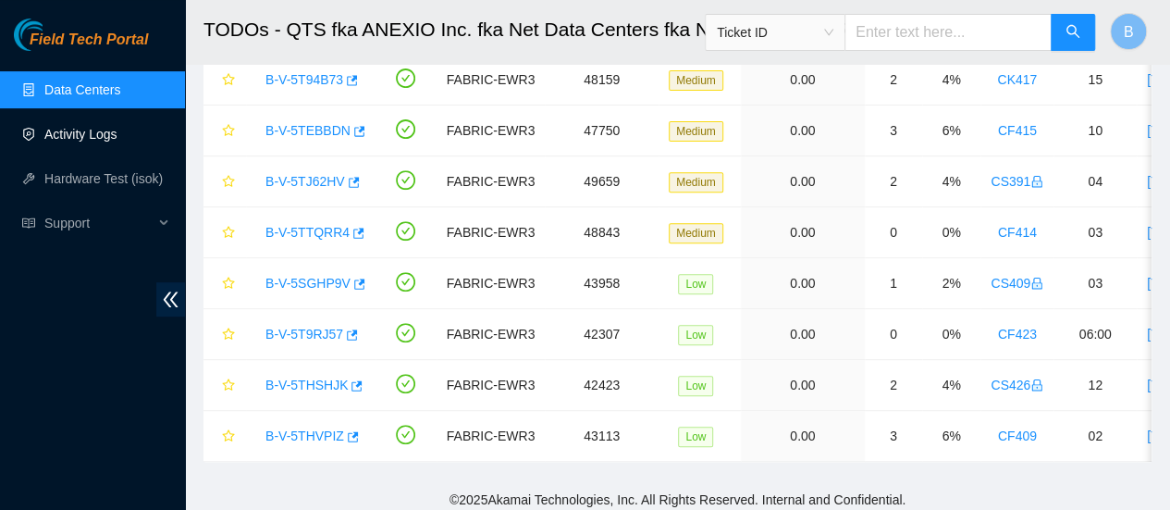
click at [104, 142] on link "Activity Logs" at bounding box center [80, 134] width 73 height 15
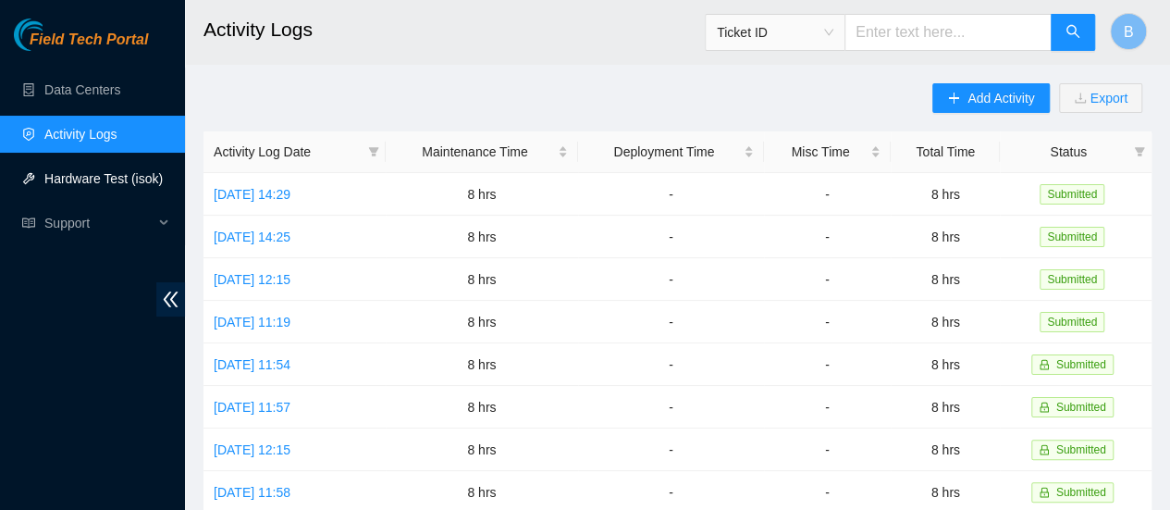
click at [116, 182] on link "Hardware Test (isok)" at bounding box center [103, 178] width 118 height 15
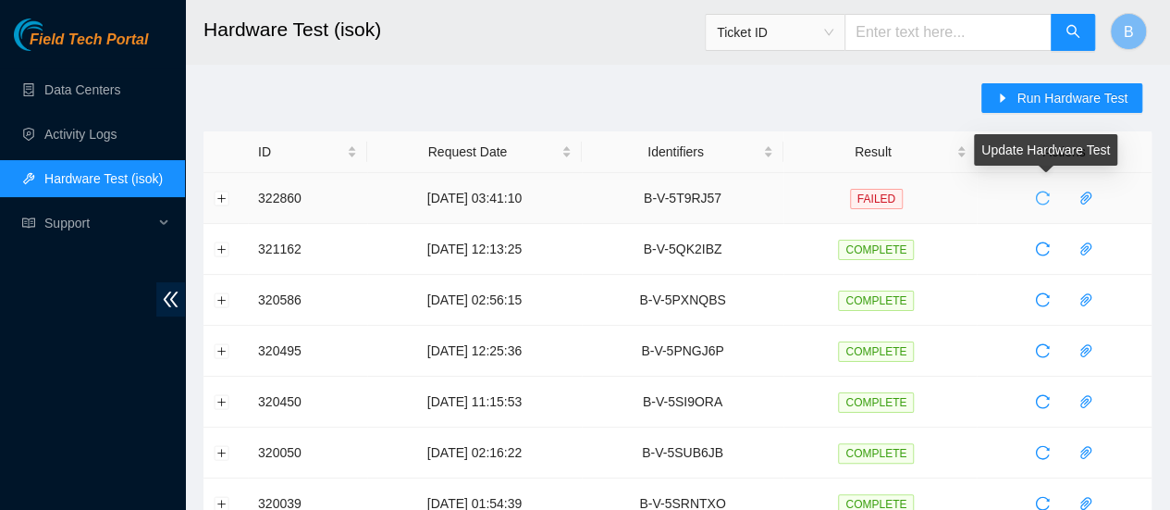
click at [1038, 194] on icon "reload" at bounding box center [1042, 198] width 15 height 15
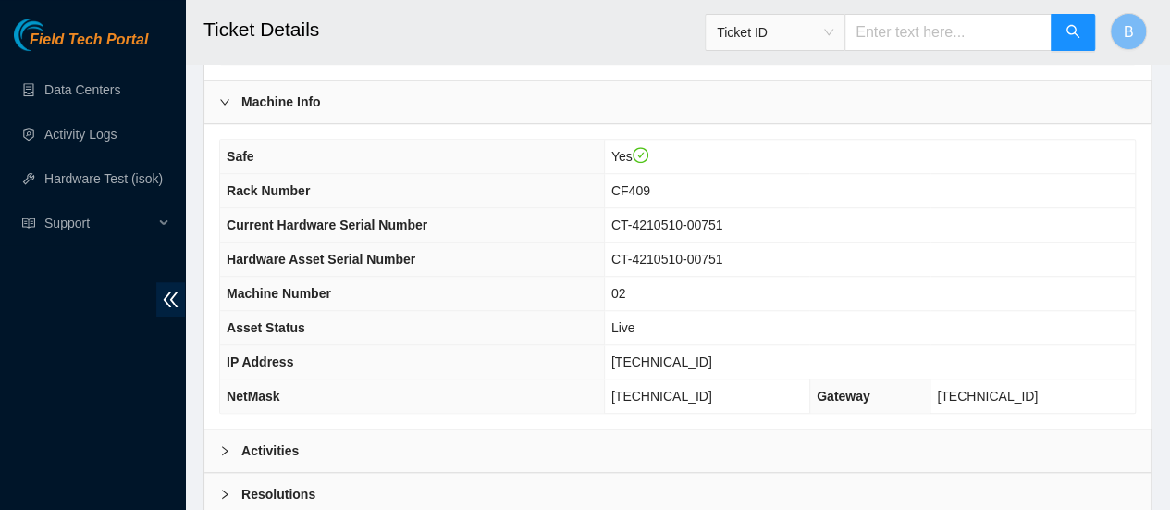
scroll to position [596, 0]
click at [324, 445] on div "Activities" at bounding box center [677, 449] width 946 height 43
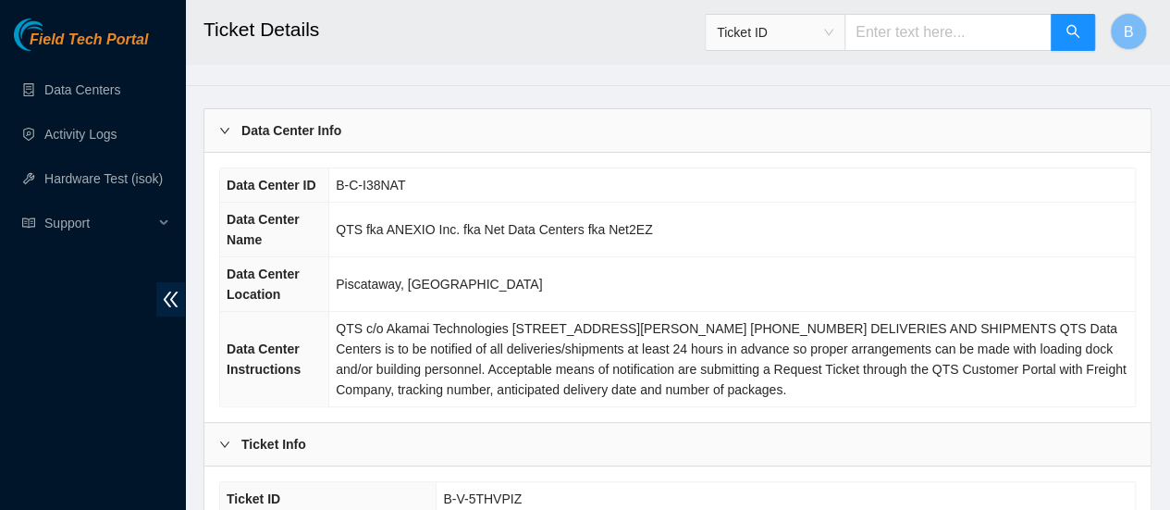
scroll to position [40, 0]
click at [72, 95] on link "Data Centers" at bounding box center [82, 89] width 76 height 15
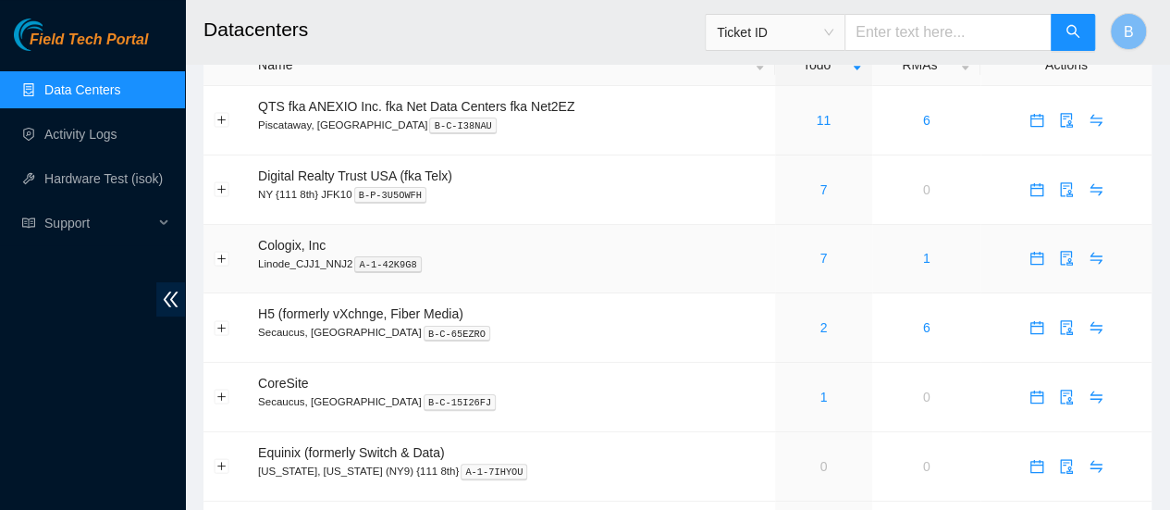
scroll to position [102, 0]
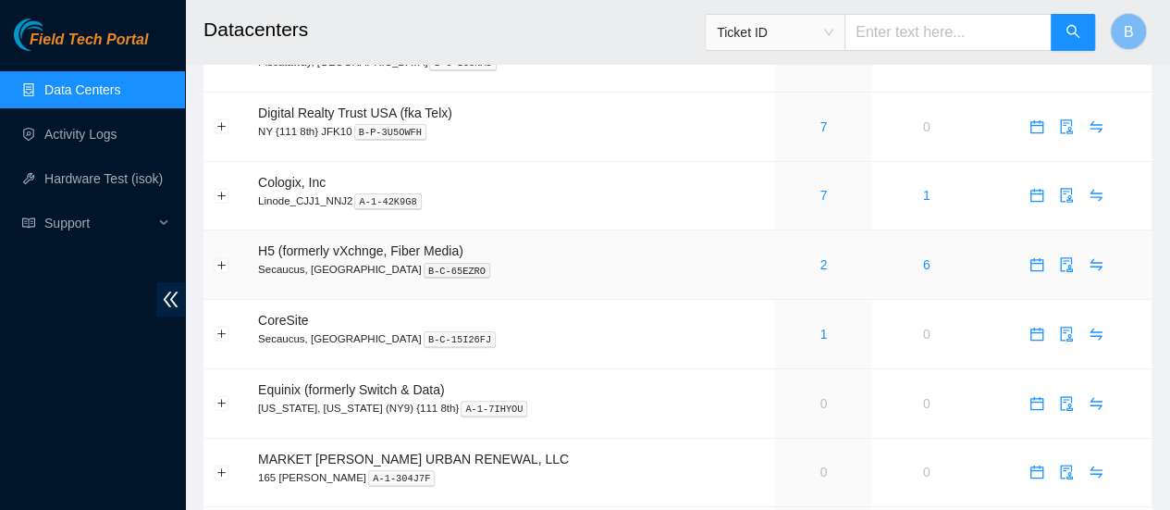
click at [823, 275] on div "2" at bounding box center [823, 264] width 77 height 20
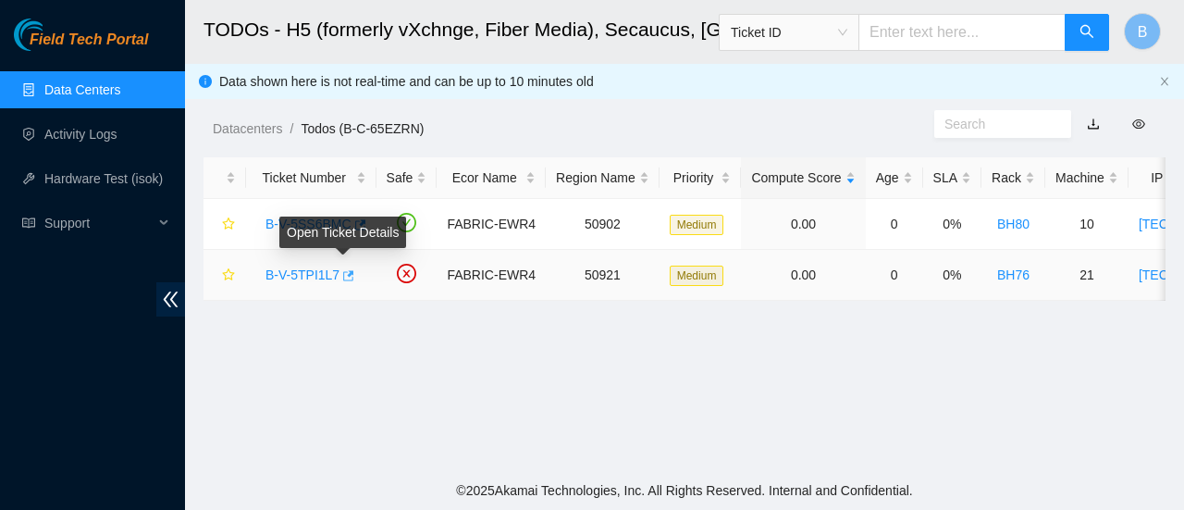
click at [340, 273] on icon "button" at bounding box center [346, 275] width 13 height 13
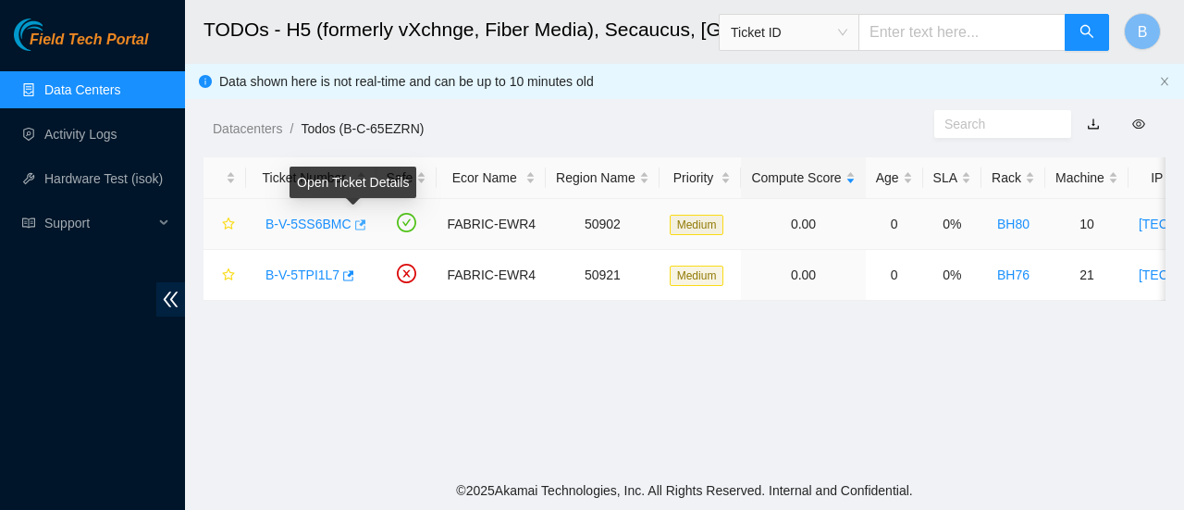
click at [356, 225] on icon "button" at bounding box center [358, 224] width 13 height 13
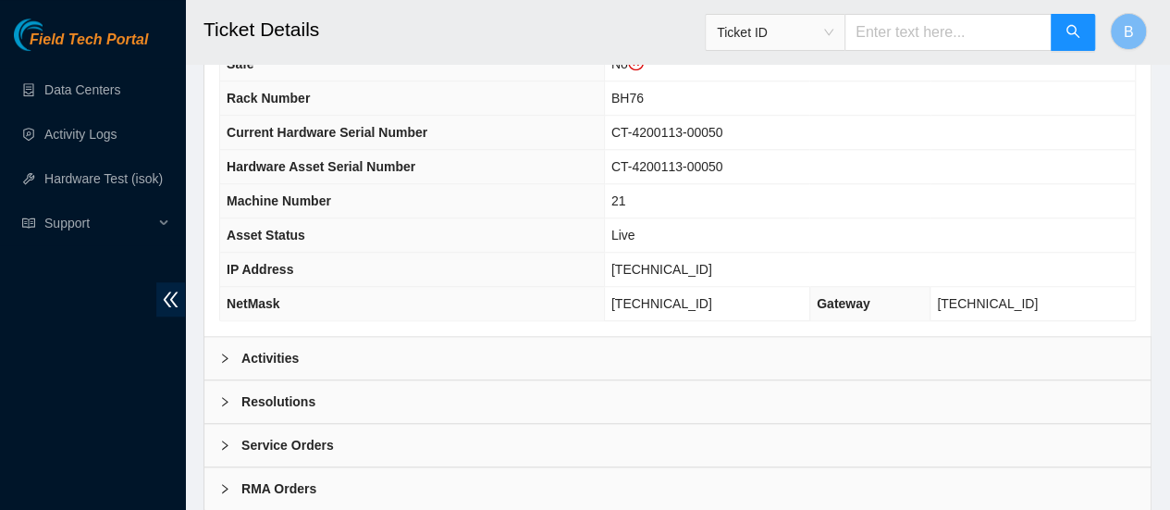
scroll to position [723, 0]
click at [271, 367] on b "Activities" at bounding box center [269, 357] width 57 height 20
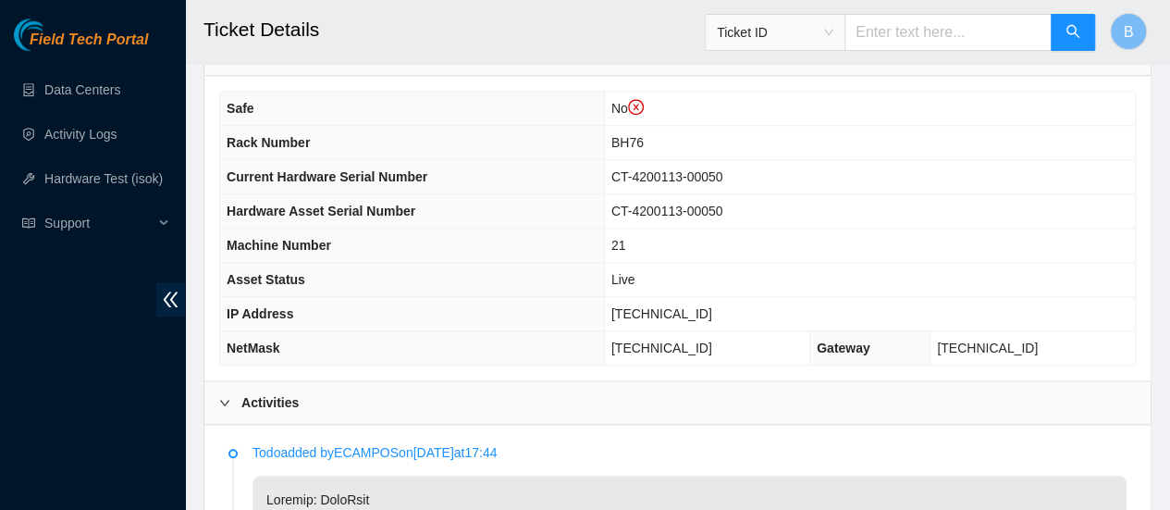
scroll to position [341, 0]
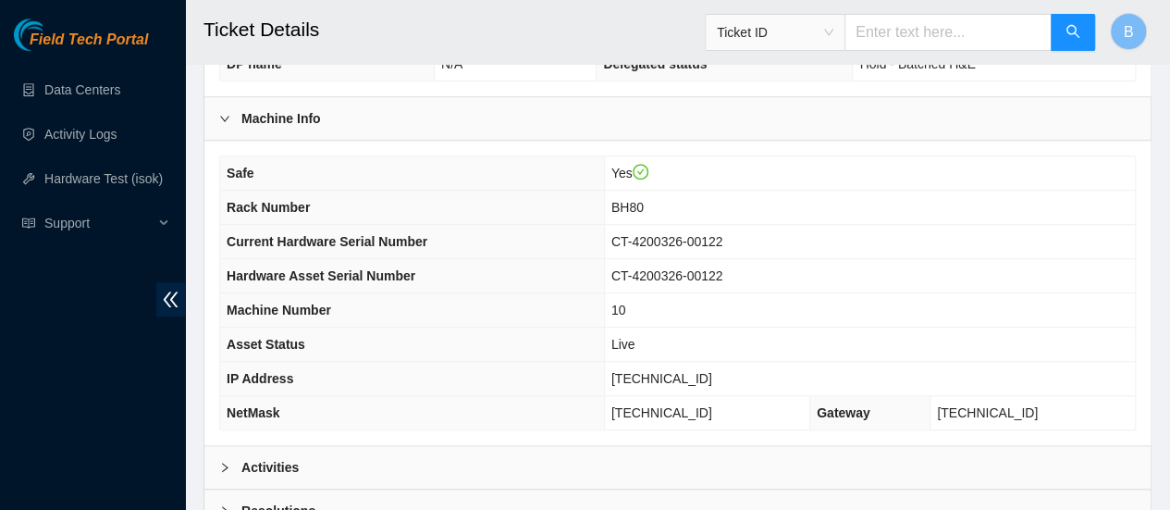
scroll to position [599, 0]
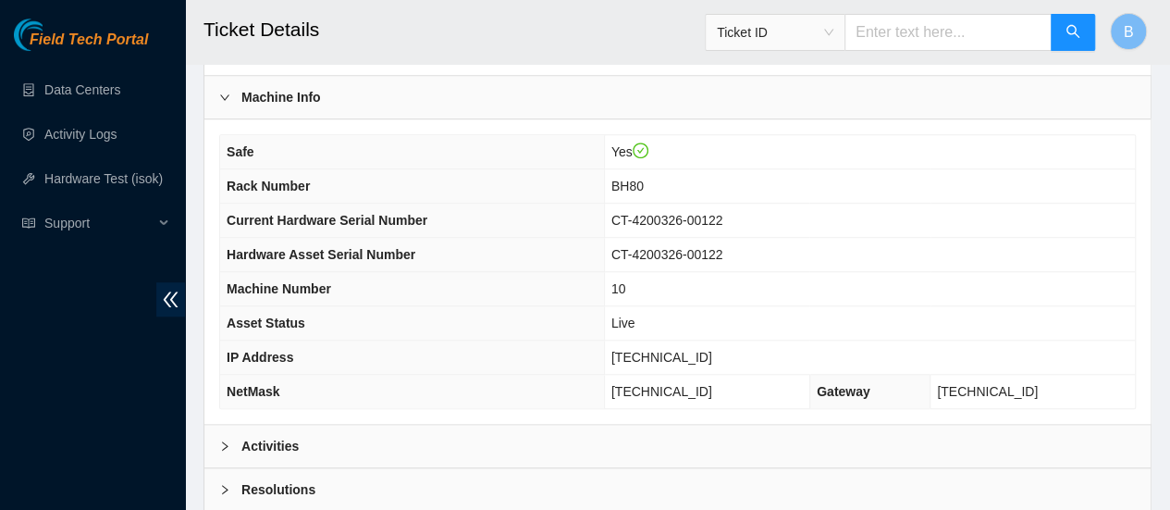
click at [268, 456] on b "Activities" at bounding box center [269, 446] width 57 height 20
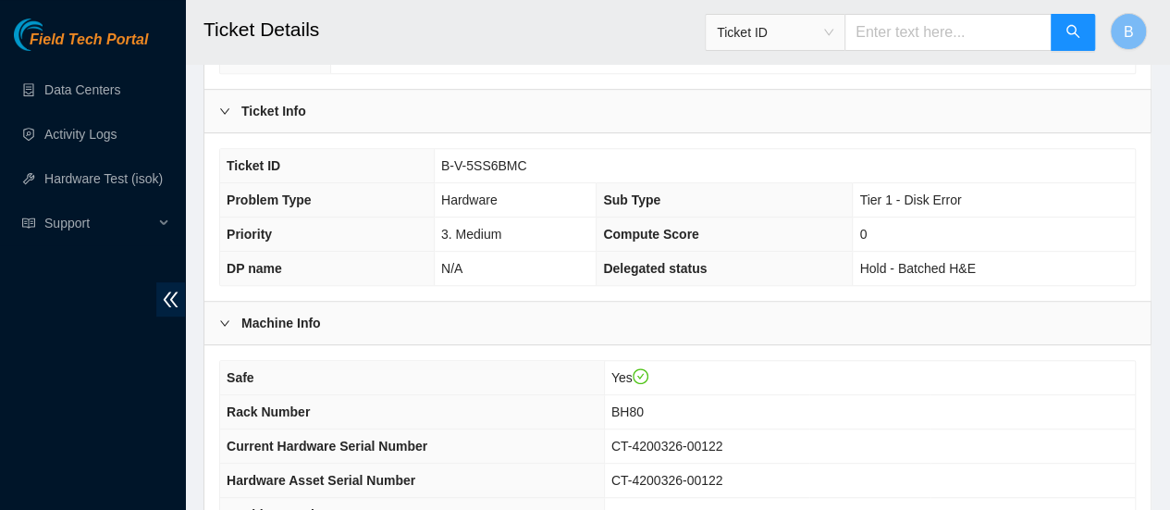
scroll to position [0, 0]
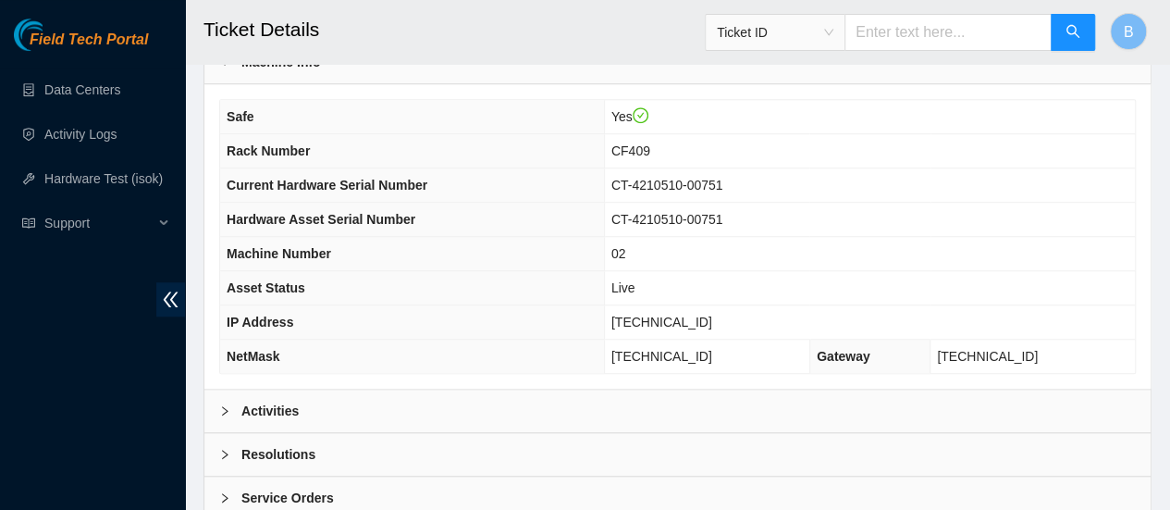
scroll to position [636, 0]
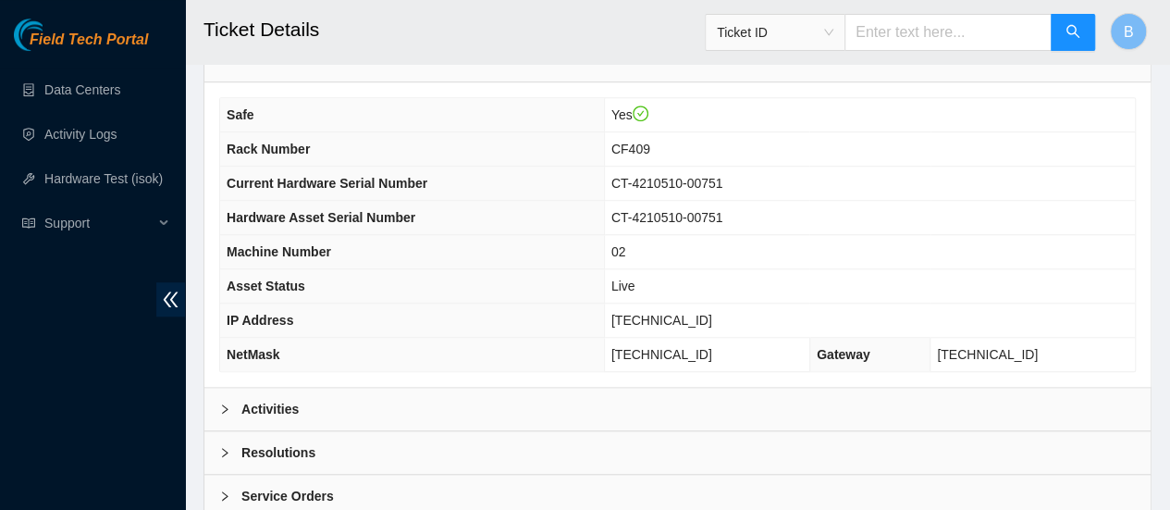
click at [270, 399] on b "Activities" at bounding box center [269, 409] width 57 height 20
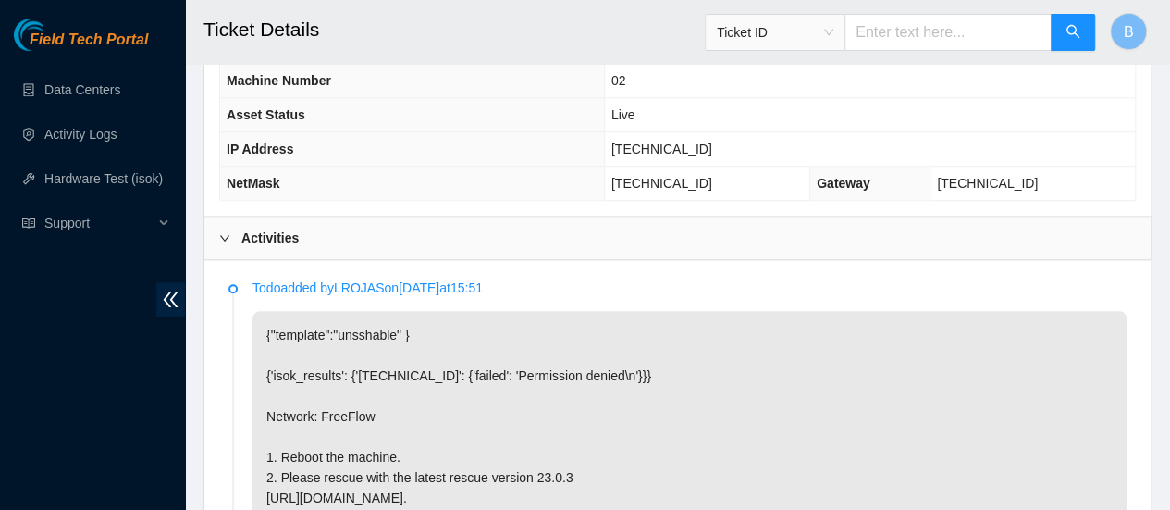
scroll to position [799, 0]
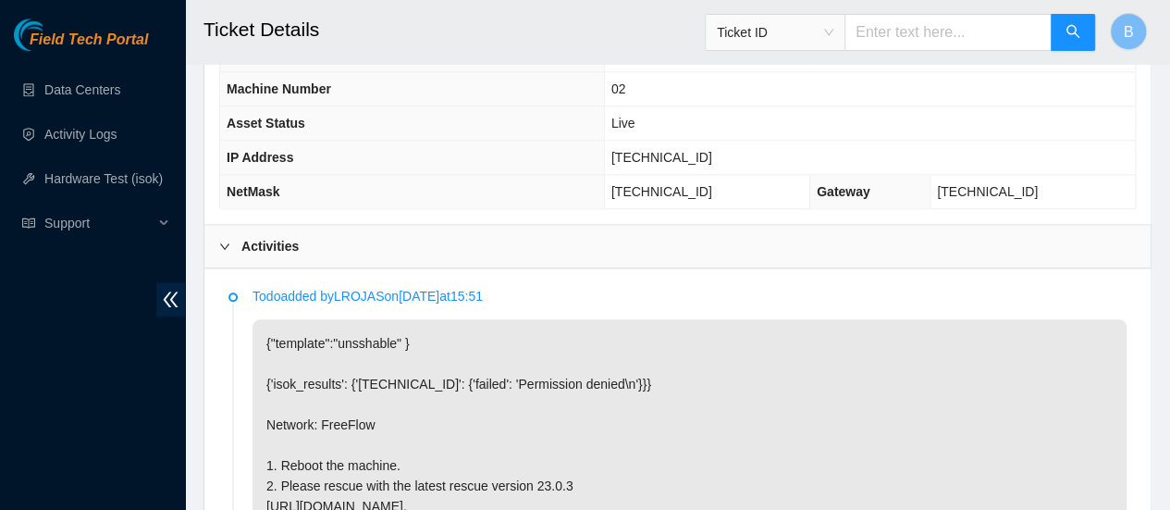
click at [237, 236] on div at bounding box center [230, 246] width 22 height 20
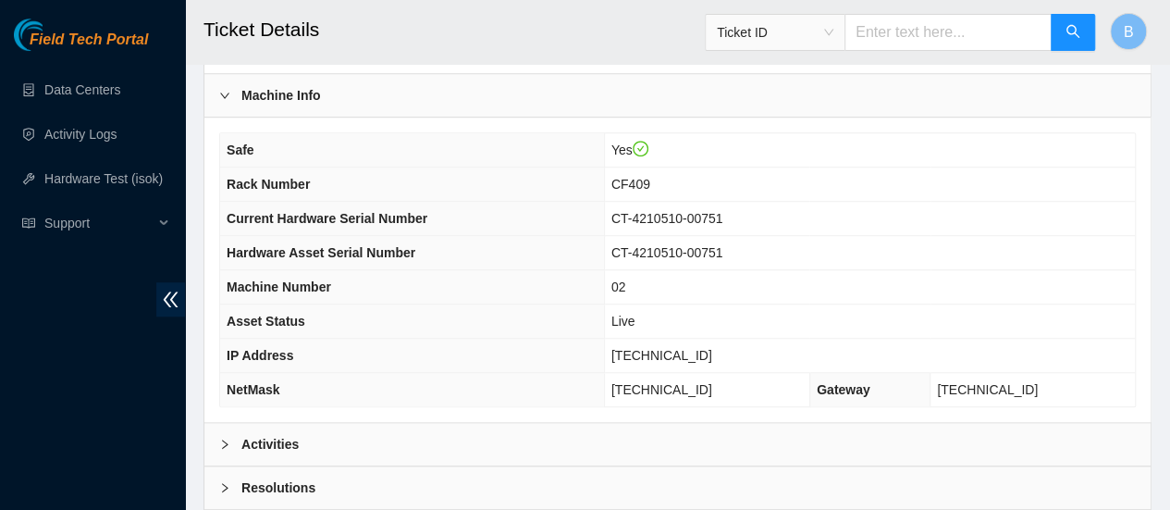
scroll to position [600, 0]
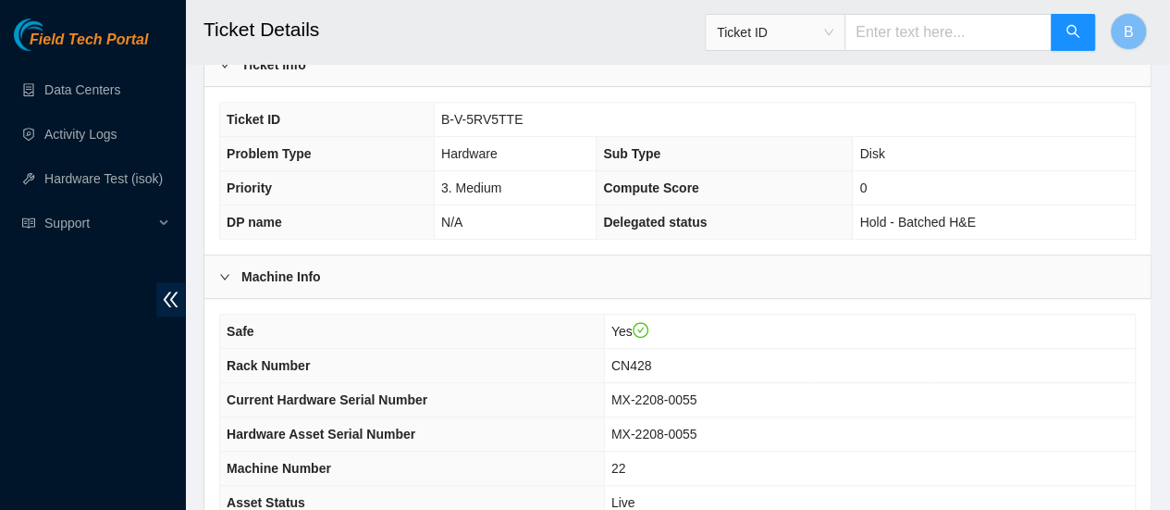
scroll to position [735, 0]
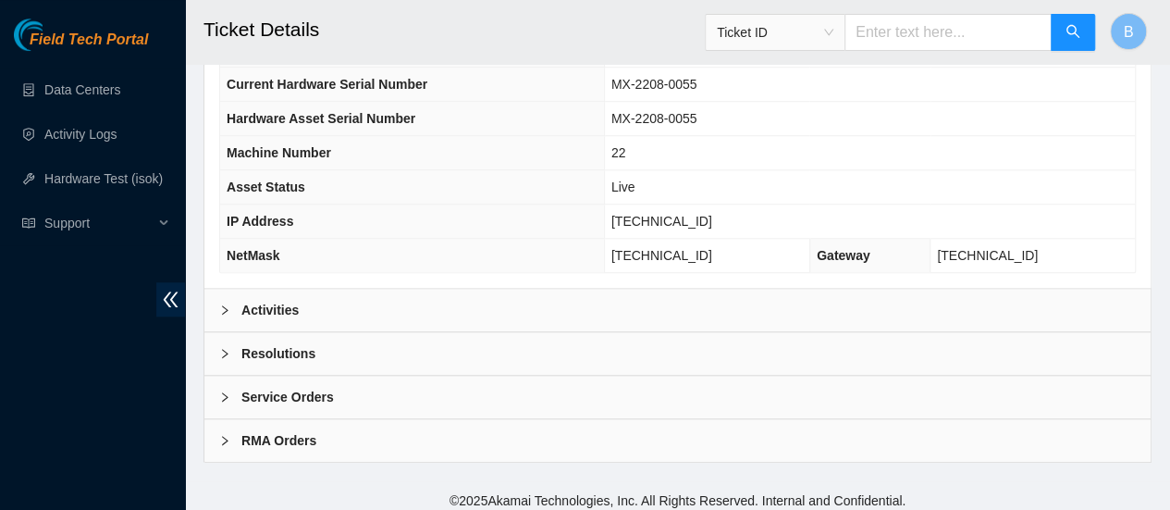
click at [255, 304] on b "Activities" at bounding box center [269, 310] width 57 height 20
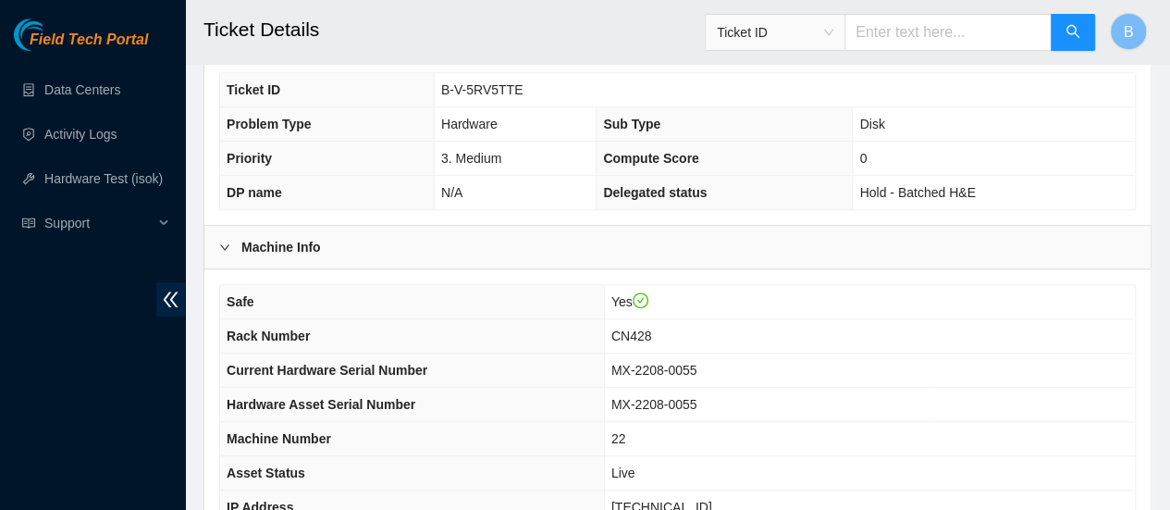
scroll to position [451, 0]
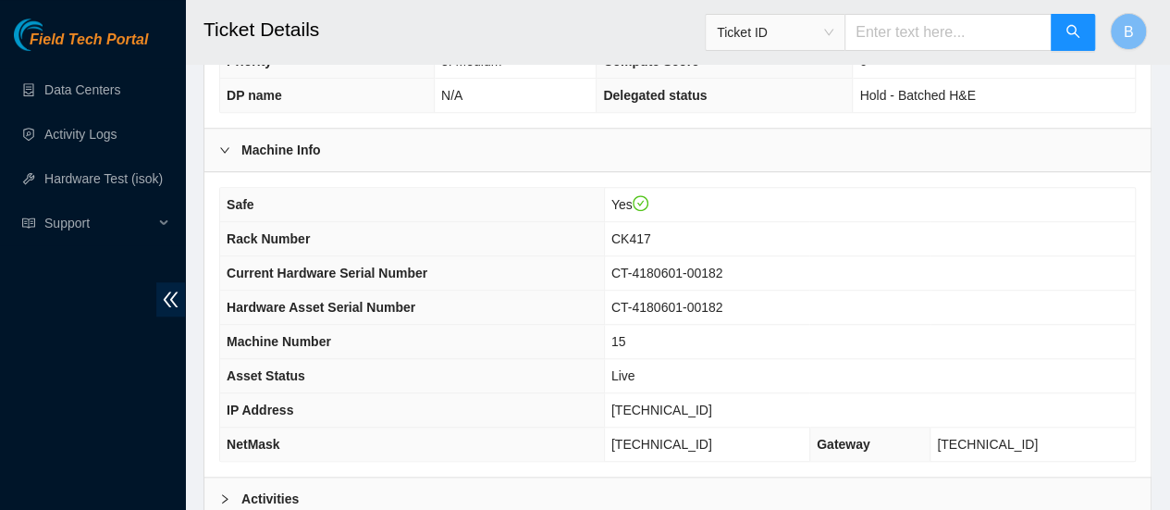
scroll to position [606, 0]
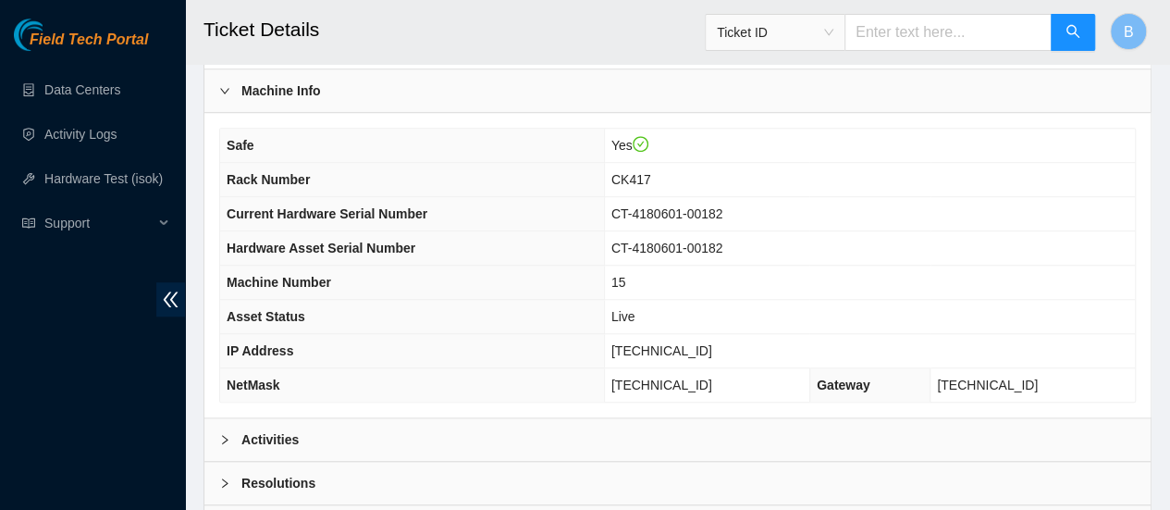
click at [222, 434] on icon "right" at bounding box center [224, 439] width 11 height 11
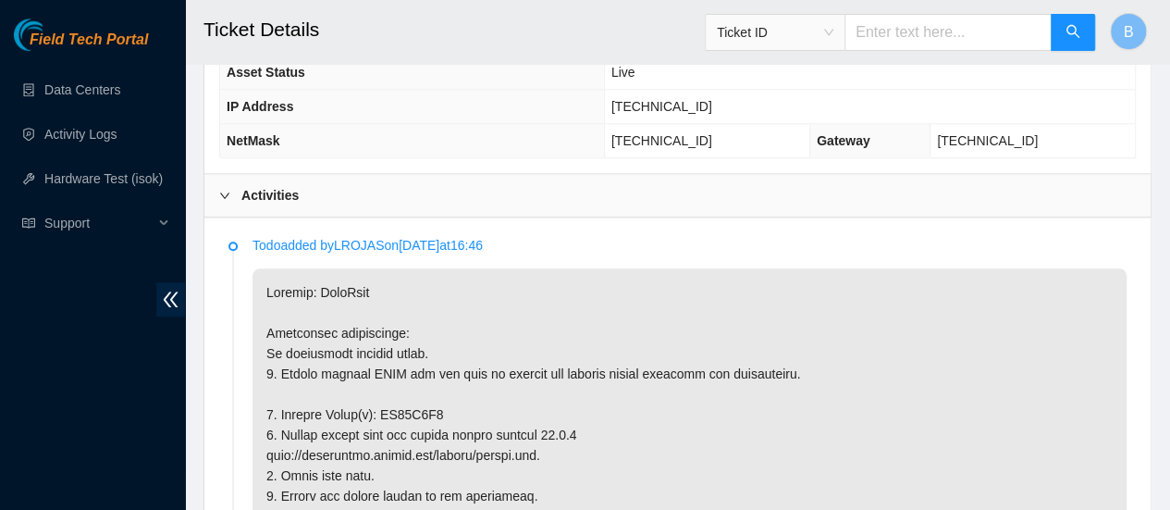
scroll to position [838, 0]
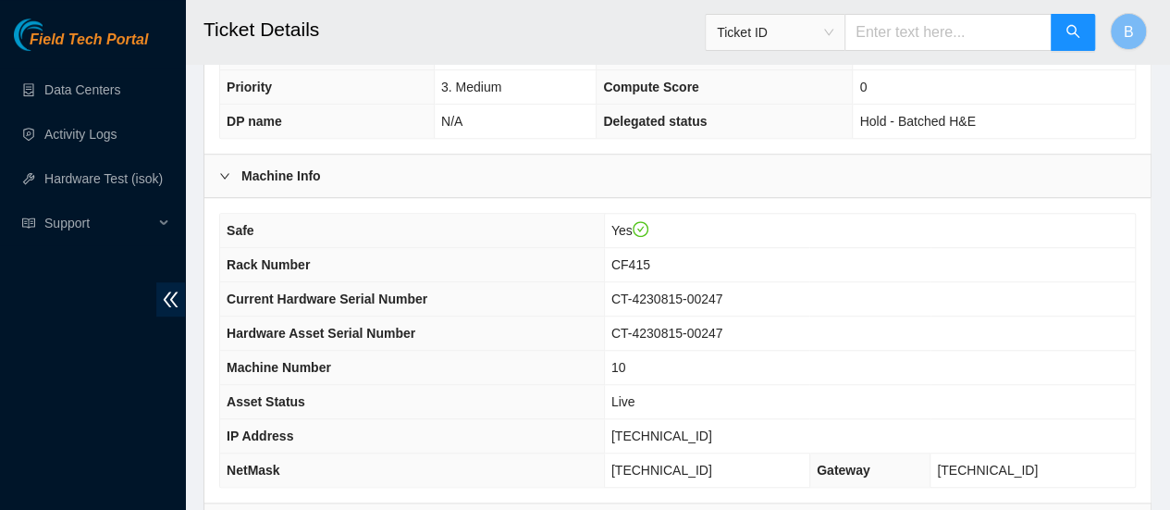
scroll to position [621, 0]
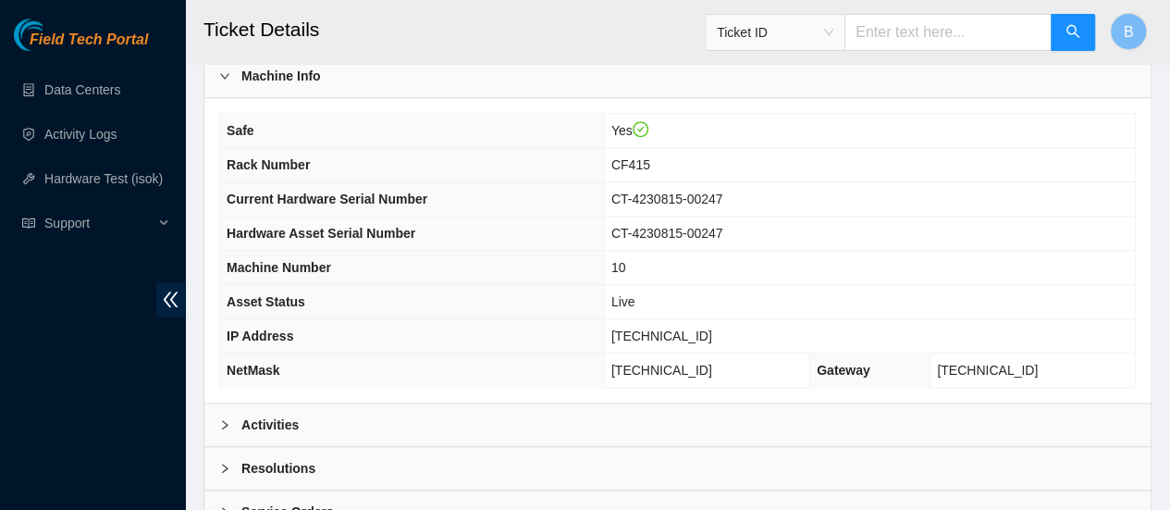
click at [232, 425] on div at bounding box center [230, 424] width 22 height 20
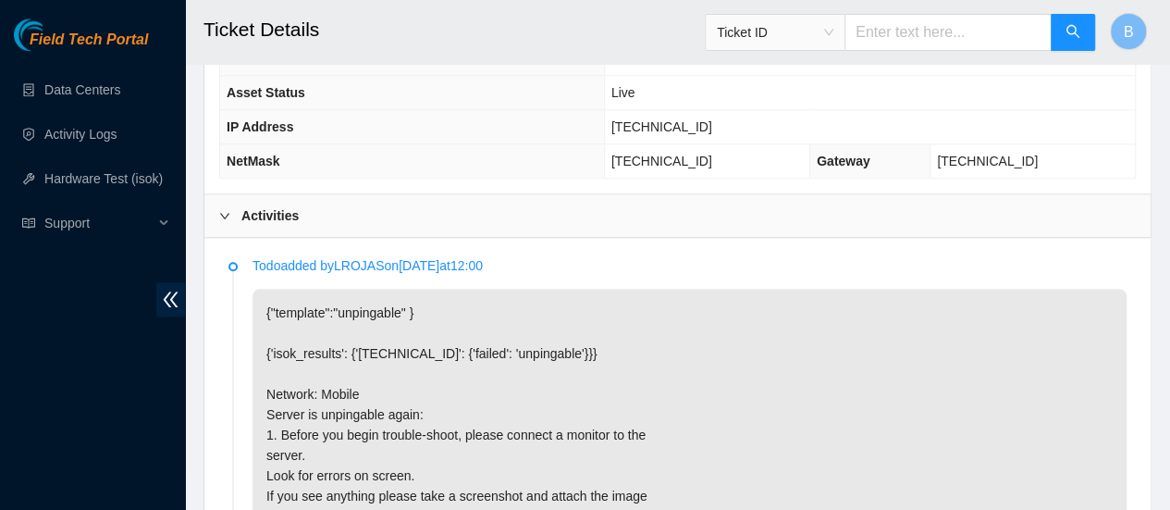
scroll to position [914, 0]
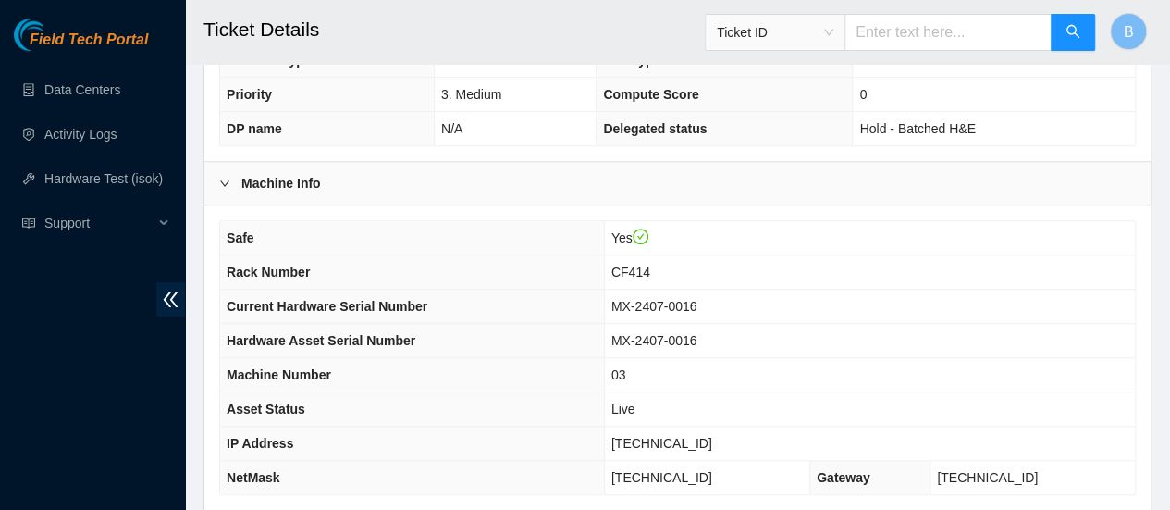
scroll to position [735, 0]
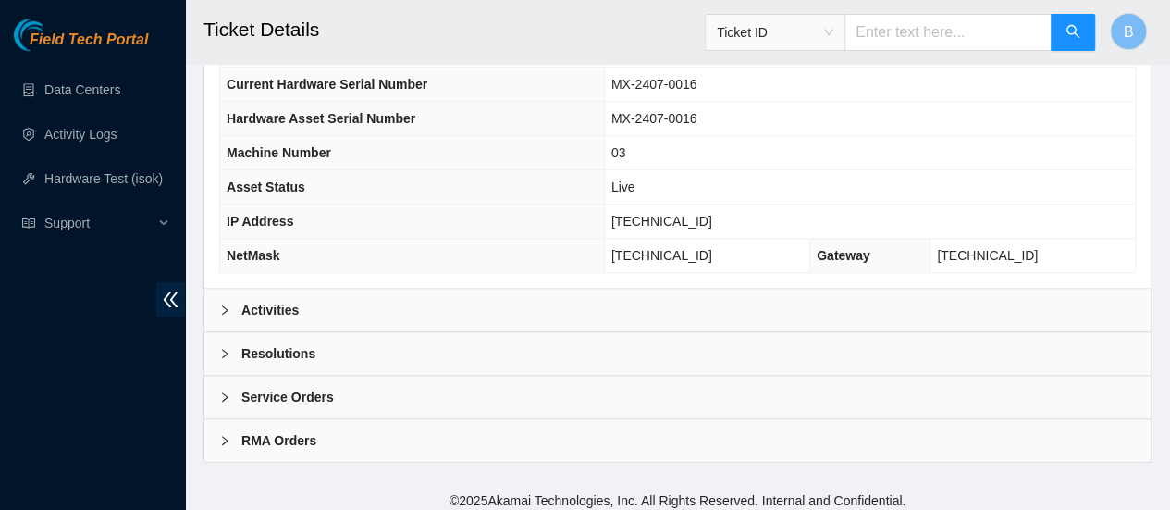
click at [240, 300] on div at bounding box center [230, 310] width 22 height 20
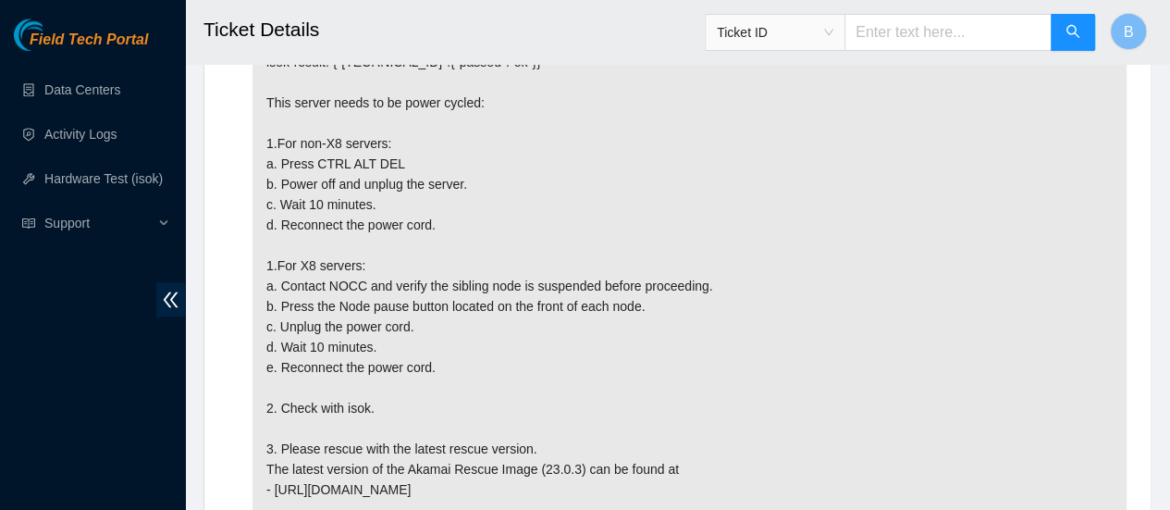
scroll to position [1125, 0]
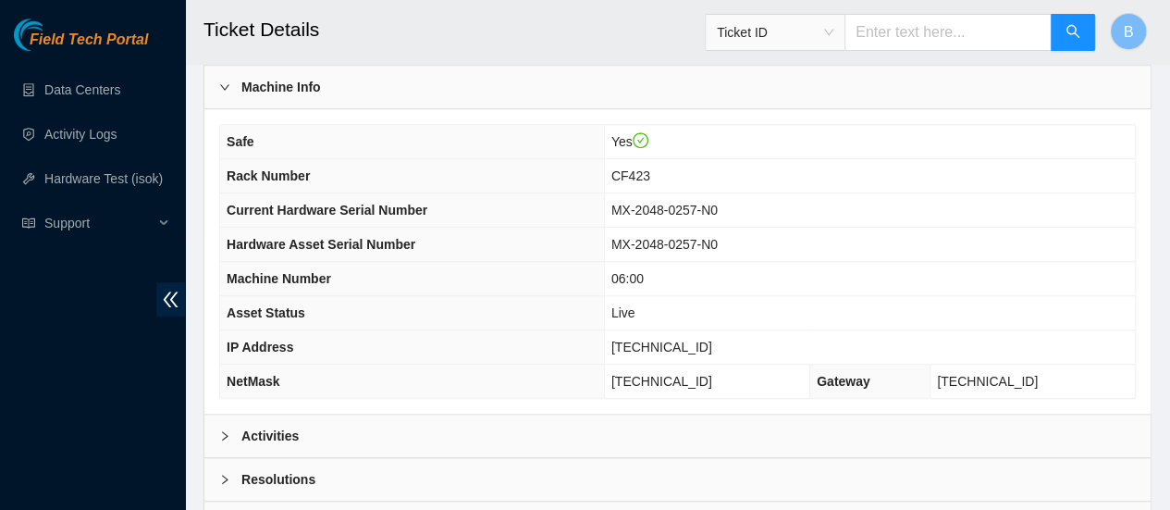
scroll to position [610, 0]
click at [222, 429] on icon "right" at bounding box center [224, 434] width 11 height 11
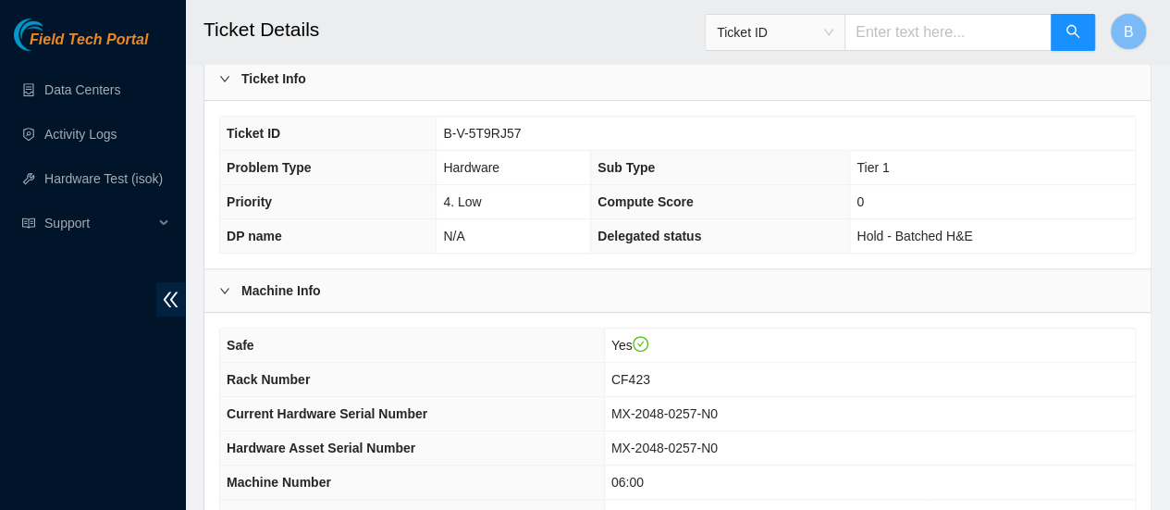
scroll to position [345, 0]
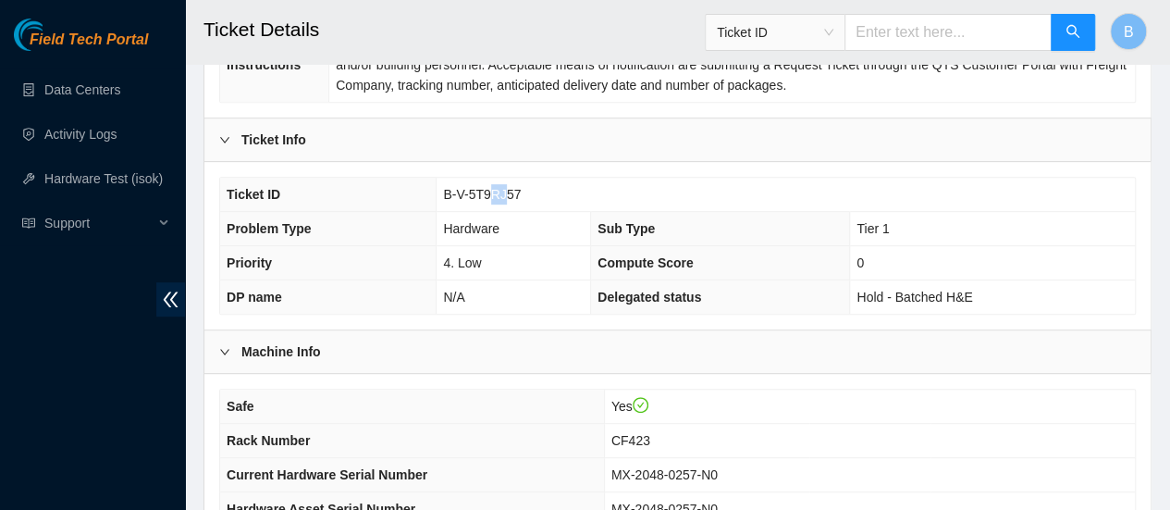
drag, startPoint x: 492, startPoint y: 201, endPoint x: 503, endPoint y: 186, distance: 18.5
click at [503, 186] on td "B-V-5T9RJ57" at bounding box center [786, 195] width 698 height 34
click at [541, 191] on td "B-V-5T9RJ57" at bounding box center [786, 195] width 698 height 34
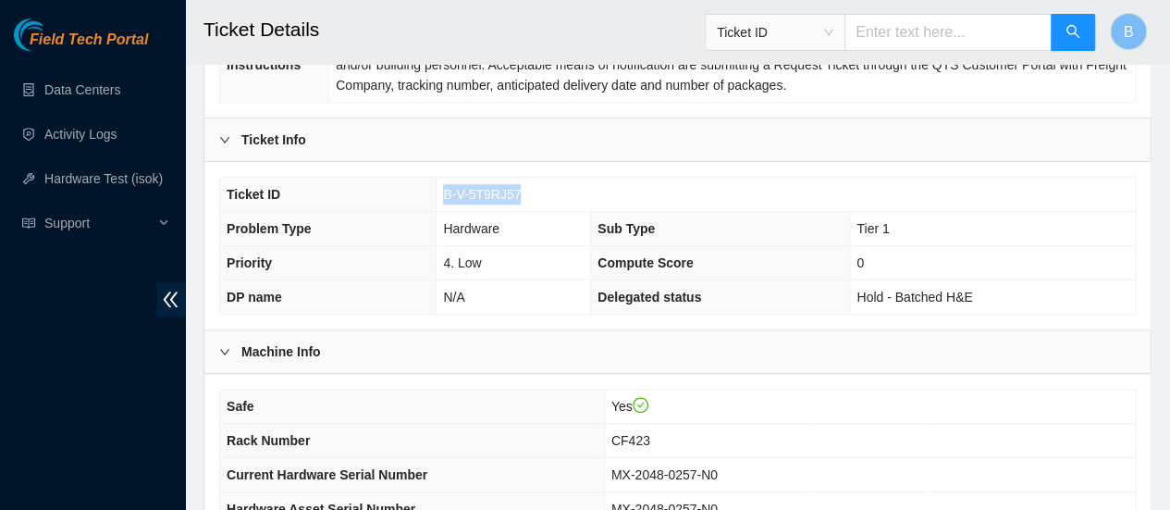
copy span "B-V-5T9RJ57"
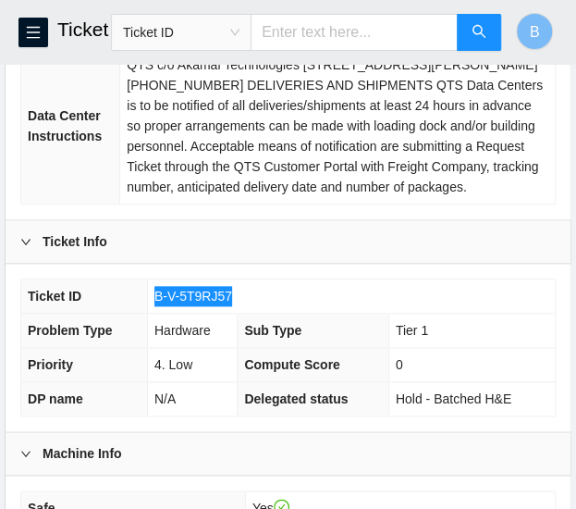
scroll to position [0, 0]
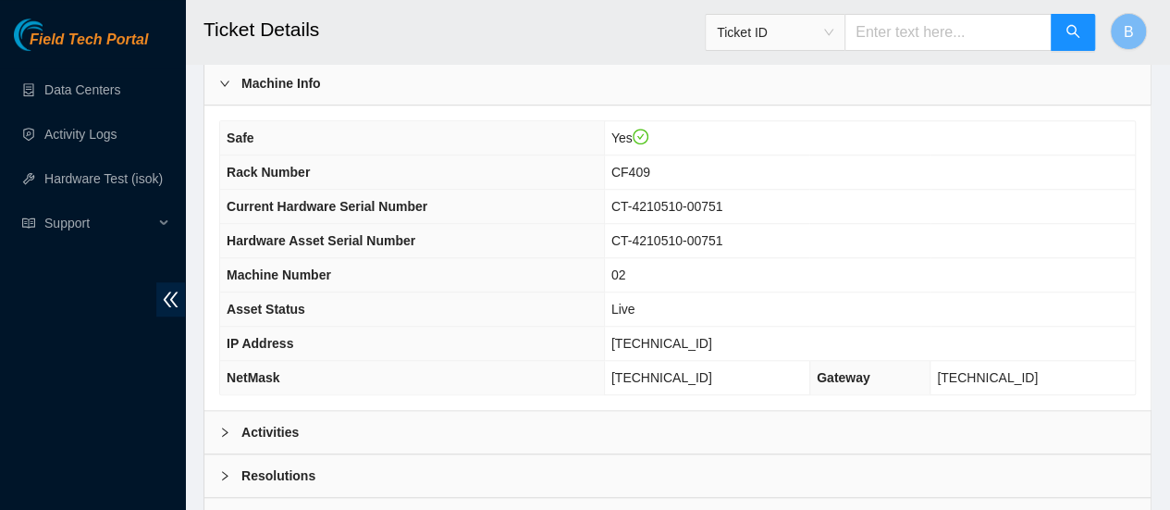
scroll to position [623, 0]
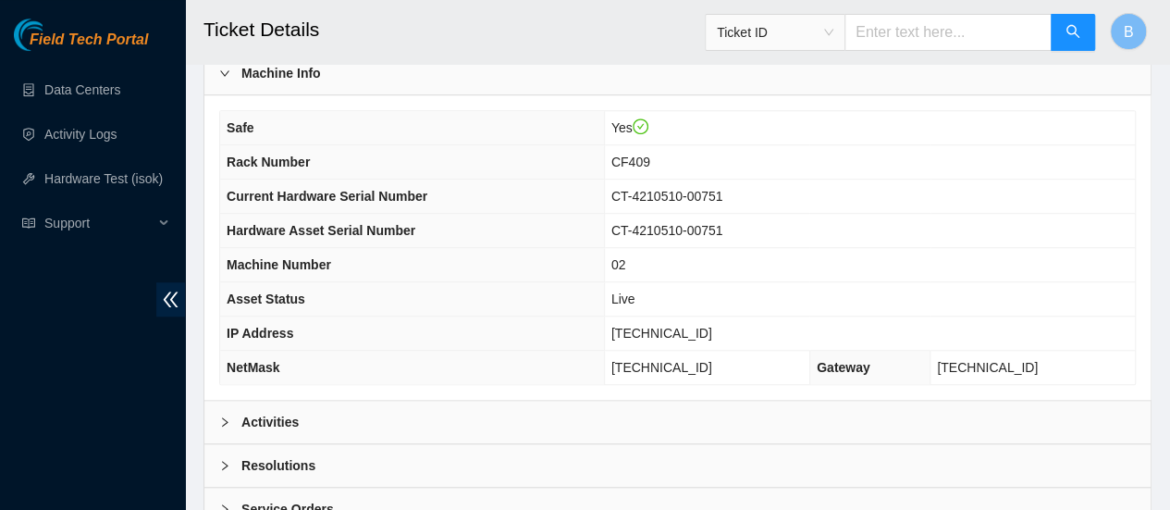
click at [261, 416] on b "Activities" at bounding box center [269, 422] width 57 height 20
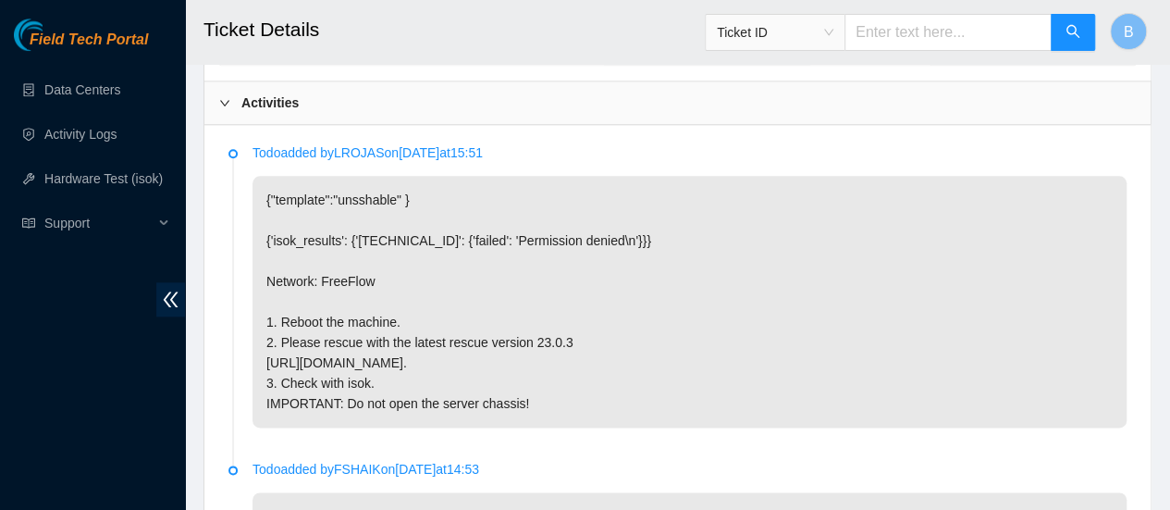
scroll to position [943, 0]
click at [223, 103] on div at bounding box center [230, 102] width 22 height 20
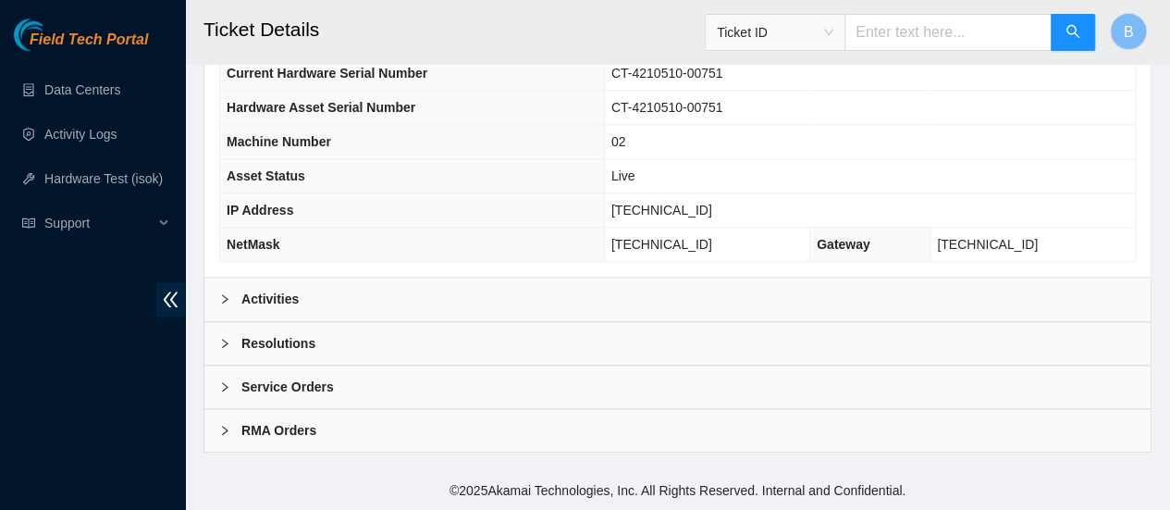
scroll to position [735, 0]
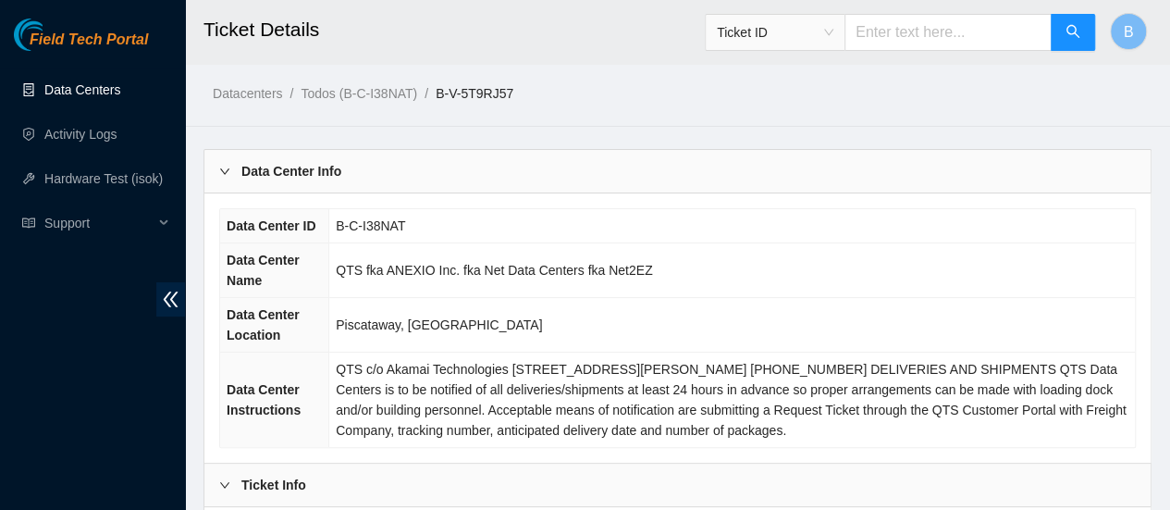
click at [64, 90] on link "Data Centers" at bounding box center [82, 89] width 76 height 15
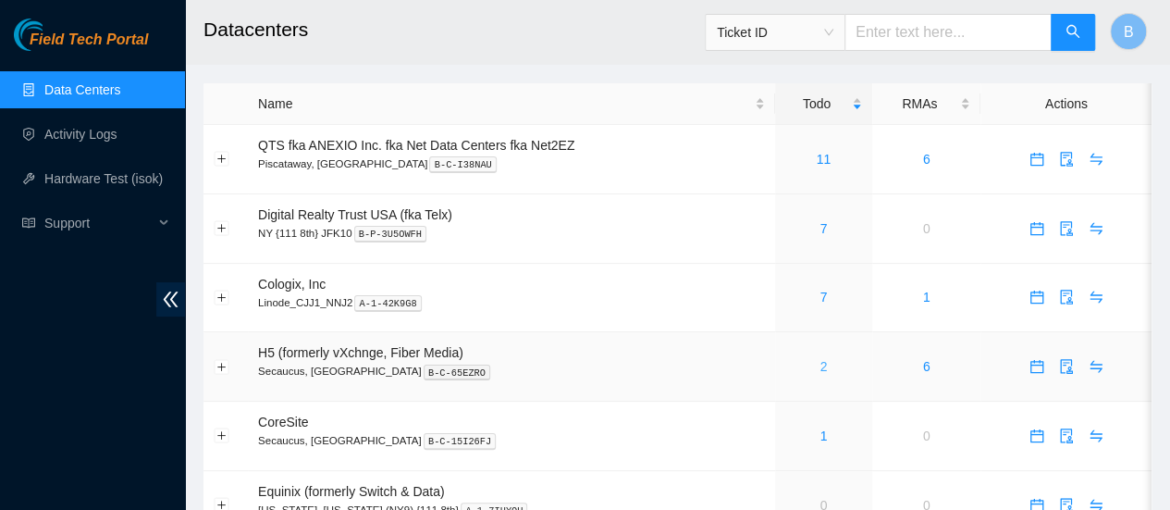
click at [820, 373] on link "2" at bounding box center [823, 366] width 7 height 15
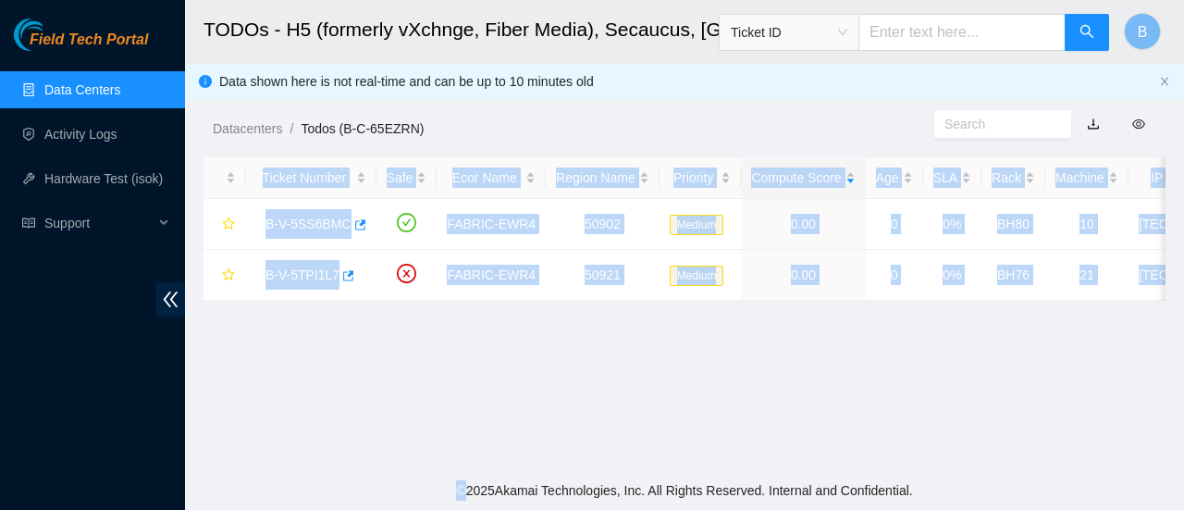
click at [692, 395] on main "TODOs - H5 (formerly vXchnge, Fiber Media), Secaucus, [GEOGRAPHIC_DATA] Ticket …" at bounding box center [684, 235] width 999 height 471
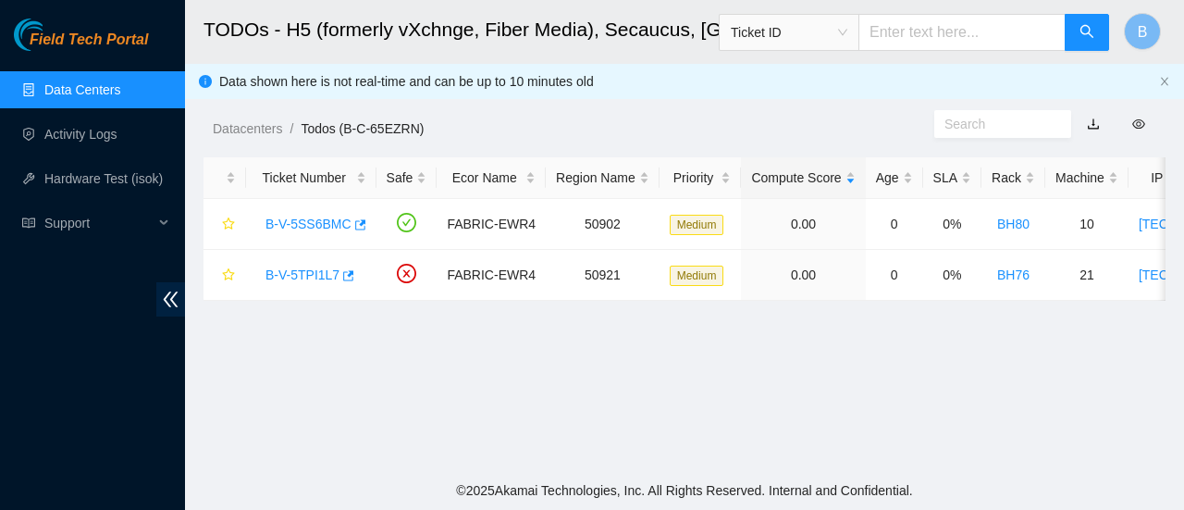
click at [92, 84] on link "Data Centers" at bounding box center [82, 89] width 76 height 15
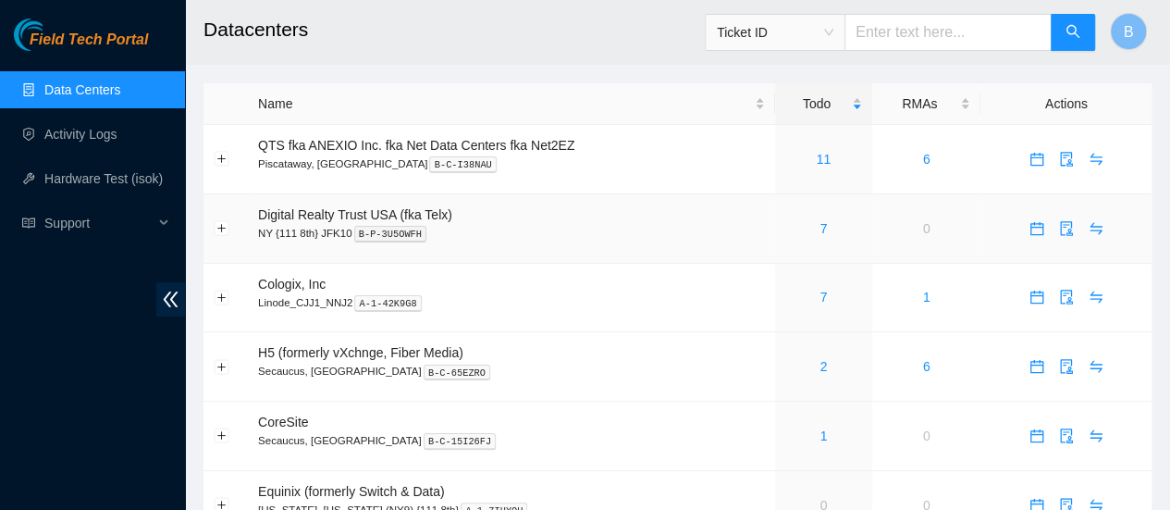
scroll to position [15, 0]
